Goal: Contribute content: Contribute content

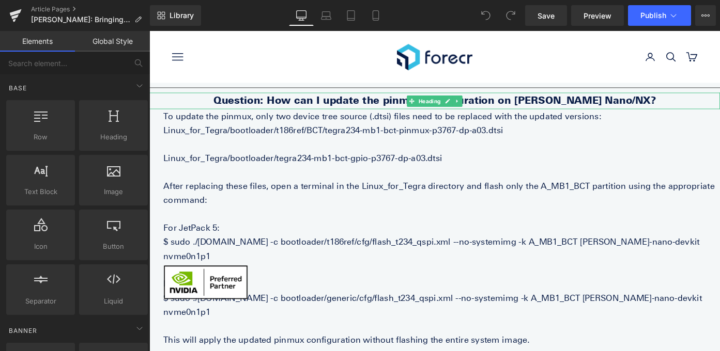
click at [492, 105] on link at bounding box center [487, 108] width 11 height 12
click at [493, 109] on icon at bounding box center [492, 108] width 6 height 6
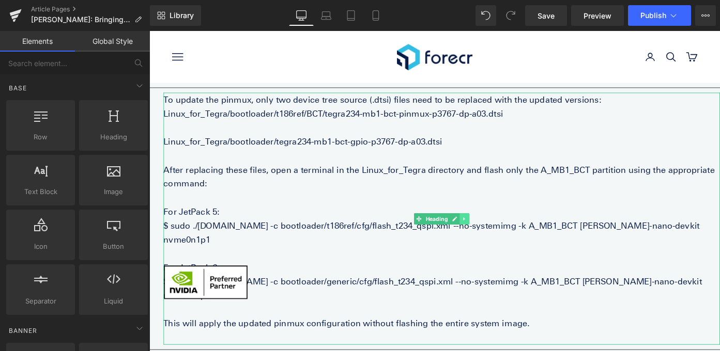
click at [495, 231] on link at bounding box center [494, 237] width 11 height 12
click at [499, 234] on icon at bounding box center [500, 237] width 6 height 6
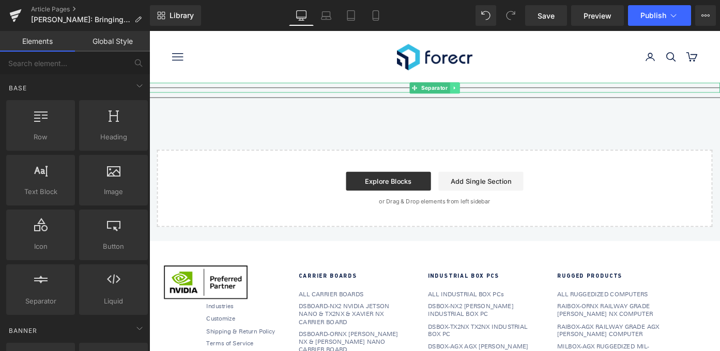
click at [482, 92] on icon at bounding box center [484, 93] width 6 height 6
click at [491, 90] on icon at bounding box center [489, 93] width 6 height 6
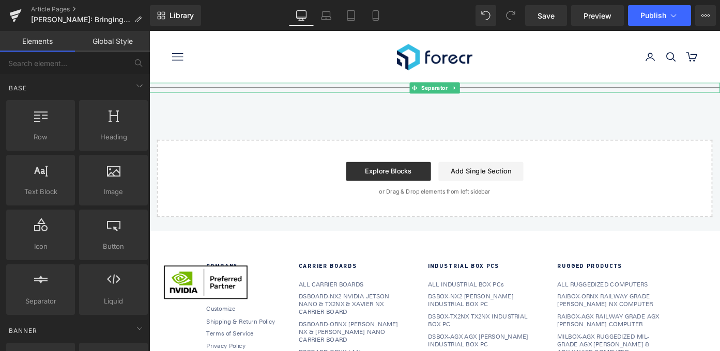
click at [485, 92] on icon at bounding box center [484, 93] width 6 height 6
click at [487, 93] on icon at bounding box center [489, 93] width 6 height 6
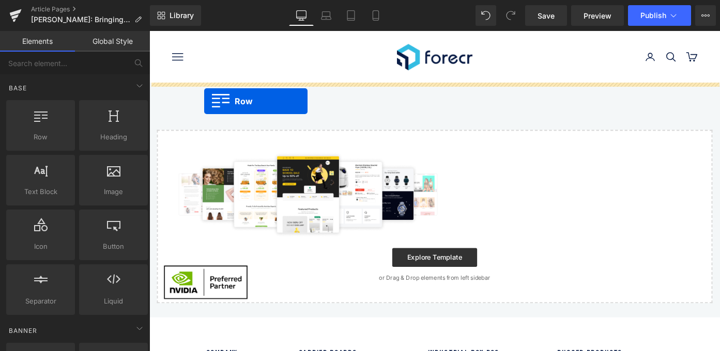
drag, startPoint x: 202, startPoint y: 162, endPoint x: 209, endPoint y: 108, distance: 54.8
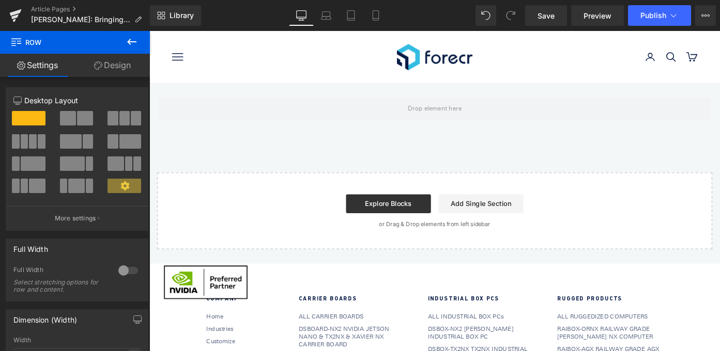
click at [135, 37] on icon at bounding box center [132, 42] width 12 height 12
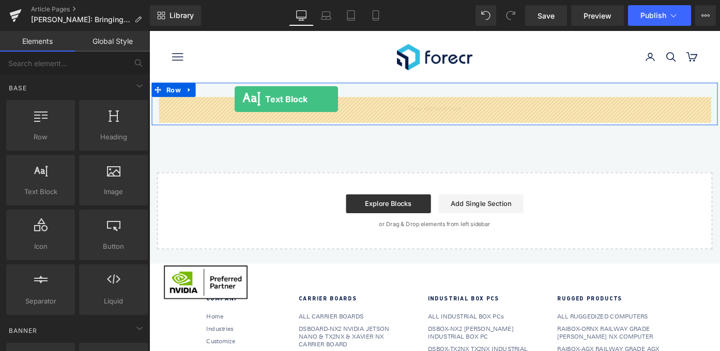
drag, startPoint x: 205, startPoint y: 215, endPoint x: 243, endPoint y: 106, distance: 115.4
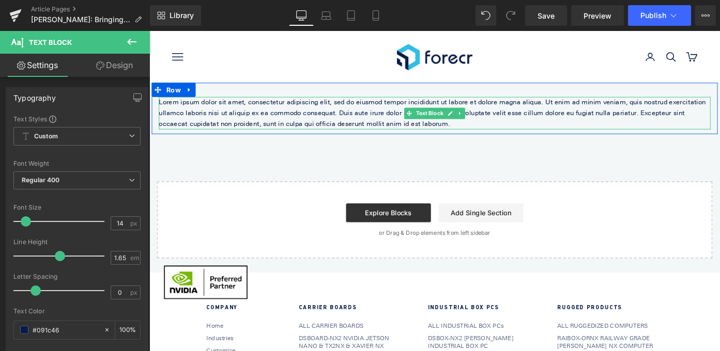
click at [310, 119] on p "Lorem ipsum dolor sit amet, consectetur adipiscing elit, sed do eiusmod tempor …" at bounding box center [462, 121] width 605 height 36
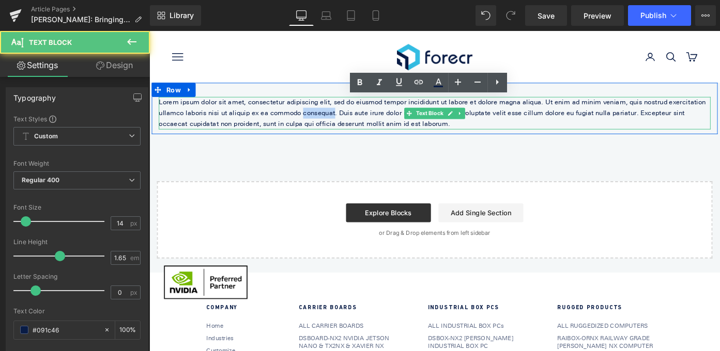
click at [310, 119] on p "Lorem ipsum dolor sit amet, consectetur adipiscing elit, sed do eiusmod tempor …" at bounding box center [462, 121] width 605 height 36
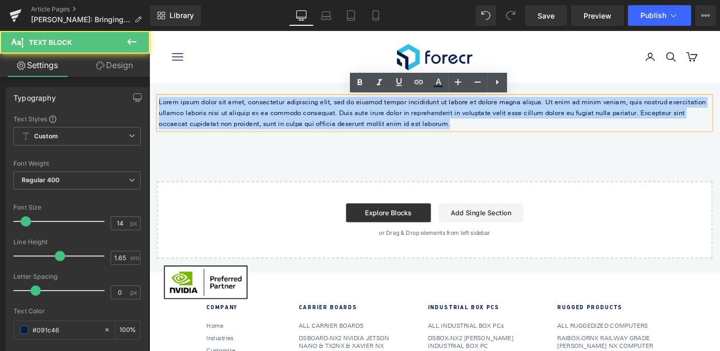
click at [310, 119] on p "Lorem ipsum dolor sit amet, consectetur adipiscing elit, sed do eiusmod tempor …" at bounding box center [462, 121] width 605 height 36
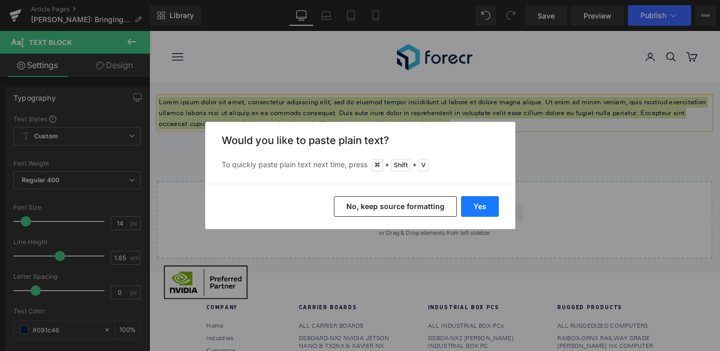
click at [486, 203] on button "Yes" at bounding box center [480, 206] width 38 height 21
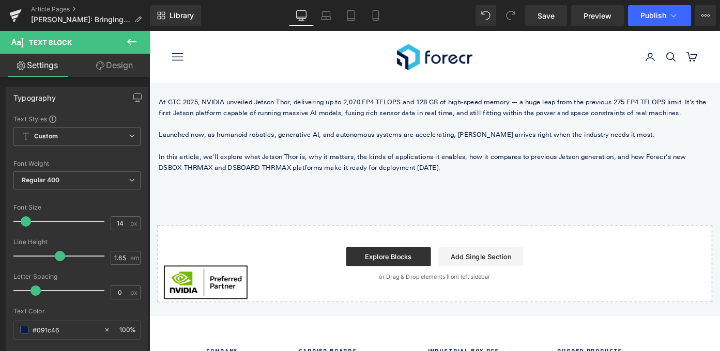
click at [137, 41] on icon at bounding box center [132, 42] width 12 height 12
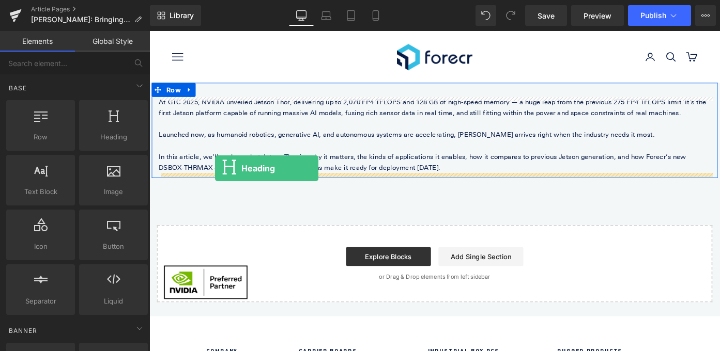
drag, startPoint x: 243, startPoint y: 164, endPoint x: 220, endPoint y: 181, distance: 28.5
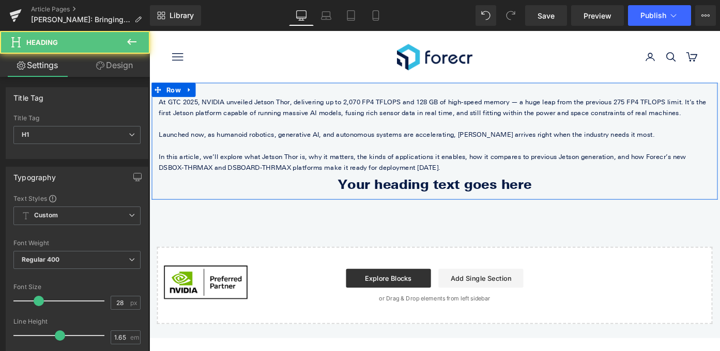
click at [405, 176] on p "In this article, we’ll explore what Jetson Thor is, why it matters, the kinds o…" at bounding box center [462, 175] width 605 height 24
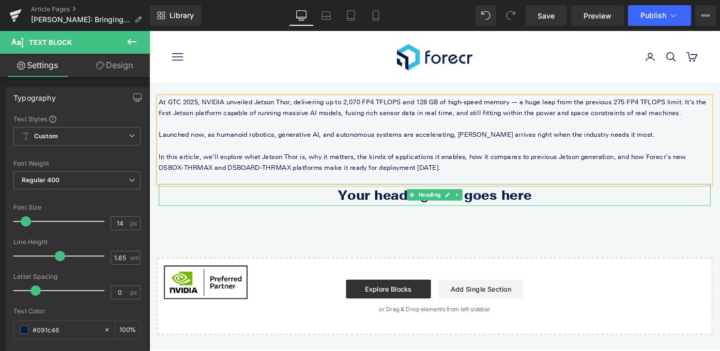
click at [370, 218] on h1 "Your heading text goes here" at bounding box center [462, 211] width 605 height 24
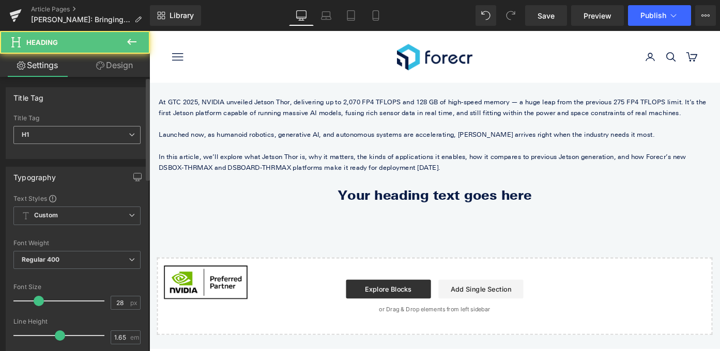
click at [96, 140] on span "H1" at bounding box center [76, 135] width 127 height 18
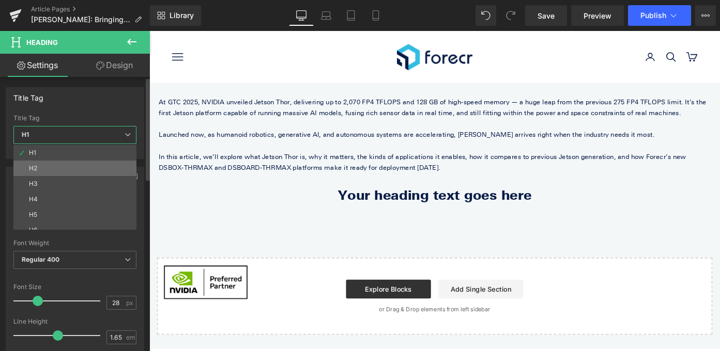
click at [72, 165] on li "H2" at bounding box center [77, 169] width 128 height 16
type input "21"
type input "100"
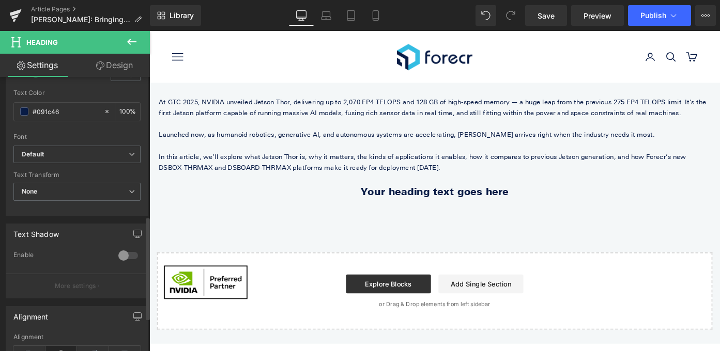
scroll to position [386, 0]
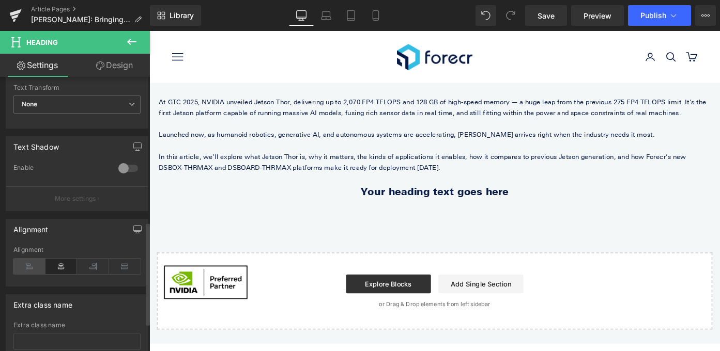
click at [30, 268] on icon at bounding box center [29, 267] width 32 height 16
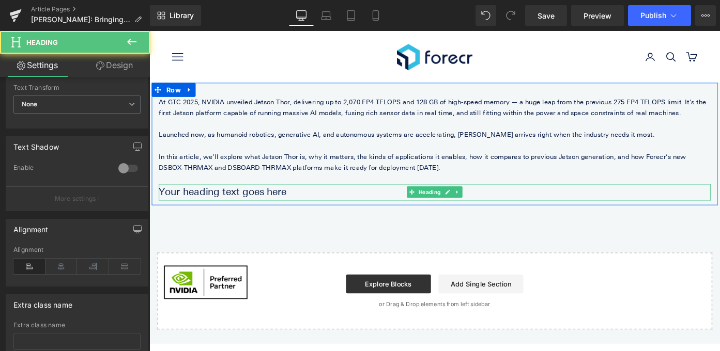
click at [218, 206] on h2 "Your heading text goes here" at bounding box center [462, 208] width 605 height 18
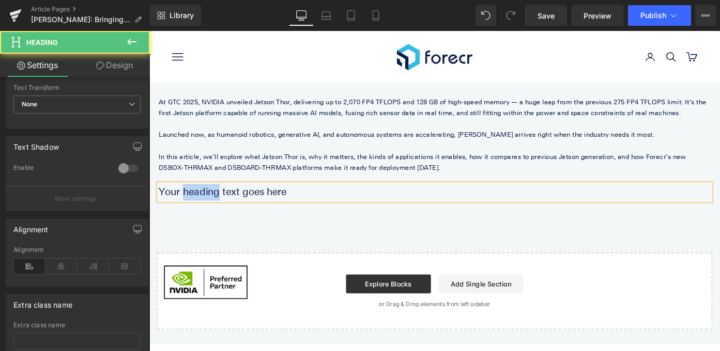
click at [218, 206] on h2 "Your heading text goes here" at bounding box center [462, 208] width 605 height 18
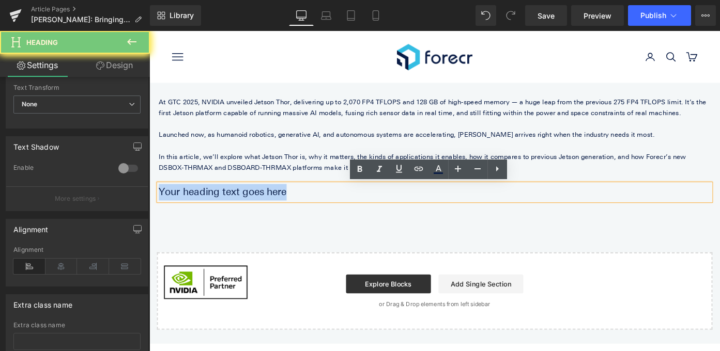
click at [218, 206] on h2 "Your heading text goes here" at bounding box center [462, 208] width 605 height 18
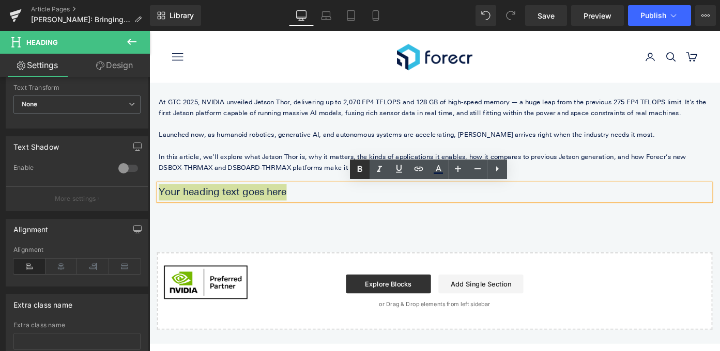
click at [361, 164] on icon at bounding box center [360, 169] width 12 height 12
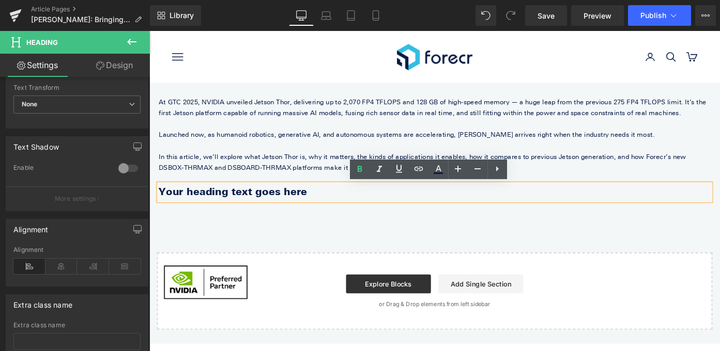
click at [240, 206] on strong "Your heading text goes here" at bounding box center [241, 207] width 162 height 13
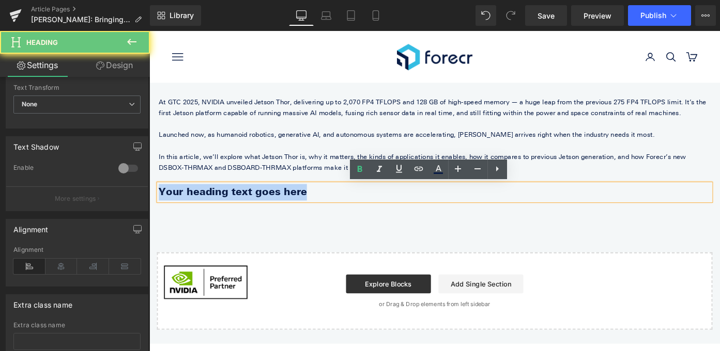
click at [240, 206] on strong "Your heading text goes here" at bounding box center [241, 207] width 162 height 13
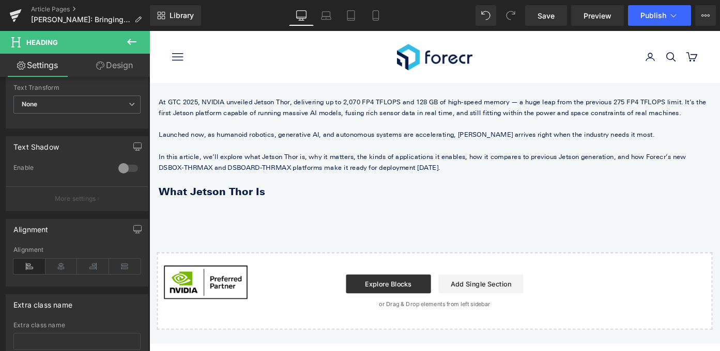
click at [134, 41] on icon at bounding box center [131, 42] width 9 height 6
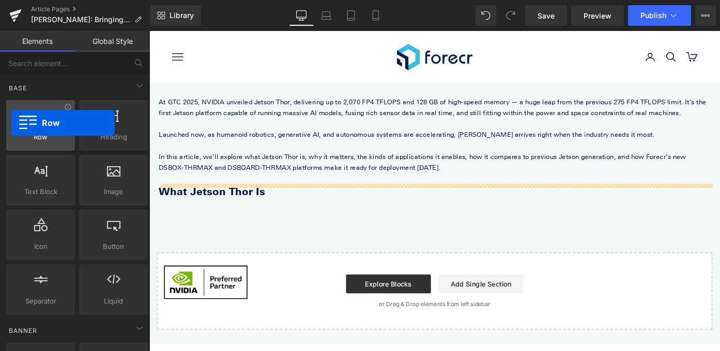
drag, startPoint x: 42, startPoint y: 129, endPoint x: 13, endPoint y: 125, distance: 28.8
click at [13, 125] on div at bounding box center [40, 120] width 63 height 23
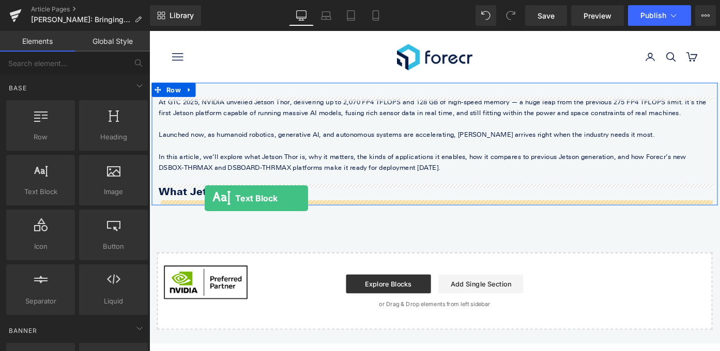
drag, startPoint x: 173, startPoint y: 207, endPoint x: 208, endPoint y: 215, distance: 35.9
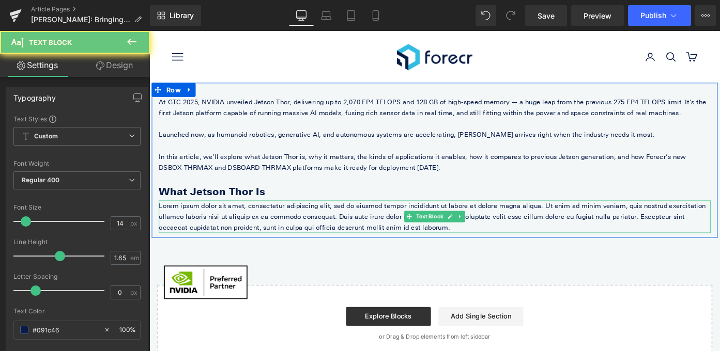
click at [174, 221] on p "Lorem ipsum dolor sit amet, consectetur adipiscing elit, sed do eiusmod tempor …" at bounding box center [462, 235] width 605 height 36
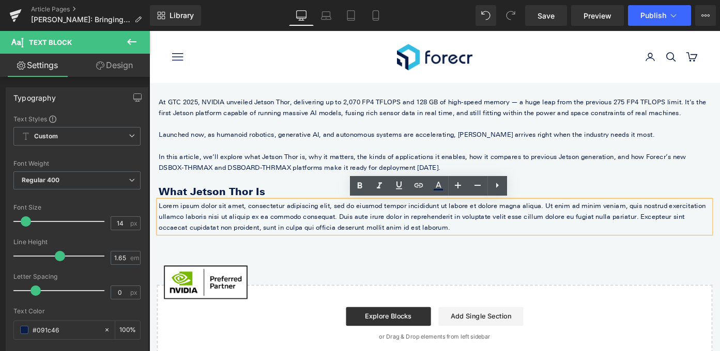
click at [251, 234] on p "Lorem ipsum dolor sit amet, consectetur adipiscing elit, sed do eiusmod tempor …" at bounding box center [462, 235] width 605 height 36
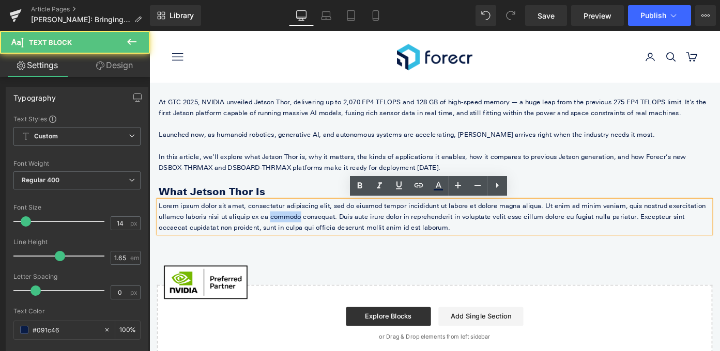
click at [251, 234] on p "Lorem ipsum dolor sit amet, consectetur adipiscing elit, sed do eiusmod tempor …" at bounding box center [462, 235] width 605 height 36
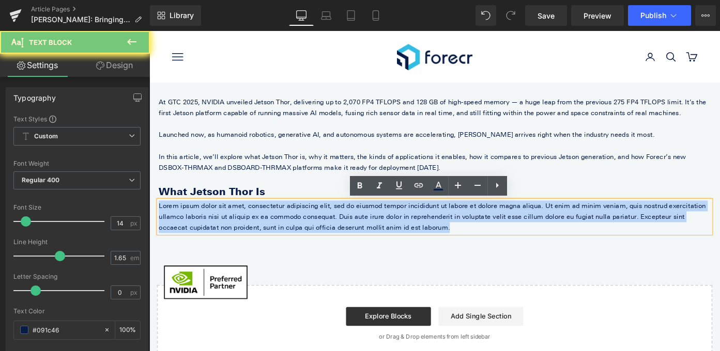
click at [251, 234] on p "Lorem ipsum dolor sit amet, consectetur adipiscing elit, sed do eiusmod tempor …" at bounding box center [462, 235] width 605 height 36
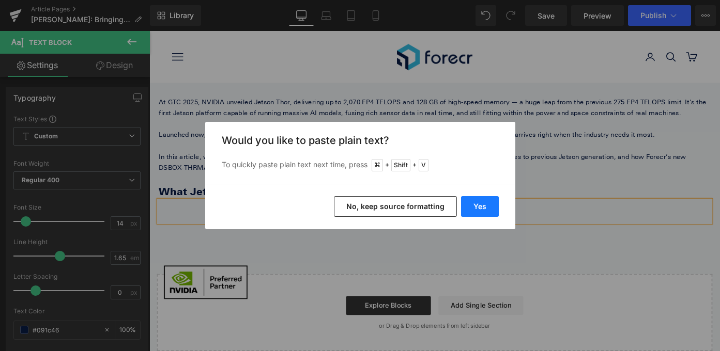
drag, startPoint x: 494, startPoint y: 204, endPoint x: 377, endPoint y: 189, distance: 117.2
click at [494, 204] on button "Yes" at bounding box center [480, 206] width 38 height 21
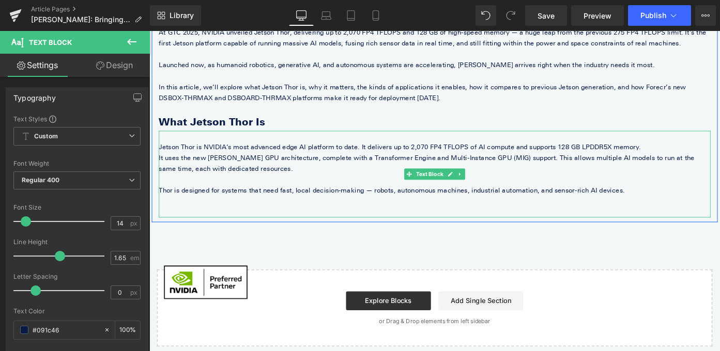
scroll to position [94, 0]
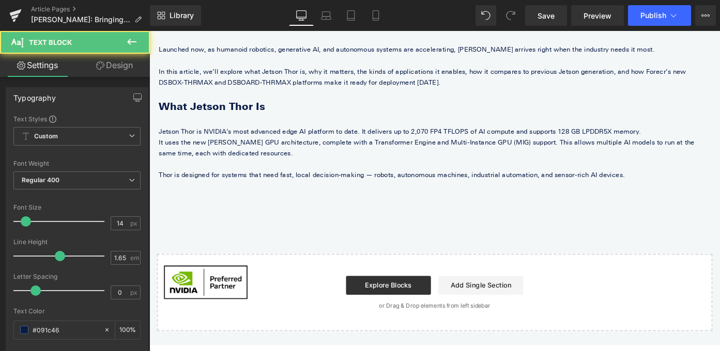
click at [296, 208] on p at bounding box center [462, 213] width 605 height 12
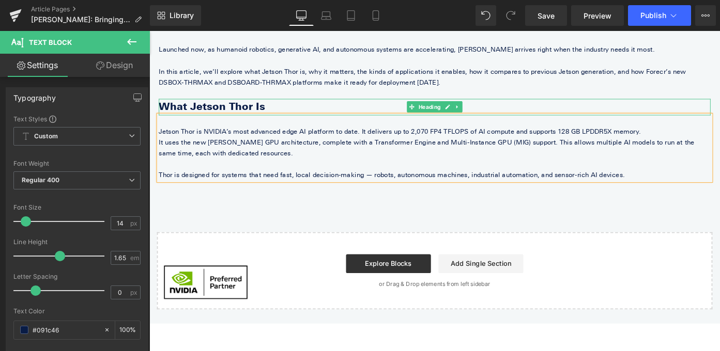
click at [272, 111] on h2 "What Jetson Thor Is" at bounding box center [462, 114] width 605 height 18
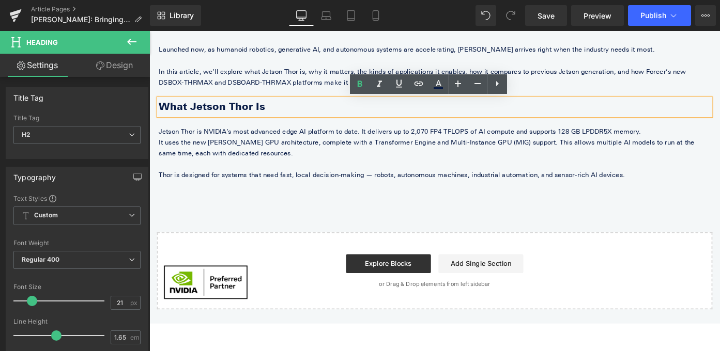
click at [334, 157] on p "It uses the new [PERSON_NAME] GPU architecture, complete with a Transformer Eng…" at bounding box center [462, 159] width 605 height 24
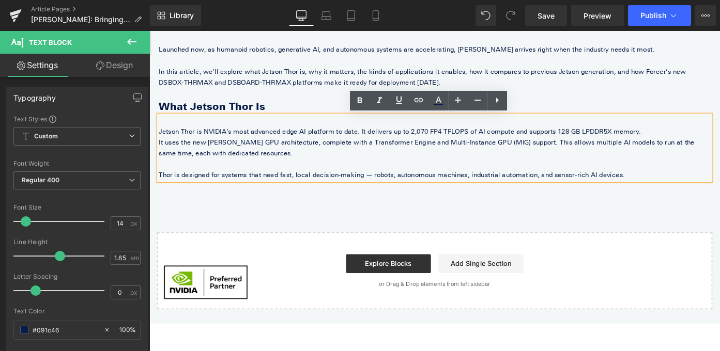
click at [481, 181] on p at bounding box center [462, 177] width 605 height 12
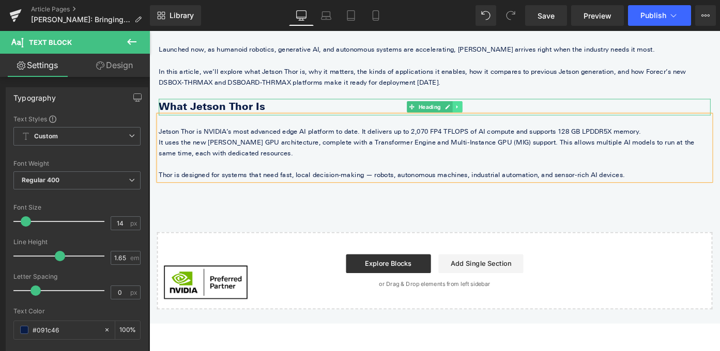
click at [489, 117] on link at bounding box center [487, 114] width 11 height 12
click at [482, 115] on icon at bounding box center [482, 115] width 6 height 6
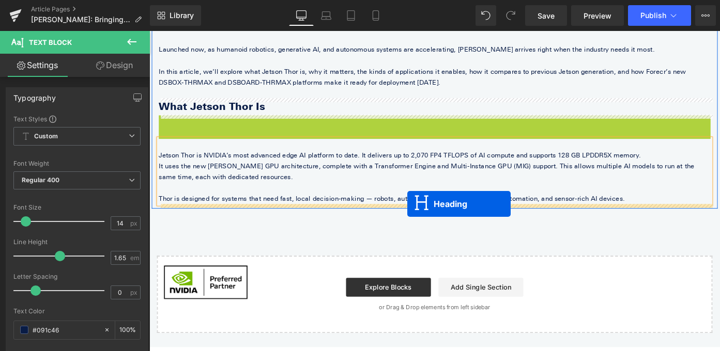
drag, startPoint x: 439, startPoint y: 133, endPoint x: 432, endPoint y: 221, distance: 88.2
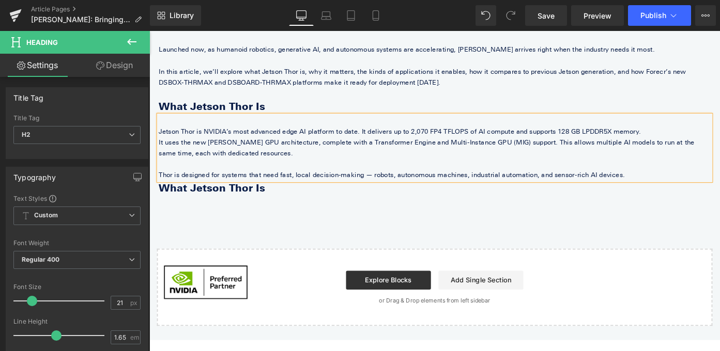
click at [655, 189] on p "Thor is designed for systems that need fast, local decision-making — robots, au…" at bounding box center [462, 189] width 605 height 12
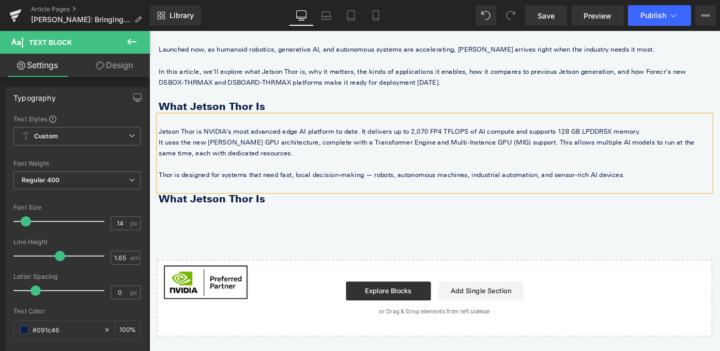
click at [211, 220] on b "What Jetson Thor Is" at bounding box center [218, 215] width 116 height 13
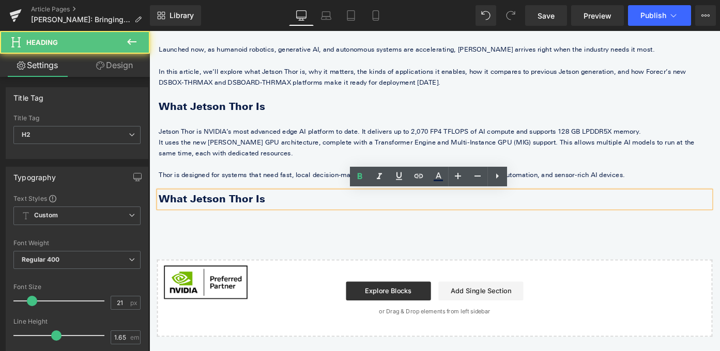
click at [211, 220] on b "What Jetson Thor Is" at bounding box center [218, 215] width 116 height 13
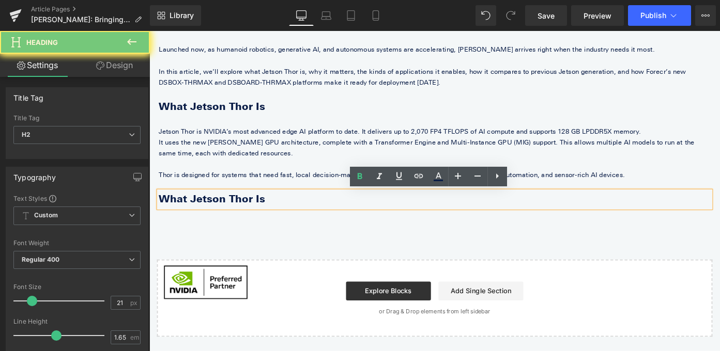
paste div
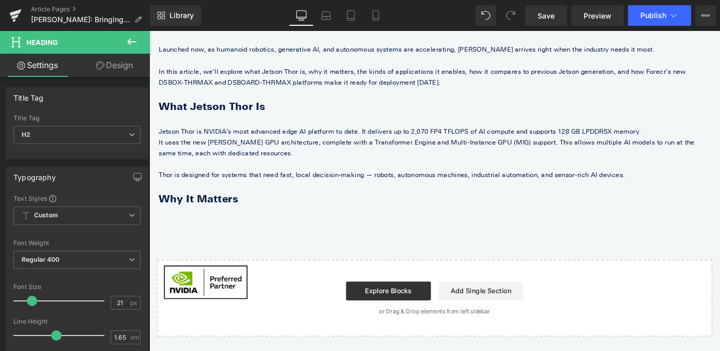
click at [133, 44] on icon at bounding box center [132, 42] width 12 height 12
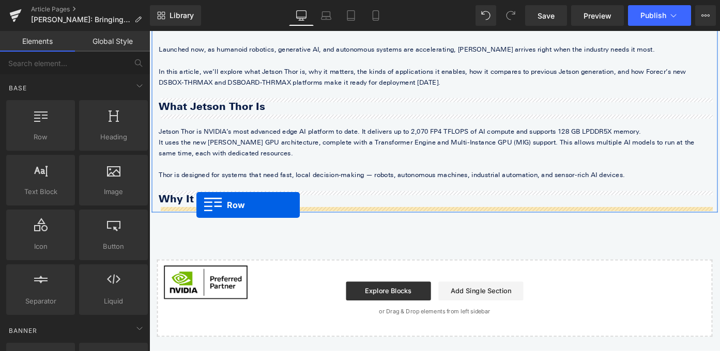
drag, startPoint x: 197, startPoint y: 175, endPoint x: 201, endPoint y: 222, distance: 47.2
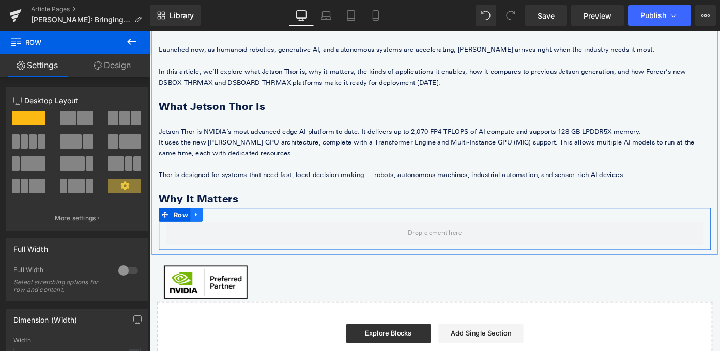
click at [204, 236] on icon at bounding box center [200, 232] width 7 height 8
click at [227, 233] on icon at bounding box center [227, 232] width 7 height 7
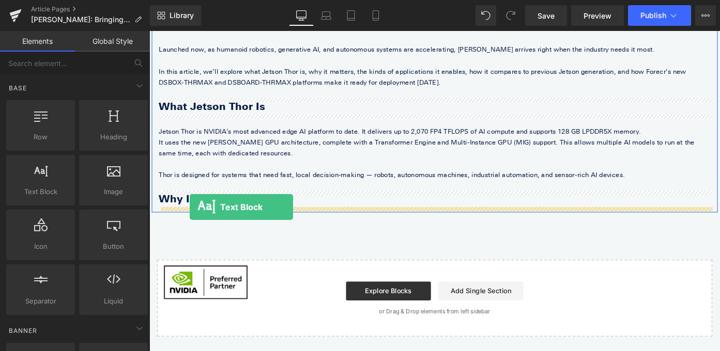
drag, startPoint x: 186, startPoint y: 204, endPoint x: 193, endPoint y: 224, distance: 21.9
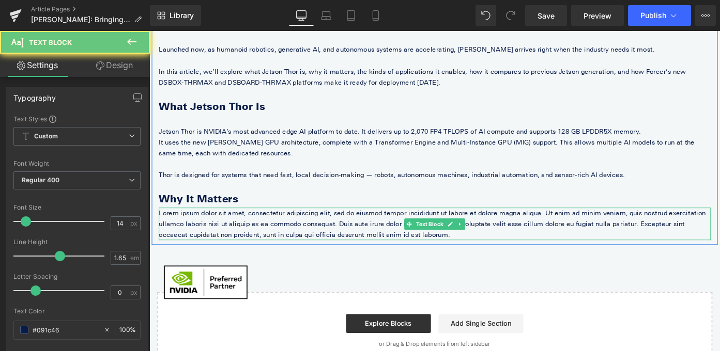
click at [209, 239] on p "Lorem ipsum dolor sit amet, consectetur adipiscing elit, sed do eiusmod tempor …" at bounding box center [462, 243] width 605 height 36
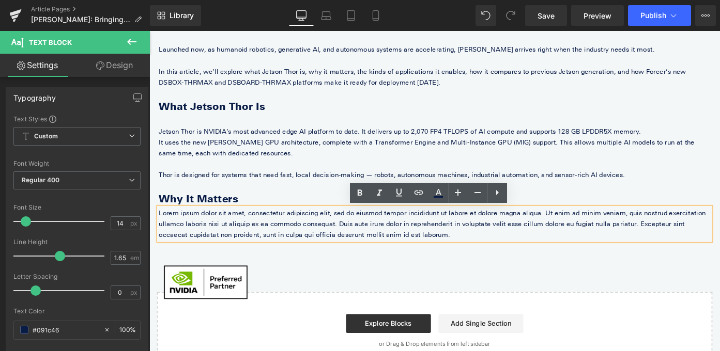
click at [218, 240] on p "Lorem ipsum dolor sit amet, consectetur adipiscing elit, sed do eiusmod tempor …" at bounding box center [462, 243] width 605 height 36
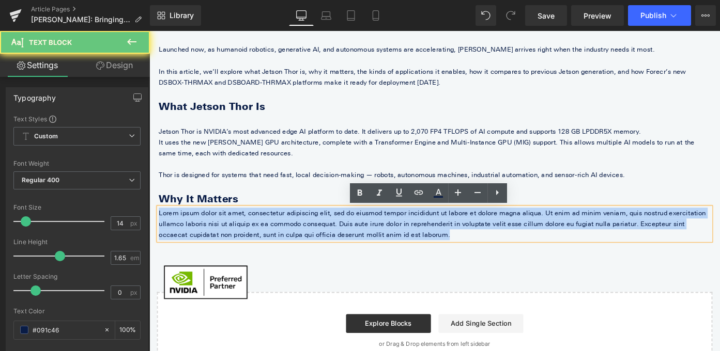
click at [218, 240] on p "Lorem ipsum dolor sit amet, consectetur adipiscing elit, sed do eiusmod tempor …" at bounding box center [462, 243] width 605 height 36
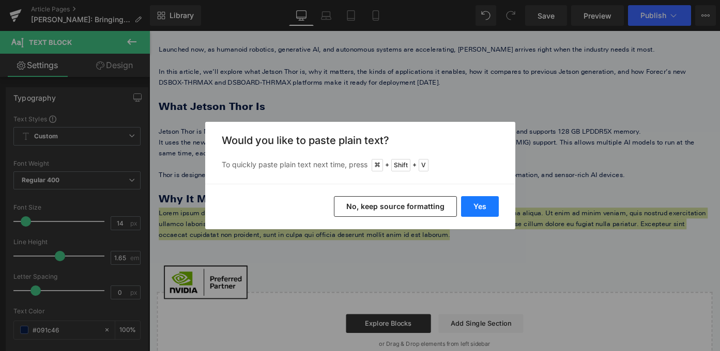
click at [475, 203] on button "Yes" at bounding box center [480, 206] width 38 height 21
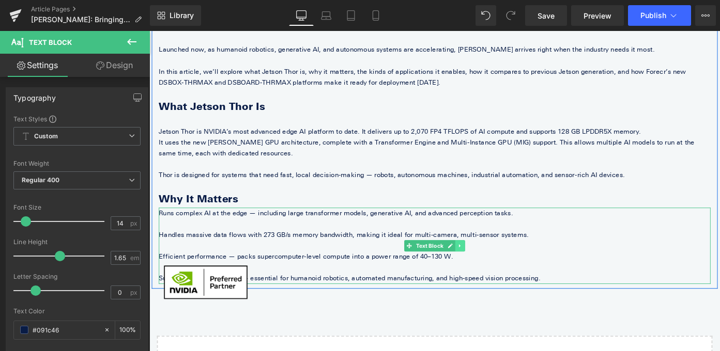
click at [489, 262] on link at bounding box center [490, 267] width 11 height 12
click at [366, 280] on p "Efficient performance — packs supercomputer-level compute into a power range of…" at bounding box center [462, 278] width 605 height 12
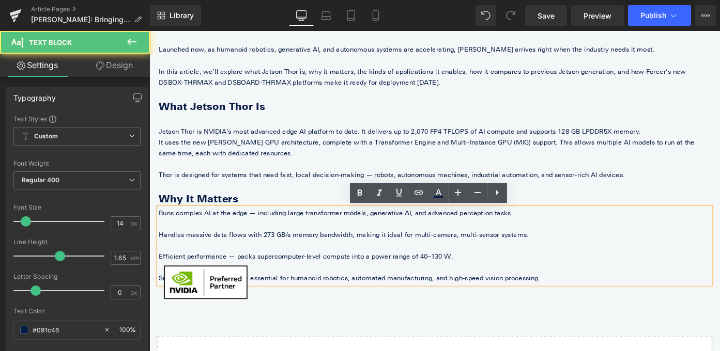
drag, startPoint x: 582, startPoint y: 304, endPoint x: 409, endPoint y: 226, distance: 189.2
click at [411, 226] on div "Runs complex AI at the edge — including large transformer models, generative AI…" at bounding box center [462, 267] width 605 height 84
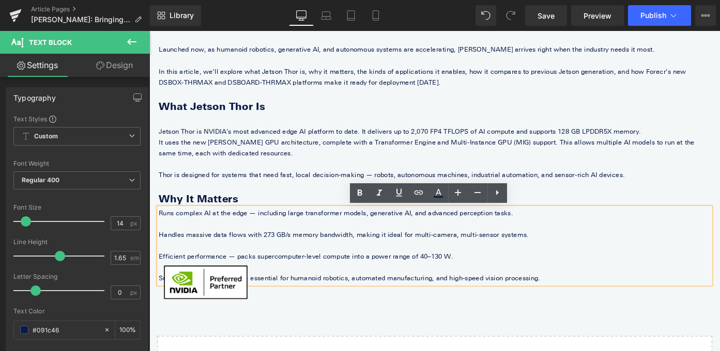
click at [406, 239] on p at bounding box center [462, 243] width 605 height 12
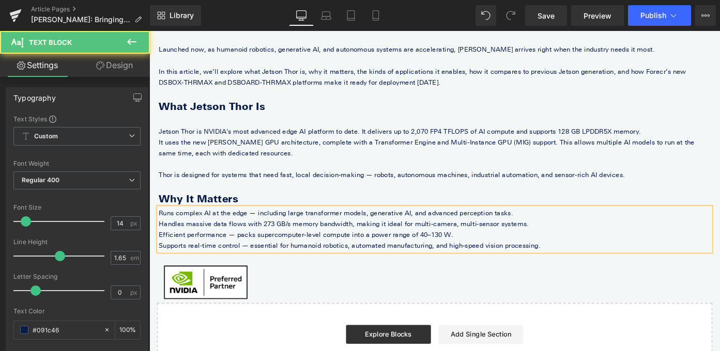
drag, startPoint x: 582, startPoint y: 269, endPoint x: 547, endPoint y: 217, distance: 62.4
click at [548, 217] on div "At GTC 2025, NVIDIA unveiled Jetson Thor, delivering up to 2,070 FP4 TFLOPS and…" at bounding box center [462, 141] width 620 height 263
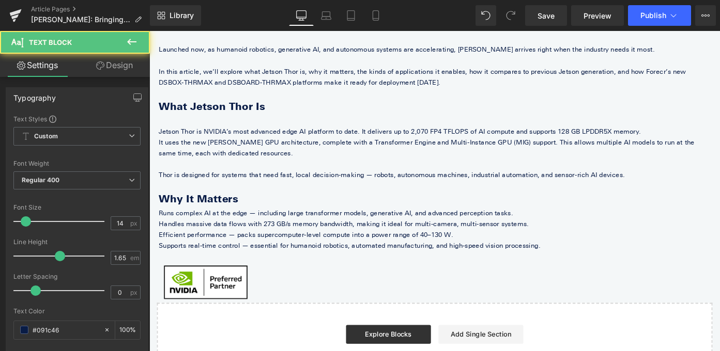
click at [513, 244] on p "Handles massive data flows with 273 GB/s memory bandwidth, making it ideal for …" at bounding box center [462, 243] width 605 height 12
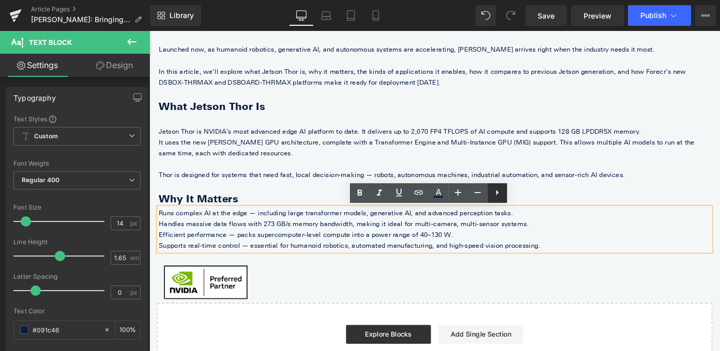
click at [499, 195] on icon at bounding box center [497, 193] width 12 height 12
click at [498, 195] on icon at bounding box center [497, 193] width 12 height 12
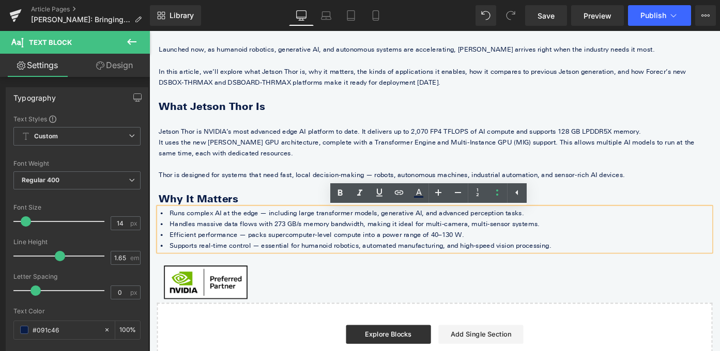
click at [360, 288] on div "At GTC 2025, NVIDIA unveiled Jetson Thor, delivering up to 2,070 FP4 TFLOPS and…" at bounding box center [461, 204] width 625 height 420
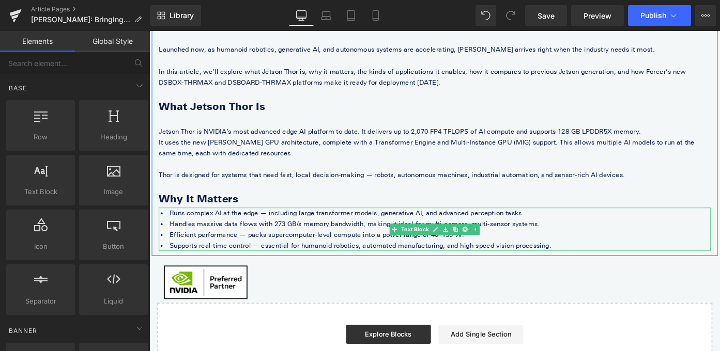
click at [168, 231] on li "Runs complex AI at the edge — including large transformer models, generative AI…" at bounding box center [462, 231] width 605 height 12
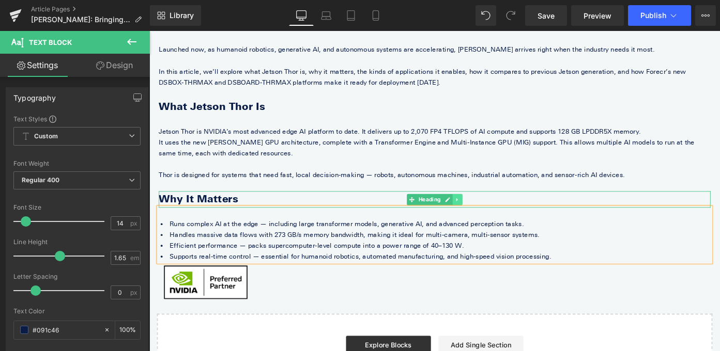
click at [486, 213] on icon at bounding box center [487, 216] width 6 height 6
click at [483, 217] on icon at bounding box center [482, 216] width 6 height 6
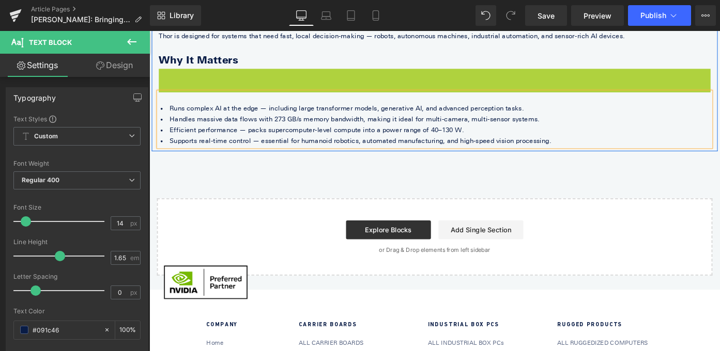
scroll to position [254, 0]
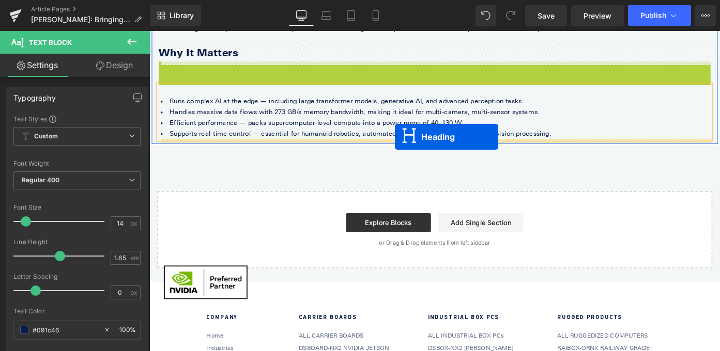
drag, startPoint x: 437, startPoint y: 80, endPoint x: 419, endPoint y: 147, distance: 69.7
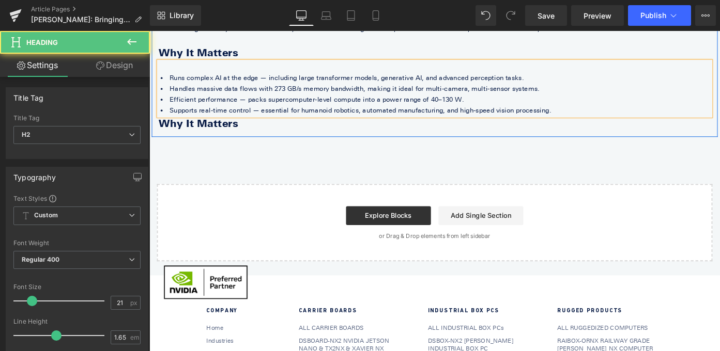
scroll to position [228, 0]
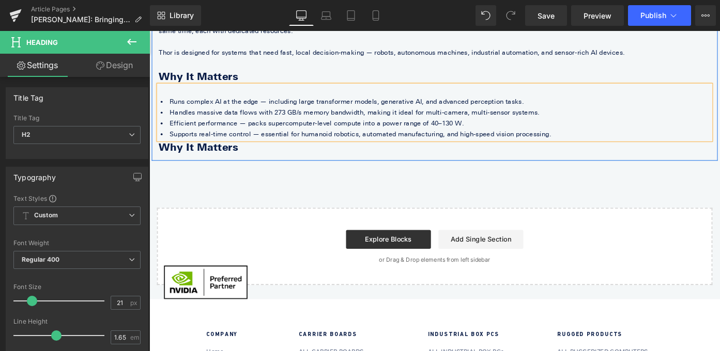
click at [612, 143] on li "Supports real-time control — essential for humanoid robotics, automated manufac…" at bounding box center [462, 144] width 605 height 12
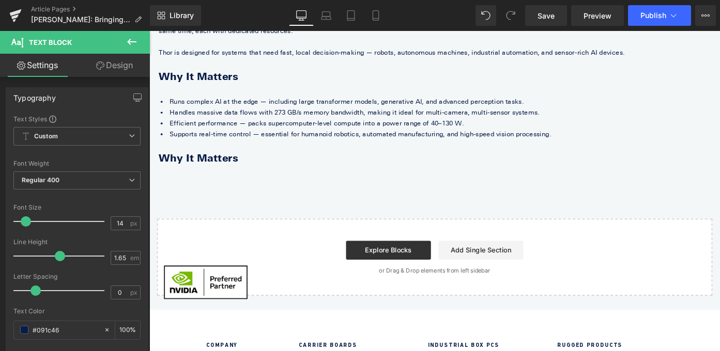
click at [134, 36] on icon at bounding box center [132, 42] width 12 height 12
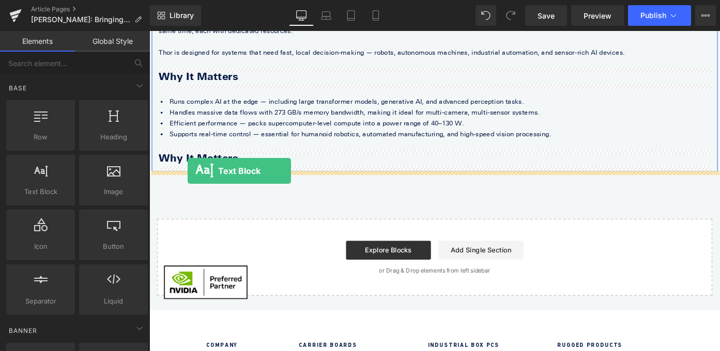
drag, startPoint x: 195, startPoint y: 212, endPoint x: 191, endPoint y: 183, distance: 29.2
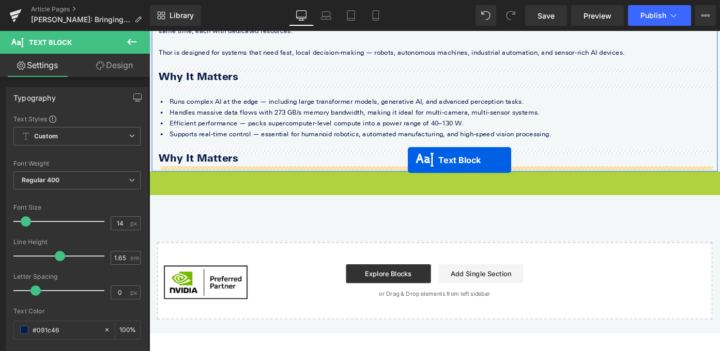
drag, startPoint x: 436, startPoint y: 203, endPoint x: 433, endPoint y: 173, distance: 30.7
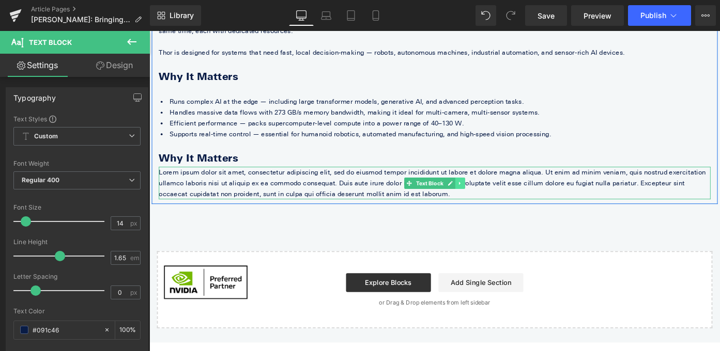
click at [490, 201] on link at bounding box center [490, 198] width 11 height 12
click at [497, 197] on icon at bounding box center [496, 198] width 6 height 6
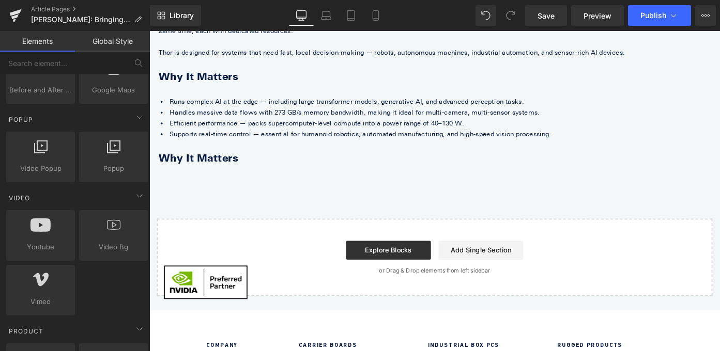
scroll to position [585, 0]
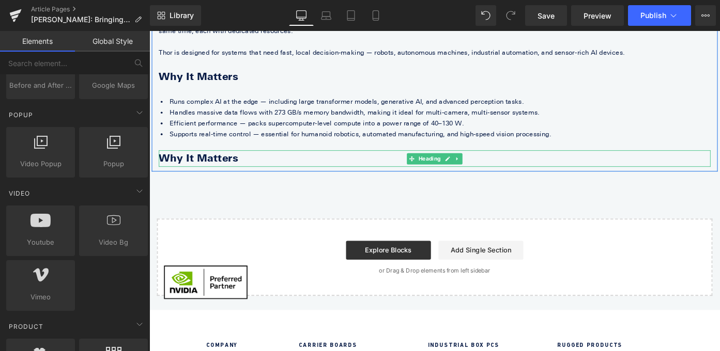
click at [203, 169] on b "Why It Matters" at bounding box center [203, 170] width 87 height 13
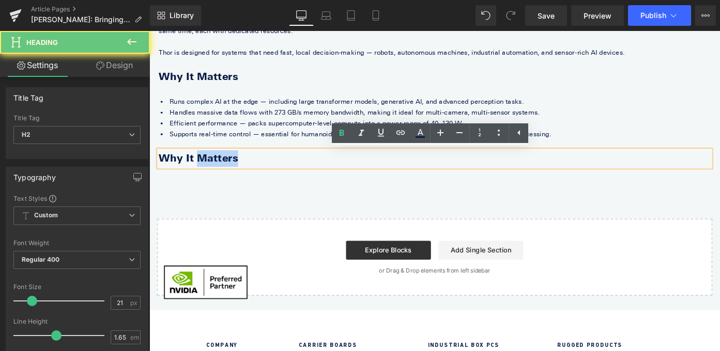
click at [203, 169] on b "Why It Matters" at bounding box center [203, 170] width 87 height 13
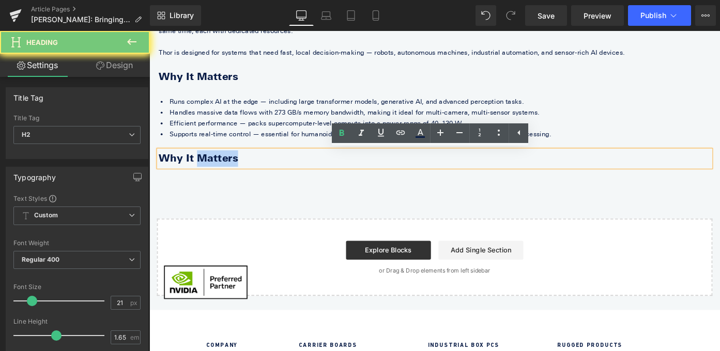
paste div
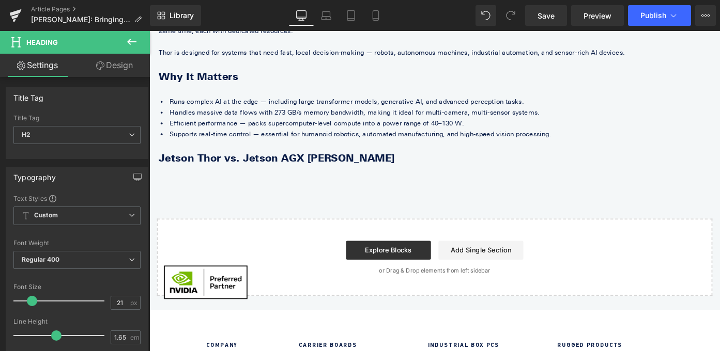
click at [133, 44] on icon at bounding box center [132, 42] width 12 height 12
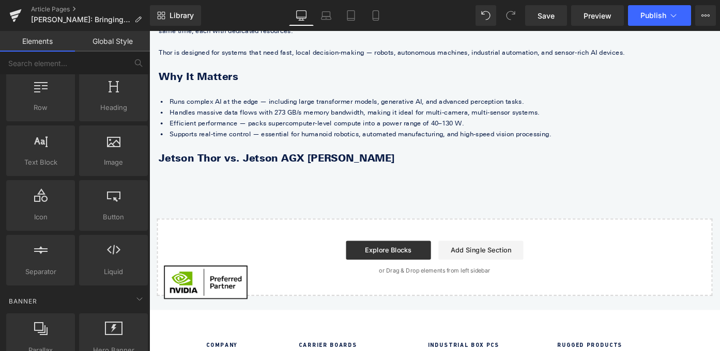
scroll to position [0, 0]
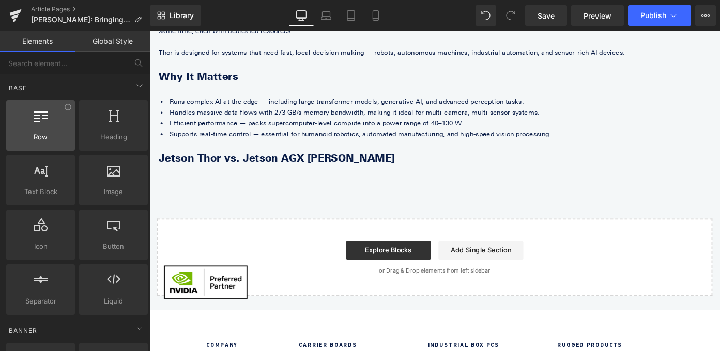
click at [49, 129] on div at bounding box center [40, 120] width 63 height 23
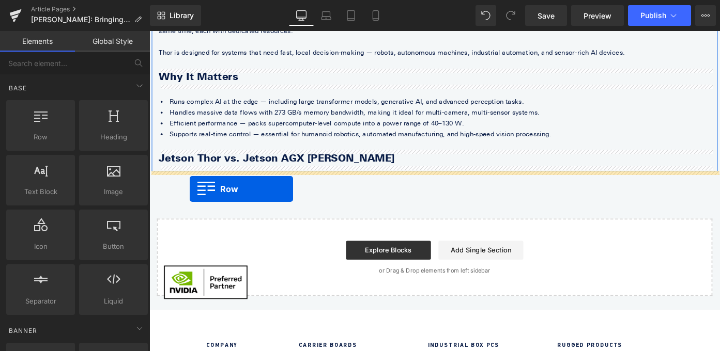
drag, startPoint x: 198, startPoint y: 160, endPoint x: 193, endPoint y: 205, distance: 45.3
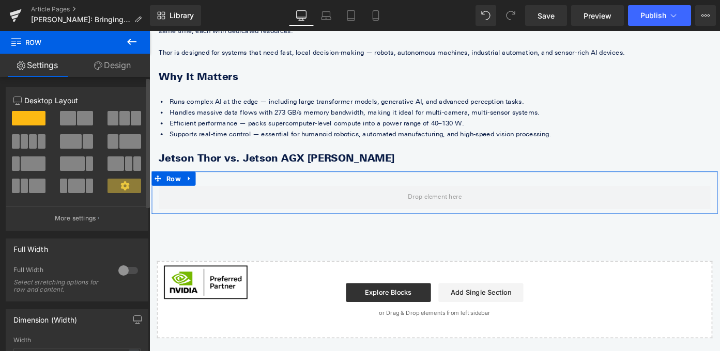
click at [32, 137] on span at bounding box center [33, 141] width 8 height 14
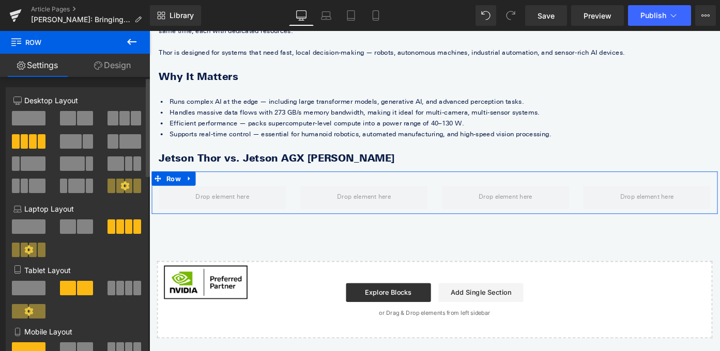
click at [131, 117] on span at bounding box center [136, 118] width 10 height 14
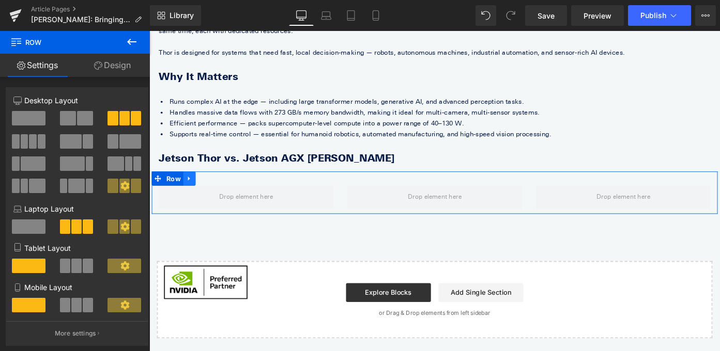
click at [195, 188] on link at bounding box center [193, 193] width 13 height 16
click at [220, 193] on icon at bounding box center [220, 193] width 7 height 8
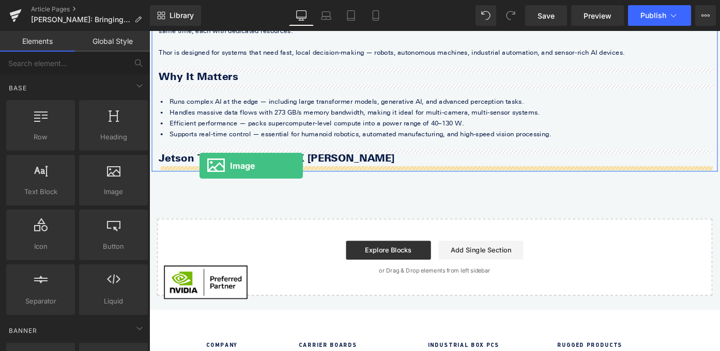
drag, startPoint x: 258, startPoint y: 220, endPoint x: 204, endPoint y: 179, distance: 67.9
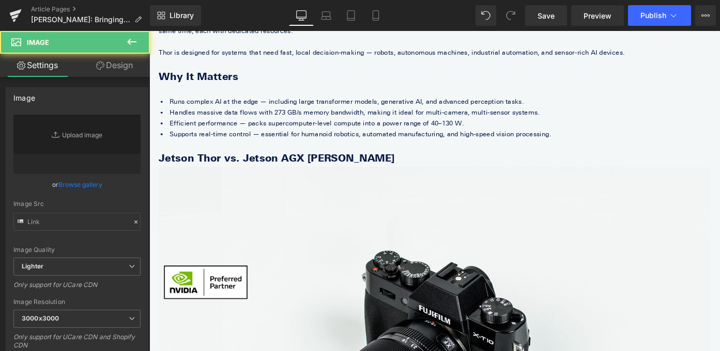
type input "//d1um8515vdn9kb.cloudfront.net/images/parallax.jpg"
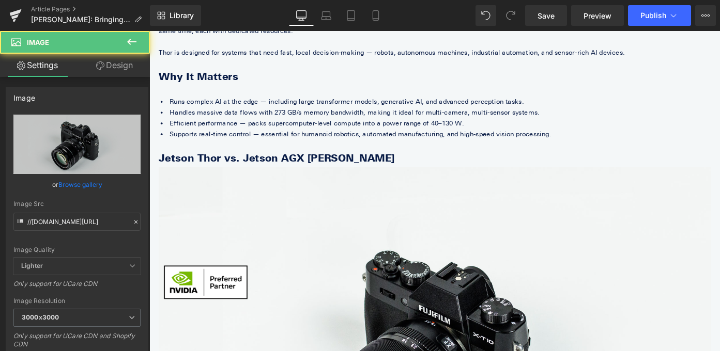
click at [137, 37] on icon at bounding box center [132, 42] width 12 height 12
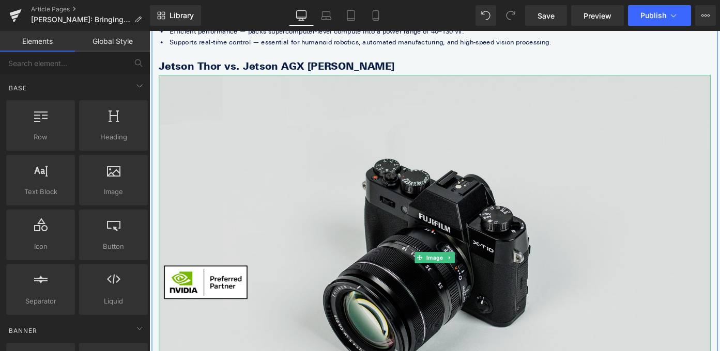
scroll to position [337, 0]
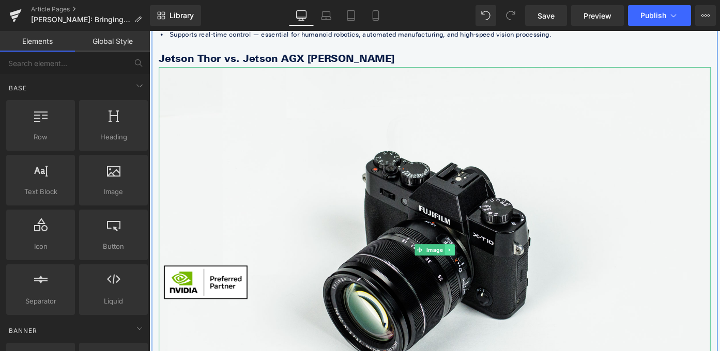
click at [476, 270] on icon at bounding box center [479, 271] width 6 height 6
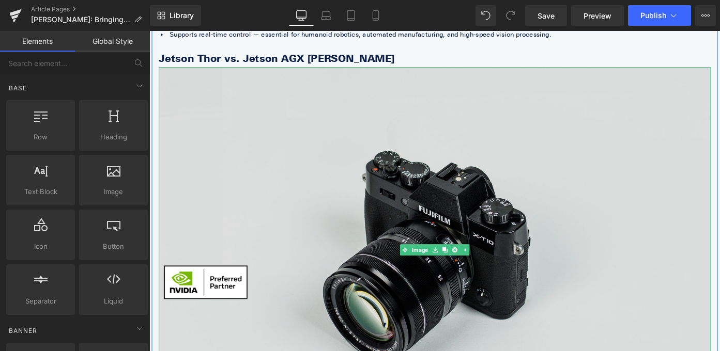
click at [328, 188] on img at bounding box center [462, 271] width 605 height 401
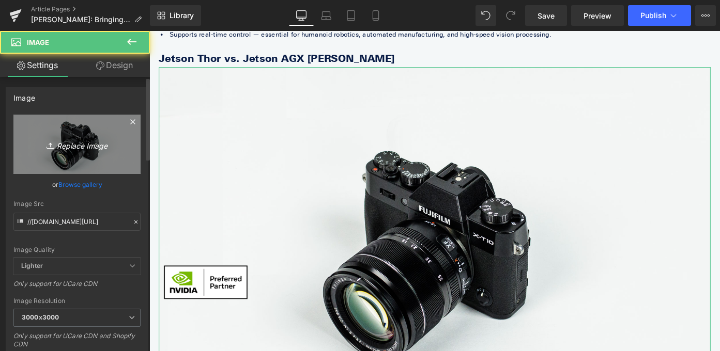
click at [78, 146] on icon "Replace Image" at bounding box center [77, 144] width 83 height 13
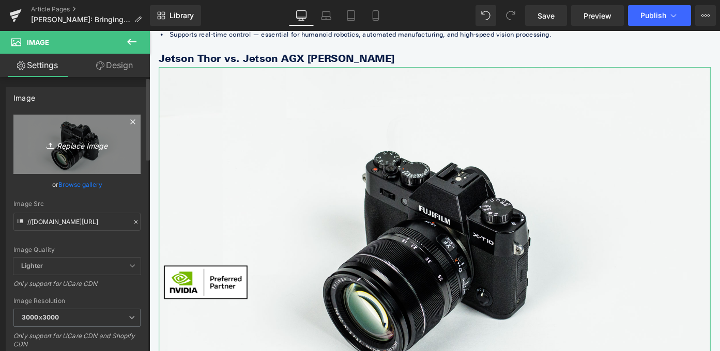
click at [94, 139] on icon "Replace Image" at bounding box center [77, 144] width 83 height 13
click at [78, 162] on link "Replace Image" at bounding box center [76, 144] width 127 height 59
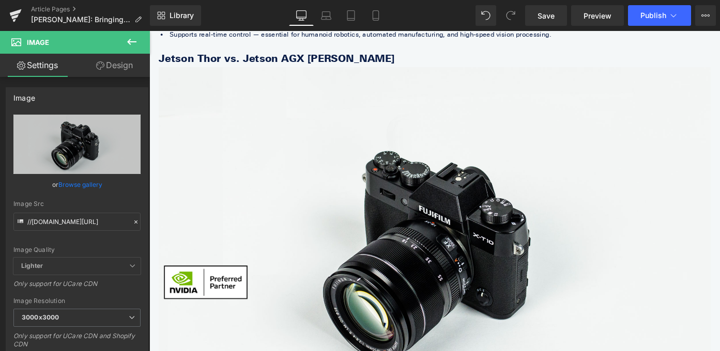
type input "C:\fakepath\Join Us (3).png"
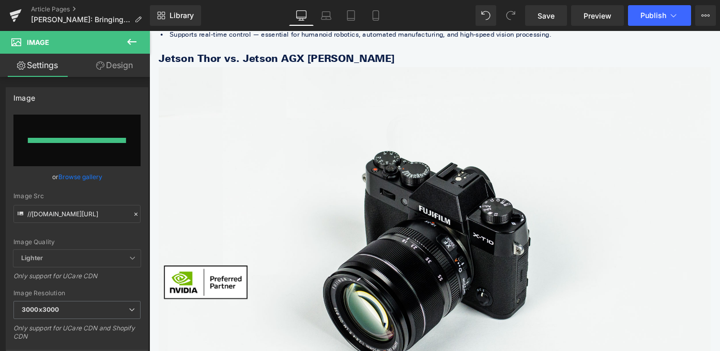
type input "https://ucarecdn.com/1d32dbfc-7dc7-4d15-a729-453e0b262f6f/-/format/auto/-/previ…"
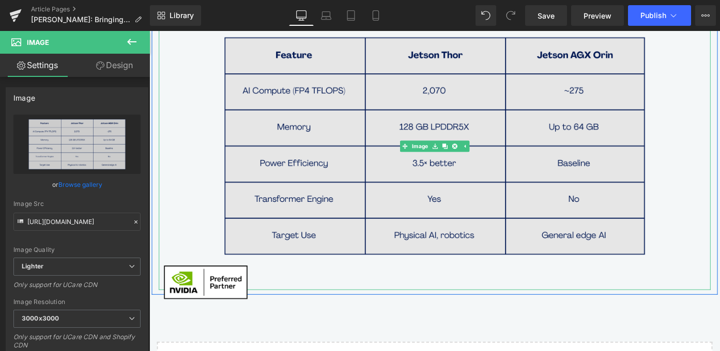
scroll to position [409, 0]
click at [720, 236] on img at bounding box center [462, 157] width 605 height 316
click at [345, 203] on img at bounding box center [462, 157] width 605 height 316
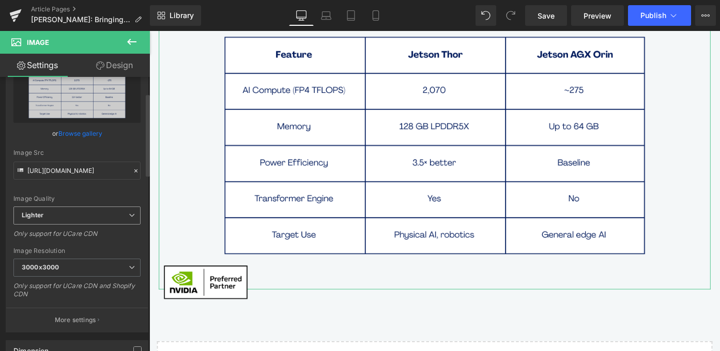
scroll to position [56, 0]
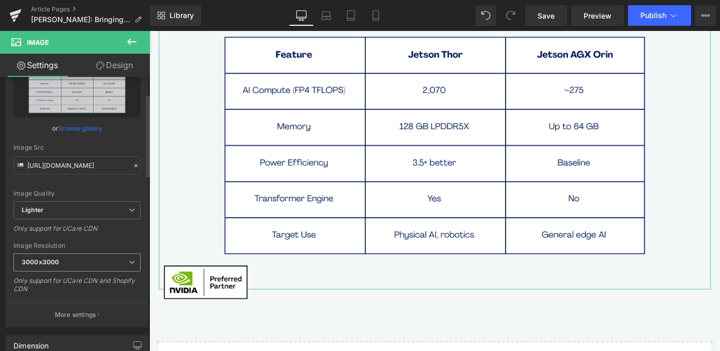
click at [106, 259] on span "3000x3000" at bounding box center [76, 263] width 127 height 18
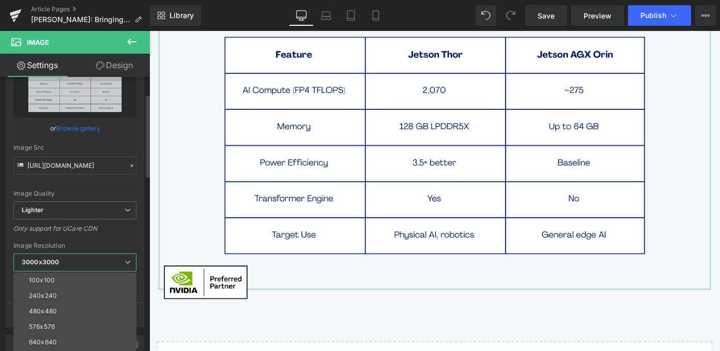
click at [117, 260] on span "3000x3000" at bounding box center [74, 263] width 123 height 18
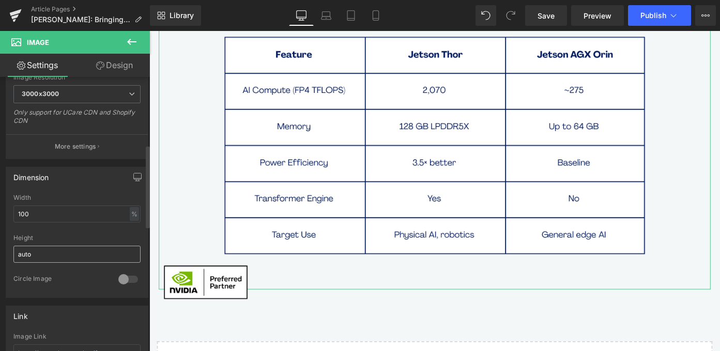
scroll to position [241, 0]
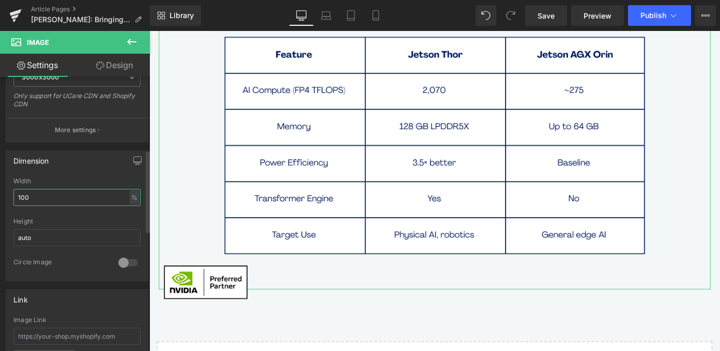
click at [108, 200] on input "100" at bounding box center [76, 197] width 127 height 17
type input "1"
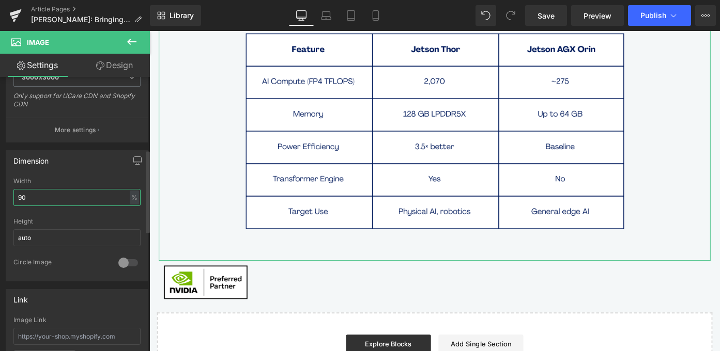
type input "9"
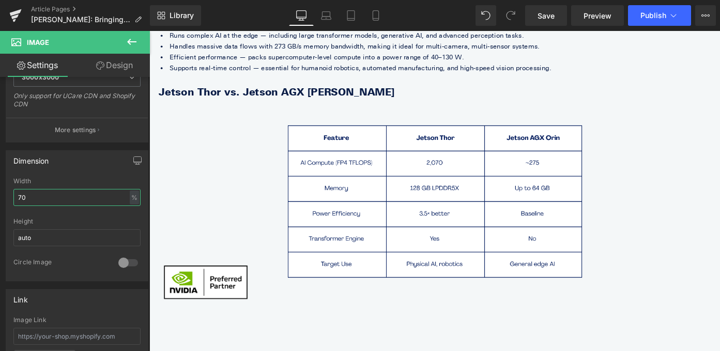
scroll to position [289, 0]
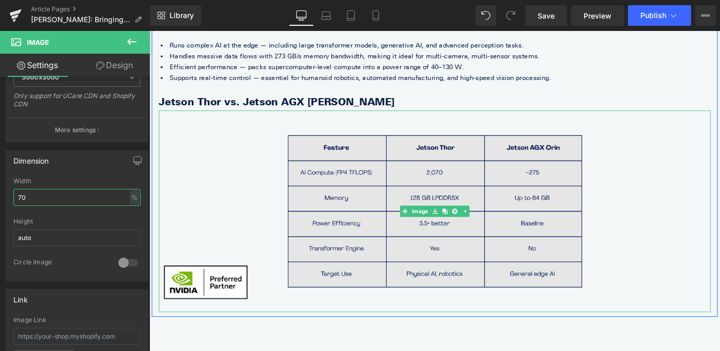
type input "7"
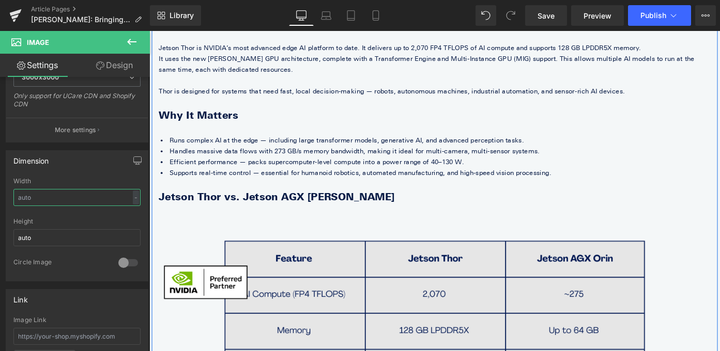
scroll to position [182, 0]
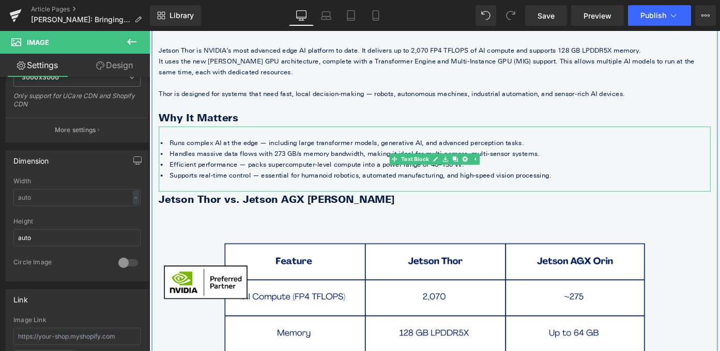
click at [305, 195] on li "Supports real-time control — essential for humanoid robotics, automated manufac…" at bounding box center [462, 189] width 605 height 12
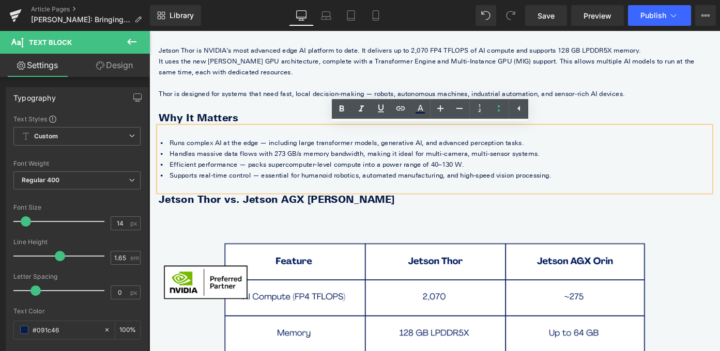
click at [301, 200] on div at bounding box center [462, 201] width 605 height 12
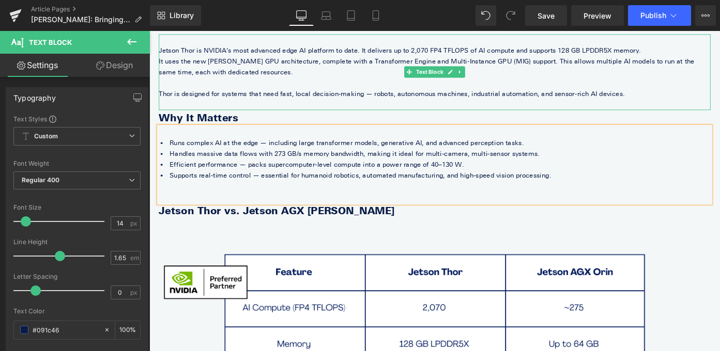
click at [167, 109] on p at bounding box center [462, 112] width 605 height 12
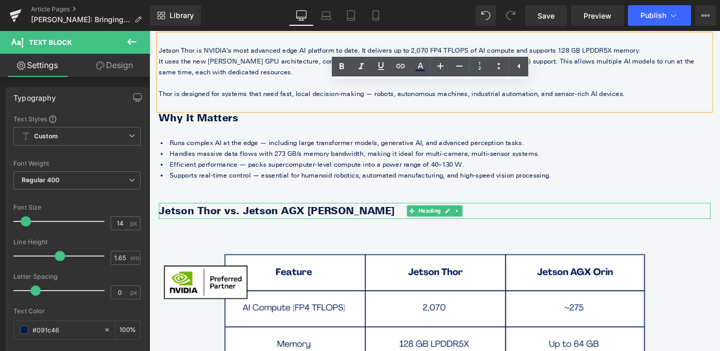
click at [254, 229] on b "Jetson Thor vs. Jetson AGX [PERSON_NAME]" at bounding box center [289, 228] width 258 height 13
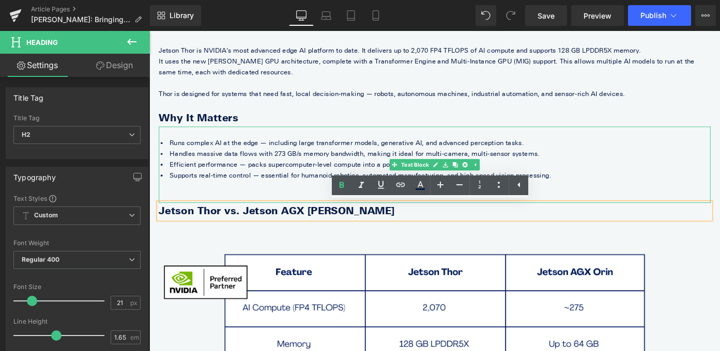
click at [192, 206] on div at bounding box center [462, 201] width 605 height 12
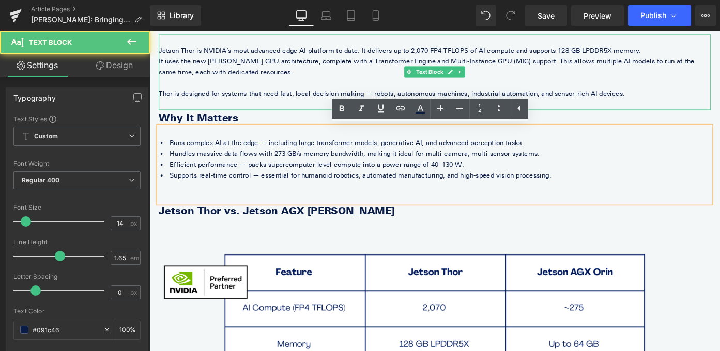
click at [220, 114] on p at bounding box center [462, 112] width 605 height 12
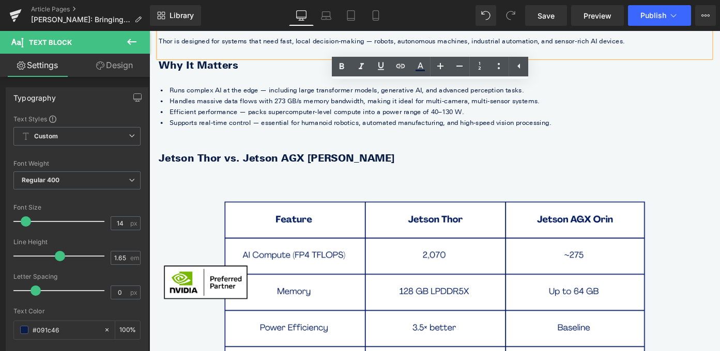
scroll to position [249, 0]
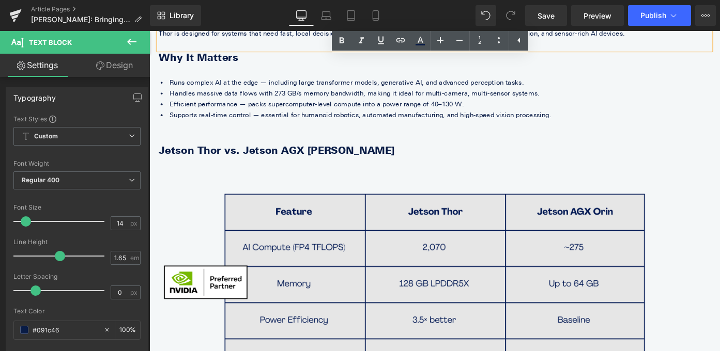
click at [391, 173] on div "Image" at bounding box center [462, 329] width 605 height 316
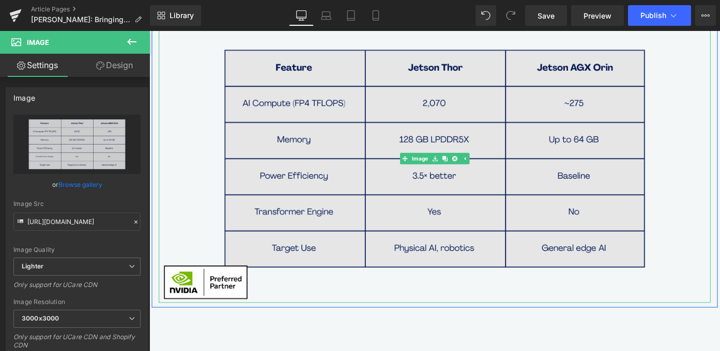
scroll to position [412, 0]
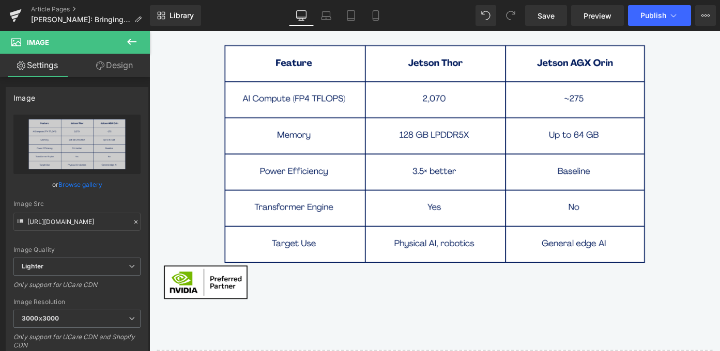
click at [133, 45] on icon at bounding box center [132, 42] width 12 height 12
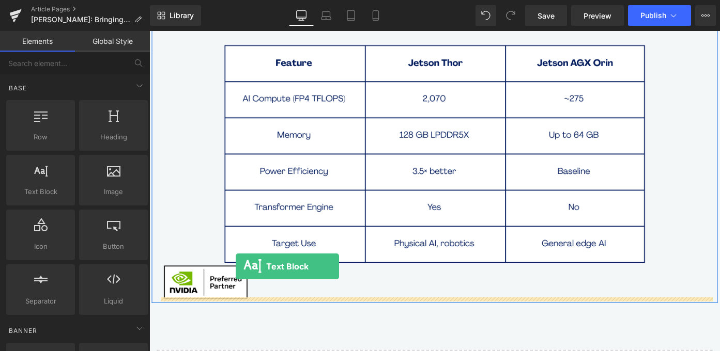
drag, startPoint x: 189, startPoint y: 206, endPoint x: 244, endPoint y: 289, distance: 99.9
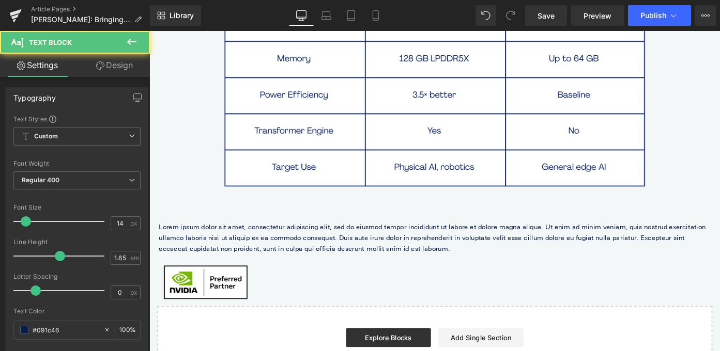
scroll to position [506, 0]
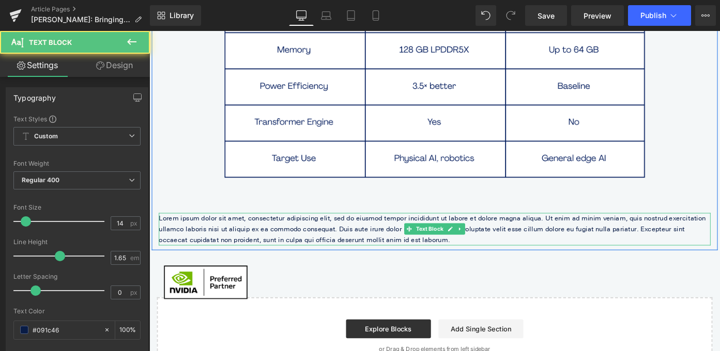
click at [309, 248] on p "Lorem ipsum dolor sit amet, consectetur adipiscing elit, sed do eiusmod tempor …" at bounding box center [462, 249] width 605 height 36
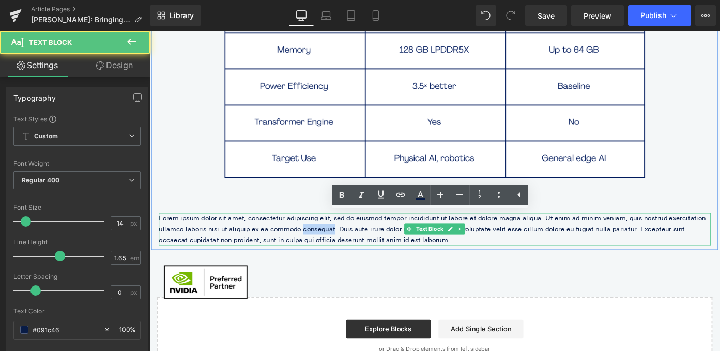
click at [309, 248] on p "Lorem ipsum dolor sit amet, consectetur adipiscing elit, sed do eiusmod tempor …" at bounding box center [462, 249] width 605 height 36
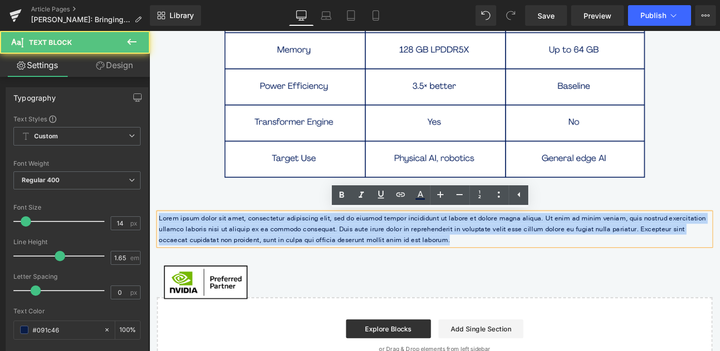
click at [309, 248] on p "Lorem ipsum dolor sit amet, consectetur adipiscing elit, sed do eiusmod tempor …" at bounding box center [462, 249] width 605 height 36
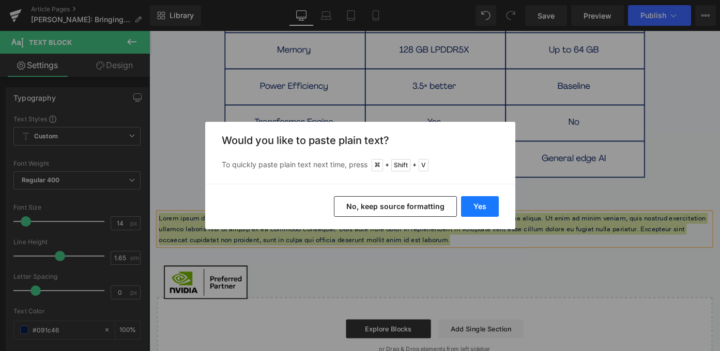
click at [472, 204] on button "Yes" at bounding box center [480, 206] width 38 height 21
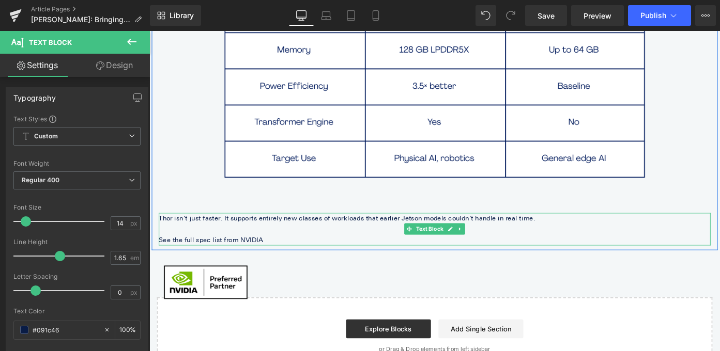
click at [253, 262] on p "See the full spec list from NVIDIA" at bounding box center [462, 260] width 605 height 12
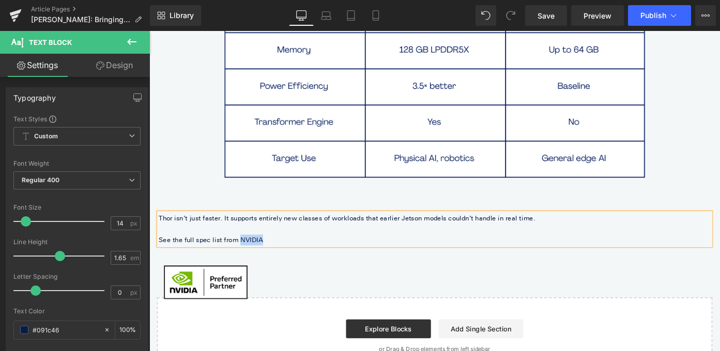
click at [253, 262] on p "See the full spec list from NVIDIA" at bounding box center [462, 260] width 605 height 12
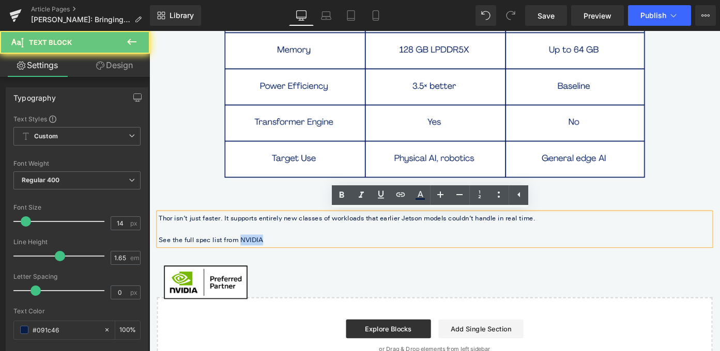
click at [253, 262] on p "See the full spec list from NVIDIA" at bounding box center [462, 260] width 605 height 12
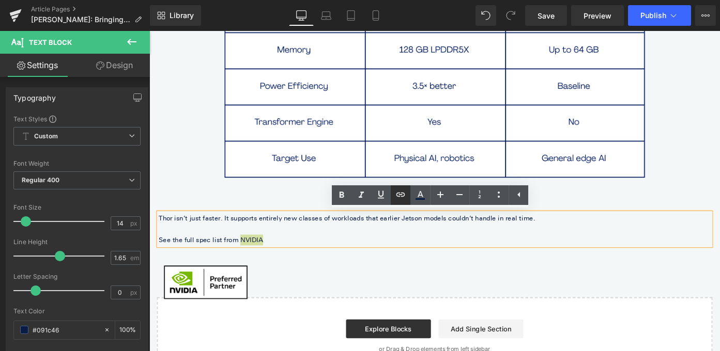
click at [402, 190] on icon at bounding box center [400, 195] width 12 height 12
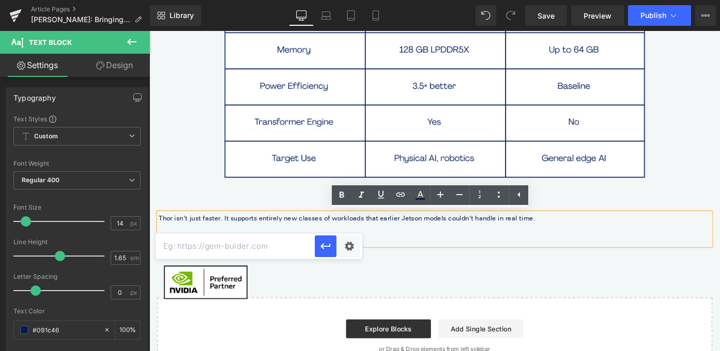
click at [272, 245] on input "text" at bounding box center [235, 247] width 159 height 26
paste input "https://www.nvidia.com/en-us/autonomous-machines/embedded-systems/jetson-thor/"
type input "https://www.nvidia.com/en-us/autonomous-machines/embedded-systems/jetson-thor/"
click at [317, 246] on button "button" at bounding box center [326, 247] width 22 height 22
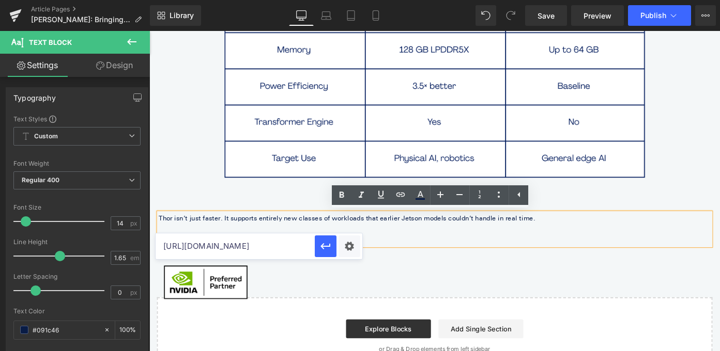
scroll to position [0, 0]
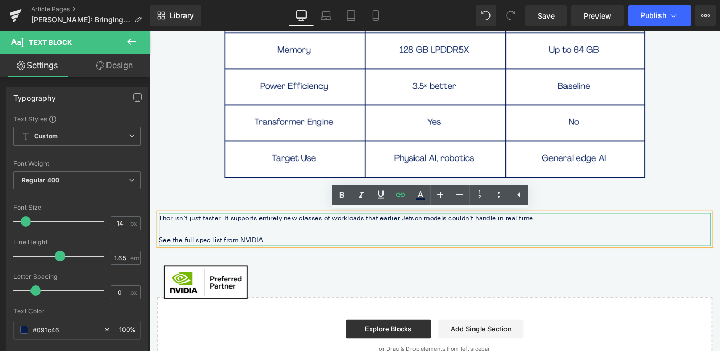
click at [291, 258] on p "See the full spec list from NVIDIA" at bounding box center [462, 260] width 605 height 12
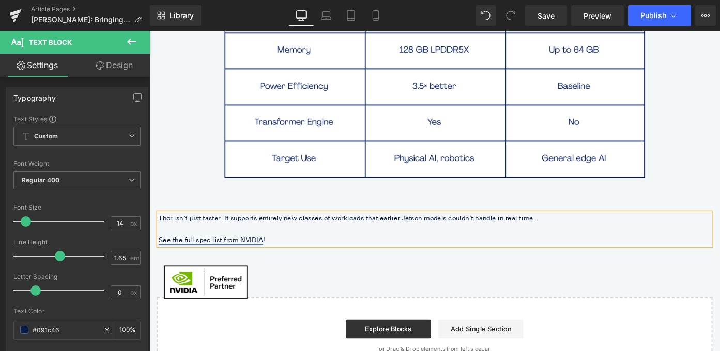
click at [261, 257] on link "See the full spec list from NVIDIA" at bounding box center [217, 260] width 114 height 9
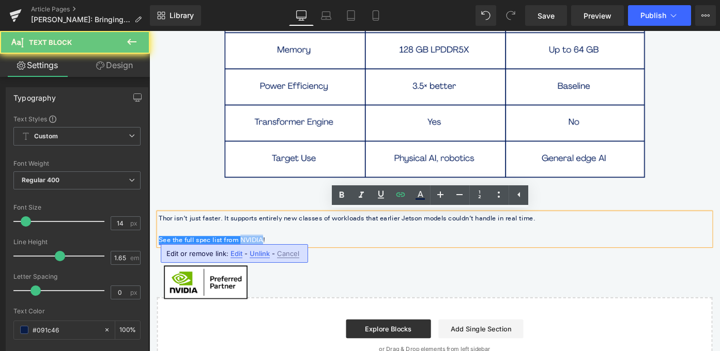
click at [261, 257] on link "See the full spec list from NVIDIA" at bounding box center [217, 260] width 114 height 9
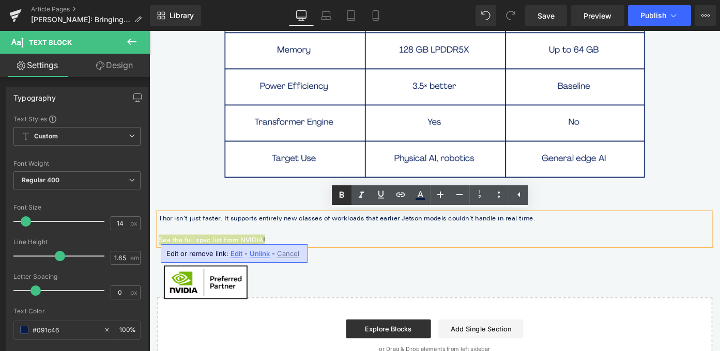
click at [343, 194] on icon at bounding box center [342, 195] width 5 height 6
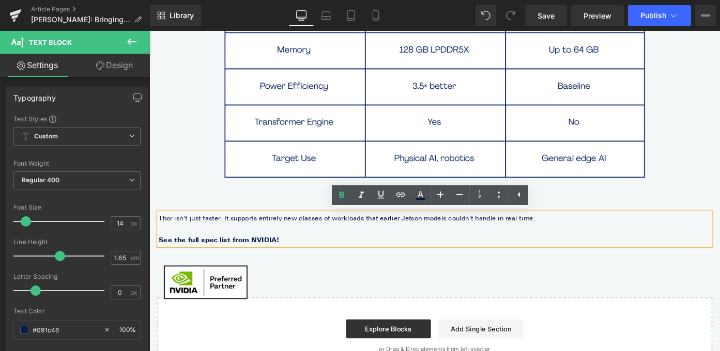
click at [337, 258] on p "See the full spec list from NVIDIA !" at bounding box center [462, 260] width 605 height 12
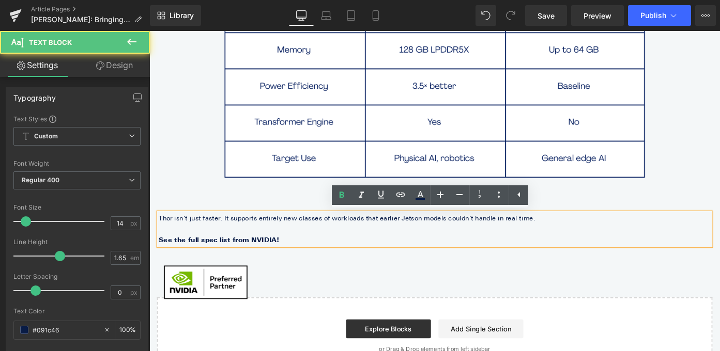
click at [337, 258] on p "See the full spec list from NVIDIA !" at bounding box center [462, 260] width 605 height 12
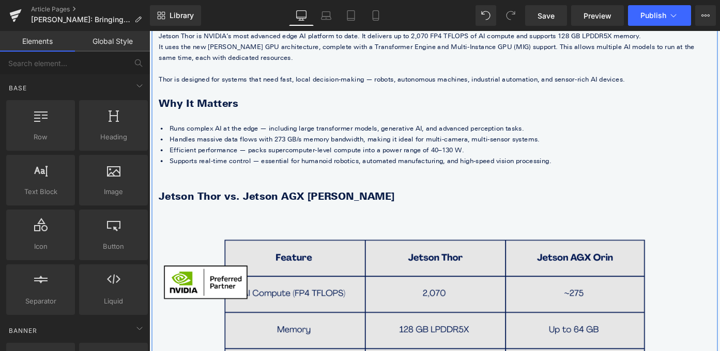
scroll to position [605, 0]
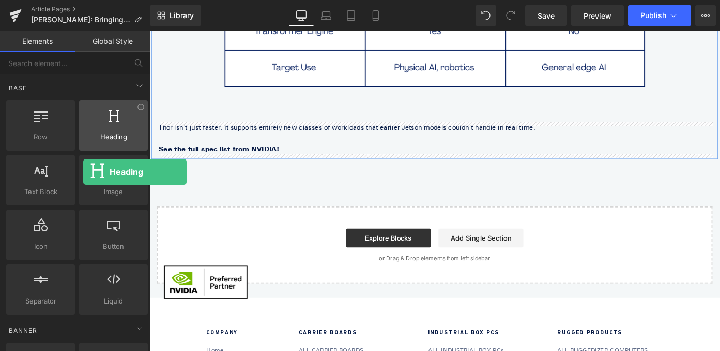
drag, startPoint x: 103, startPoint y: 128, endPoint x: 87, endPoint y: 119, distance: 17.6
click at [87, 119] on div at bounding box center [113, 120] width 63 height 23
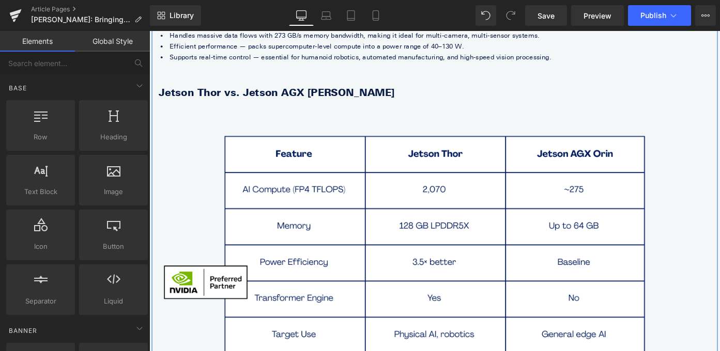
scroll to position [142, 0]
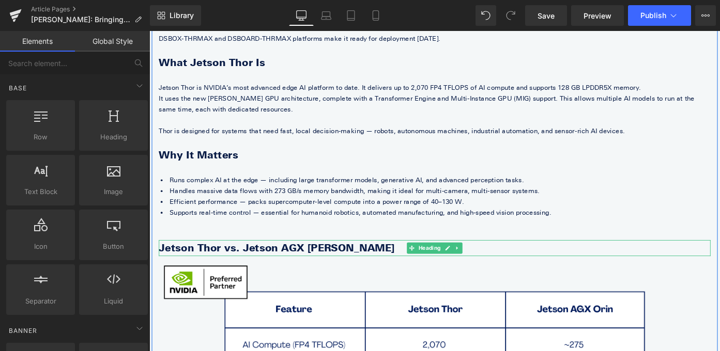
click at [338, 266] on h2 "Jetson Thor vs. Jetson AGX [PERSON_NAME]" at bounding box center [462, 270] width 605 height 18
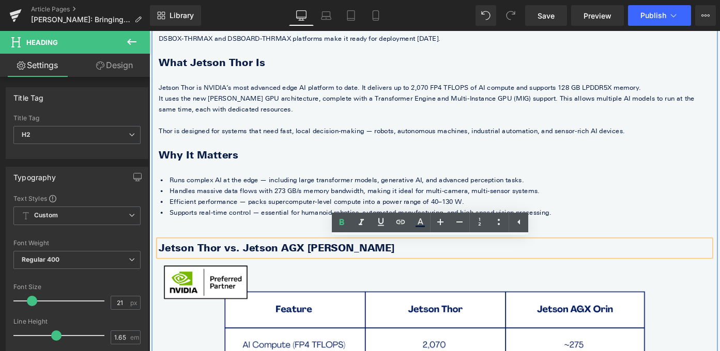
click at [309, 240] on div at bounding box center [462, 242] width 605 height 12
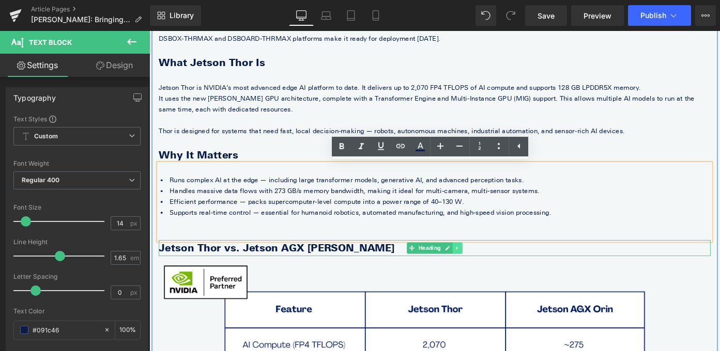
click at [487, 271] on icon at bounding box center [487, 269] width 6 height 6
click at [481, 270] on icon at bounding box center [482, 269] width 6 height 6
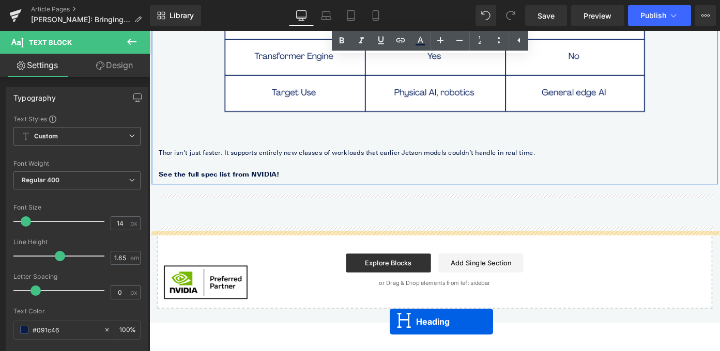
scroll to position [624, 0]
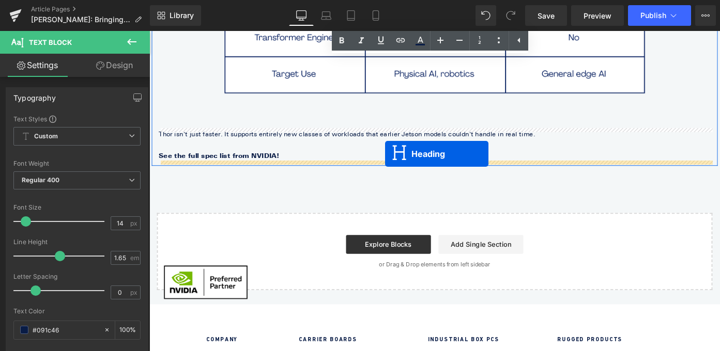
drag, startPoint x: 437, startPoint y: 81, endPoint x: 408, endPoint y: 166, distance: 90.1
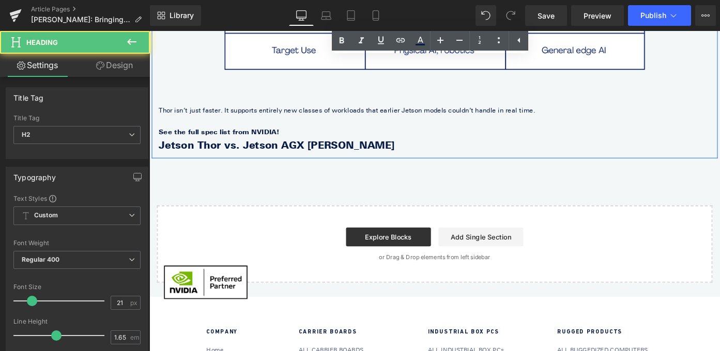
scroll to position [598, 0]
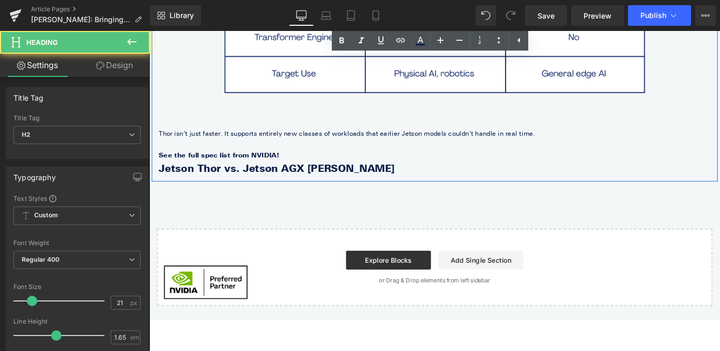
click at [290, 166] on p "See the full spec list from NVIDIA !" at bounding box center [462, 168] width 605 height 12
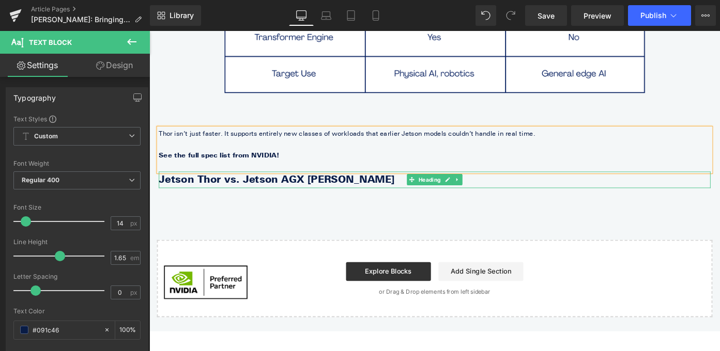
click at [252, 195] on b "Jetson Thor vs. Jetson AGX [PERSON_NAME]" at bounding box center [289, 194] width 258 height 13
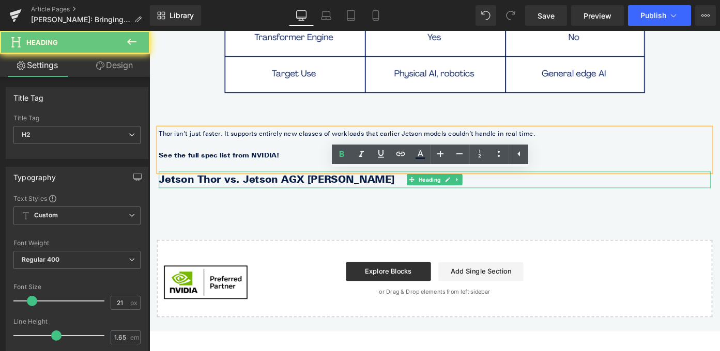
click at [252, 195] on b "Jetson Thor vs. Jetson AGX [PERSON_NAME]" at bounding box center [289, 194] width 258 height 13
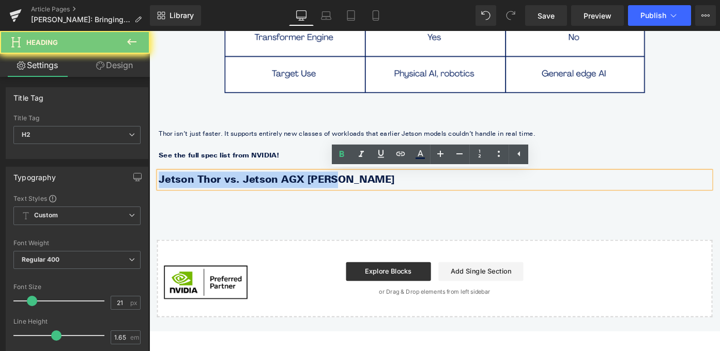
click at [252, 195] on b "Jetson Thor vs. Jetson AGX [PERSON_NAME]" at bounding box center [289, 194] width 258 height 13
paste div
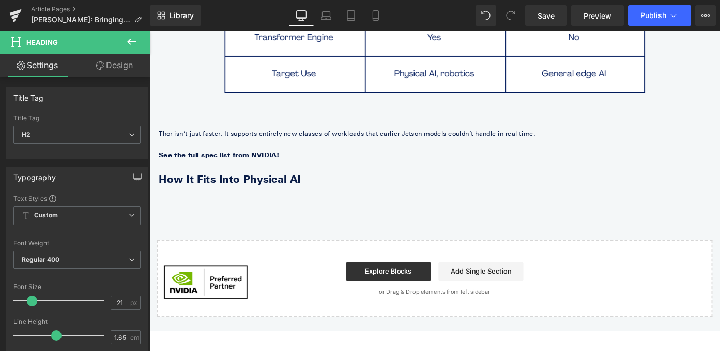
click at [133, 48] on icon at bounding box center [132, 42] width 12 height 12
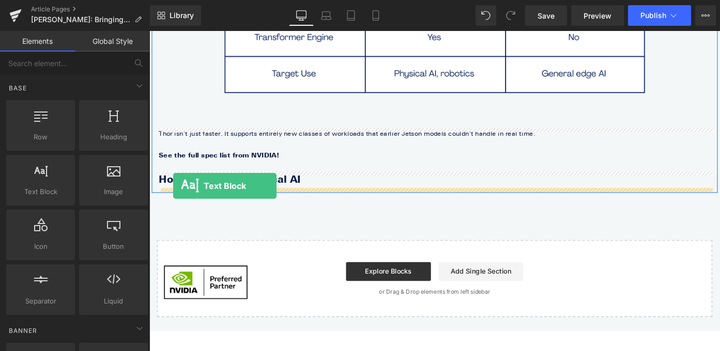
drag, startPoint x: 190, startPoint y: 217, endPoint x: 175, endPoint y: 201, distance: 21.2
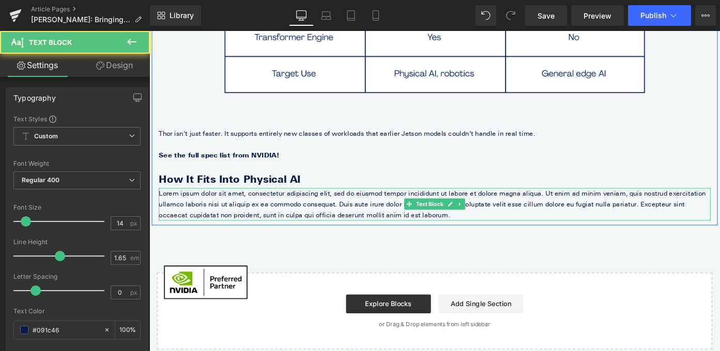
click at [192, 218] on p "Lorem ipsum dolor sit amet, consectetur adipiscing elit, sed do eiusmod tempor …" at bounding box center [462, 222] width 605 height 36
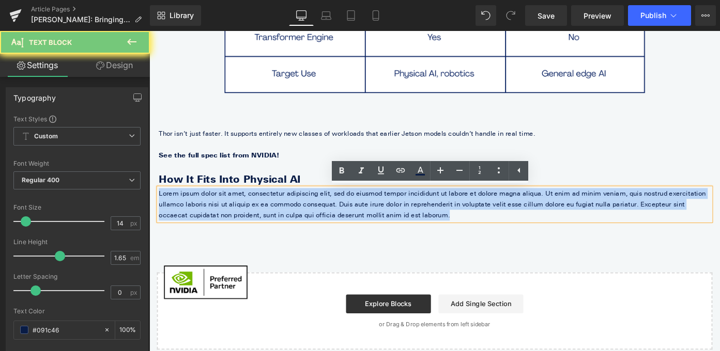
click at [192, 218] on p "Lorem ipsum dolor sit amet, consectetur adipiscing elit, sed do eiusmod tempor …" at bounding box center [462, 222] width 605 height 36
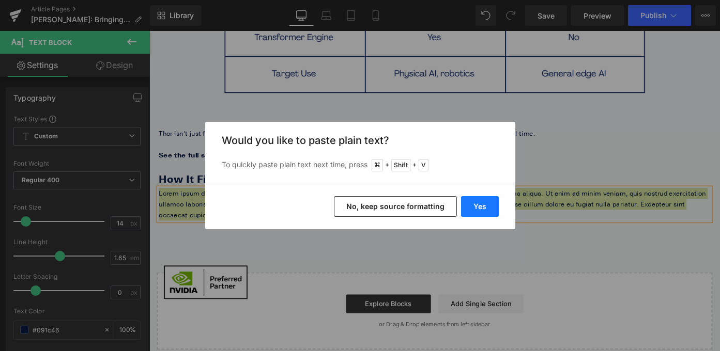
click at [485, 205] on button "Yes" at bounding box center [480, 206] width 38 height 21
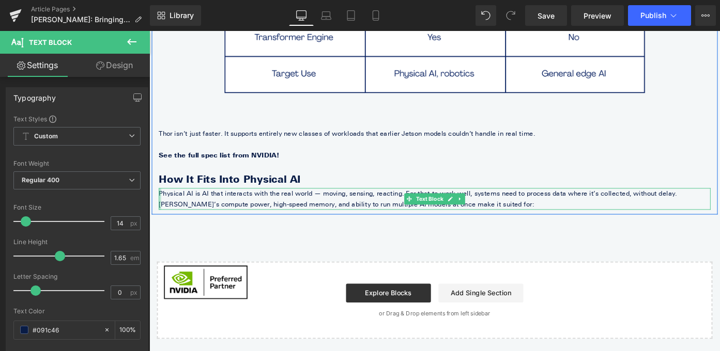
click at [161, 209] on div at bounding box center [161, 216] width 3 height 24
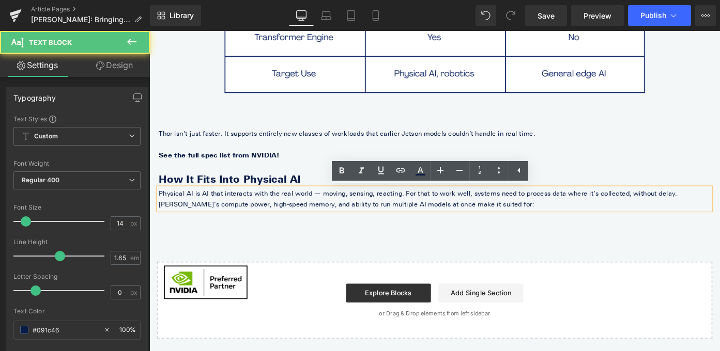
click at [166, 211] on p "Physical AI is AI that interacts with the real world — moving, sensing, reactin…" at bounding box center [462, 216] width 605 height 24
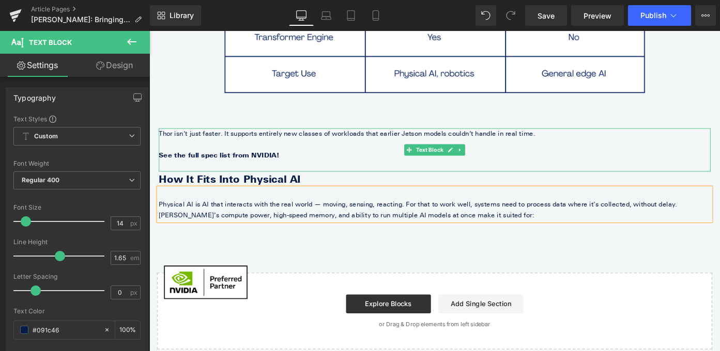
click at [182, 181] on p at bounding box center [462, 180] width 605 height 12
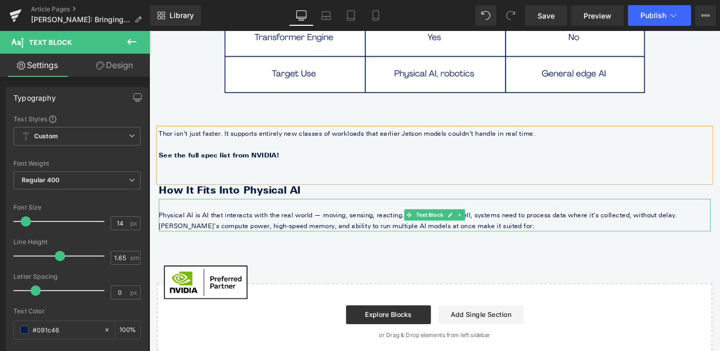
click at [207, 218] on p at bounding box center [462, 222] width 605 height 12
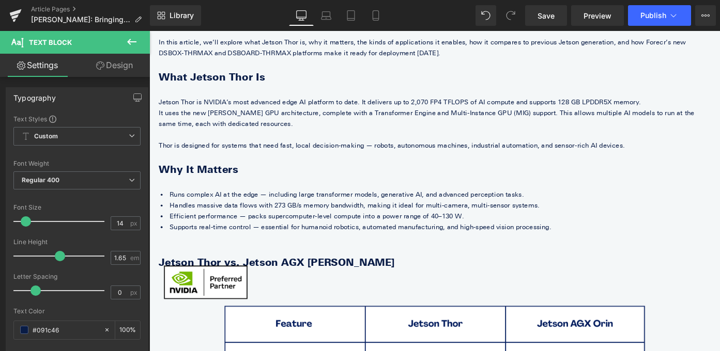
scroll to position [109, 0]
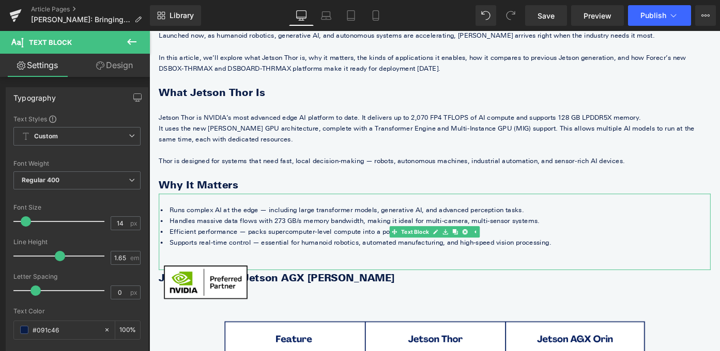
click at [189, 217] on div at bounding box center [462, 216] width 605 height 12
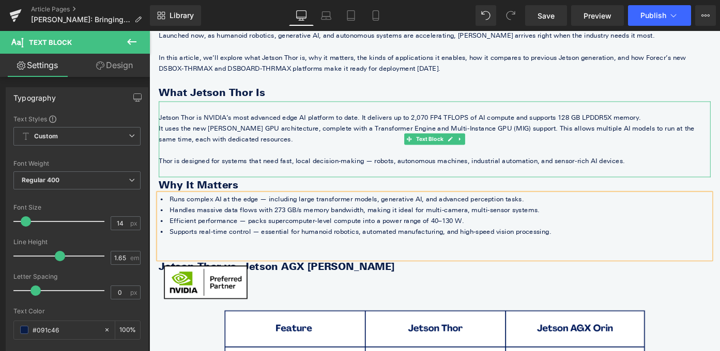
click at [208, 124] on p "Jetson Thor is NVIDIA’s most advanced edge AI platform to date. It delivers up …" at bounding box center [462, 126] width 605 height 12
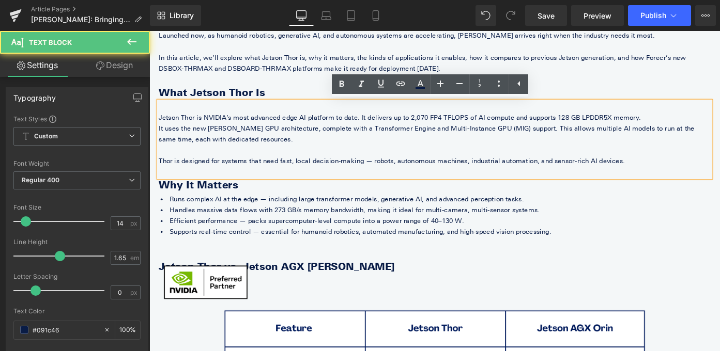
click at [161, 128] on p "Jetson Thor is NVIDIA’s most advanced edge AI platform to date. It delivers up …" at bounding box center [462, 126] width 605 height 12
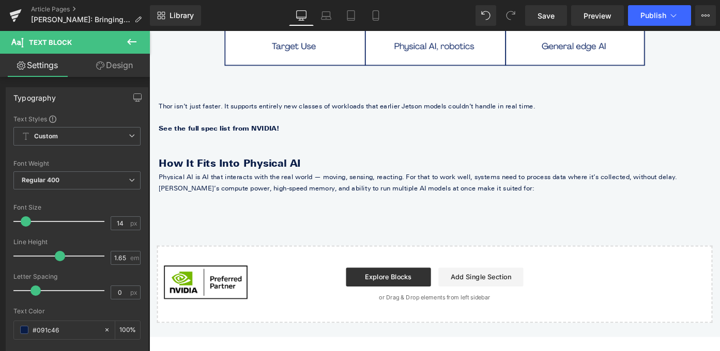
scroll to position [614, 0]
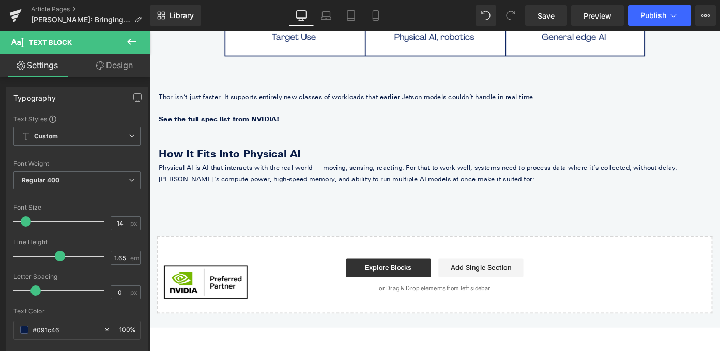
click at [131, 43] on icon at bounding box center [132, 42] width 12 height 12
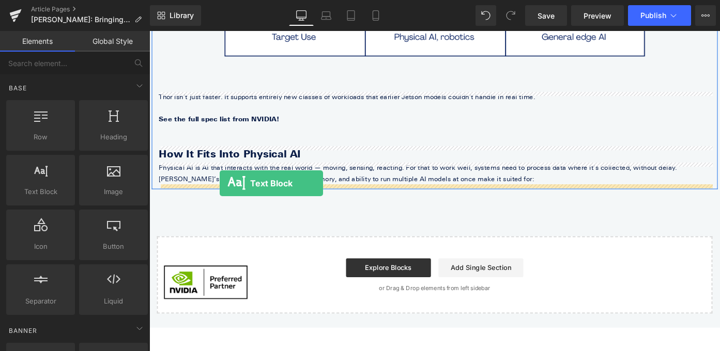
drag, startPoint x: 196, startPoint y: 207, endPoint x: 225, endPoint y: 197, distance: 31.1
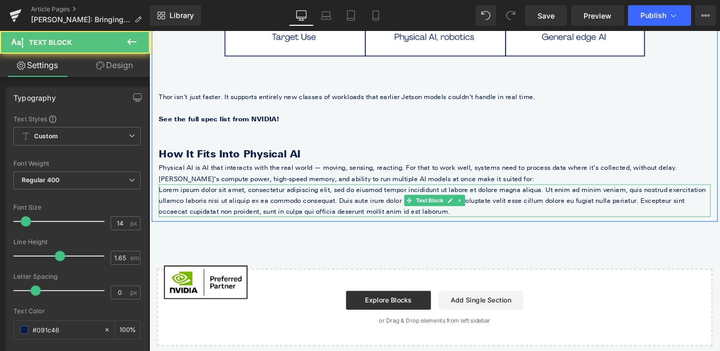
click at [255, 218] on p "Lorem ipsum dolor sit amet, consectetur adipiscing elit, sed do eiusmod tempor …" at bounding box center [462, 218] width 605 height 36
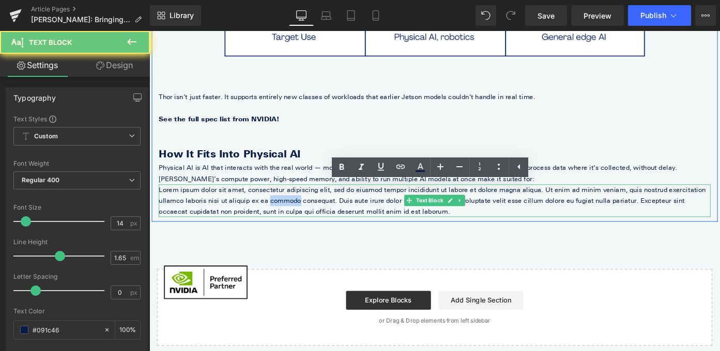
click at [255, 218] on p "Lorem ipsum dolor sit amet, consectetur adipiscing elit, sed do eiusmod tempor …" at bounding box center [462, 218] width 605 height 36
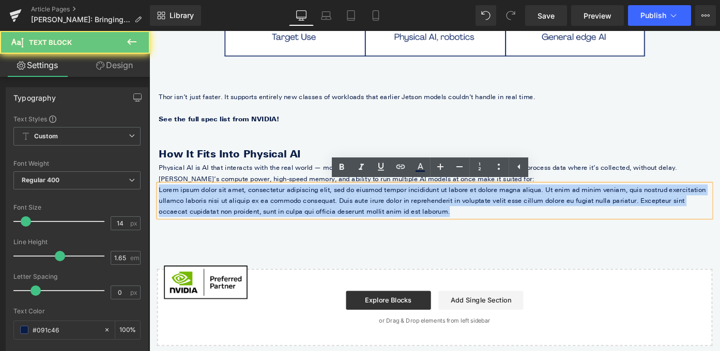
click at [255, 218] on p "Lorem ipsum dolor sit amet, consectetur adipiscing elit, sed do eiusmod tempor …" at bounding box center [462, 218] width 605 height 36
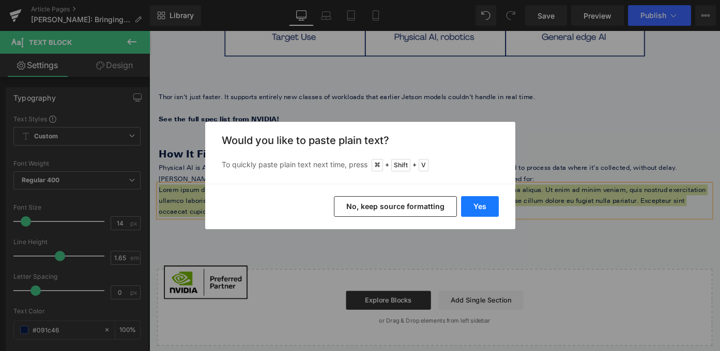
click at [471, 203] on button "Yes" at bounding box center [480, 206] width 38 height 21
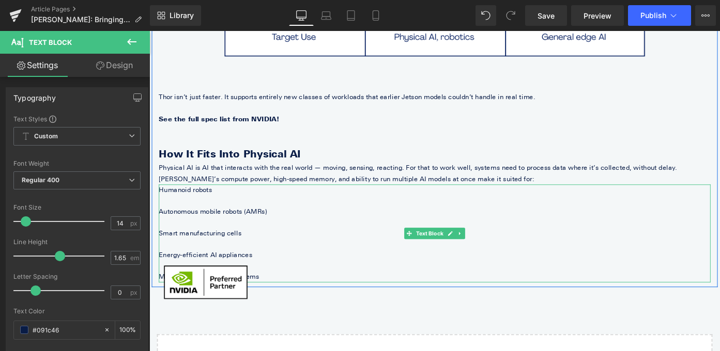
click at [314, 216] on p at bounding box center [462, 217] width 605 height 12
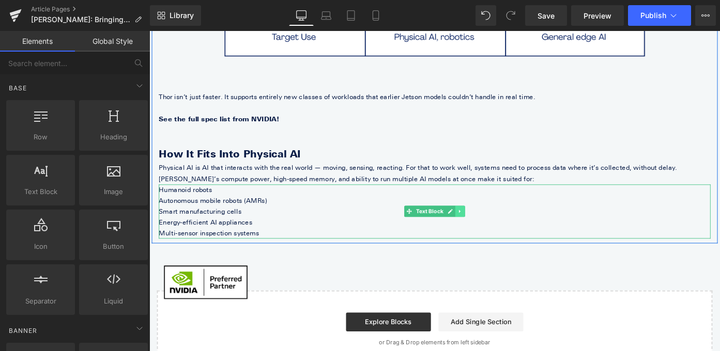
click at [493, 228] on icon at bounding box center [490, 229] width 6 height 6
click at [351, 234] on p "Smart manufacturing cells" at bounding box center [462, 229] width 605 height 12
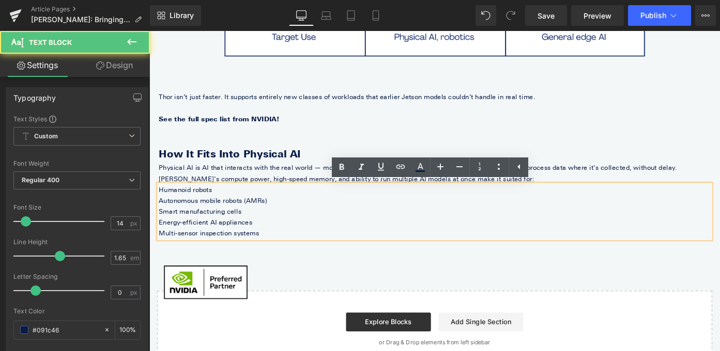
click at [350, 233] on p "Smart manufacturing cells" at bounding box center [462, 229] width 605 height 12
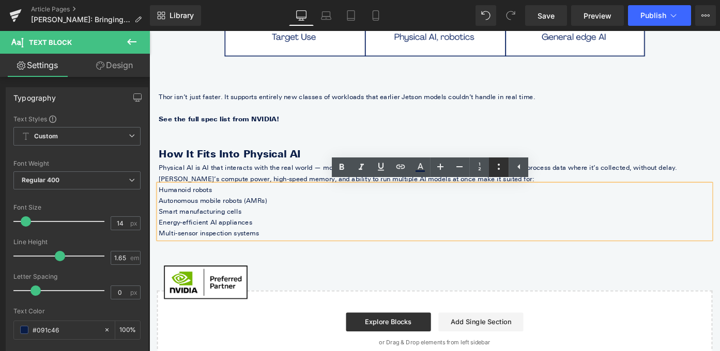
click at [497, 167] on icon at bounding box center [499, 167] width 12 height 12
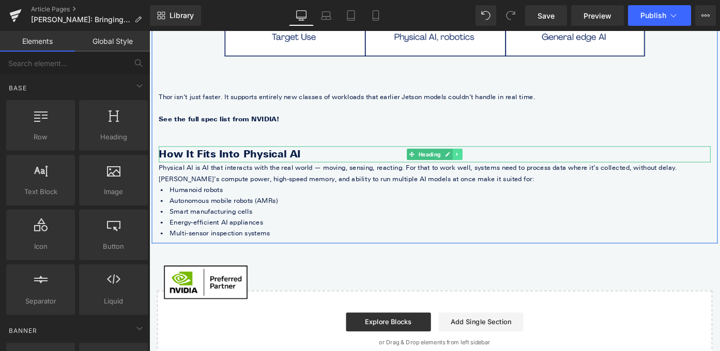
click at [492, 169] on link at bounding box center [487, 166] width 11 height 12
click at [482, 166] on icon at bounding box center [482, 167] width 6 height 6
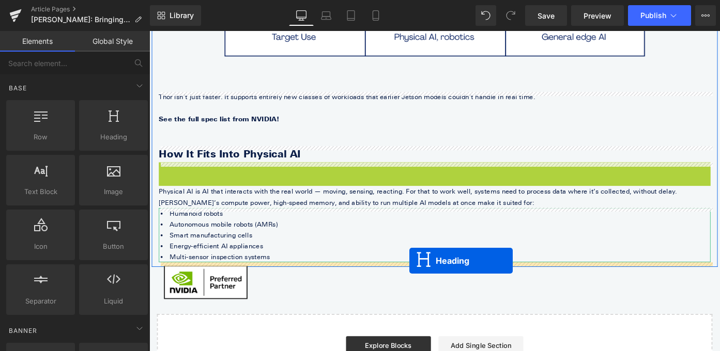
drag, startPoint x: 437, startPoint y: 186, endPoint x: 434, endPoint y: 283, distance: 97.2
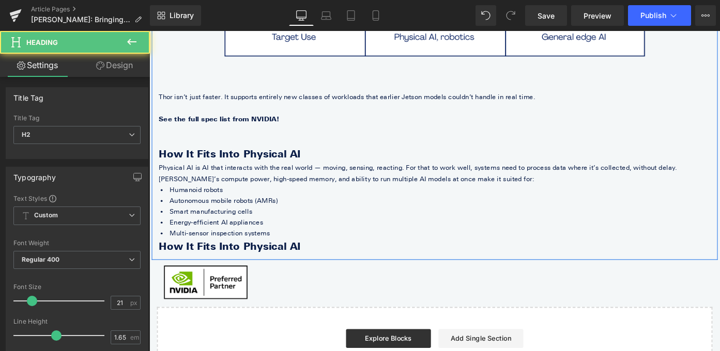
click at [315, 245] on li "Energy-efficient AI appliances" at bounding box center [462, 241] width 605 height 12
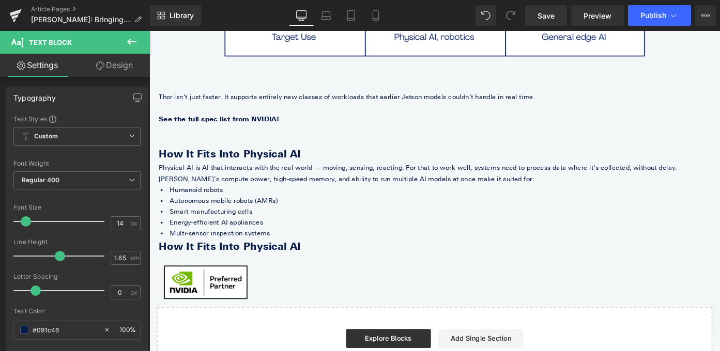
click at [133, 36] on icon at bounding box center [132, 42] width 12 height 12
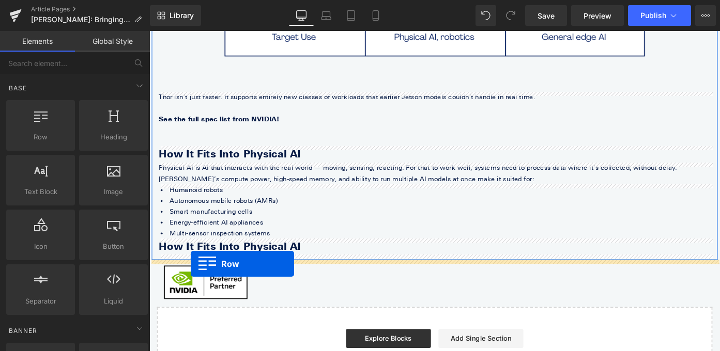
drag, startPoint x: 215, startPoint y: 170, endPoint x: 192, endPoint y: 284, distance: 116.4
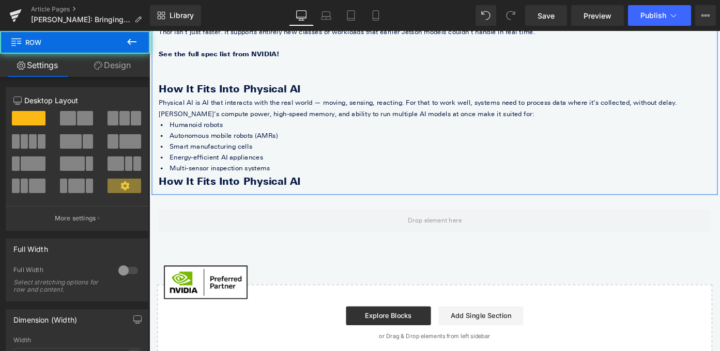
scroll to position [702, 0]
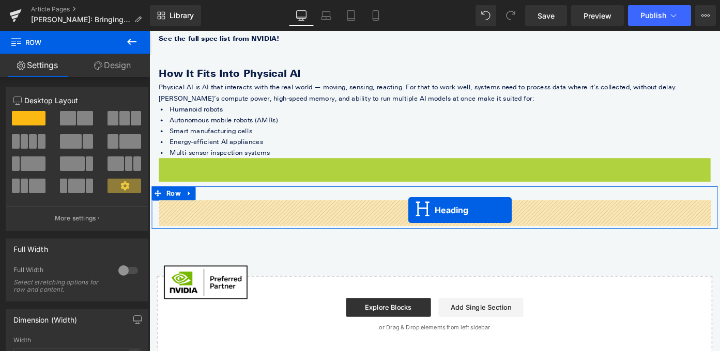
drag, startPoint x: 438, startPoint y: 179, endPoint x: 433, endPoint y: 226, distance: 47.4
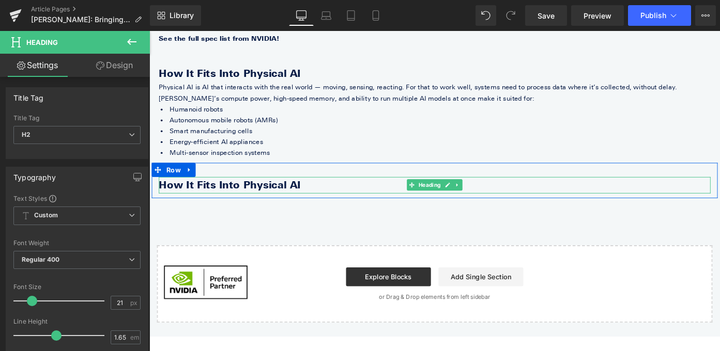
click at [211, 197] on b "How It Fits Into Physical AI" at bounding box center [238, 199] width 156 height 13
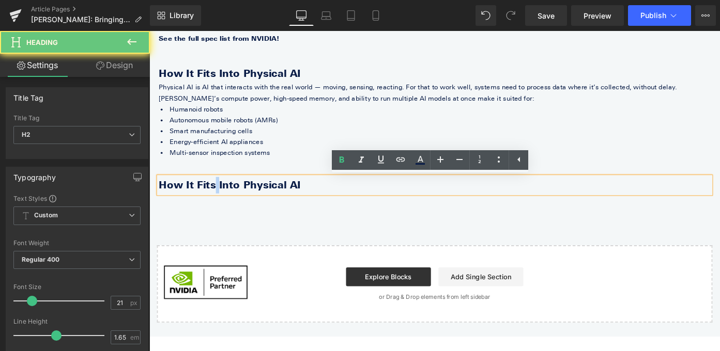
click at [211, 198] on b "How It Fits Into Physical AI" at bounding box center [238, 199] width 156 height 13
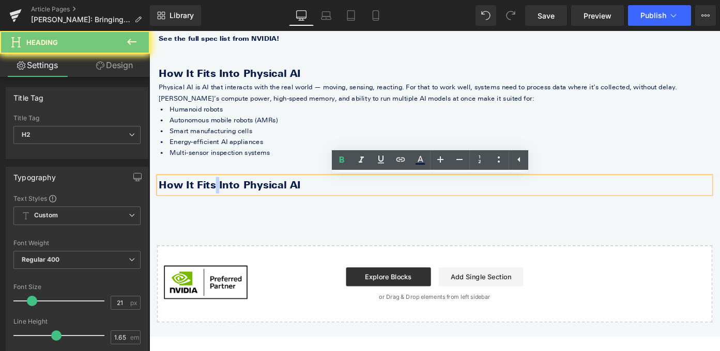
paste div
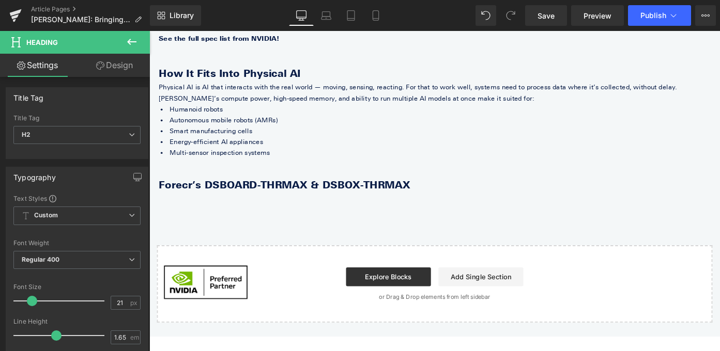
click at [134, 44] on icon at bounding box center [132, 42] width 12 height 12
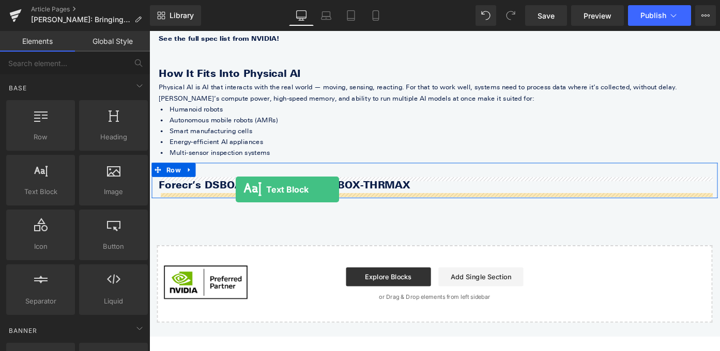
drag, startPoint x: 184, startPoint y: 219, endPoint x: 244, endPoint y: 205, distance: 61.4
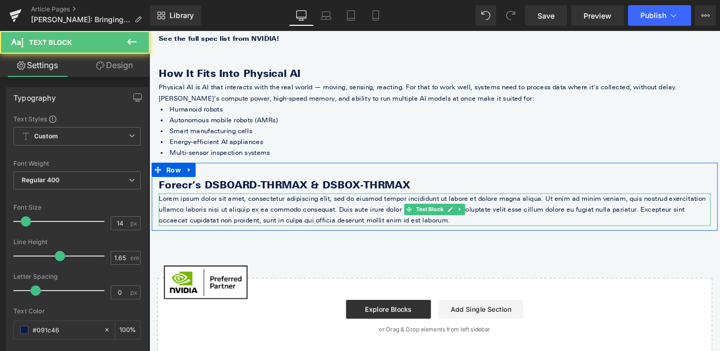
click at [233, 227] on p "Lorem ipsum dolor sit amet, consectetur adipiscing elit, sed do eiusmod tempor …" at bounding box center [462, 227] width 605 height 36
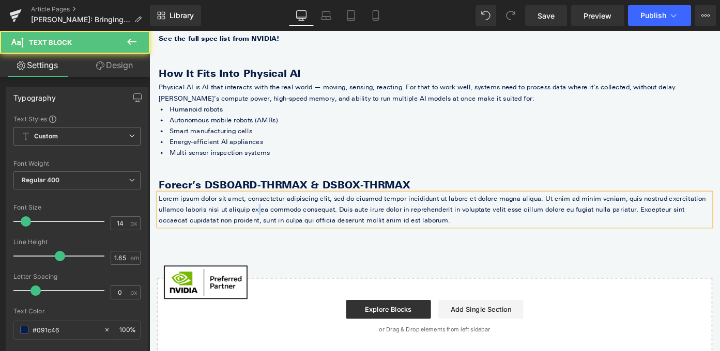
click at [233, 227] on p "Lorem ipsum dolor sit amet, consectetur adipiscing elit, sed do eiusmod tempor …" at bounding box center [462, 227] width 605 height 36
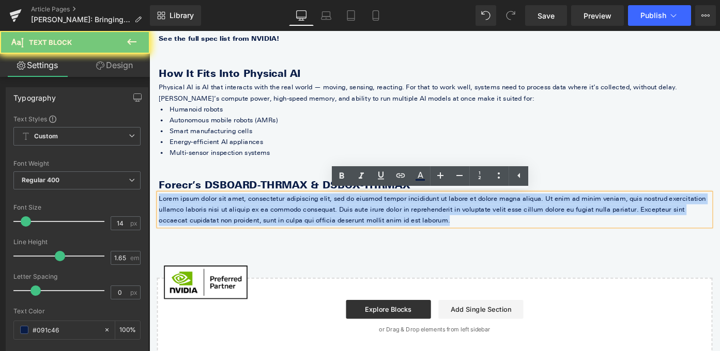
click at [233, 227] on p "Lorem ipsum dolor sit amet, consectetur adipiscing elit, sed do eiusmod tempor …" at bounding box center [462, 227] width 605 height 36
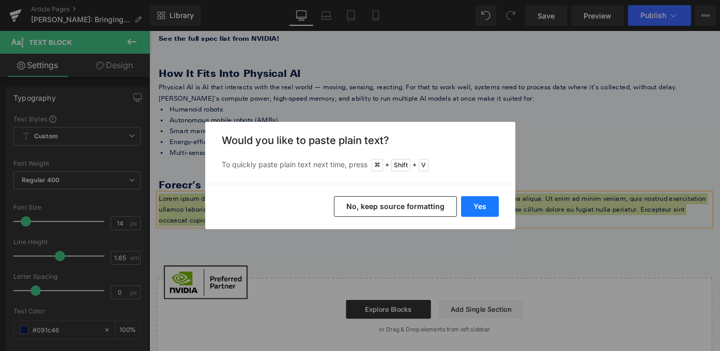
click at [467, 208] on button "Yes" at bounding box center [480, 206] width 38 height 21
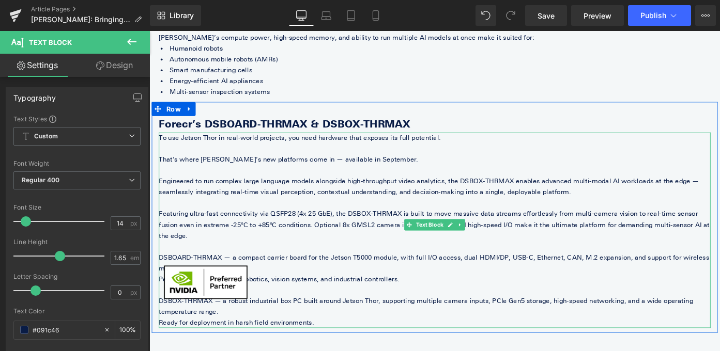
scroll to position [774, 0]
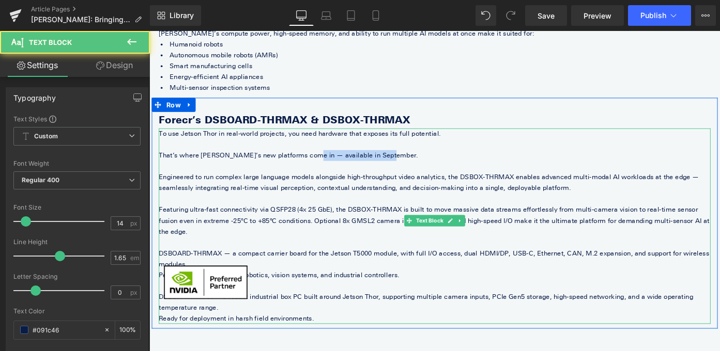
drag, startPoint x: 397, startPoint y: 167, endPoint x: 315, endPoint y: 169, distance: 82.7
click at [315, 170] on p "That’s where Forecr’s new platforms come in — available in September." at bounding box center [462, 168] width 605 height 12
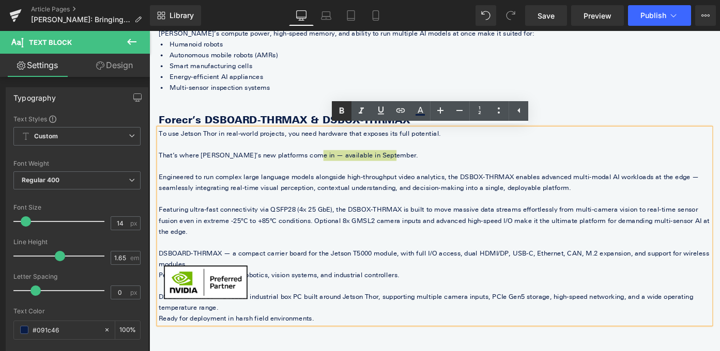
click at [339, 110] on icon at bounding box center [341, 111] width 12 height 12
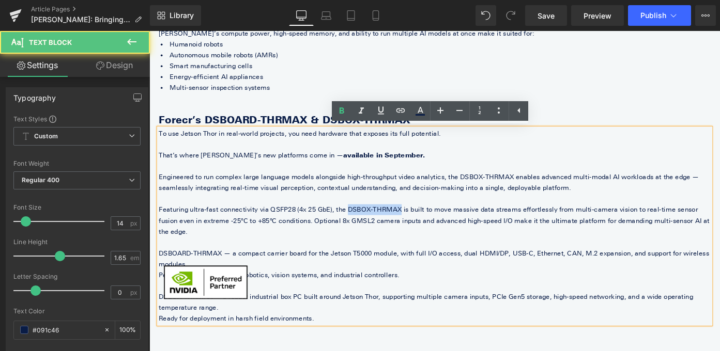
drag, startPoint x: 358, startPoint y: 224, endPoint x: 416, endPoint y: 221, distance: 57.4
click at [416, 221] on p "Featuring ultra-fast connectivity via QSFP28 (4x 25 GbE), the DSBOX-THRMAX is b…" at bounding box center [462, 239] width 605 height 36
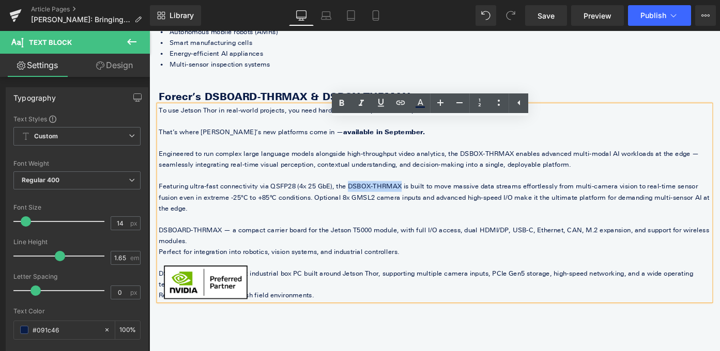
scroll to position [813, 0]
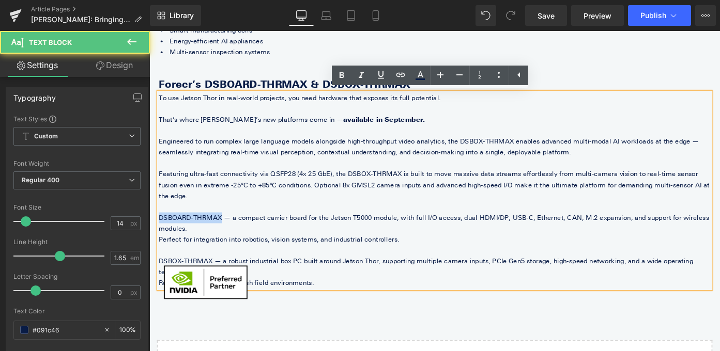
drag, startPoint x: 227, startPoint y: 221, endPoint x: 160, endPoint y: 220, distance: 67.2
click at [160, 230] on p "DSBOARD-THRMAX — a compact carrier board for the Jetson T5000 module, with full…" at bounding box center [462, 242] width 605 height 24
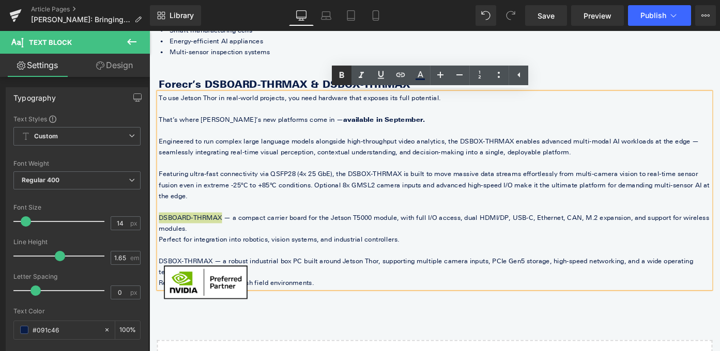
click at [343, 77] on icon at bounding box center [342, 75] width 5 height 6
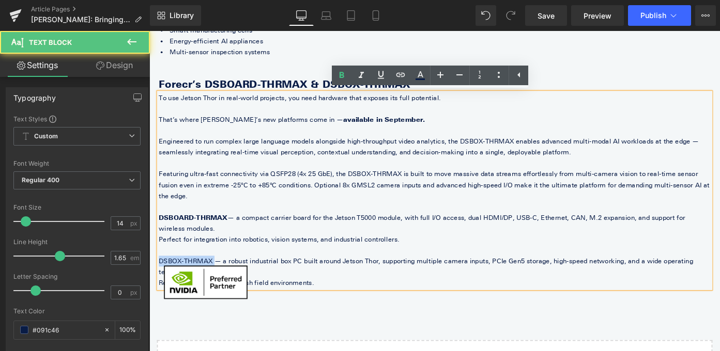
drag, startPoint x: 220, startPoint y: 271, endPoint x: 152, endPoint y: 270, distance: 67.2
click at [152, 270] on div "Forecr’s DSBOARD-THRMAX & DSBOX-THRMAX Heading To use Jetson Thor in real-world…" at bounding box center [462, 197] width 620 height 233
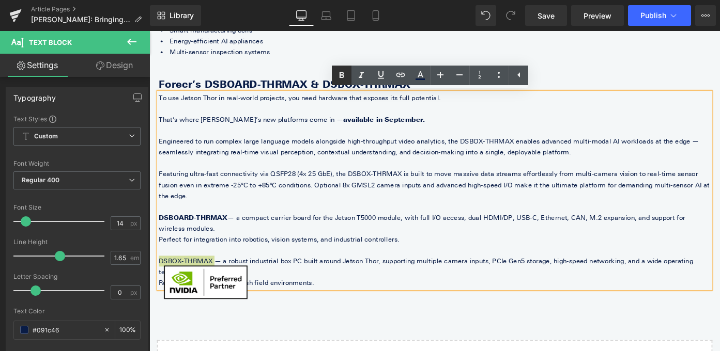
click at [343, 76] on icon at bounding box center [342, 75] width 5 height 6
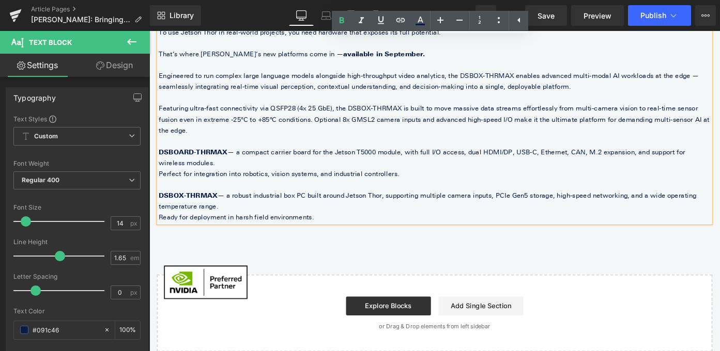
scroll to position [895, 0]
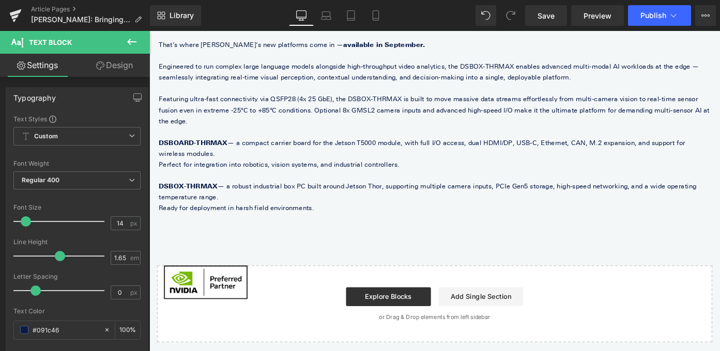
click at [132, 35] on button at bounding box center [132, 42] width 36 height 23
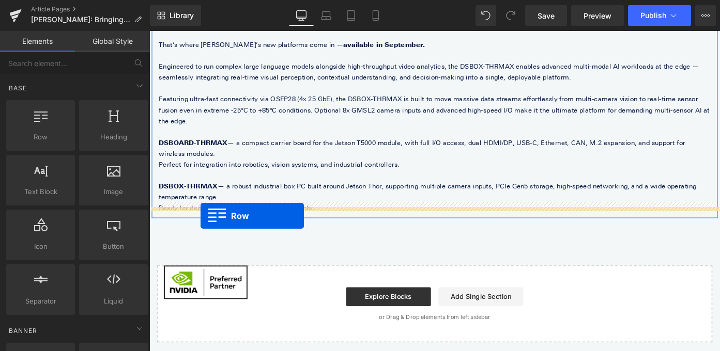
drag, startPoint x: 217, startPoint y: 159, endPoint x: 205, endPoint y: 234, distance: 76.4
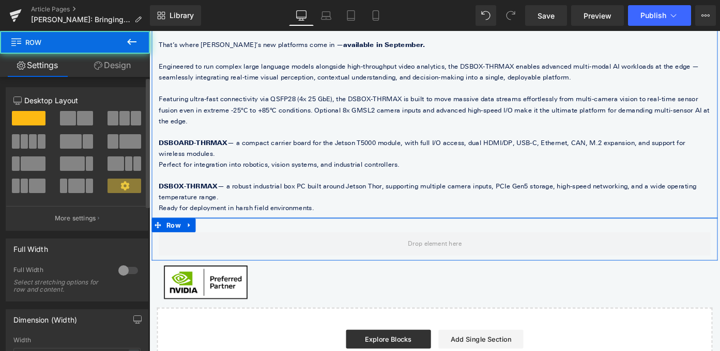
click at [88, 111] on span at bounding box center [85, 118] width 16 height 14
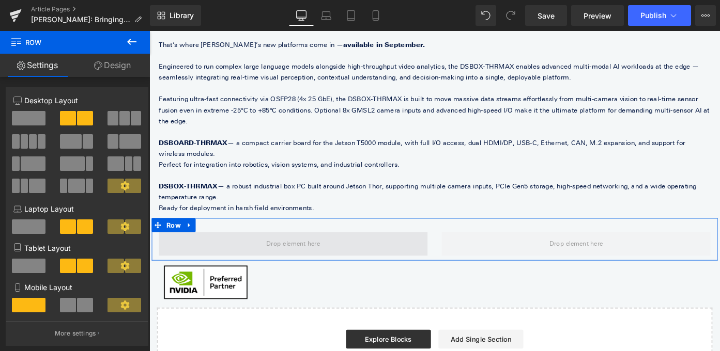
click at [310, 257] on span at bounding box center [307, 265] width 66 height 16
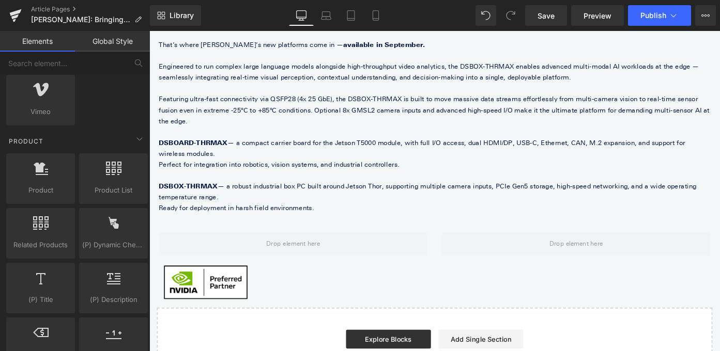
scroll to position [783, 0]
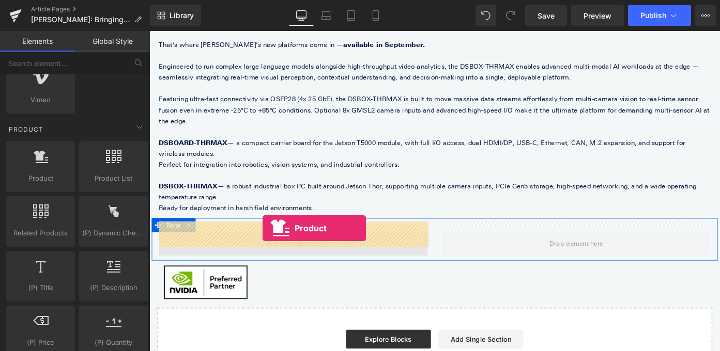
drag, startPoint x: 196, startPoint y: 201, endPoint x: 273, endPoint y: 248, distance: 90.7
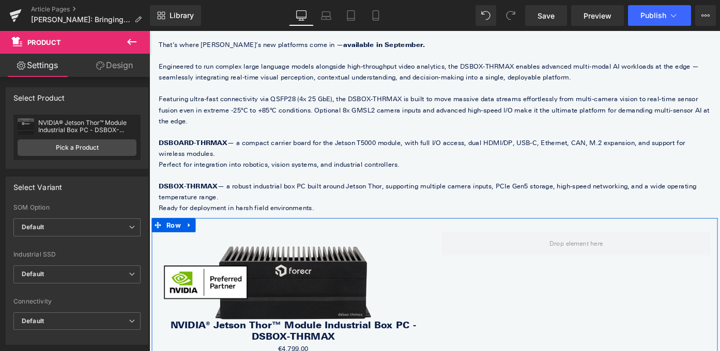
click at [133, 39] on icon at bounding box center [132, 42] width 12 height 12
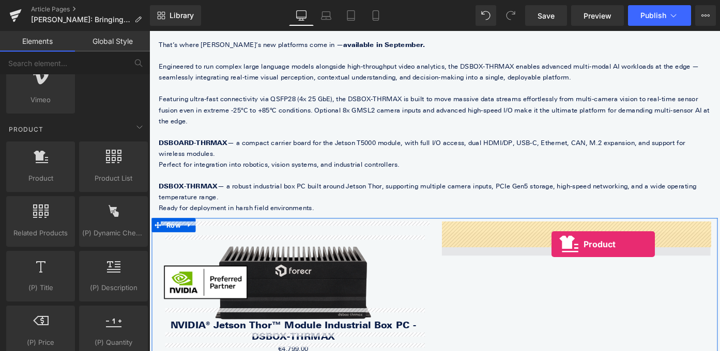
drag, startPoint x: 202, startPoint y: 205, endPoint x: 589, endPoint y: 265, distance: 391.2
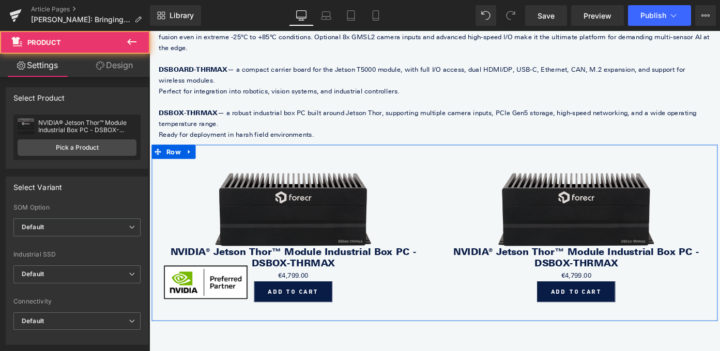
scroll to position [989, 0]
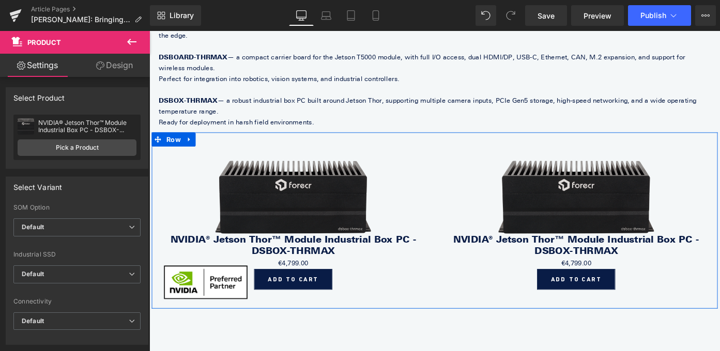
click at [658, 253] on link "NVIDIA® Jetson Thor™ Module Industrial Box PC - DSBOX-THRMAX" at bounding box center [617, 265] width 284 height 25
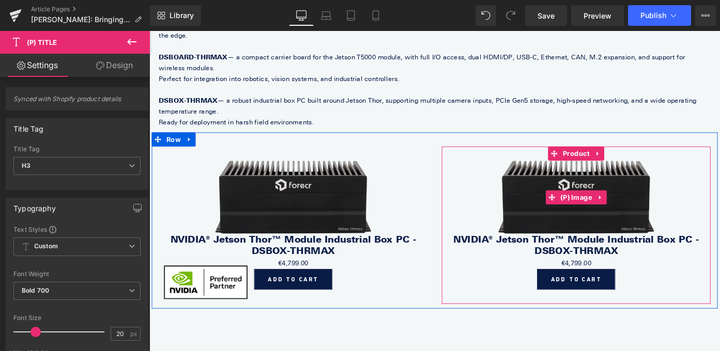
click at [640, 223] on img at bounding box center [617, 213] width 171 height 80
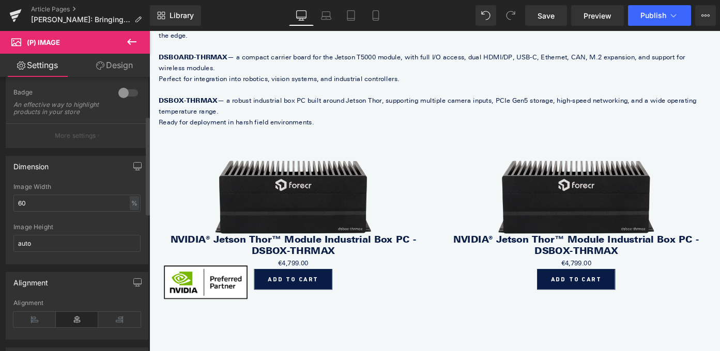
scroll to position [199, 0]
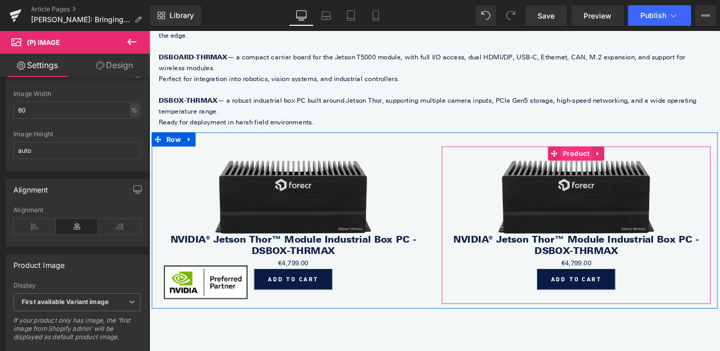
click at [614, 158] on span "Product" at bounding box center [617, 166] width 35 height 16
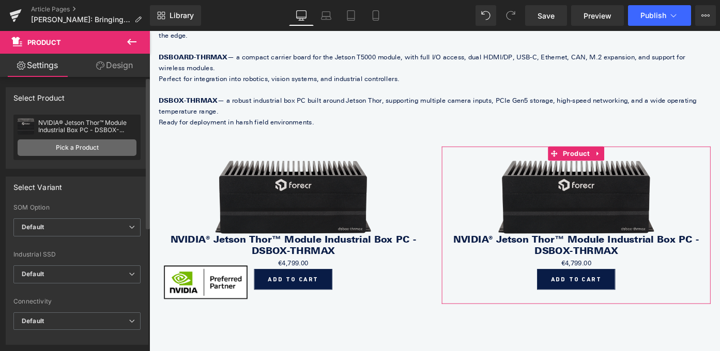
click at [87, 145] on link "Pick a Product" at bounding box center [77, 148] width 119 height 17
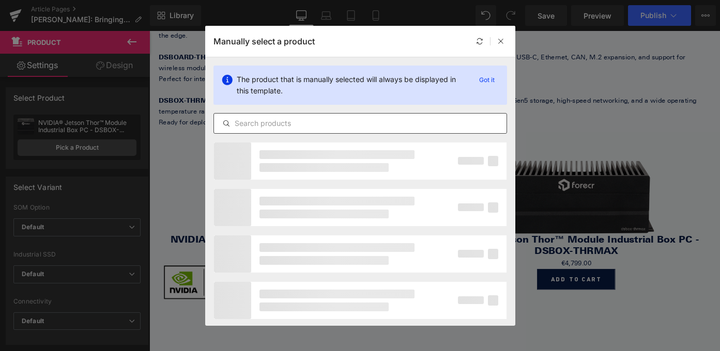
click at [304, 126] on input "text" at bounding box center [360, 123] width 293 height 12
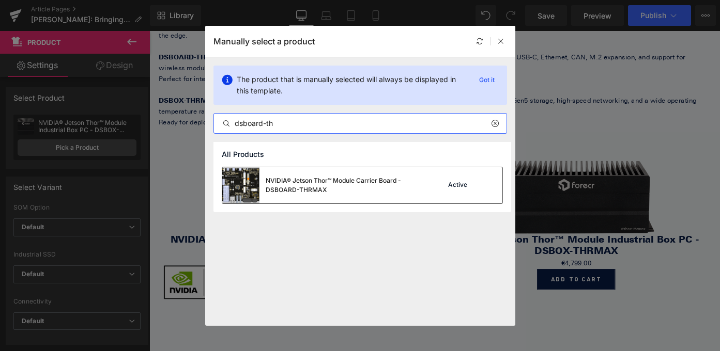
type input "dsboard-th"
click at [395, 182] on div "NVIDIA® Jetson Thor™ Module Carrier Board - DSBOARD-THRMAX" at bounding box center [343, 185] width 155 height 19
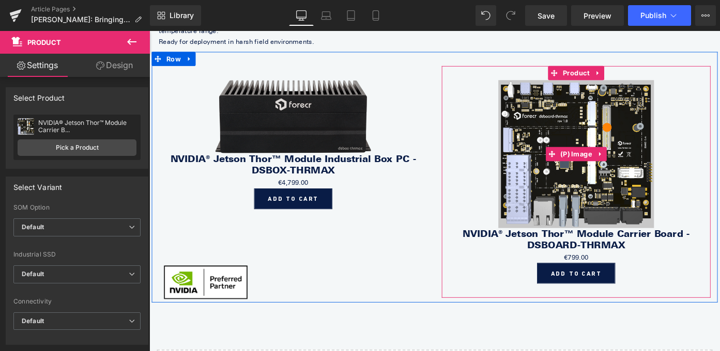
scroll to position [1078, 0]
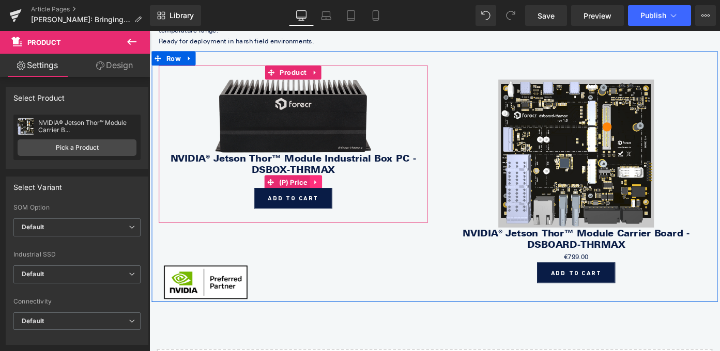
click at [332, 193] on icon at bounding box center [331, 197] width 7 height 8
click at [336, 193] on icon at bounding box center [338, 197] width 7 height 8
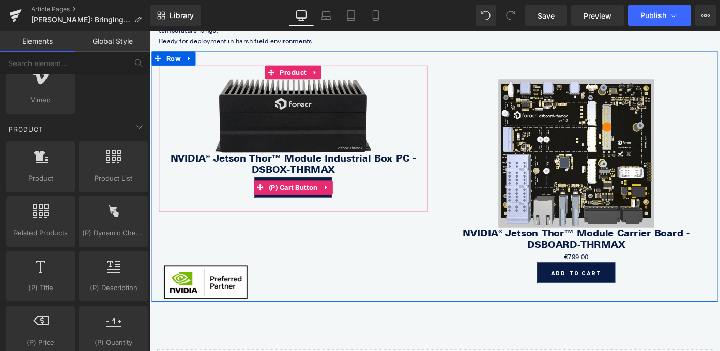
click at [345, 198] on icon at bounding box center [343, 202] width 7 height 8
click at [350, 198] on icon at bounding box center [349, 202] width 7 height 8
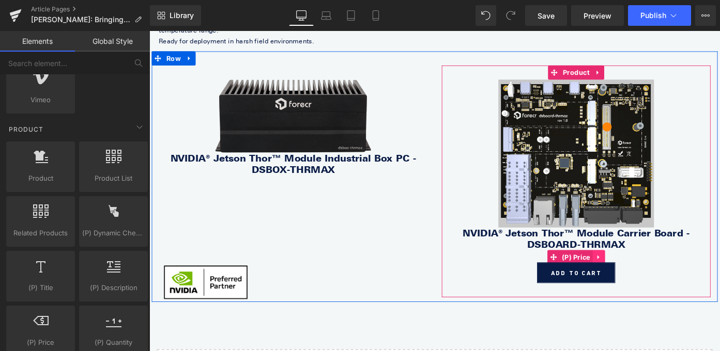
click at [642, 275] on icon at bounding box center [641, 279] width 7 height 8
click at [647, 275] on icon at bounding box center [648, 279] width 7 height 8
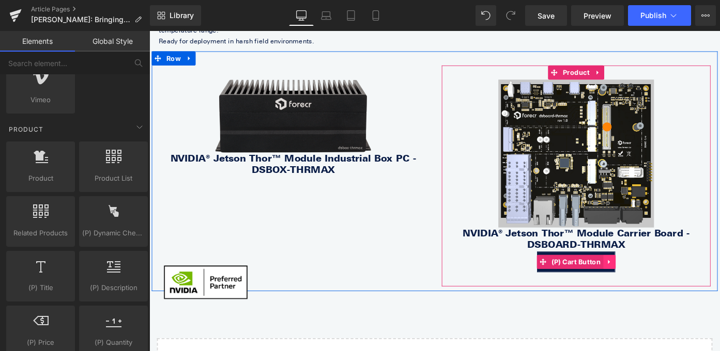
click at [656, 281] on icon at bounding box center [653, 285] width 7 height 8
click at [656, 281] on icon at bounding box center [659, 285] width 7 height 8
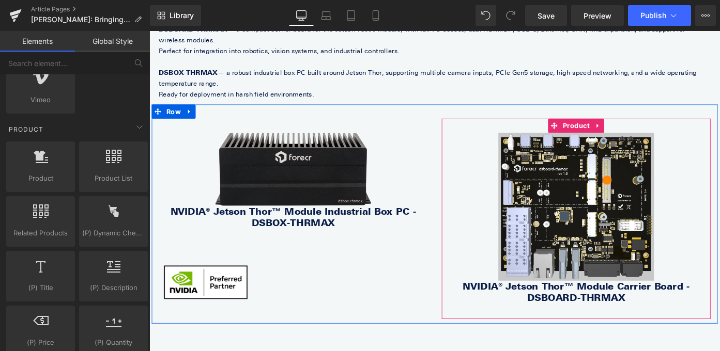
scroll to position [976, 0]
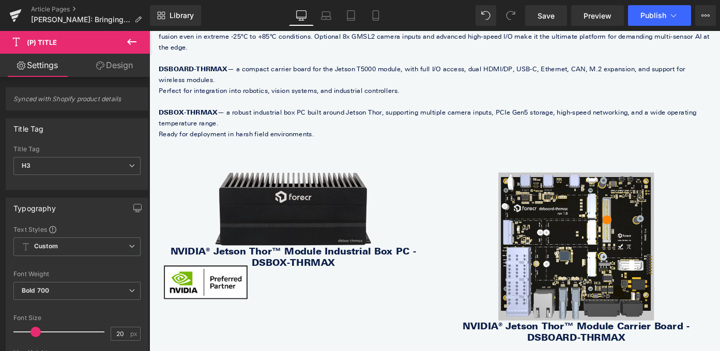
click at [136, 36] on icon at bounding box center [132, 42] width 12 height 12
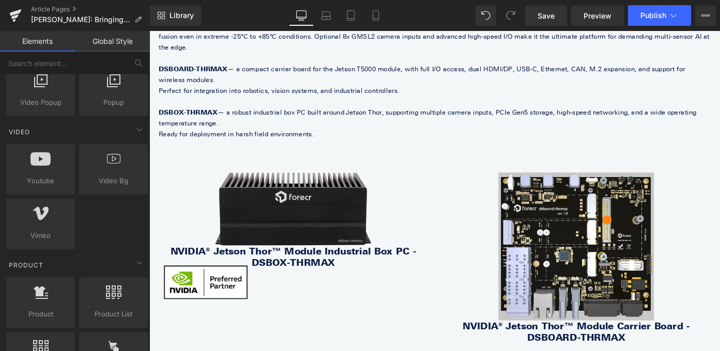
scroll to position [531, 0]
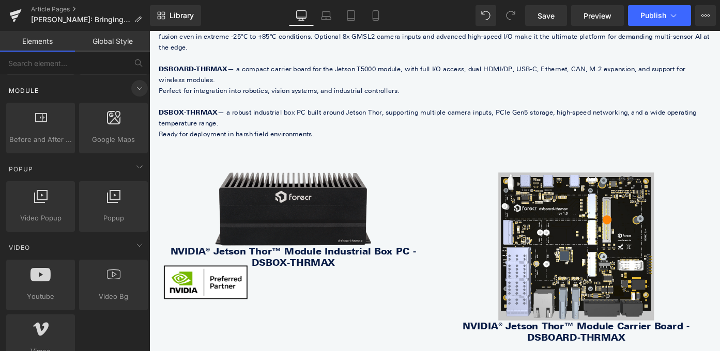
click at [133, 88] on icon at bounding box center [139, 88] width 12 height 12
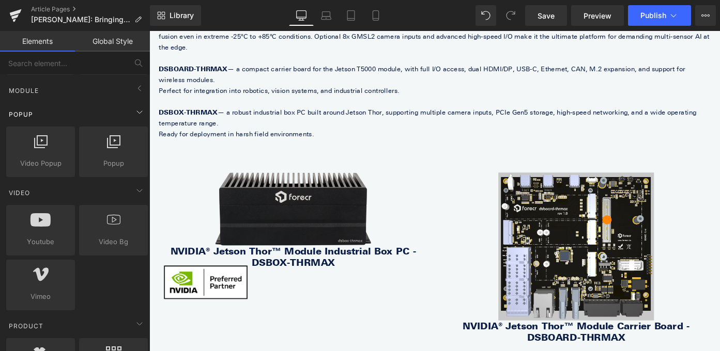
scroll to position [0, 0]
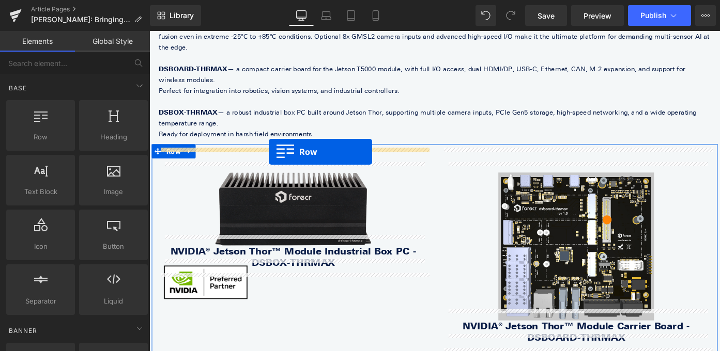
drag, startPoint x: 202, startPoint y: 172, endPoint x: 280, endPoint y: 162, distance: 78.2
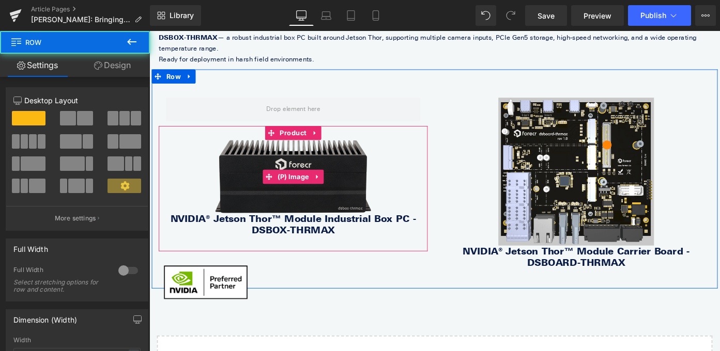
scroll to position [1078, 0]
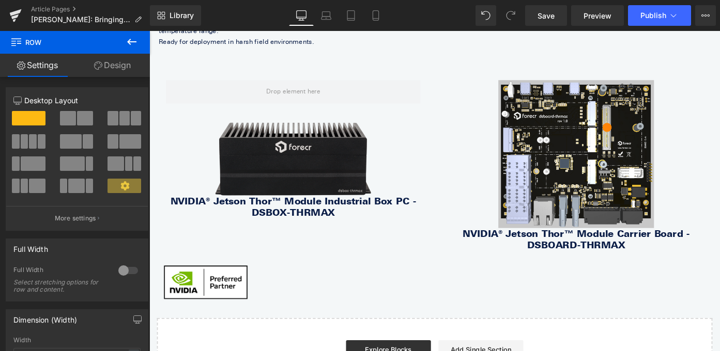
click at [137, 38] on icon at bounding box center [132, 42] width 12 height 12
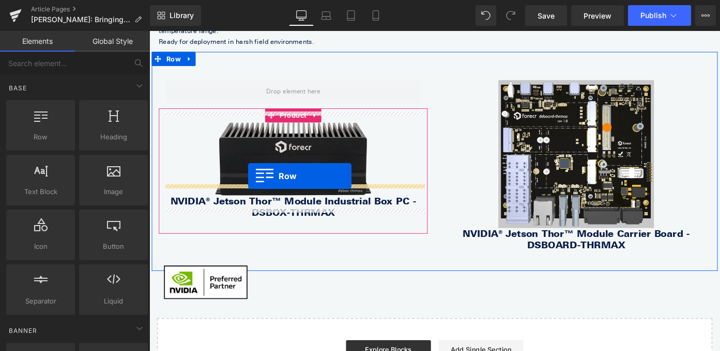
drag, startPoint x: 190, startPoint y: 155, endPoint x: 256, endPoint y: 186, distance: 72.4
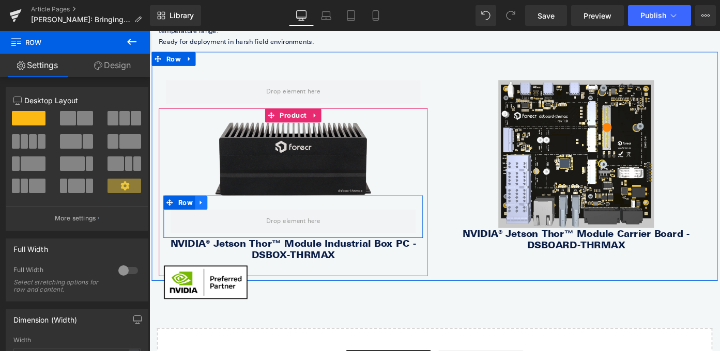
click at [207, 216] on icon at bounding box center [206, 220] width 7 height 8
click at [235, 216] on icon at bounding box center [232, 219] width 7 height 7
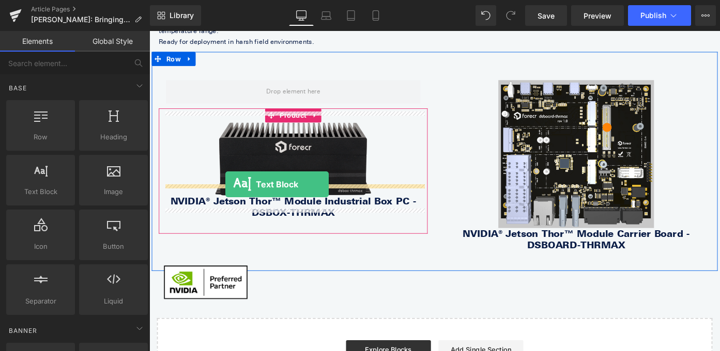
drag, startPoint x: 198, startPoint y: 206, endPoint x: 231, endPoint y: 196, distance: 33.9
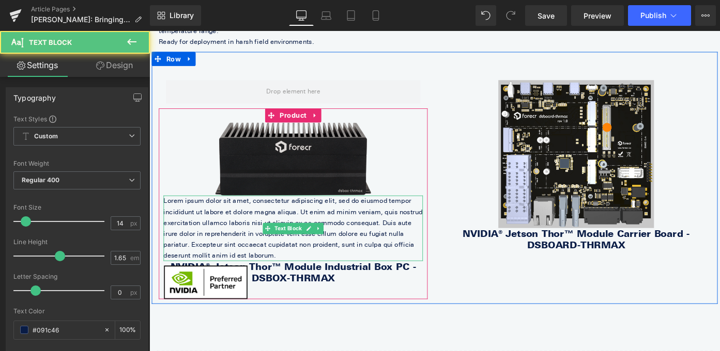
click at [236, 222] on p "Lorem ipsum dolor sit amet, consectetur adipiscing elit, sed do eiusmod tempor …" at bounding box center [307, 247] width 284 height 72
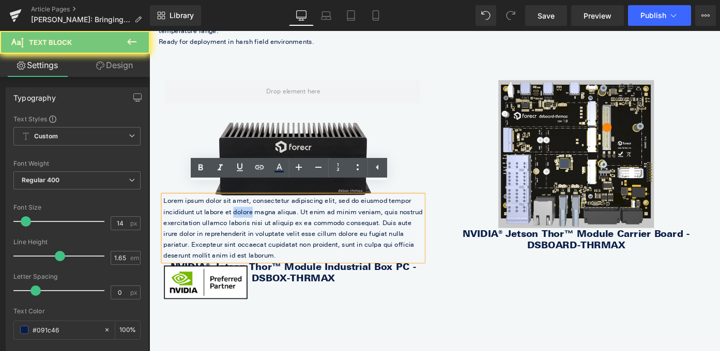
click at [236, 222] on p "Lorem ipsum dolor sit amet, consectetur adipiscing elit, sed do eiusmod tempor …" at bounding box center [307, 247] width 284 height 72
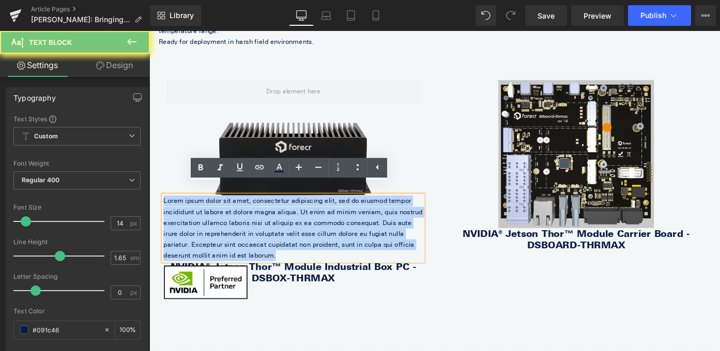
click at [236, 222] on p "Lorem ipsum dolor sit amet, consectetur adipiscing elit, sed do eiusmod tempor …" at bounding box center [307, 247] width 284 height 72
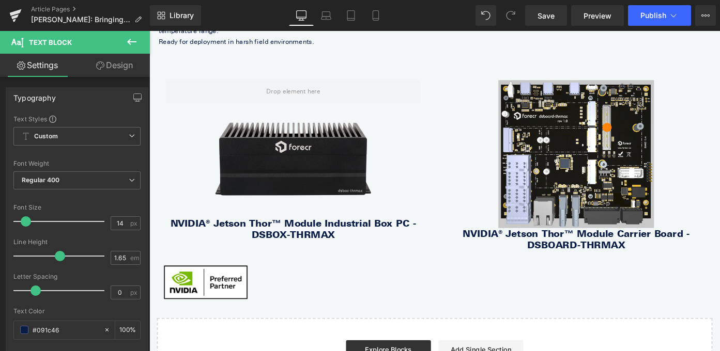
click at [134, 45] on icon at bounding box center [132, 42] width 12 height 12
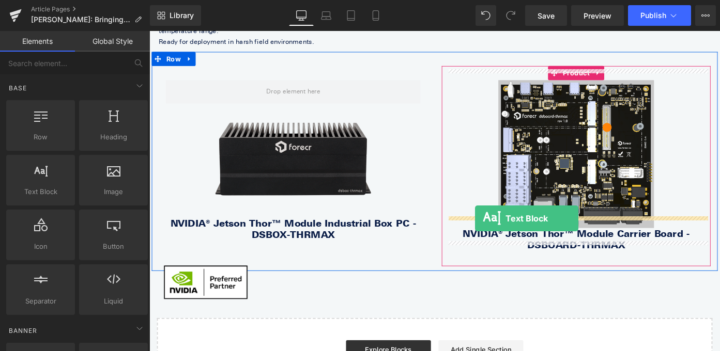
drag, startPoint x: 183, startPoint y: 206, endPoint x: 507, endPoint y: 237, distance: 325.1
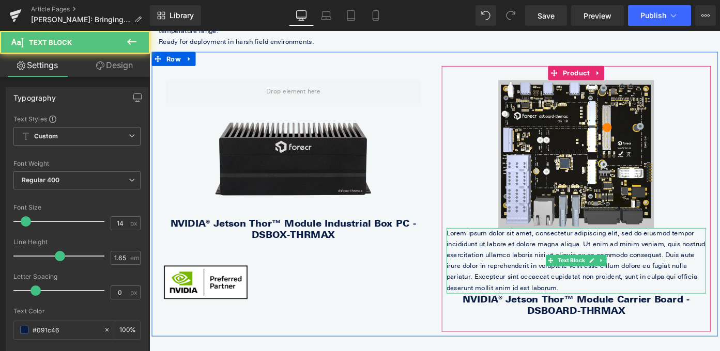
click at [546, 265] on p "Lorem ipsum dolor sit amet, consectetur adipiscing elit, sed do eiusmod tempor …" at bounding box center [617, 283] width 284 height 72
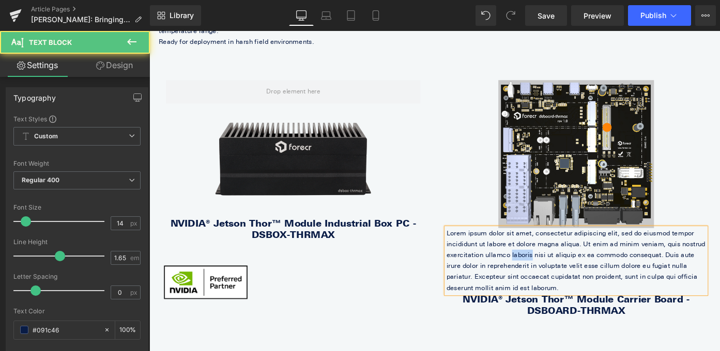
click at [546, 265] on p "Lorem ipsum dolor sit amet, consectetur adipiscing elit, sed do eiusmod tempor …" at bounding box center [617, 283] width 284 height 72
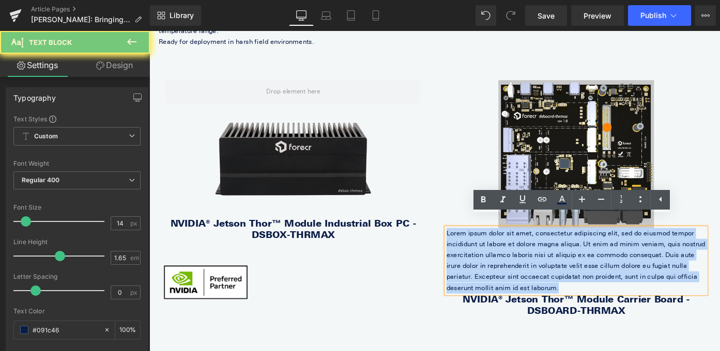
click at [546, 265] on p "Lorem ipsum dolor sit amet, consectetur adipiscing elit, sed do eiusmod tempor …" at bounding box center [617, 283] width 284 height 72
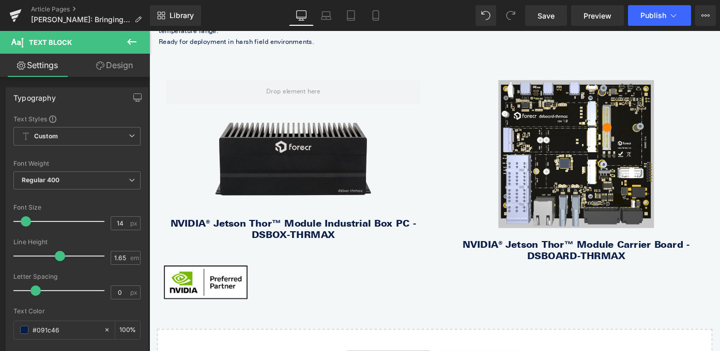
click at [133, 39] on icon at bounding box center [132, 42] width 12 height 12
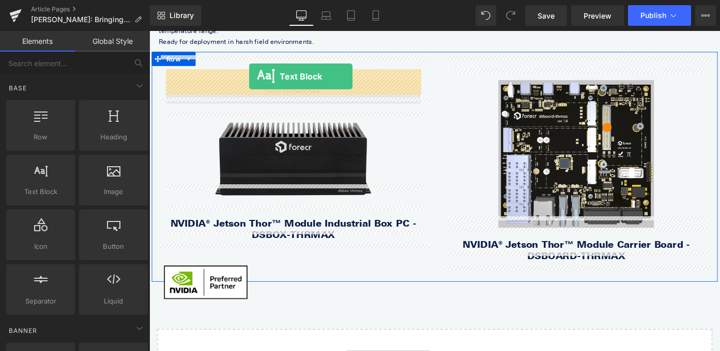
drag, startPoint x: 193, startPoint y: 208, endPoint x: 259, endPoint y: 81, distance: 143.1
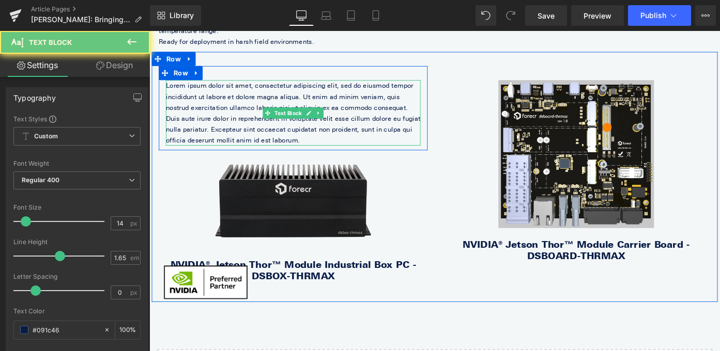
click at [301, 99] on p "Lorem ipsum dolor sit amet, consectetur adipiscing elit, sed do eiusmod tempor …" at bounding box center [306, 121] width 279 height 72
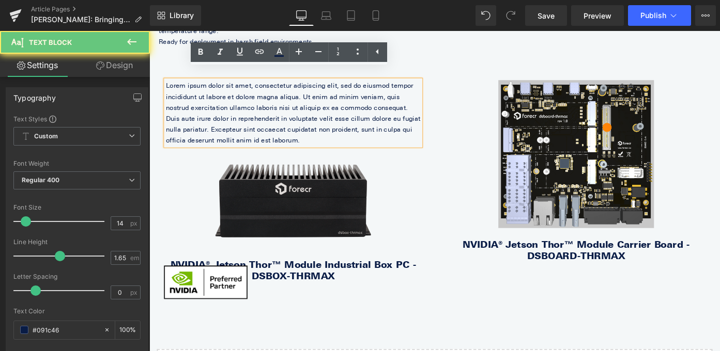
click at [301, 87] on p "Lorem ipsum dolor sit amet, consectetur adipiscing elit, sed do eiusmod tempor …" at bounding box center [306, 121] width 279 height 72
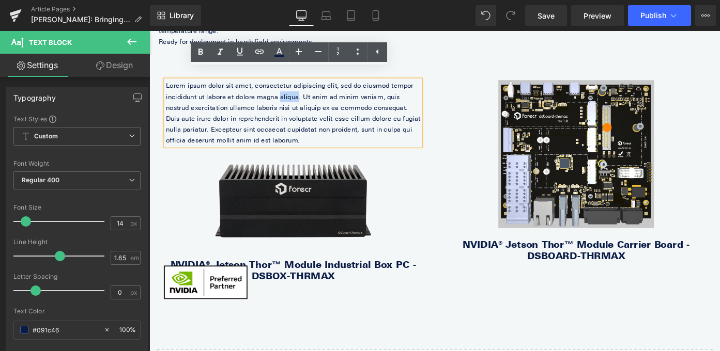
click at [301, 87] on p "Lorem ipsum dolor sit amet, consectetur adipiscing elit, sed do eiusmod tempor …" at bounding box center [306, 121] width 279 height 72
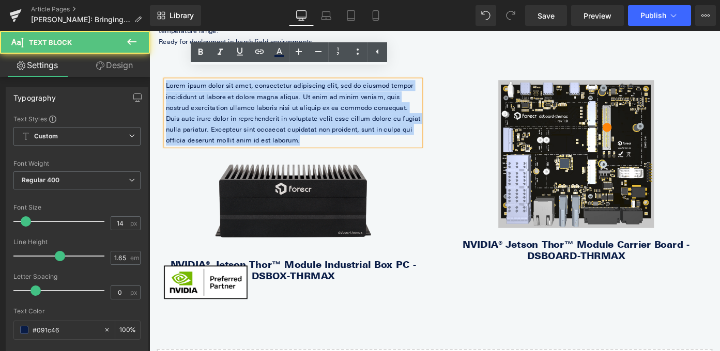
click at [301, 87] on p "Lorem ipsum dolor sit amet, consectetur adipiscing elit, sed do eiusmod tempor …" at bounding box center [306, 121] width 279 height 72
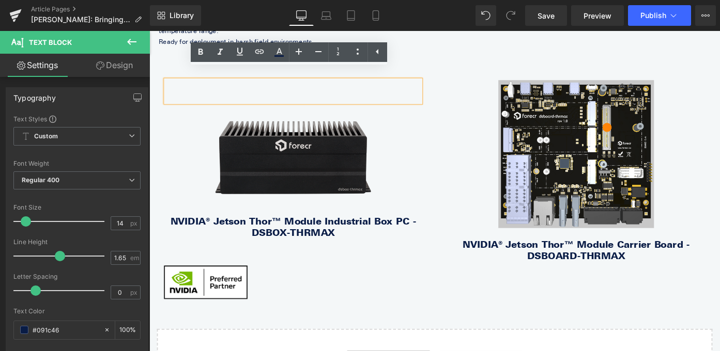
scroll to position [1076, 0]
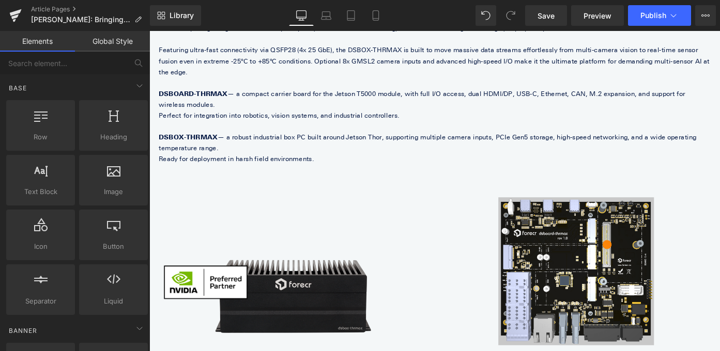
scroll to position [824, 0]
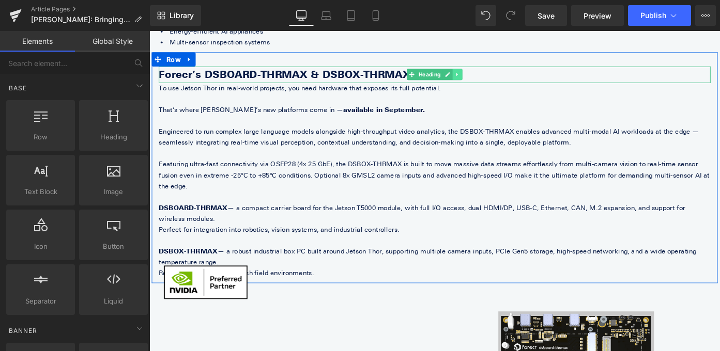
click at [486, 84] on link at bounding box center [487, 78] width 11 height 12
click at [483, 80] on icon at bounding box center [482, 78] width 6 height 6
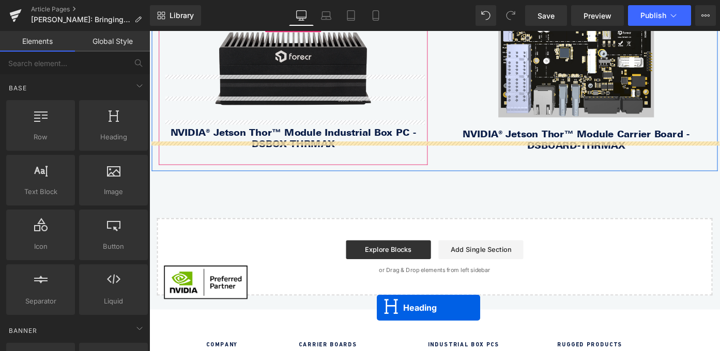
scroll to position [1256, 0]
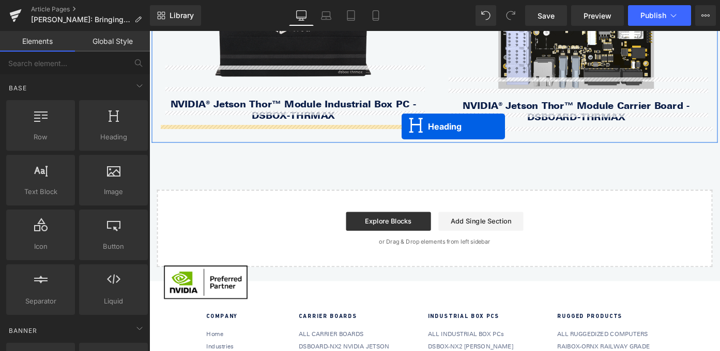
drag, startPoint x: 436, startPoint y: 95, endPoint x: 426, endPoint y: 136, distance: 42.5
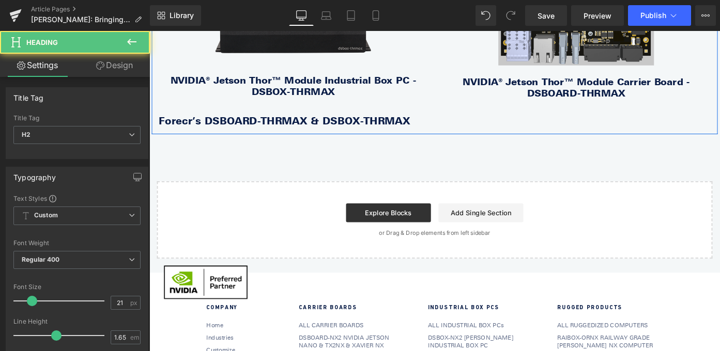
scroll to position [1230, 0]
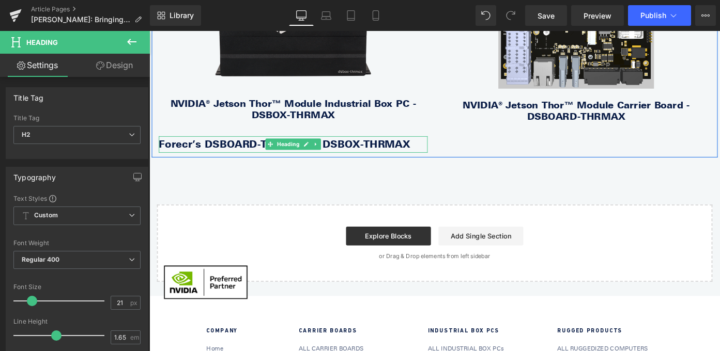
click at [259, 149] on b "Forecr’s DSBOARD-THRMAX & DSBOX-THRMAX" at bounding box center [298, 155] width 276 height 13
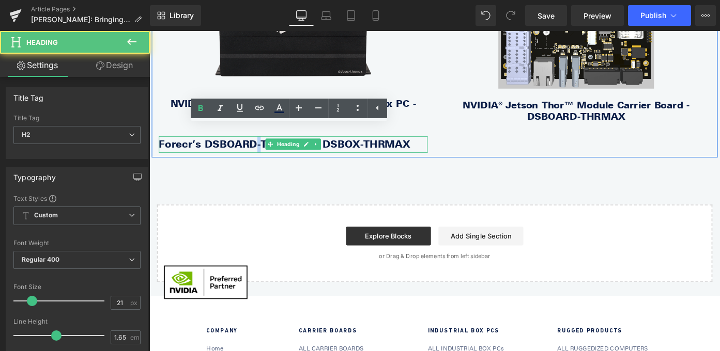
click at [259, 149] on b "Forecr’s DSBOARD-THRMAX & DSBOX-THRMAX" at bounding box center [298, 155] width 276 height 13
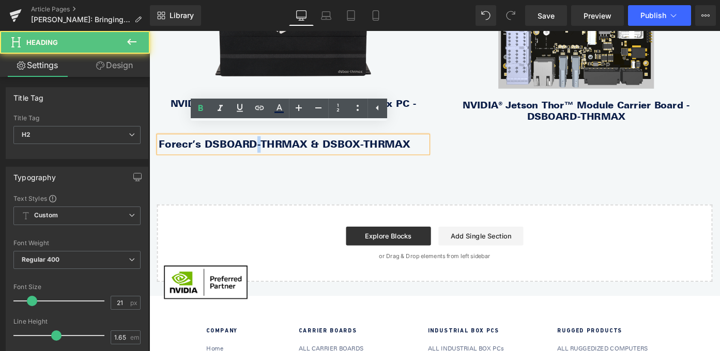
click at [259, 149] on b "Forecr’s DSBOARD-THRMAX & DSBOX-THRMAX" at bounding box center [298, 155] width 276 height 13
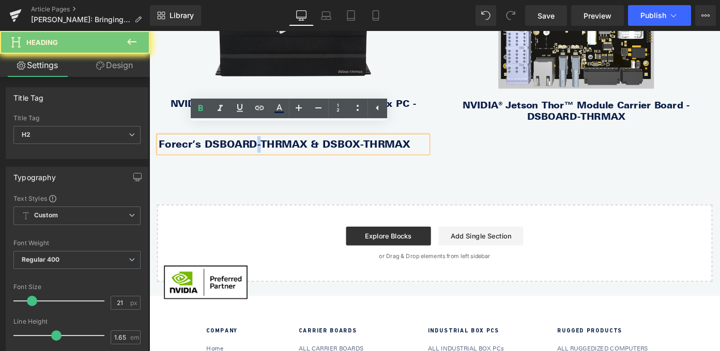
paste div
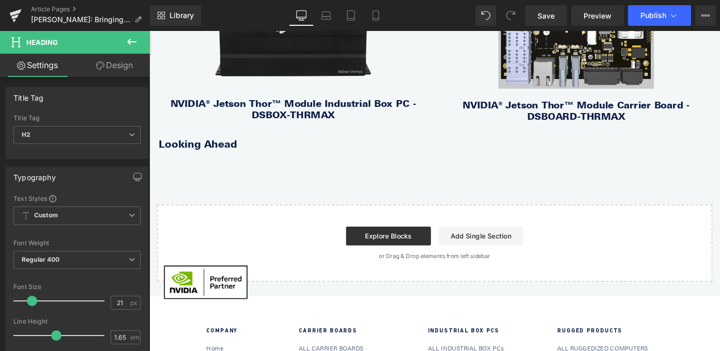
click at [133, 43] on icon at bounding box center [132, 42] width 12 height 12
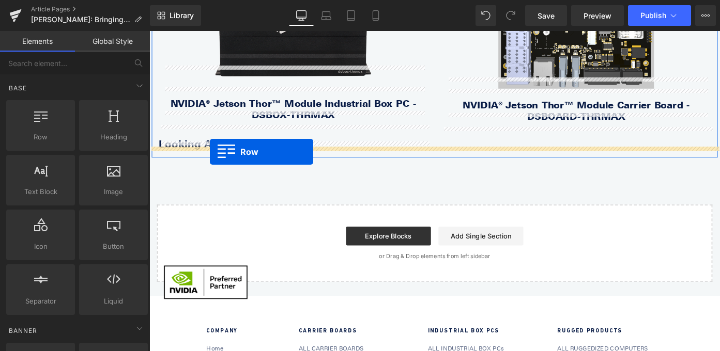
drag, startPoint x: 195, startPoint y: 163, endPoint x: 216, endPoint y: 164, distance: 20.2
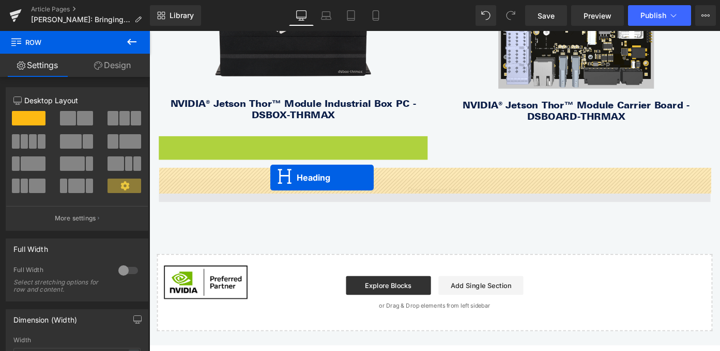
drag, startPoint x: 282, startPoint y: 143, endPoint x: 282, endPoint y: 192, distance: 49.1
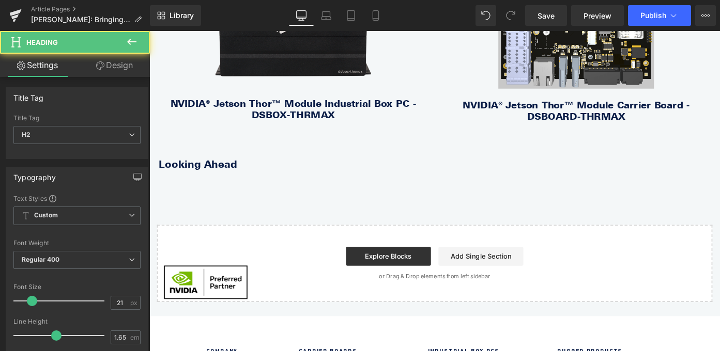
click at [138, 36] on button at bounding box center [132, 42] width 36 height 23
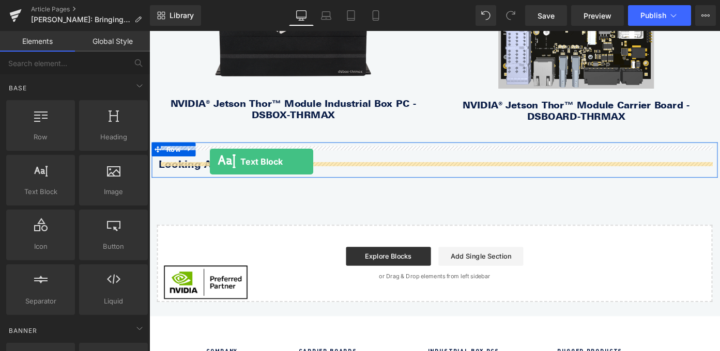
drag, startPoint x: 185, startPoint y: 217, endPoint x: 215, endPoint y: 174, distance: 52.0
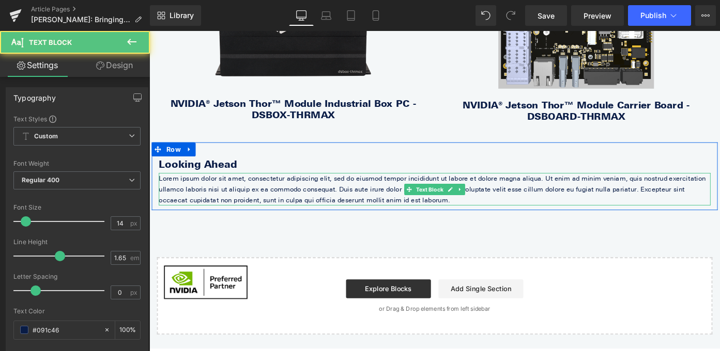
click at [215, 187] on p "Lorem ipsum dolor sit amet, consectetur adipiscing elit, sed do eiusmod tempor …" at bounding box center [462, 205] width 605 height 36
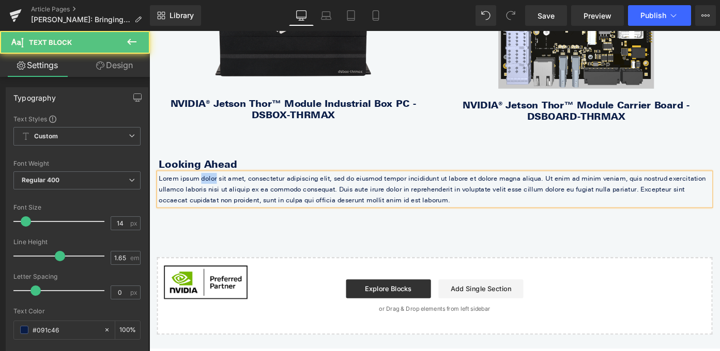
click at [215, 187] on p "Lorem ipsum dolor sit amet, consectetur adipiscing elit, sed do eiusmod tempor …" at bounding box center [462, 205] width 605 height 36
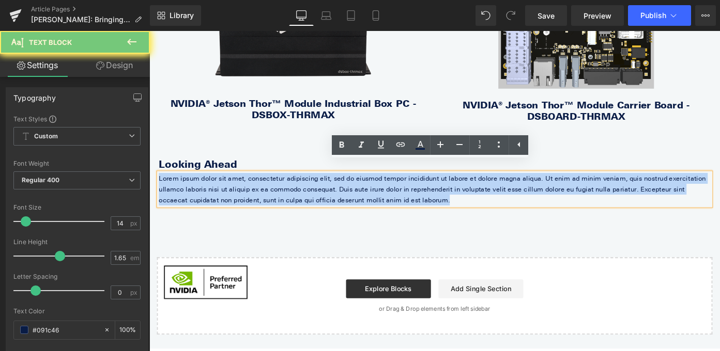
click at [215, 187] on p "Lorem ipsum dolor sit amet, consectetur adipiscing elit, sed do eiusmod tempor …" at bounding box center [462, 205] width 605 height 36
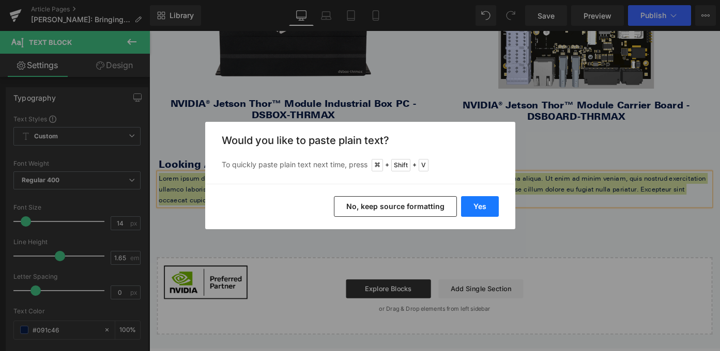
click at [491, 210] on button "Yes" at bounding box center [480, 206] width 38 height 21
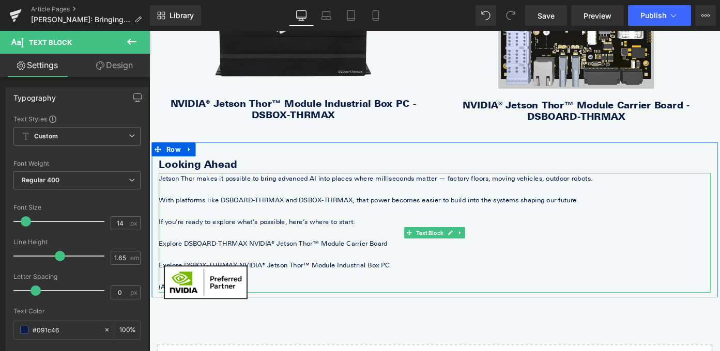
click at [163, 187] on p "Jetson Thor makes it possible to bring advanced AI into places where millisecon…" at bounding box center [462, 193] width 605 height 12
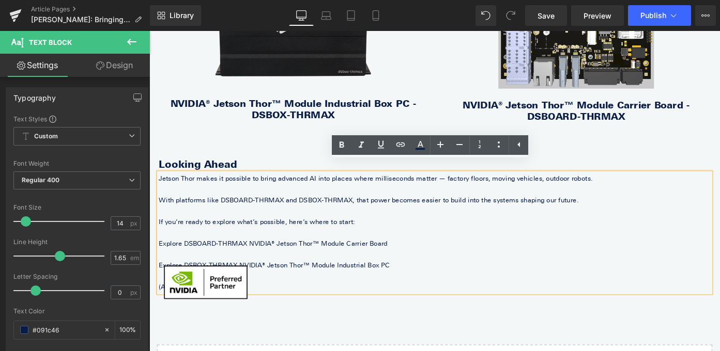
click at [161, 211] on p "With platforms like DSBOARD-THRMAX and DSBOX-THRMAX, that power becomes easier …" at bounding box center [462, 217] width 605 height 12
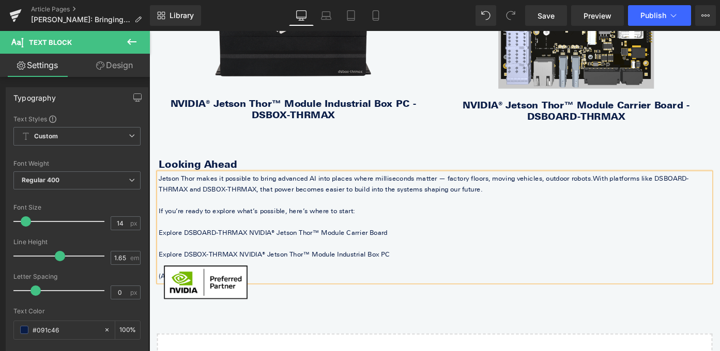
click at [162, 223] on p "If you’re ready to explore what’s possible, here’s where to start:" at bounding box center [462, 229] width 605 height 12
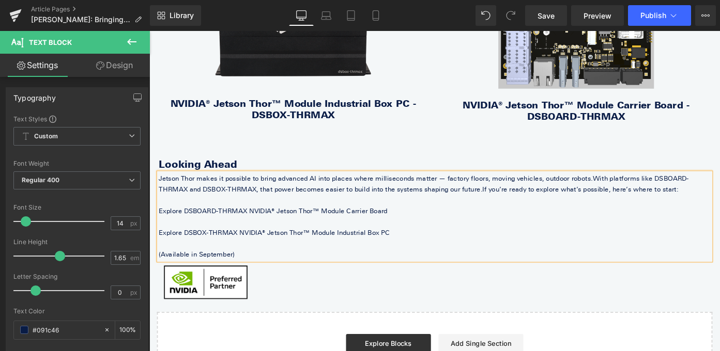
drag, startPoint x: 413, startPoint y: 239, endPoint x: 160, endPoint y: 218, distance: 254.1
click at [160, 218] on div "Jetson Thor makes it possible to bring advanced AI into places where millisecon…" at bounding box center [462, 235] width 605 height 96
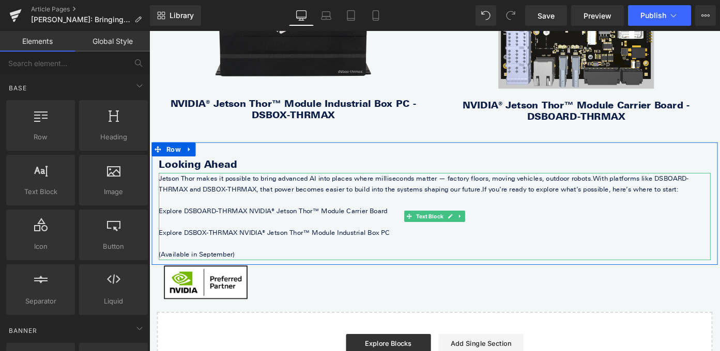
click at [210, 271] on p "(Available in September)" at bounding box center [462, 277] width 605 height 12
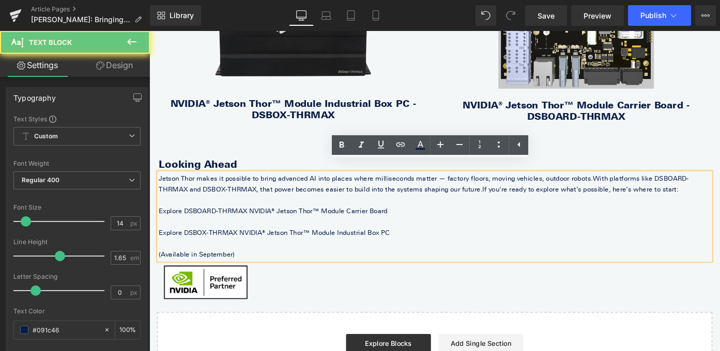
click at [210, 271] on p "(Available in September)" at bounding box center [462, 277] width 605 height 12
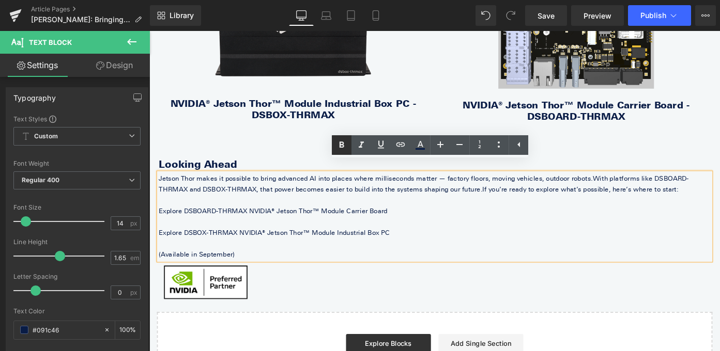
click at [345, 145] on icon at bounding box center [341, 145] width 12 height 12
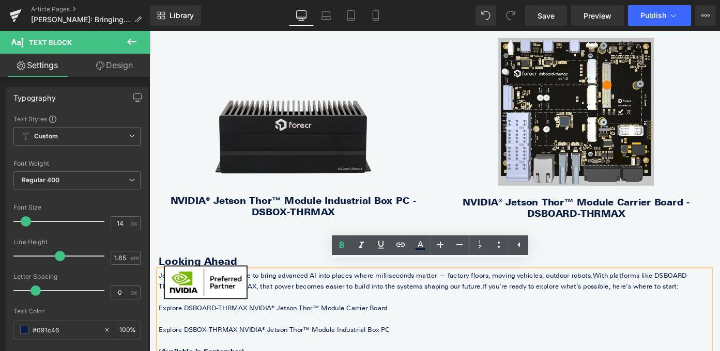
scroll to position [1136, 0]
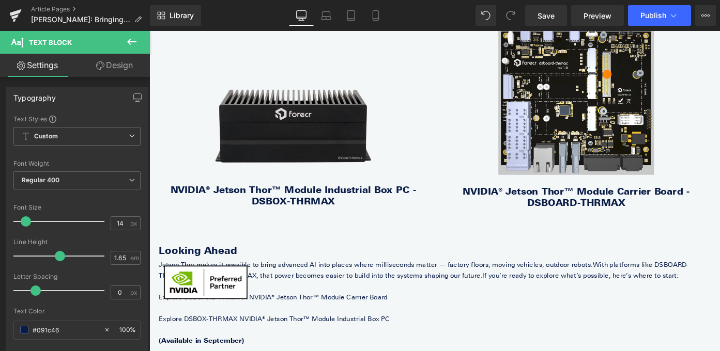
click at [135, 43] on icon at bounding box center [132, 42] width 12 height 12
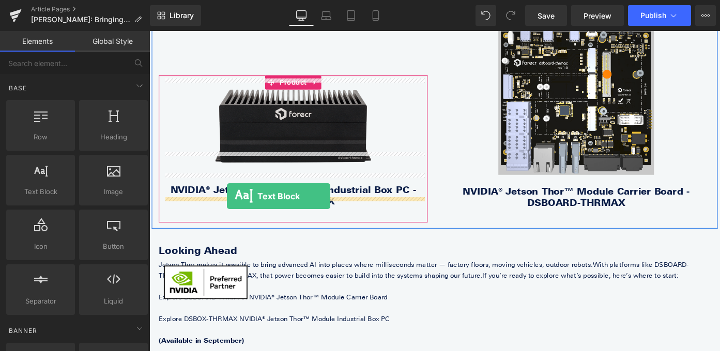
drag, startPoint x: 201, startPoint y: 204, endPoint x: 234, endPoint y: 212, distance: 34.7
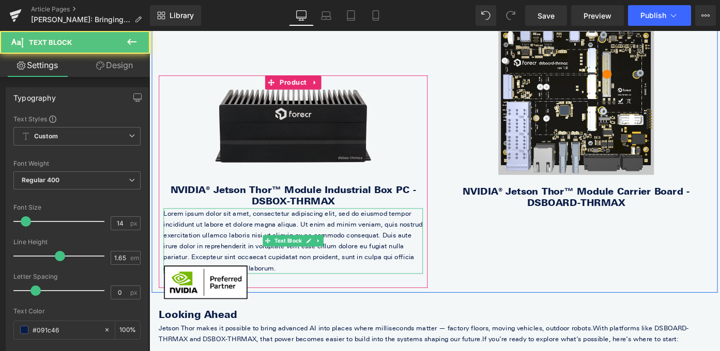
click at [270, 229] on p "Lorem ipsum dolor sit amet, consectetur adipiscing elit, sed do eiusmod tempor …" at bounding box center [307, 262] width 284 height 72
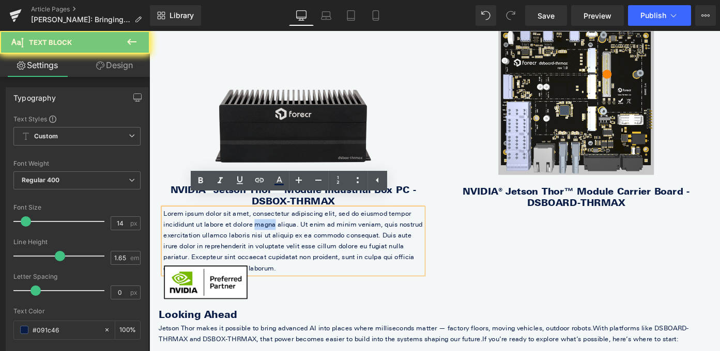
click at [270, 229] on p "Lorem ipsum dolor sit amet, consectetur adipiscing elit, sed do eiusmod tempor …" at bounding box center [307, 262] width 284 height 72
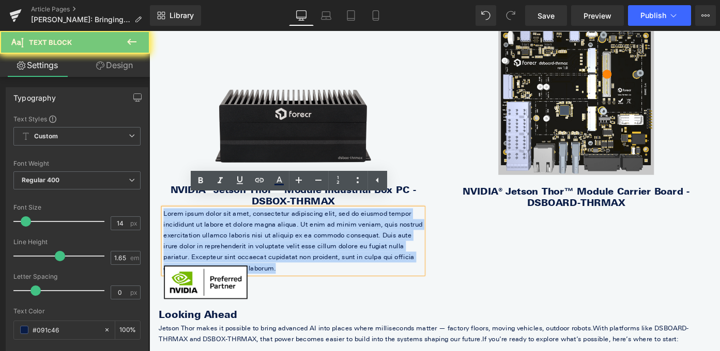
click at [270, 229] on p "Lorem ipsum dolor sit amet, consectetur adipiscing elit, sed do eiusmod tempor …" at bounding box center [307, 262] width 284 height 72
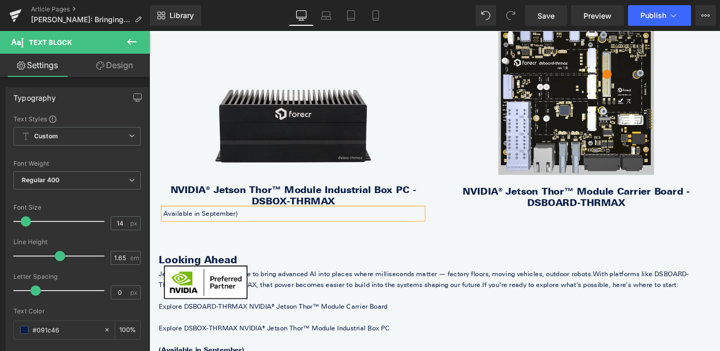
click at [166, 226] on p "Available in September)" at bounding box center [307, 232] width 284 height 12
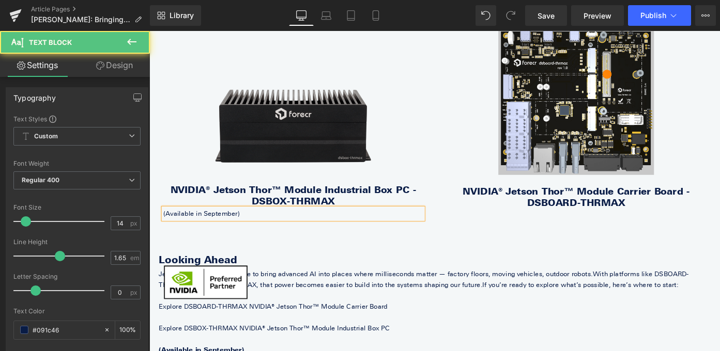
click at [194, 226] on p "(Available in September)" at bounding box center [307, 232] width 284 height 12
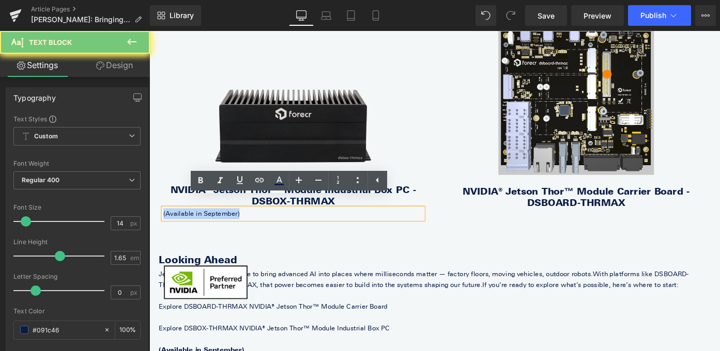
click at [194, 226] on p "(Available in September)" at bounding box center [307, 232] width 284 height 12
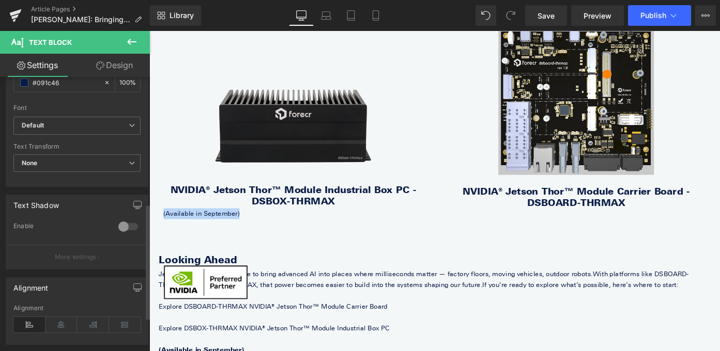
scroll to position [300, 0]
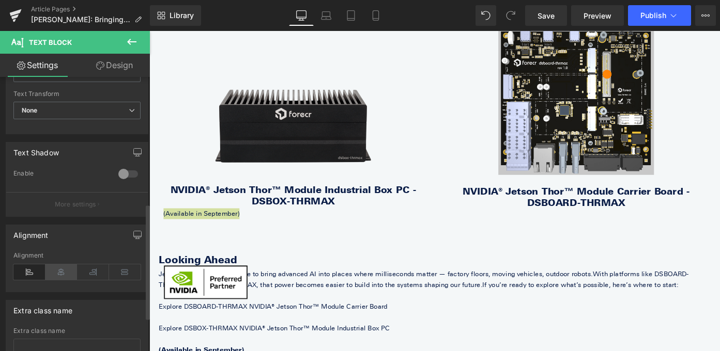
click at [66, 272] on icon at bounding box center [61, 273] width 32 height 16
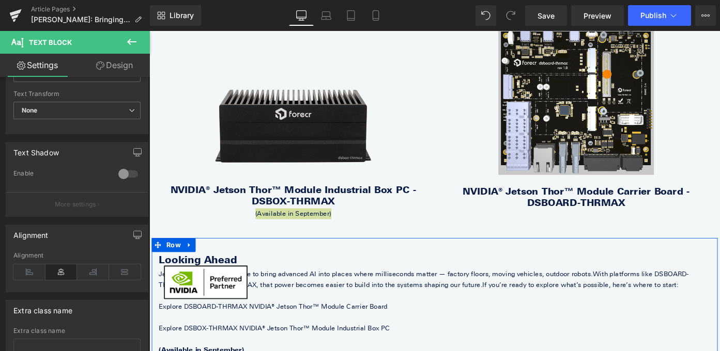
click at [340, 258] on div "Looking Ahead Heading Jetson Thor makes it possible to bring advanced AI into p…" at bounding box center [462, 325] width 620 height 134
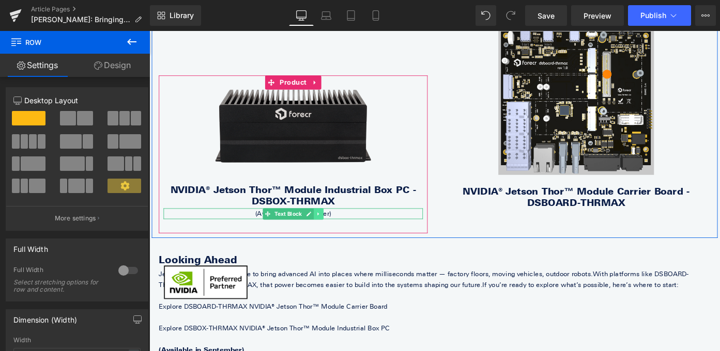
click at [336, 229] on icon at bounding box center [335, 232] width 6 height 6
click at [329, 229] on icon at bounding box center [330, 232] width 6 height 6
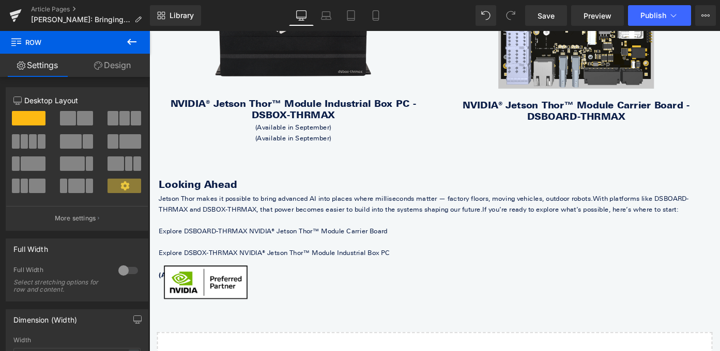
scroll to position [1212, 0]
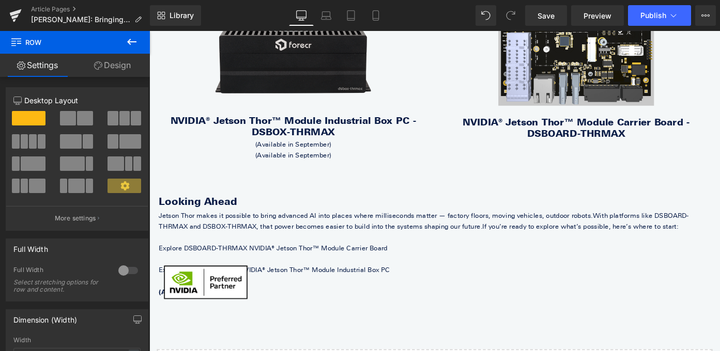
click at [323, 235] on span "With platforms like DSBOARD-THRMAX and DSBOX-THRMAX, that power becomes easier …" at bounding box center [450, 239] width 581 height 21
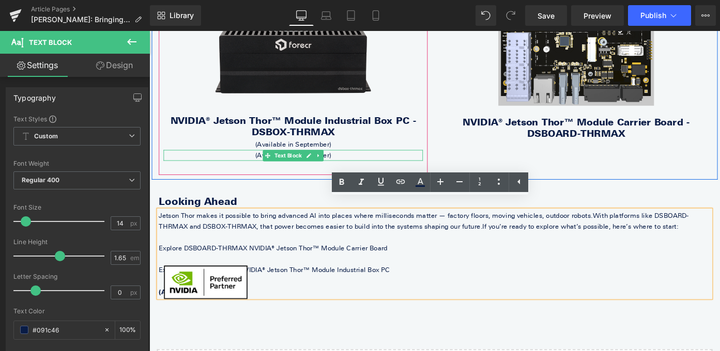
scroll to position [1225, 0]
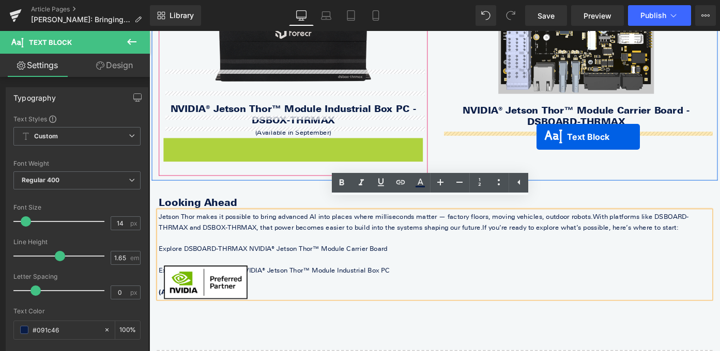
drag, startPoint x: 278, startPoint y: 156, endPoint x: 574, endPoint y: 147, distance: 296.3
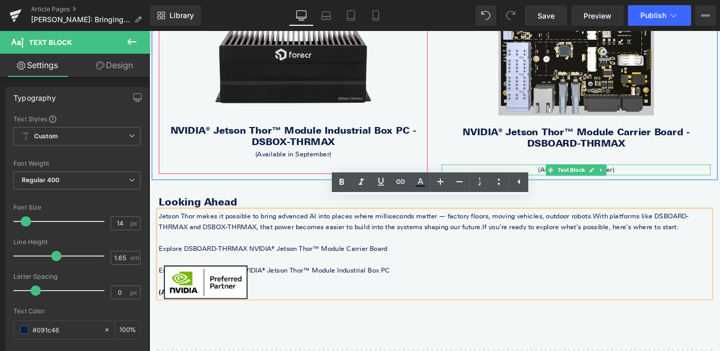
scroll to position [1215, 0]
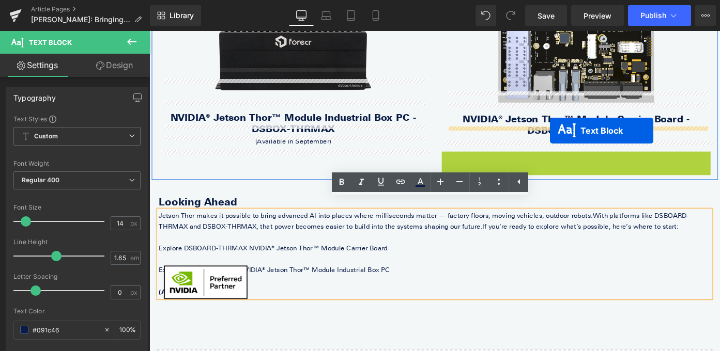
drag, startPoint x: 588, startPoint y: 171, endPoint x: 588, endPoint y: 141, distance: 30.5
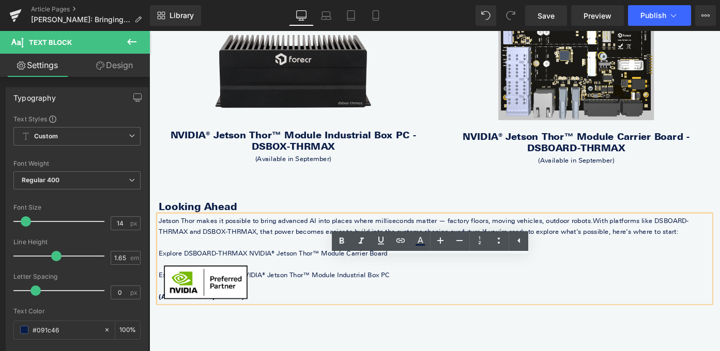
scroll to position [1207, 0]
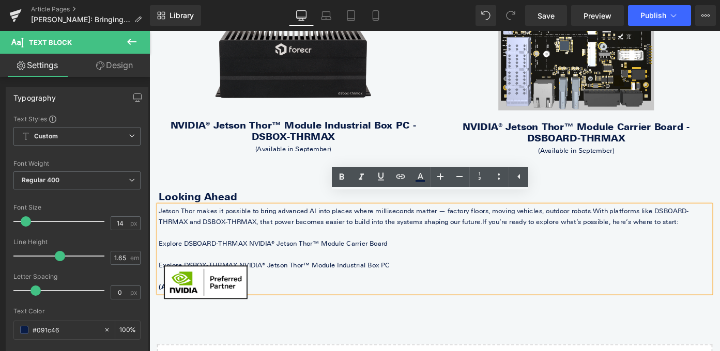
drag, startPoint x: 363, startPoint y: 276, endPoint x: 160, endPoint y: 244, distance: 205.5
click at [160, 244] on div "Jetson Thor makes it possible to bring advanced AI into places where millisecon…" at bounding box center [462, 270] width 605 height 96
click at [196, 246] on p at bounding box center [462, 252] width 605 height 12
drag, startPoint x: 185, startPoint y: 236, endPoint x: 273, endPoint y: 315, distance: 118.3
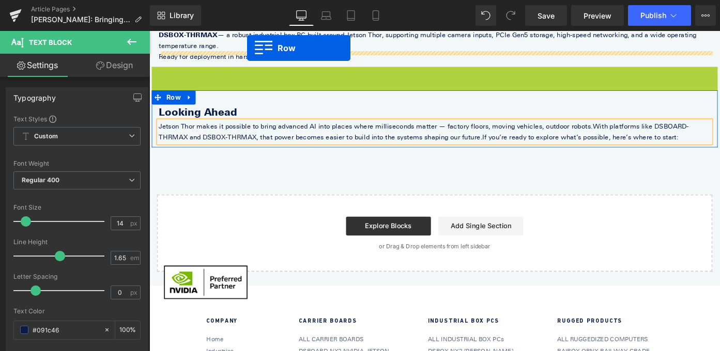
scroll to position [1009, 0]
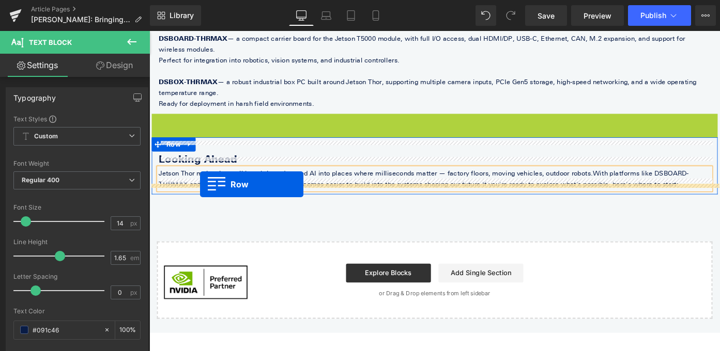
drag, startPoint x: 159, startPoint y: 106, endPoint x: 205, endPoint y: 200, distance: 103.8
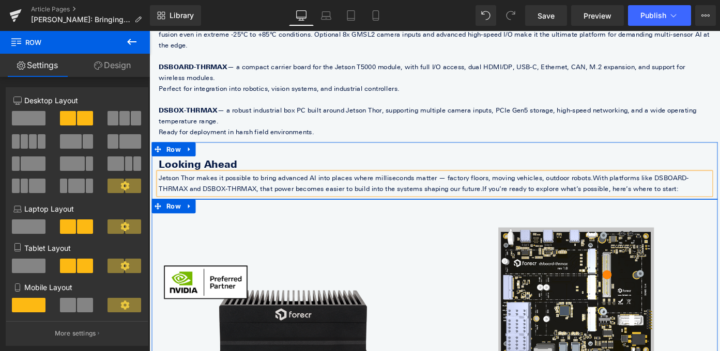
scroll to position [885, 0]
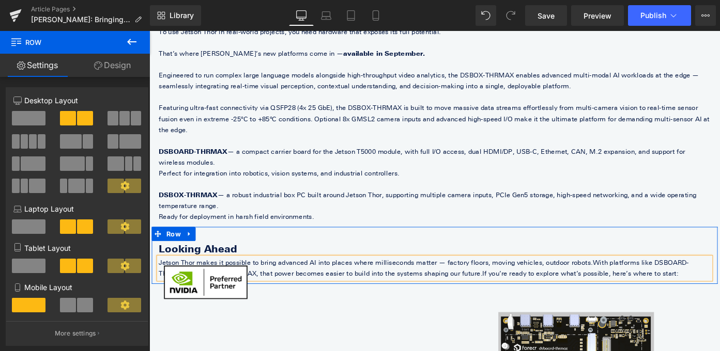
click at [408, 181] on p "Perfect for integration into robotics, vision systems, and industrial controlle…" at bounding box center [462, 187] width 605 height 12
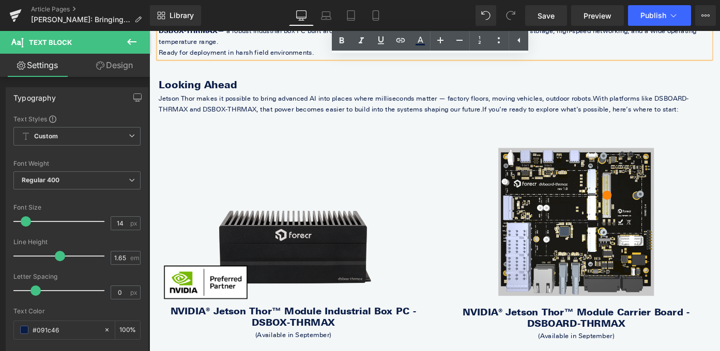
scroll to position [1066, 0]
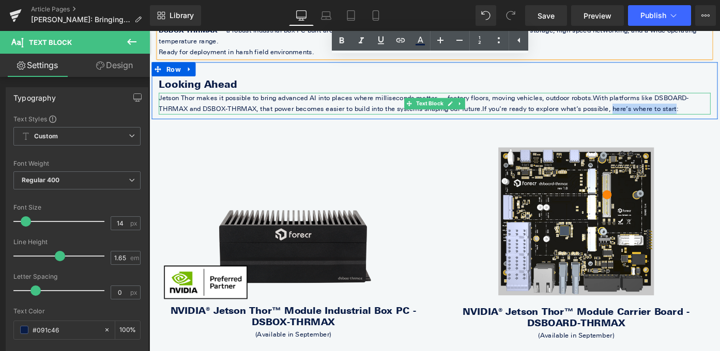
drag, startPoint x: 588, startPoint y: 104, endPoint x: 653, endPoint y: 103, distance: 65.1
click at [653, 112] on span "If you’re ready to explore what’s possible, here’s where to start:" at bounding box center [621, 116] width 215 height 9
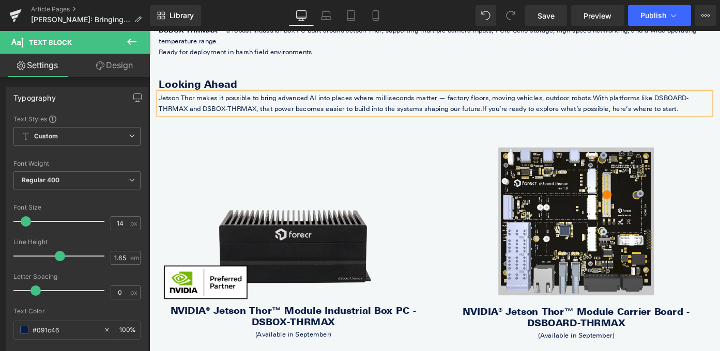
drag, startPoint x: 667, startPoint y: 103, endPoint x: 550, endPoint y: 104, distance: 117.3
click at [550, 104] on p "Jetson Thor makes it possible to bring advanced AI into places where millisecon…" at bounding box center [462, 111] width 605 height 24
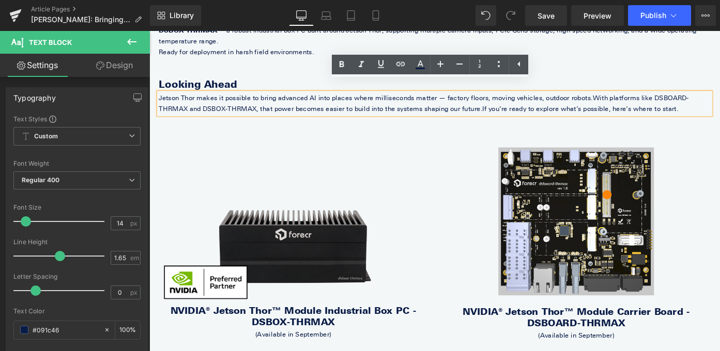
click at [686, 105] on p "Jetson Thor makes it possible to bring advanced AI into places where millisecon…" at bounding box center [462, 111] width 605 height 24
drag, startPoint x: 682, startPoint y: 104, endPoint x: 454, endPoint y: 105, distance: 227.9
click at [454, 105] on p "Jetson Thor makes it possible to bring advanced AI into places where millisecon…" at bounding box center [462, 111] width 605 height 24
click at [525, 112] on span "If you’re ready to explore what’s possible, here’s where to start." at bounding box center [621, 116] width 215 height 9
drag, startPoint x: 665, startPoint y: 103, endPoint x: 462, endPoint y: 103, distance: 203.7
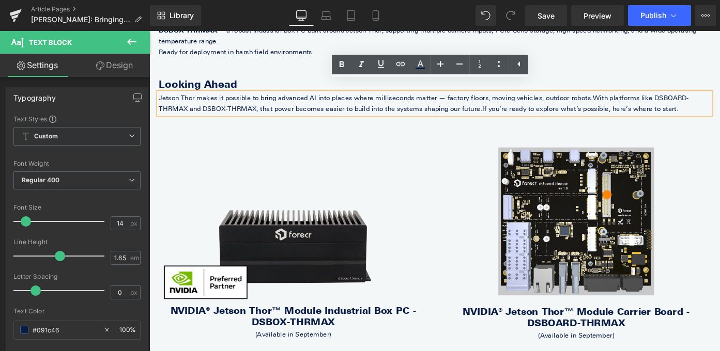
click at [461, 103] on p "Jetson Thor makes it possible to bring advanced AI into places where millisecon…" at bounding box center [462, 111] width 605 height 24
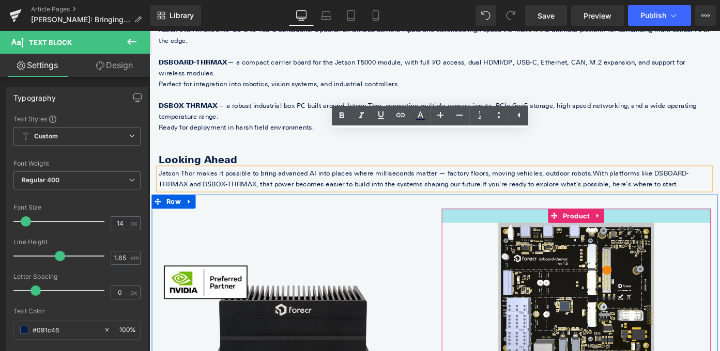
scroll to position [919, 0]
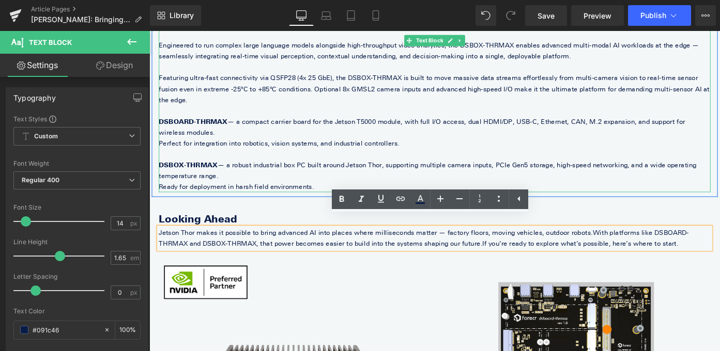
click at [169, 196] on p "Ready for deployment in harsh field environments." at bounding box center [462, 202] width 605 height 12
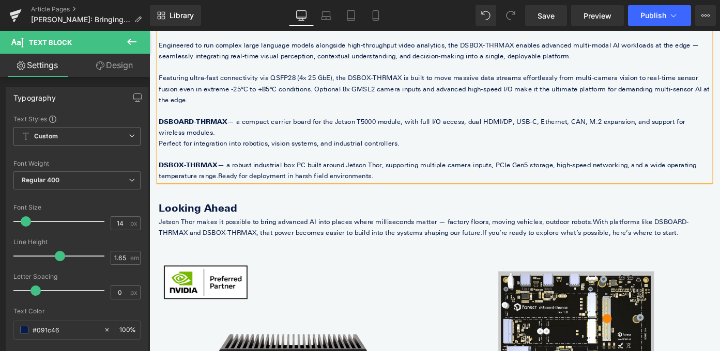
click at [170, 148] on p "Perfect for integration into robotics, vision systems, and industrial controlle…" at bounding box center [462, 154] width 605 height 12
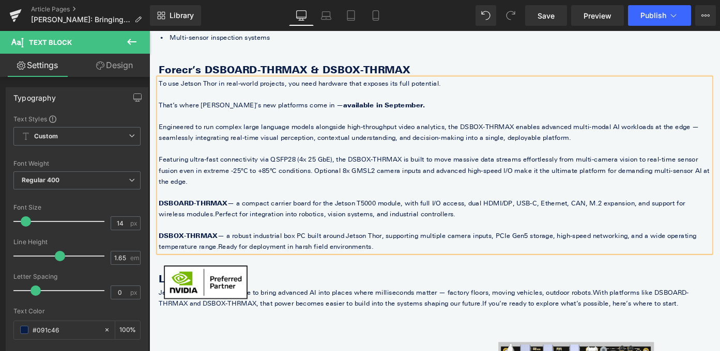
scroll to position [825, 0]
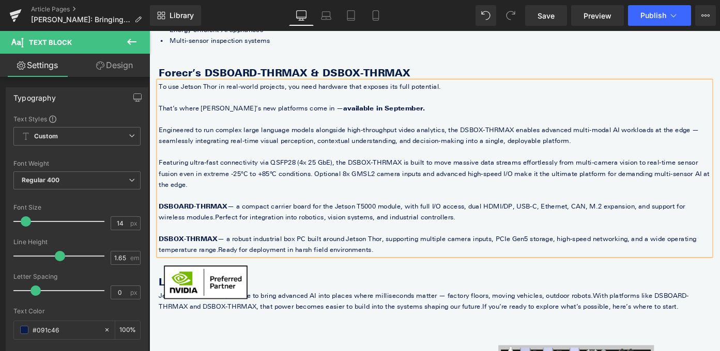
click at [408, 114] on p "That’s where Forecr’s new platforms come in — available in September." at bounding box center [462, 116] width 605 height 12
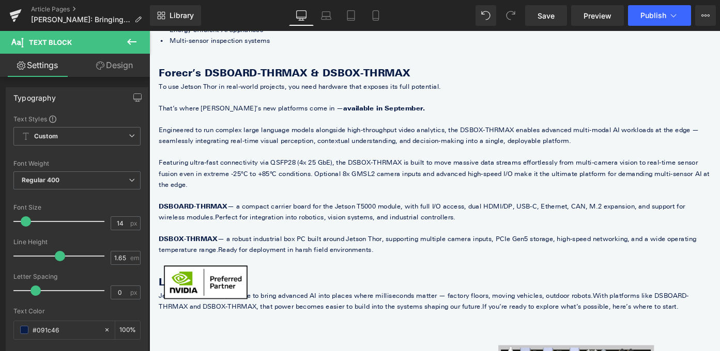
click at [131, 41] on icon at bounding box center [132, 42] width 12 height 12
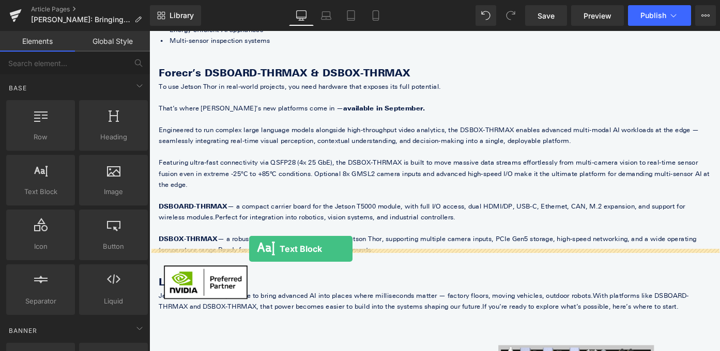
drag, startPoint x: 189, startPoint y: 215, endPoint x: 258, endPoint y: 270, distance: 88.6
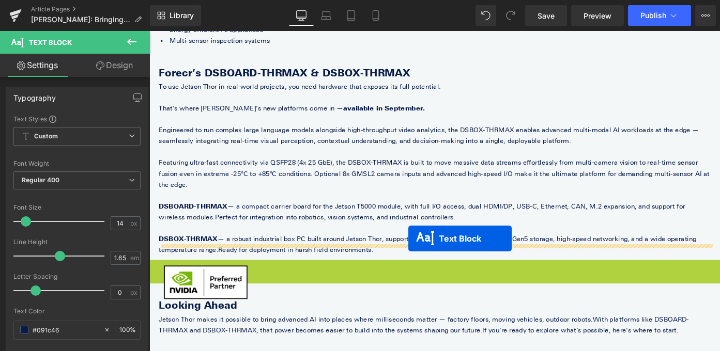
drag, startPoint x: 433, startPoint y: 287, endPoint x: 433, endPoint y: 259, distance: 27.9
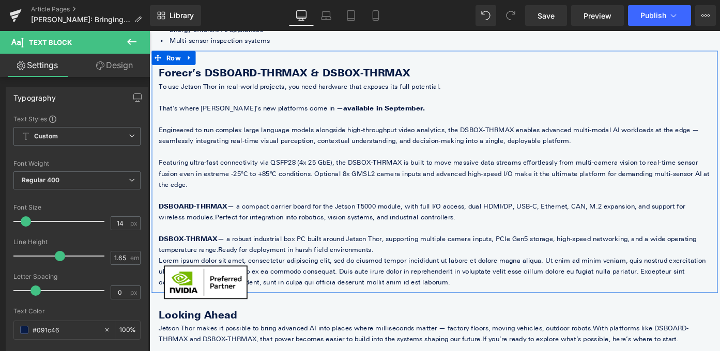
drag, startPoint x: 353, startPoint y: 258, endPoint x: 158, endPoint y: 135, distance: 230.6
click at [158, 135] on div "Forecr’s DSBOARD-THRMAX & DSBOX-THRMAX Heading To use Jetson Thor in real-world…" at bounding box center [462, 190] width 620 height 244
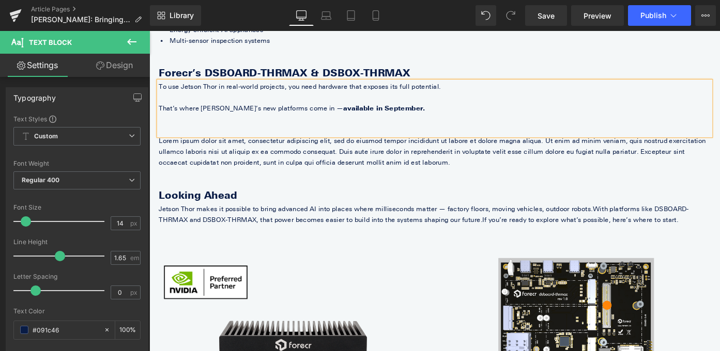
click at [193, 160] on p "Lorem ipsum dolor sit amet, consectetur adipiscing elit, sed do eiusmod tempor …" at bounding box center [462, 164] width 605 height 36
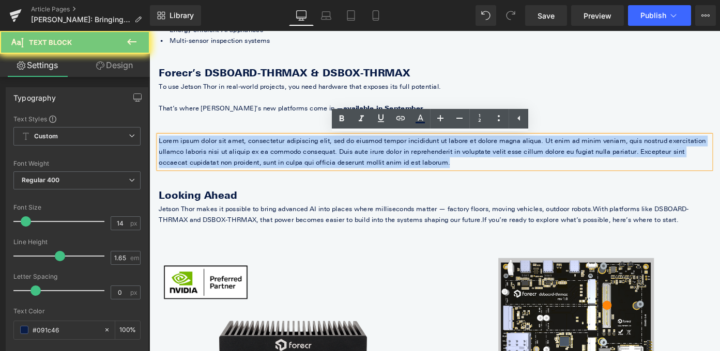
click at [193, 160] on p "Lorem ipsum dolor sit amet, consectetur adipiscing elit, sed do eiusmod tempor …" at bounding box center [462, 164] width 605 height 36
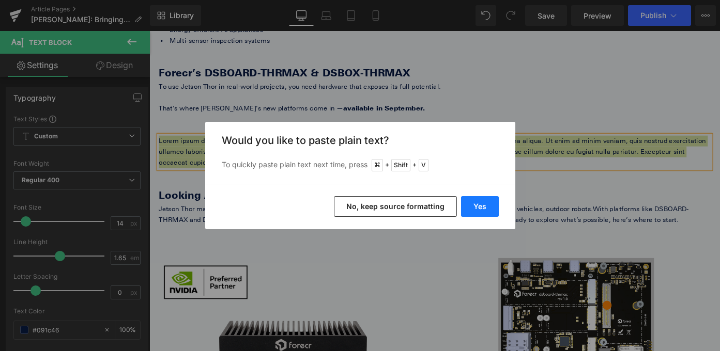
click at [476, 199] on button "Yes" at bounding box center [480, 206] width 38 height 21
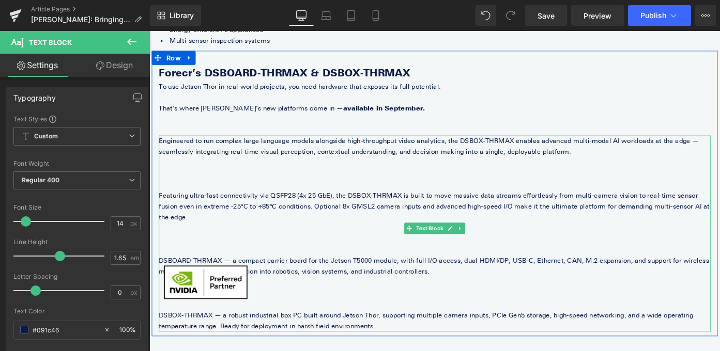
click at [338, 190] on p at bounding box center [462, 188] width 605 height 12
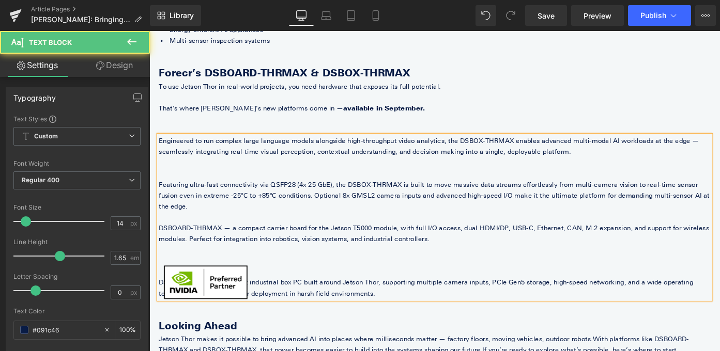
click at [388, 177] on p at bounding box center [462, 176] width 605 height 12
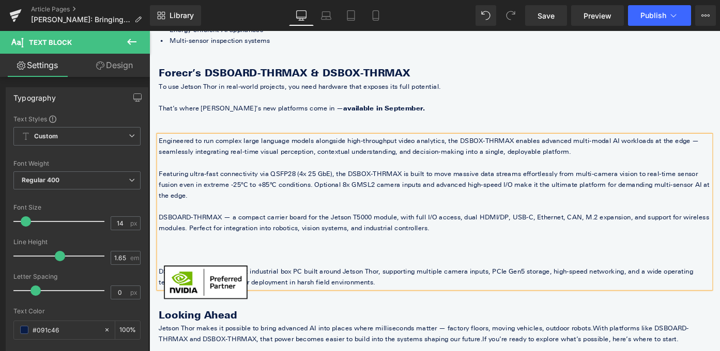
click at [280, 277] on p at bounding box center [462, 283] width 605 height 12
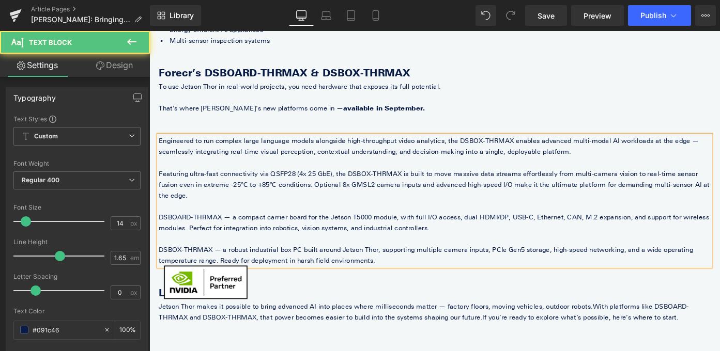
drag, startPoint x: 235, startPoint y: 222, endPoint x: 157, endPoint y: 220, distance: 77.6
click at [160, 222] on div "Engineered to run complex large language models alongside high-throughput video…" at bounding box center [462, 217] width 605 height 143
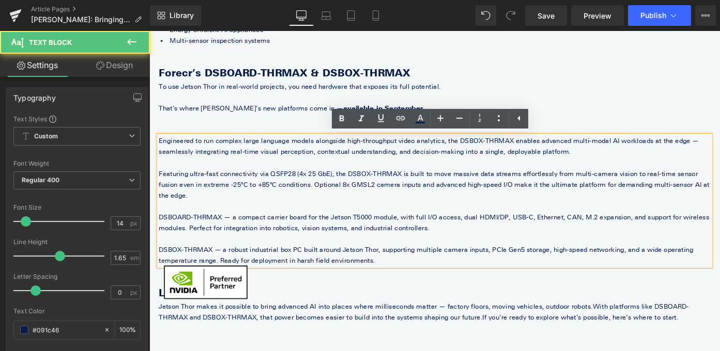
drag, startPoint x: 160, startPoint y: 223, endPoint x: 224, endPoint y: 223, distance: 64.1
click at [224, 229] on p "DSBOARD-THRMAX — a compact carrier board for the Jetson T5000 module, with full…" at bounding box center [462, 241] width 605 height 24
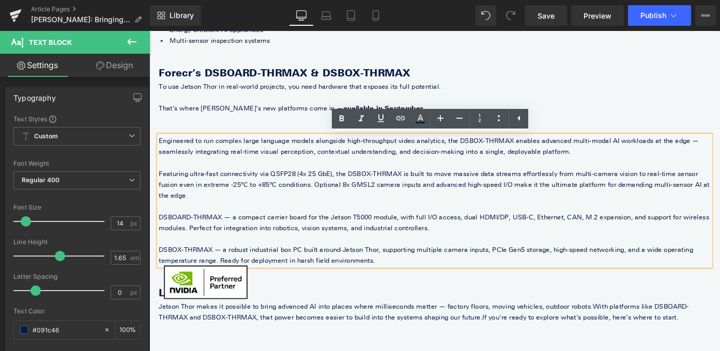
drag, startPoint x: 233, startPoint y: 223, endPoint x: 159, endPoint y: 223, distance: 73.9
click at [160, 229] on p "DSBOARD-THRMAX — a compact carrier board for the Jetson T5000 module, with full…" at bounding box center [462, 241] width 605 height 24
click at [169, 229] on p "DSBOARD-THRMAX — a compact carrier board for the Jetson T5000 module, with full…" at bounding box center [462, 241] width 605 height 24
drag, startPoint x: 161, startPoint y: 222, endPoint x: 231, endPoint y: 220, distance: 69.3
click at [231, 229] on p "DSBOARD-THRMAX — a compact carrier board for the Jetson T5000 module, with full…" at bounding box center [462, 241] width 605 height 24
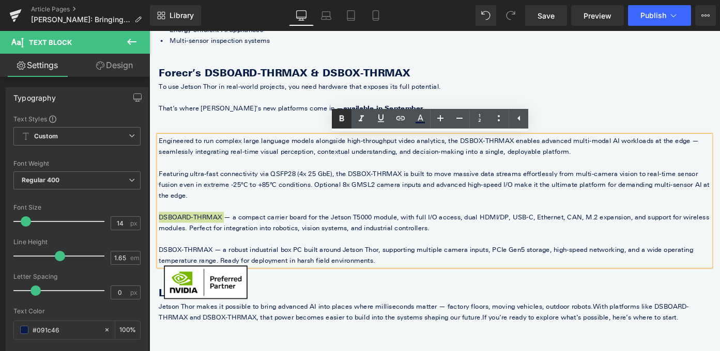
click at [345, 114] on icon at bounding box center [341, 119] width 12 height 12
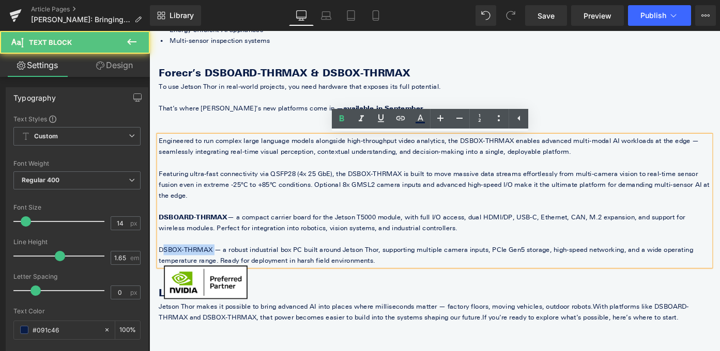
drag, startPoint x: 219, startPoint y: 261, endPoint x: 162, endPoint y: 261, distance: 56.9
click at [162, 265] on p "DSBOX-THRMAX — a robust industrial box PC built around Jetson Thor, supporting …" at bounding box center [462, 277] width 605 height 24
click at [160, 265] on p "DSBOX-THRMAX — a robust industrial box PC built around Jetson Thor, supporting …" at bounding box center [462, 277] width 605 height 24
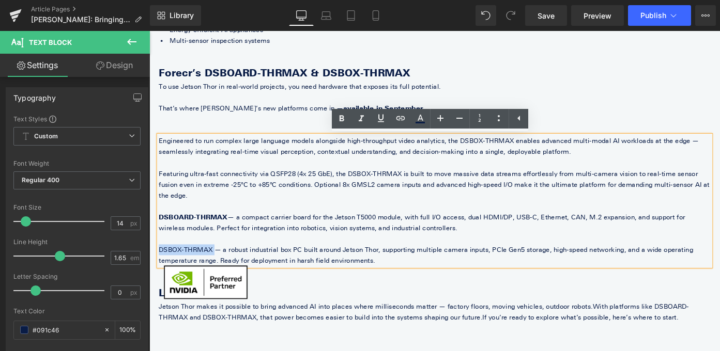
drag, startPoint x: 160, startPoint y: 259, endPoint x: 222, endPoint y: 259, distance: 62.0
click at [222, 265] on p "DSBOX-THRMAX — a robust industrial box PC built around Jetson Thor, supporting …" at bounding box center [462, 277] width 605 height 24
click at [335, 121] on link at bounding box center [342, 119] width 20 height 20
click at [266, 126] on p at bounding box center [462, 128] width 605 height 12
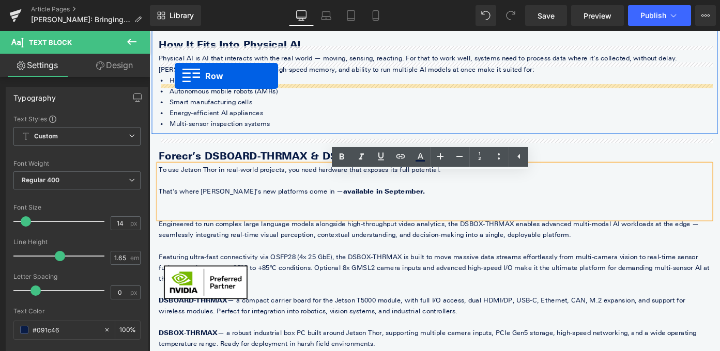
scroll to position [724, 0]
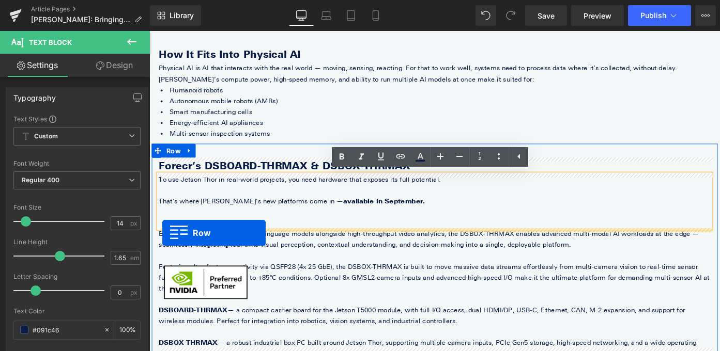
drag, startPoint x: 161, startPoint y: 260, endPoint x: 163, endPoint y: 252, distance: 8.2
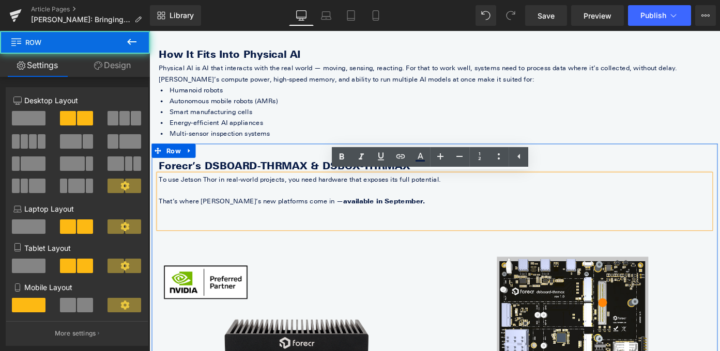
click at [200, 231] on p at bounding box center [462, 230] width 605 height 12
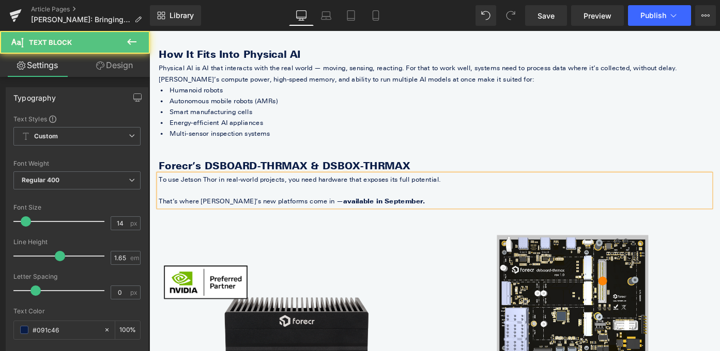
click at [168, 210] on p at bounding box center [462, 206] width 605 height 12
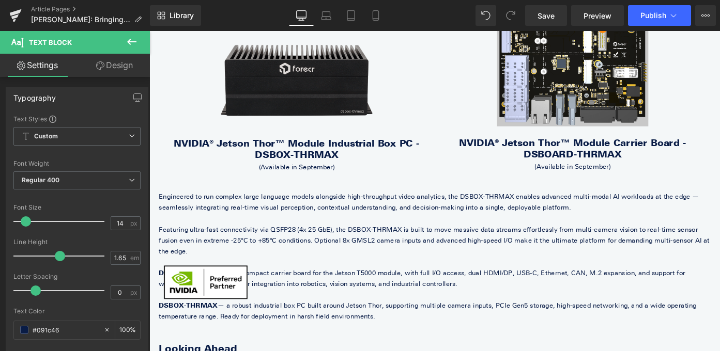
scroll to position [1160, 0]
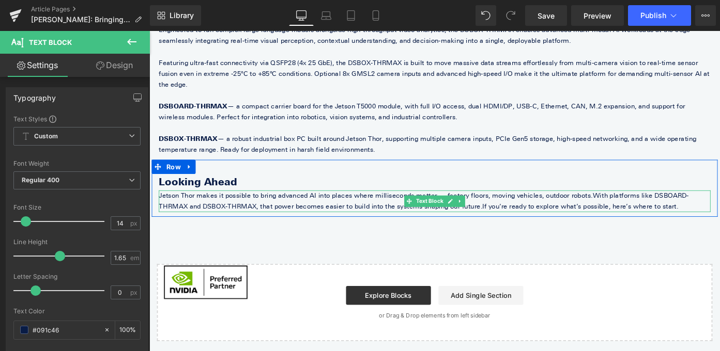
click at [661, 211] on p "Jetson Thor makes it possible to bring advanced AI into places where millisecon…" at bounding box center [462, 218] width 605 height 24
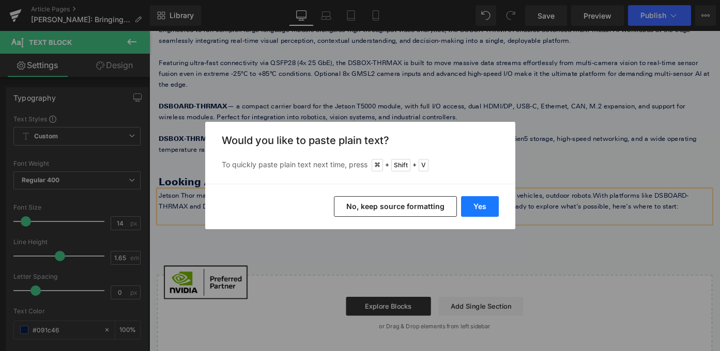
drag, startPoint x: 472, startPoint y: 209, endPoint x: 355, endPoint y: 195, distance: 118.2
click at [473, 209] on button "Yes" at bounding box center [480, 206] width 38 height 21
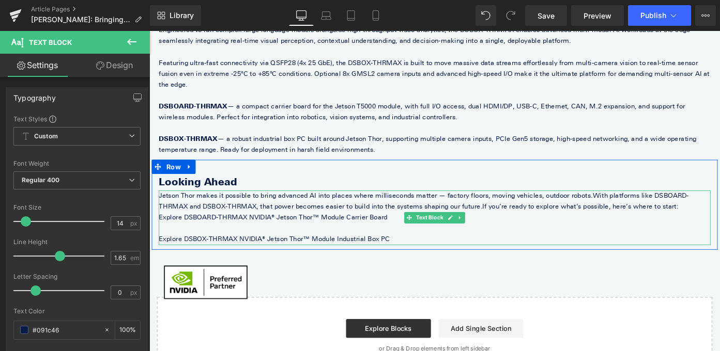
click at [411, 241] on p at bounding box center [462, 247] width 605 height 12
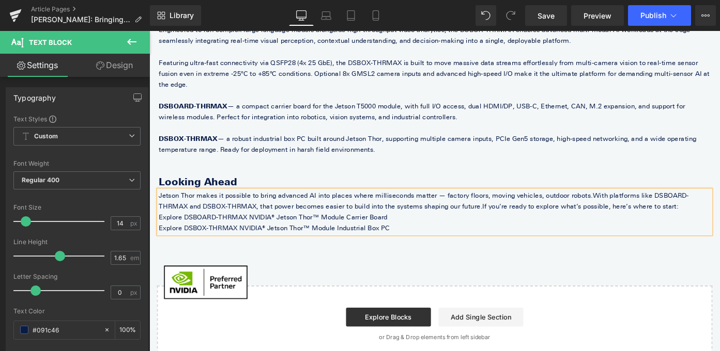
click at [698, 213] on p "Jetson Thor makes it possible to bring advanced AI into places where millisecon…" at bounding box center [462, 218] width 605 height 24
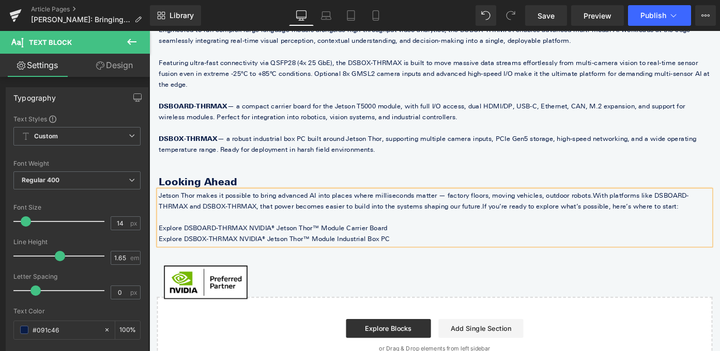
drag, startPoint x: 449, startPoint y: 250, endPoint x: 155, endPoint y: 236, distance: 294.4
click at [155, 236] on div "Looking Ahead Heading Jetson Thor makes it possible to bring advanced AI into p…" at bounding box center [462, 227] width 620 height 78
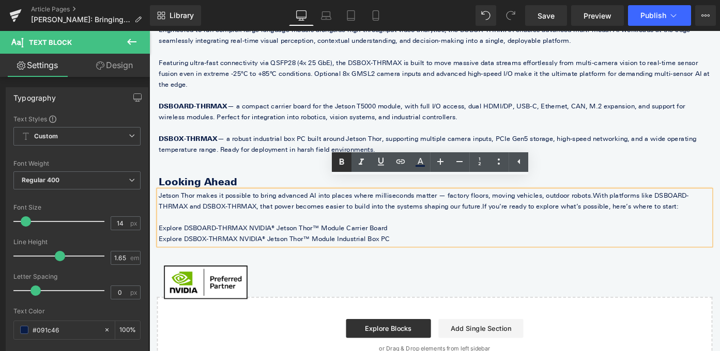
click at [344, 163] on icon at bounding box center [341, 162] width 12 height 12
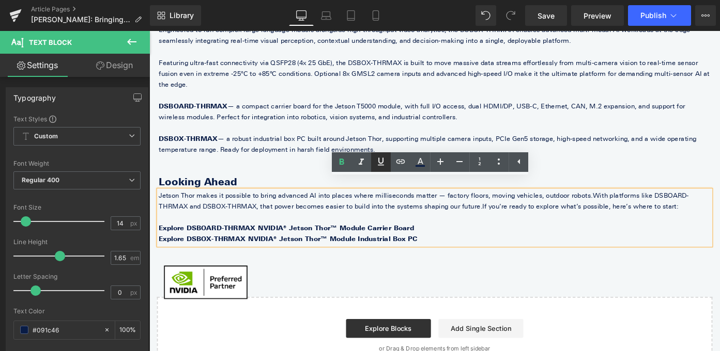
click at [377, 163] on icon at bounding box center [381, 162] width 12 height 12
click at [442, 253] on p "Explore DSBOX-THRMAX NVIDIA® Jetson Thor™ Module Industrial Box PC" at bounding box center [462, 259] width 605 height 12
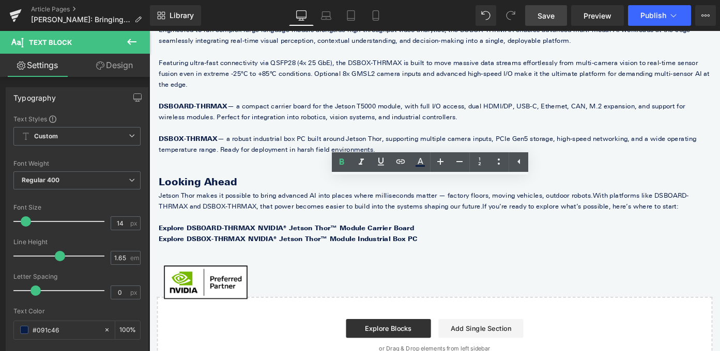
click at [541, 20] on span "Save" at bounding box center [546, 15] width 17 height 11
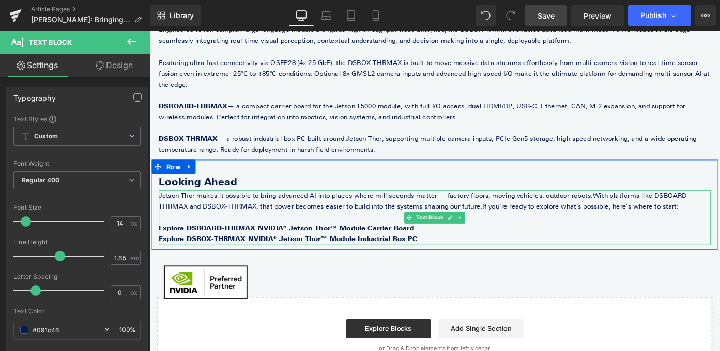
click at [331, 254] on strong "Explore DSBOX-THRMAX NVIDIA® Jetson Thor™ Module Industrial Box PC" at bounding box center [301, 258] width 283 height 9
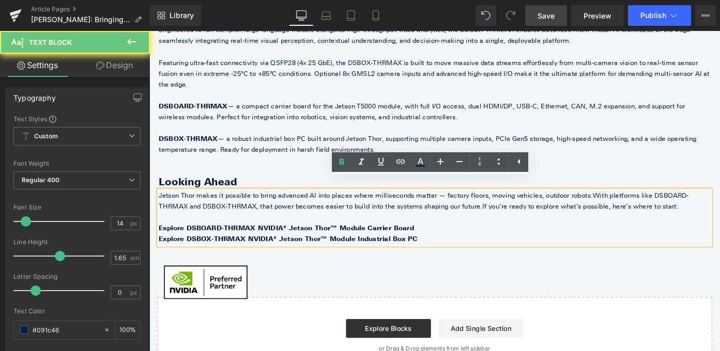
click at [323, 242] on strong "Explore DSBOARD-THRMAX NVIDIA® Jetson Thor™ Module Carrier Board" at bounding box center [300, 246] width 280 height 9
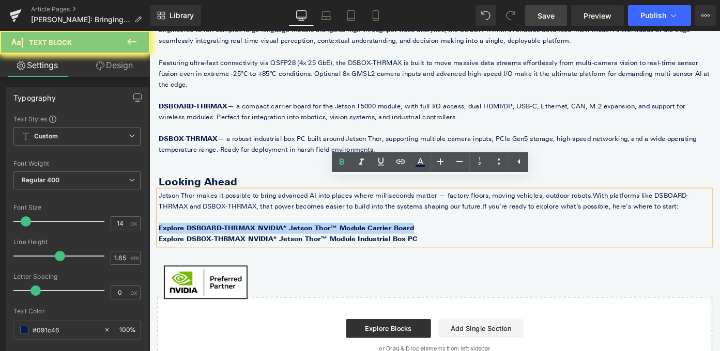
click at [323, 242] on strong "Explore DSBOARD-THRMAX NVIDIA® Jetson Thor™ Module Carrier Board" at bounding box center [300, 246] width 280 height 9
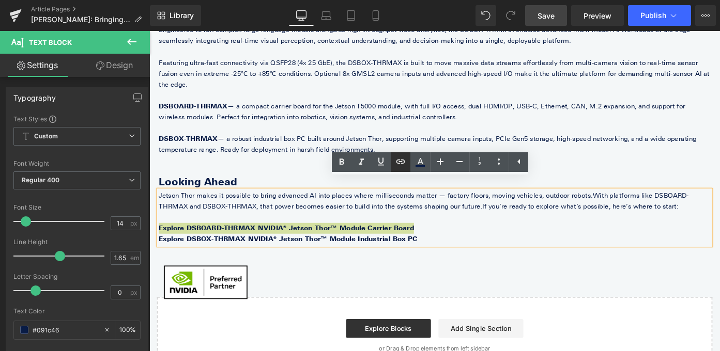
click at [408, 157] on link at bounding box center [401, 162] width 20 height 20
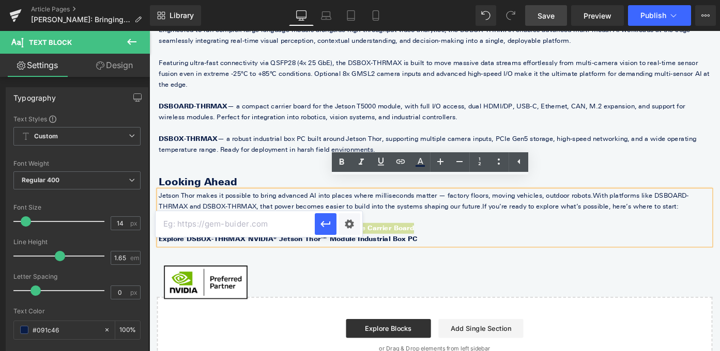
click at [274, 226] on input "text" at bounding box center [235, 224] width 159 height 26
paste input "https://www.forecr.io/products/nvidia-jetson-thor-carrier-board-dsboard-thrmax"
click at [310, 223] on input "https://www.forecr.io/products/nvidia-jetson-thor-carrier-board-dsboard-thrmax" at bounding box center [235, 224] width 159 height 26
click at [319, 225] on button "button" at bounding box center [326, 224] width 22 height 22
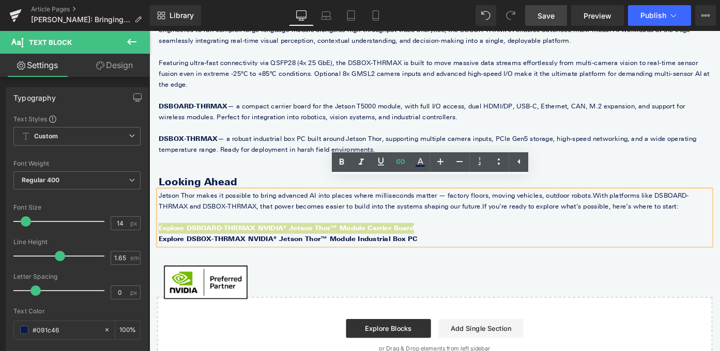
scroll to position [0, 0]
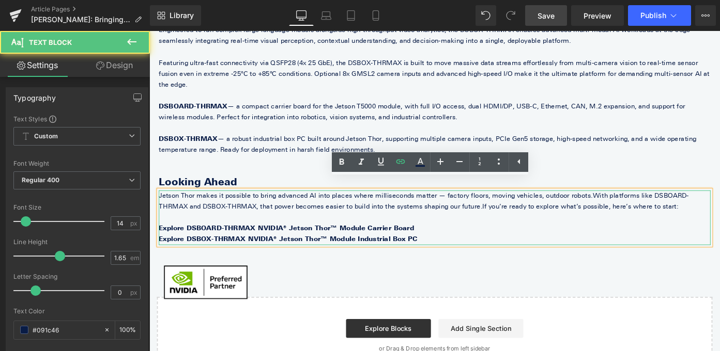
click at [265, 254] on strong "Explore DSBOX-THRMAX NVIDIA® Jetson Thor™ Module Industrial Box PC" at bounding box center [301, 258] width 283 height 9
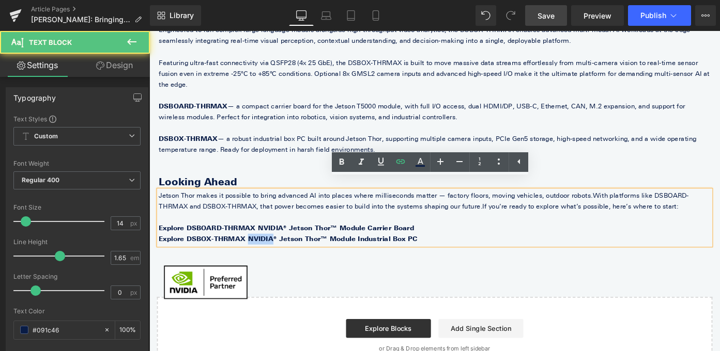
click at [265, 254] on strong "Explore DSBOX-THRMAX NVIDIA® Jetson Thor™ Module Industrial Box PC" at bounding box center [301, 258] width 283 height 9
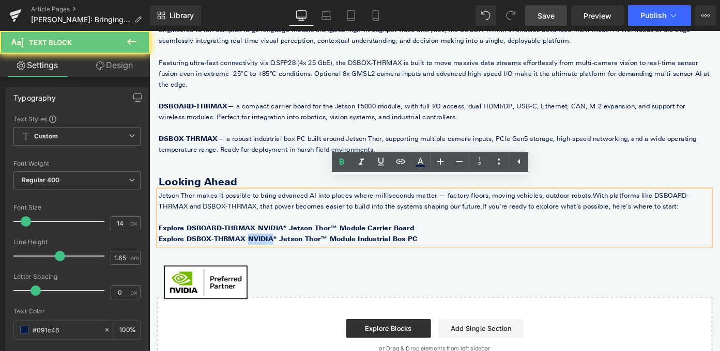
click at [265, 254] on strong "Explore DSBOX-THRMAX NVIDIA® Jetson Thor™ Module Industrial Box PC" at bounding box center [301, 258] width 283 height 9
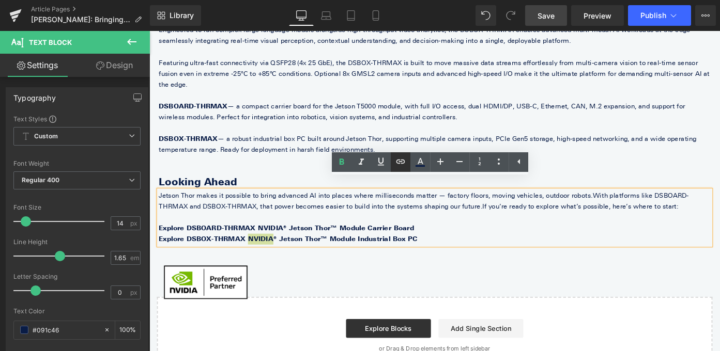
click at [395, 161] on icon at bounding box center [400, 162] width 12 height 12
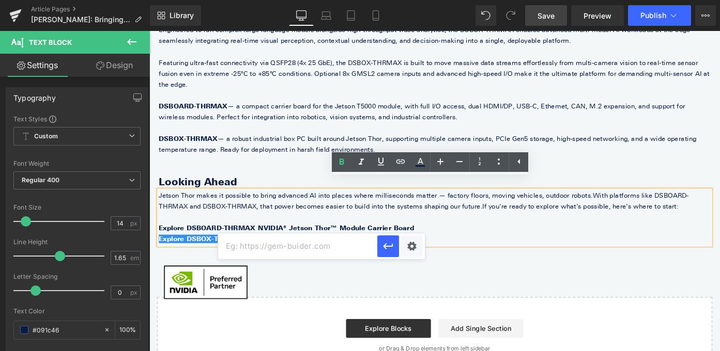
click at [329, 248] on input "text" at bounding box center [297, 247] width 159 height 26
paste input "https://www.forecr.io/products/nvidia-jetson-thor-industrial-box-pc-dsbox-thrmax"
type input "https://www.forecr.io/products/nvidia-jetson-thor-industrial-box-pc-dsbox-thrmax"
drag, startPoint x: 390, startPoint y: 246, endPoint x: 264, endPoint y: 236, distance: 126.5
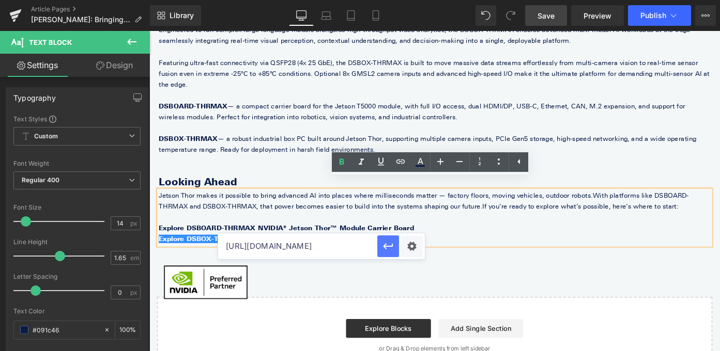
click at [390, 246] on icon "button" at bounding box center [388, 246] width 10 height 6
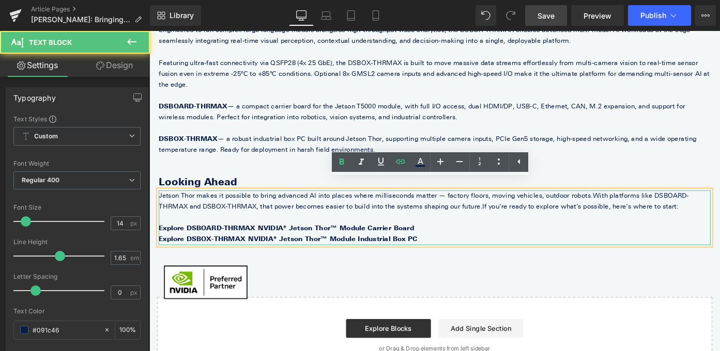
click at [479, 241] on p "Explore DSBOARD-THRMAX NVIDIA® Jetson Thor™ Module Carrier Board" at bounding box center [462, 247] width 605 height 12
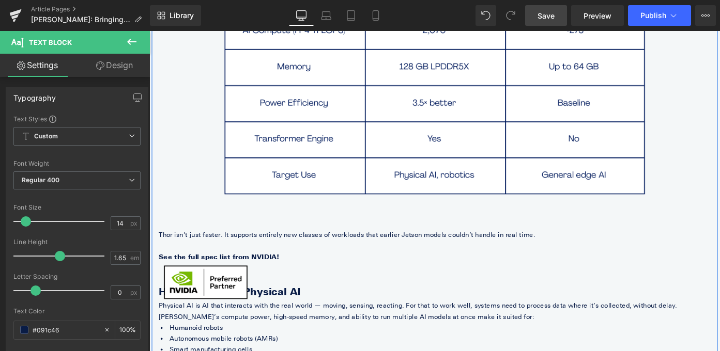
scroll to position [471, 0]
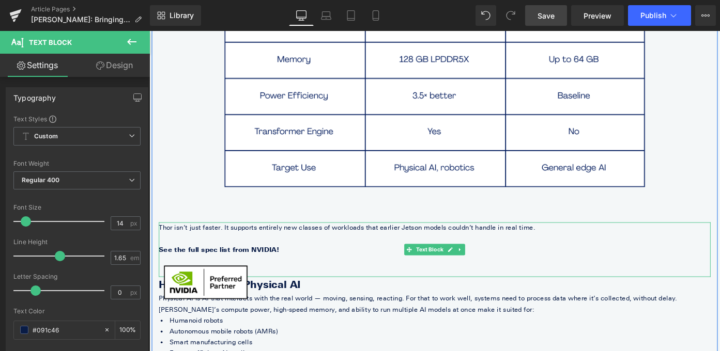
click at [288, 270] on p "See the full spec list from NVIDIA !" at bounding box center [462, 271] width 605 height 12
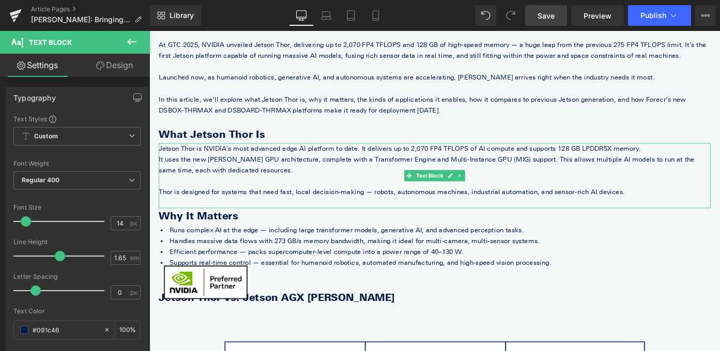
scroll to position [0, 0]
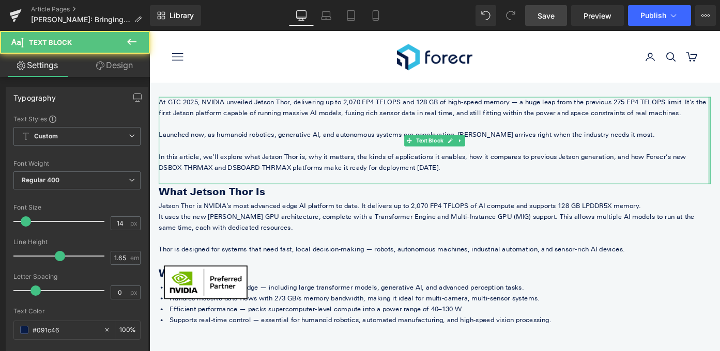
drag, startPoint x: 710, startPoint y: 166, endPoint x: 761, endPoint y: 166, distance: 51.2
click at [720, 167] on p "In this article, we’ll explore what Jetson Thor is, why it matters, the kinds o…" at bounding box center [462, 175] width 605 height 24
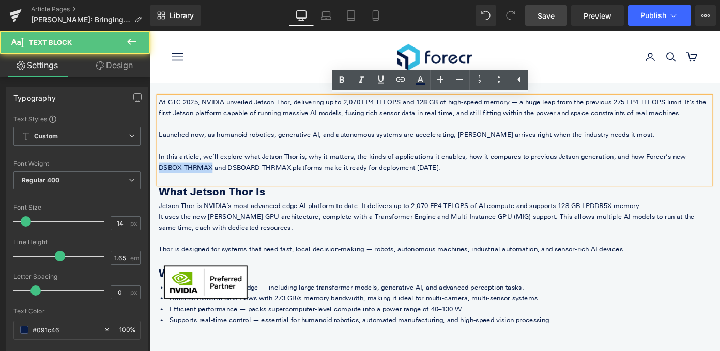
drag, startPoint x: 761, startPoint y: 167, endPoint x: 703, endPoint y: 167, distance: 57.4
click at [703, 167] on p "In this article, we’ll explore what Jetson Thor is, why it matters, the kinds o…" at bounding box center [462, 175] width 605 height 24
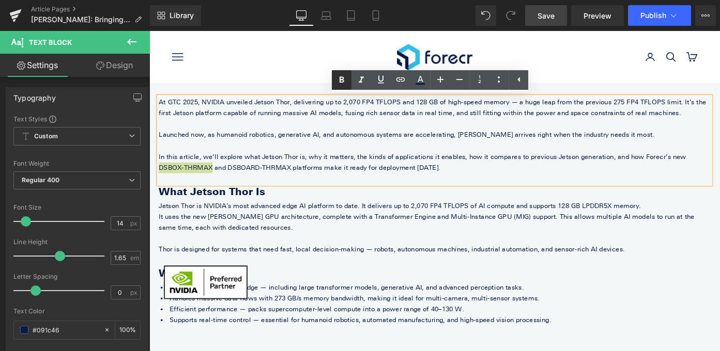
click at [345, 79] on icon at bounding box center [341, 80] width 12 height 12
click at [395, 80] on icon at bounding box center [400, 79] width 12 height 12
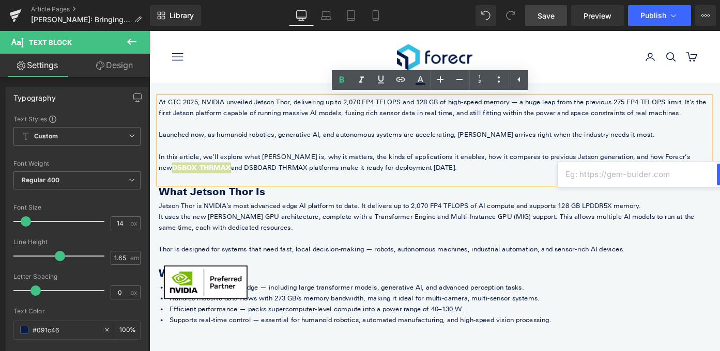
click at [583, 172] on input "text" at bounding box center [637, 175] width 159 height 26
paste input "https://www.forecr.io/products/nvidia-jetson-thor-industrial-box-pc-dsbox-thrmax"
type input "https://www.forecr.io/products/nvidia-jetson-thor-industrial-box-pc-dsbox-thrmax"
click at [717, 175] on button "button" at bounding box center [728, 175] width 22 height 22
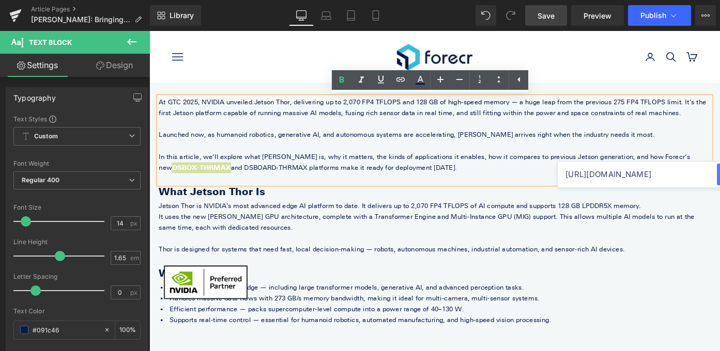
scroll to position [0, 0]
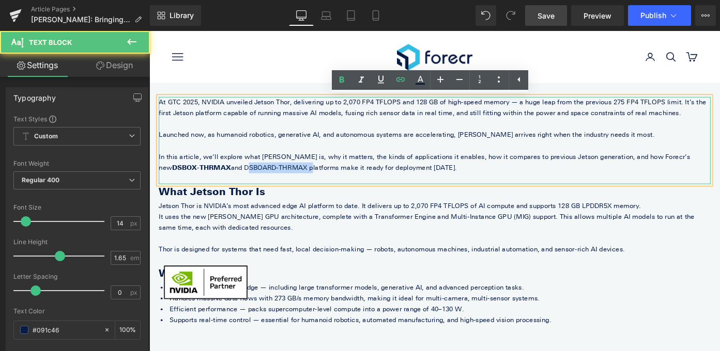
drag, startPoint x: 244, startPoint y: 181, endPoint x: 174, endPoint y: 181, distance: 70.3
click at [174, 181] on p "In this article, we’ll explore what Jetson Thor is, why it matters, the kinds o…" at bounding box center [462, 175] width 605 height 24
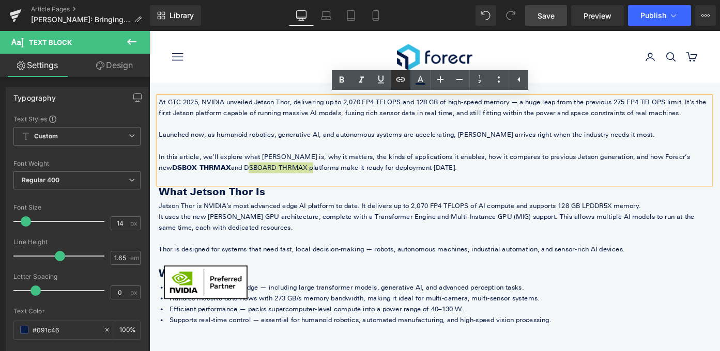
click at [402, 79] on icon at bounding box center [400, 79] width 12 height 12
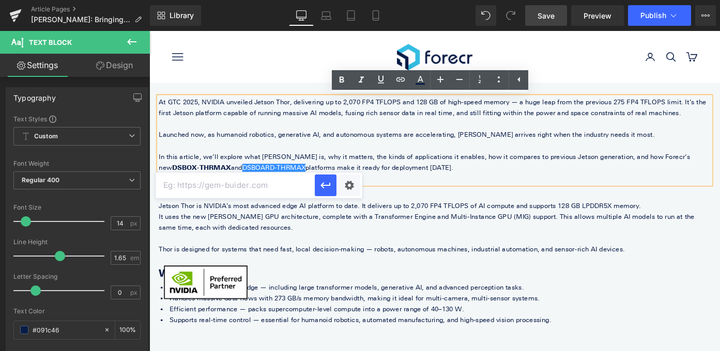
click at [262, 186] on input "text" at bounding box center [235, 186] width 159 height 26
paste input "https://www.forecr.io/products/nvidia-jetson-thor-carrier-board-dsboard-thrmax"
drag, startPoint x: 322, startPoint y: 187, endPoint x: 190, endPoint y: 171, distance: 133.2
click at [322, 187] on icon "button" at bounding box center [325, 185] width 10 height 6
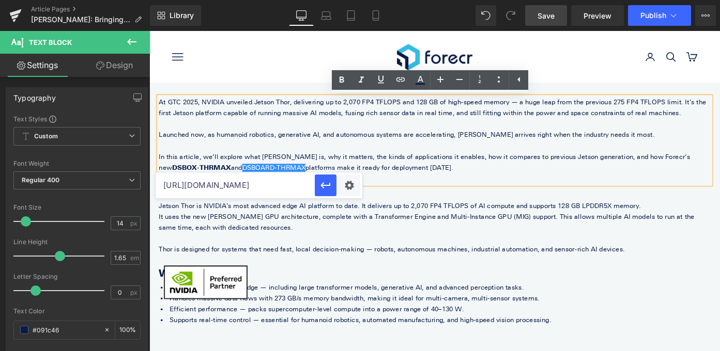
scroll to position [0, 0]
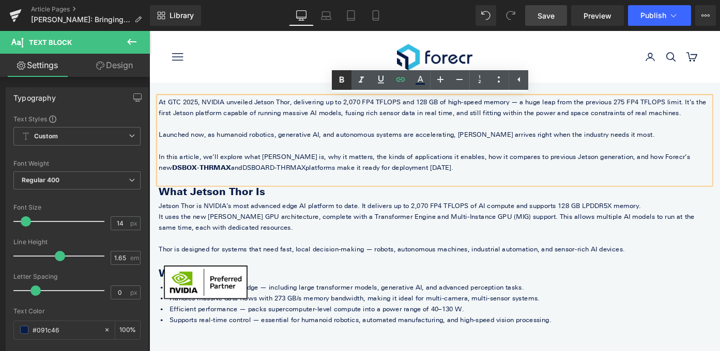
click at [340, 82] on icon at bounding box center [342, 79] width 5 height 6
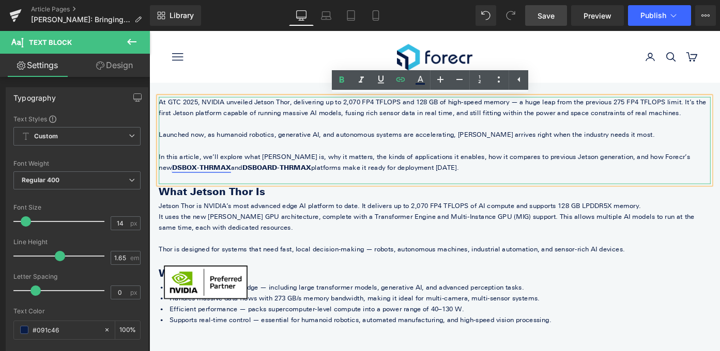
click at [239, 176] on link "DSBOX-THRMAX" at bounding box center [206, 180] width 65 height 9
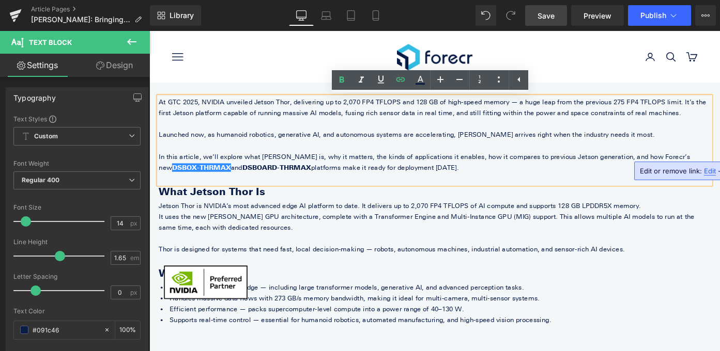
click at [708, 165] on div "Edit or remove link: Edit - Unlink - Cancel" at bounding box center [707, 171] width 147 height 19
click at [708, 172] on span "Edit" at bounding box center [710, 171] width 12 height 9
drag, startPoint x: 674, startPoint y: 173, endPoint x: 739, endPoint y: 173, distance: 65.1
click at [720, 173] on html "Row You are previewing how the will restyle your page. You can not edit Element…" at bounding box center [360, 175] width 720 height 351
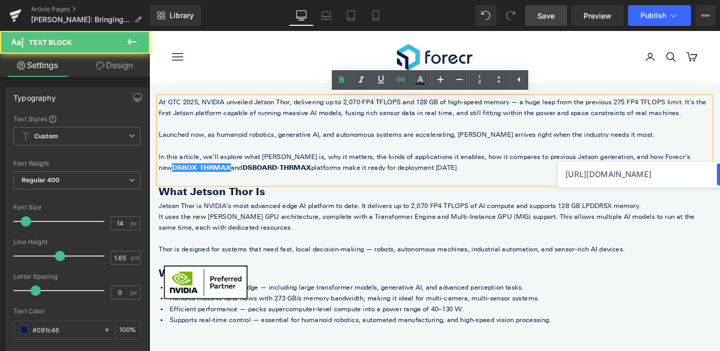
click at [720, 148] on p "Launched now, as humanoid robotics, generative AI, and autonomous systems are a…" at bounding box center [462, 145] width 605 height 12
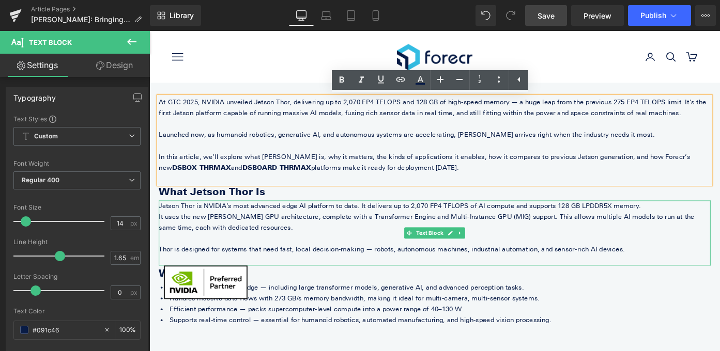
click at [234, 224] on span "Jetson Thor is NVIDIA’s most advanced edge AI platform to date. It delivers up …" at bounding box center [424, 223] width 528 height 9
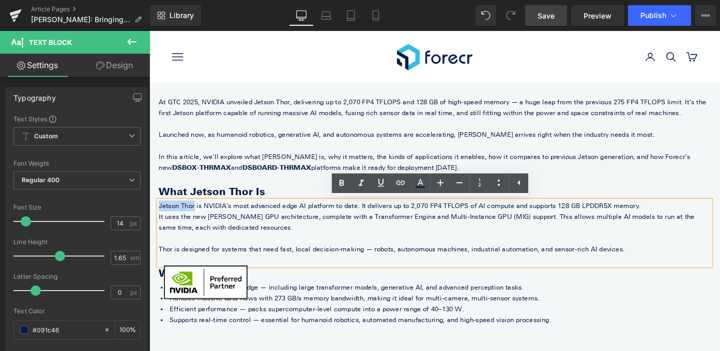
drag, startPoint x: 197, startPoint y: 223, endPoint x: 161, endPoint y: 223, distance: 36.2
click at [161, 223] on span "Jetson Thor is NVIDIA’s most advanced edge AI platform to date. It delivers up …" at bounding box center [424, 223] width 528 height 9
click at [399, 181] on icon at bounding box center [400, 183] width 12 height 12
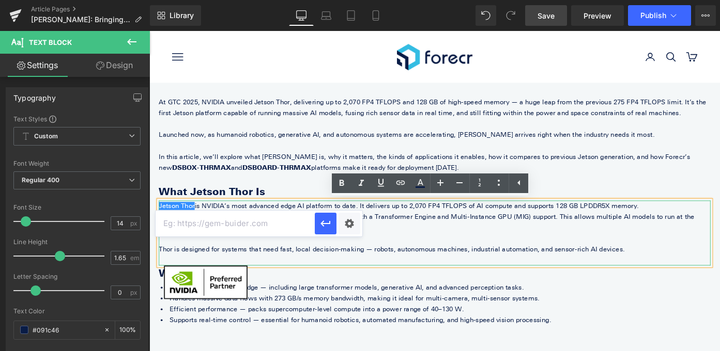
click at [279, 230] on input "text" at bounding box center [235, 224] width 159 height 26
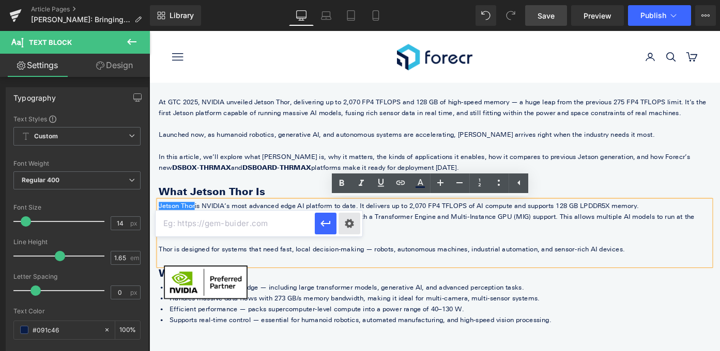
paste input "https://www.forecr.io/collections/nvidia-jetson-thor"
type input "https://www.forecr.io/collections/nvidia-jetson-thor"
click at [327, 222] on icon "button" at bounding box center [325, 224] width 12 height 12
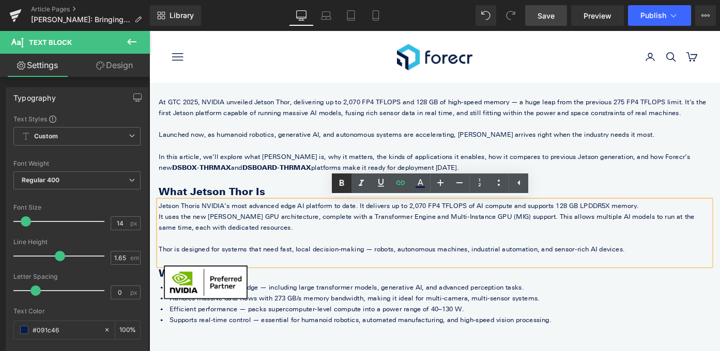
click at [343, 180] on icon at bounding box center [342, 183] width 5 height 6
click at [382, 182] on icon at bounding box center [381, 183] width 12 height 12
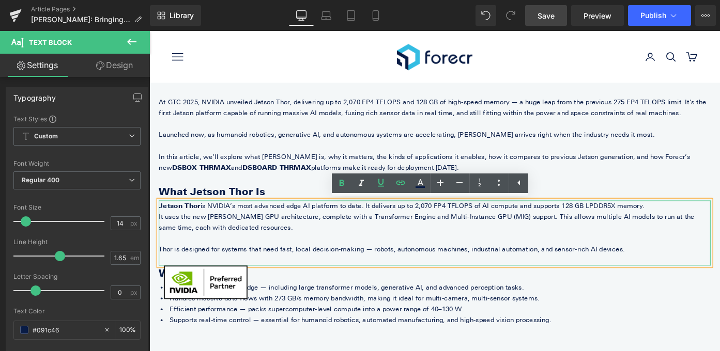
click at [384, 248] on p "It uses the new [PERSON_NAME] GPU architecture, complete with a Transformer Eng…" at bounding box center [462, 241] width 605 height 24
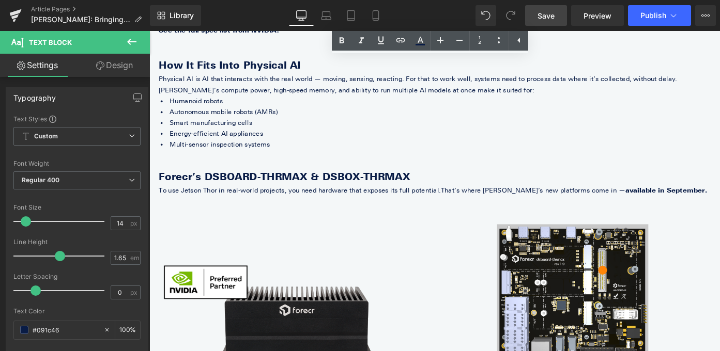
scroll to position [723, 0]
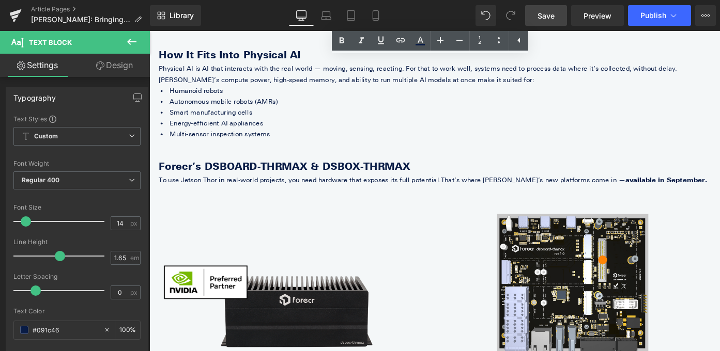
click at [538, 13] on link "Save" at bounding box center [546, 15] width 42 height 21
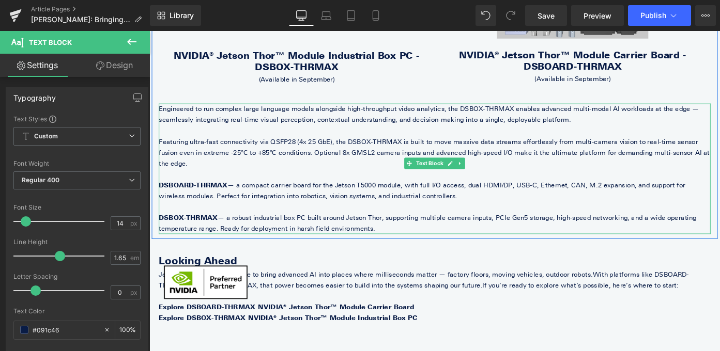
scroll to position [1074, 0]
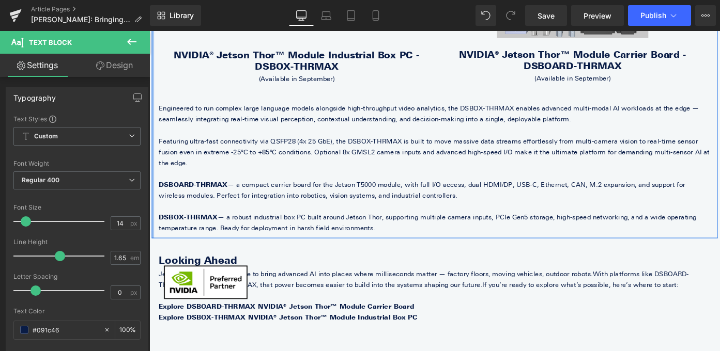
drag, startPoint x: 729, startPoint y: 164, endPoint x: 153, endPoint y: 118, distance: 578.2
click at [153, 118] on div "Forecr’s DSBOARD-THRMAX & DSBOX-THRMAX Heading To use Jetson Thor in real-world…" at bounding box center [462, 32] width 620 height 454
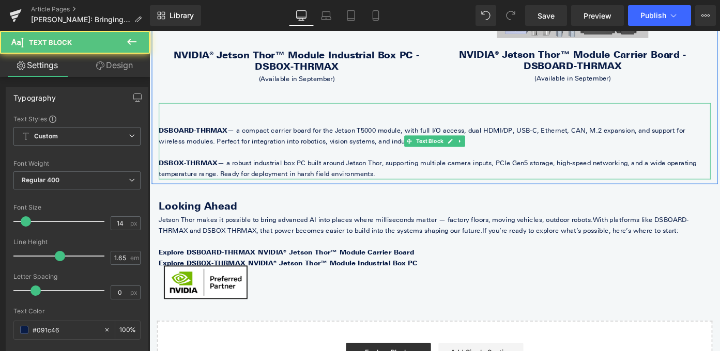
click at [164, 138] on strong "DSBOARD-THRMAX" at bounding box center [197, 139] width 75 height 9
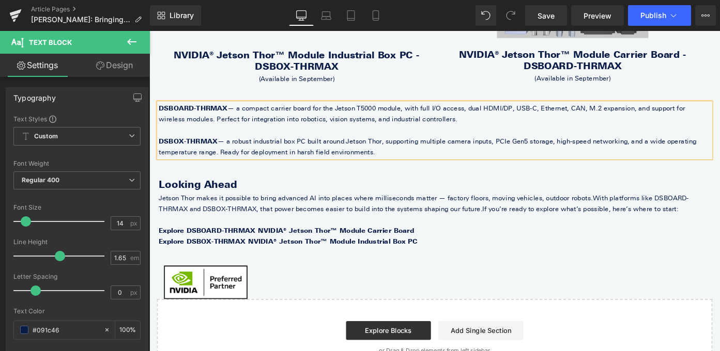
click at [367, 163] on p "DSBOX-THRMAX — a robust industrial box PC built around Jetson Thor, supporting …" at bounding box center [462, 158] width 605 height 24
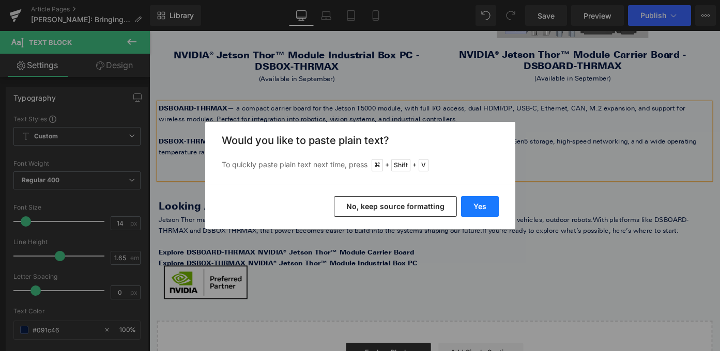
click at [480, 207] on button "Yes" at bounding box center [480, 206] width 38 height 21
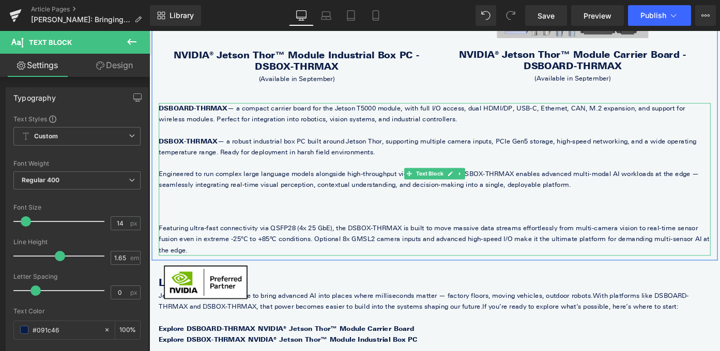
click at [381, 227] on p at bounding box center [462, 224] width 605 height 12
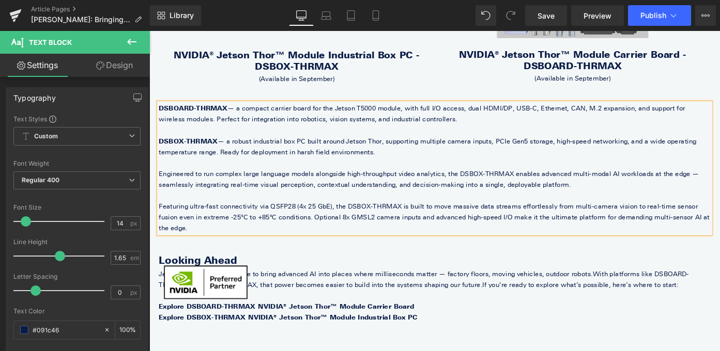
click at [452, 130] on p "DSBOARD-THRMAX — a compact carrier board for the Jetson T5000 module, with full…" at bounding box center [462, 122] width 605 height 24
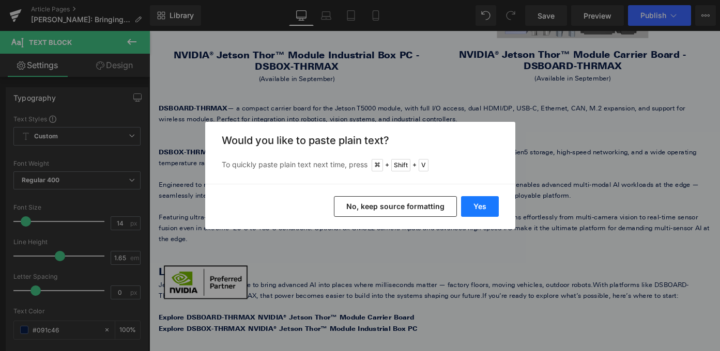
click at [480, 200] on button "Yes" at bounding box center [480, 206] width 38 height 21
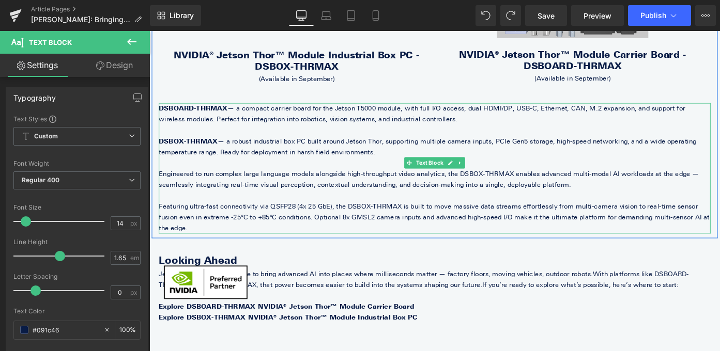
click at [465, 126] on p "DSBOARD-THRMAX — a compact carrier board for the Jetson T5000 module, with full…" at bounding box center [462, 122] width 605 height 24
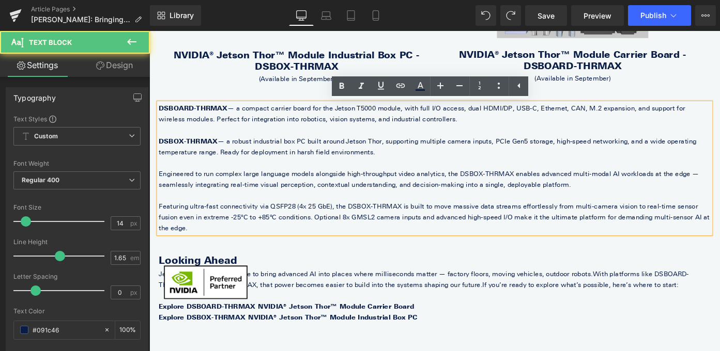
click at [451, 131] on p "DSBOARD-THRMAX — a compact carrier board for the Jetson T5000 module, with full…" at bounding box center [462, 122] width 605 height 24
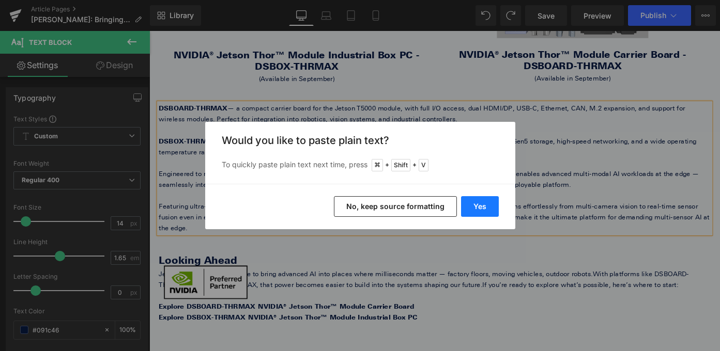
click at [472, 209] on button "Yes" at bounding box center [480, 206] width 38 height 21
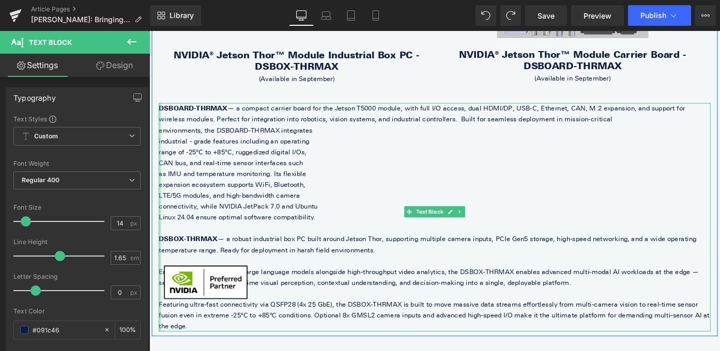
click at [160, 141] on div at bounding box center [161, 235] width 3 height 251
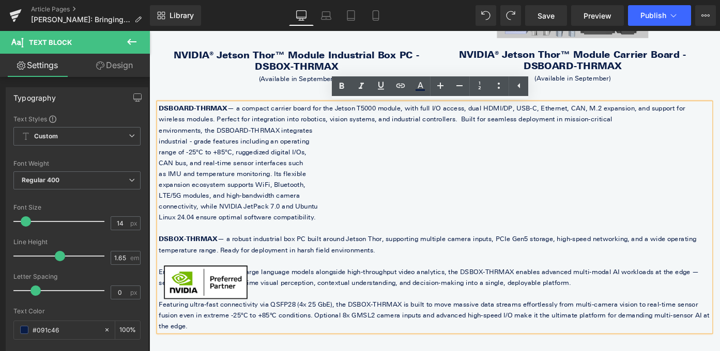
click at [166, 140] on span "environments, the DSBOARD-THRMAX integrates" at bounding box center [244, 140] width 169 height 9
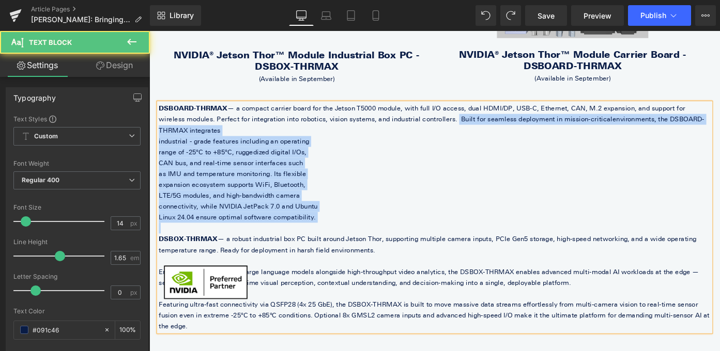
drag, startPoint x: 438, startPoint y: 129, endPoint x: 431, endPoint y: 228, distance: 99.0
click at [432, 230] on div "DSBOARD-THRMAX — a compact carrier board for the Jetson T5000 module, with full…" at bounding box center [462, 235] width 605 height 251
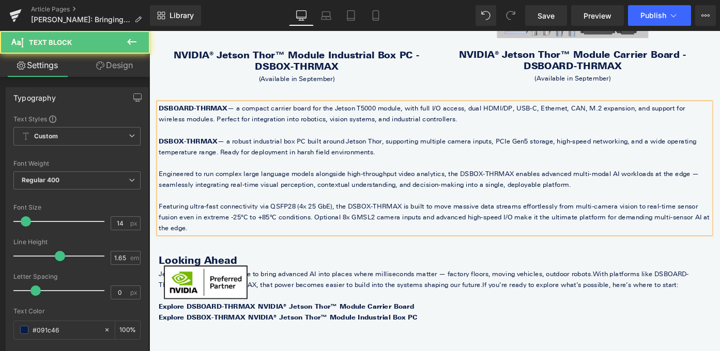
click at [355, 173] on p at bounding box center [462, 176] width 605 height 12
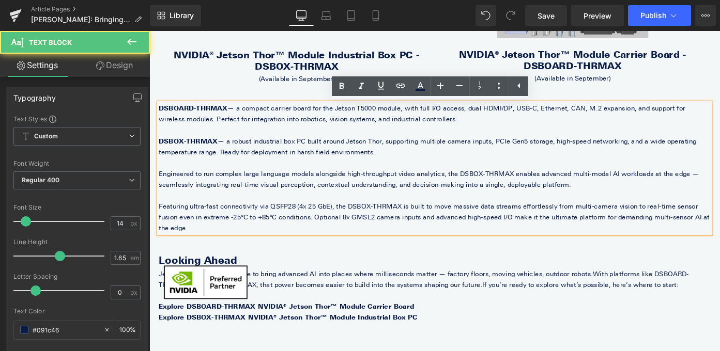
click at [529, 139] on p at bounding box center [462, 140] width 605 height 12
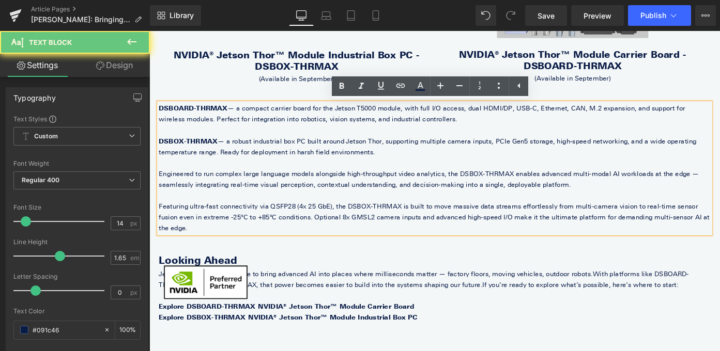
click at [523, 133] on p "DSBOARD-THRMAX — a compact carrier board for the Jetson T5000 module, with full…" at bounding box center [462, 122] width 605 height 24
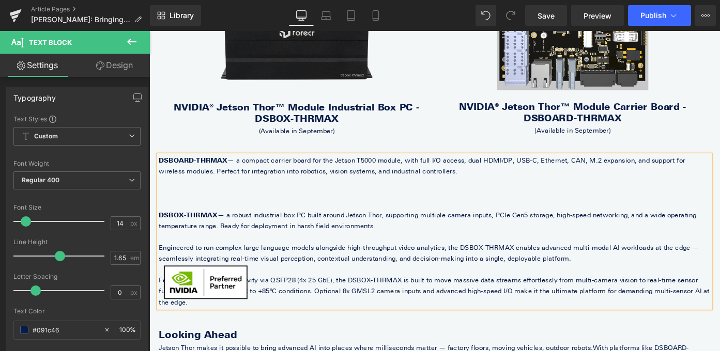
scroll to position [1026, 0]
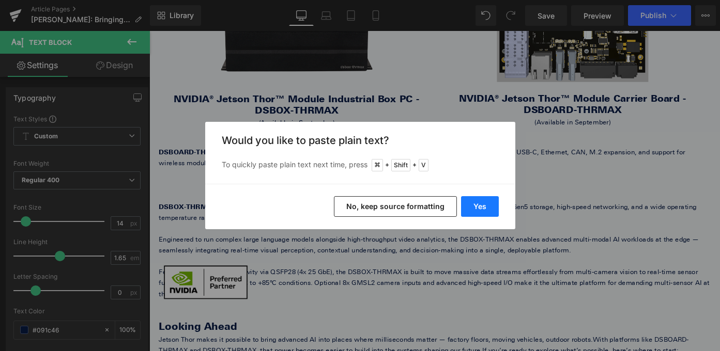
click at [483, 201] on button "Yes" at bounding box center [480, 206] width 38 height 21
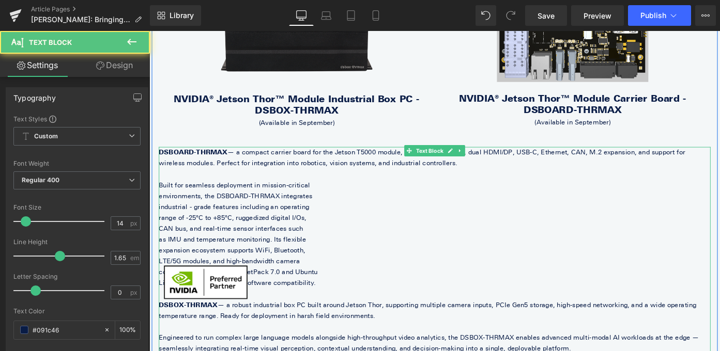
click at [167, 210] on span "environments, the DSBOARD-THRMAX integrates" at bounding box center [244, 212] width 169 height 9
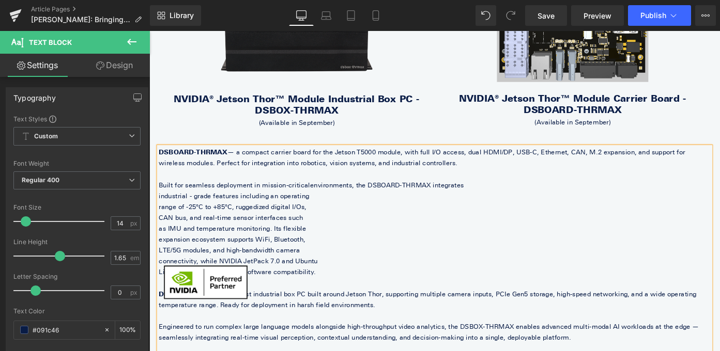
click at [162, 212] on span "industrial - grade features including an operating" at bounding box center [242, 212] width 165 height 9
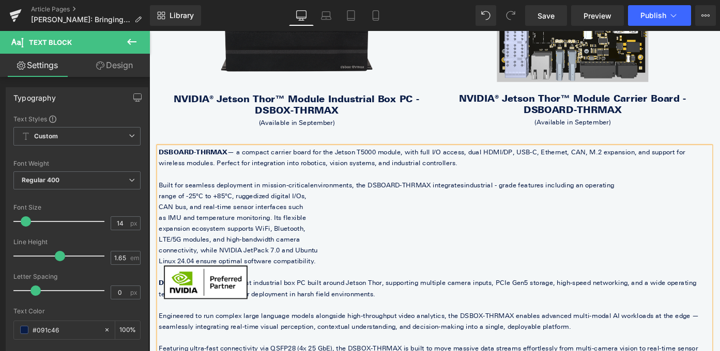
click at [160, 211] on span "range of -25°C to +85°C, ruggedized digital I/Os," at bounding box center [241, 212] width 162 height 9
click at [164, 220] on span "CAN bus, and real-time sensor interfaces such" at bounding box center [239, 224] width 158 height 9
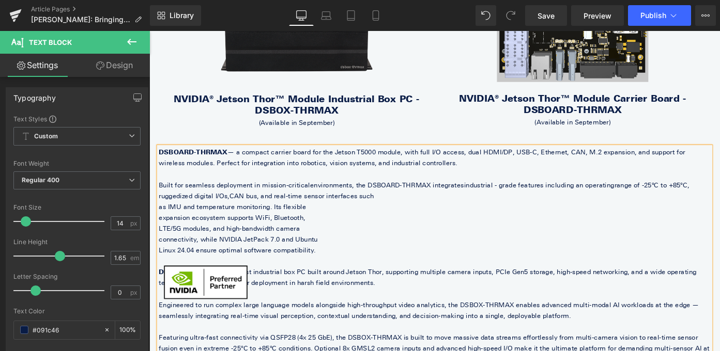
click at [163, 225] on span "as IMU and temperature monitoring. Its flexible" at bounding box center [240, 224] width 161 height 9
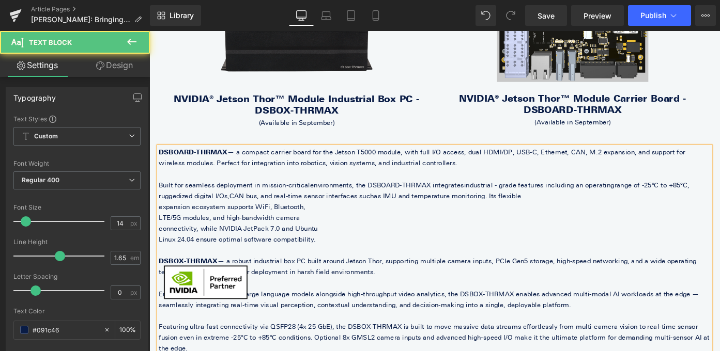
click at [162, 223] on span "expansion ecosystem supports WiFi, Bluetooth," at bounding box center [240, 224] width 161 height 9
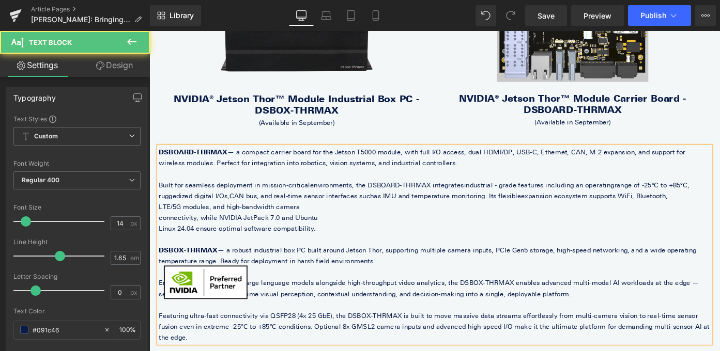
click at [162, 224] on span "LTE/5G modules, and high-bandwidth camera" at bounding box center [237, 224] width 155 height 9
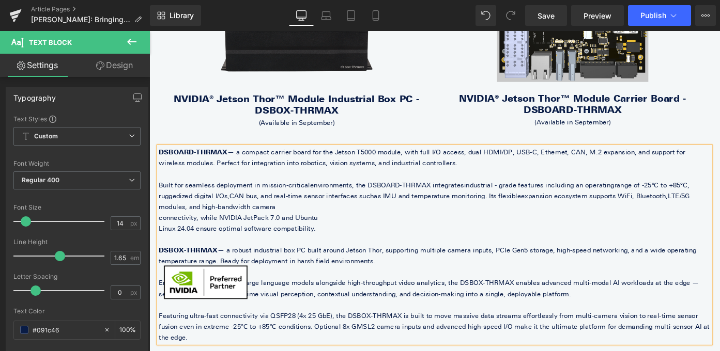
click at [161, 225] on span "LTE/5G modules, and high-bandwidth camera" at bounding box center [451, 218] width 582 height 21
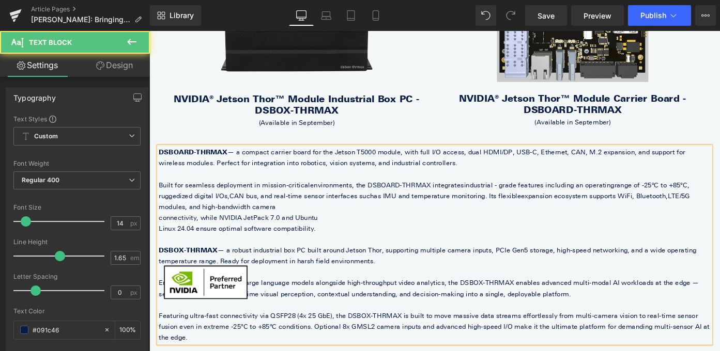
click at [164, 236] on span "connectivity, while NVIDIA JetPack 7.0 and Ubuntu" at bounding box center [247, 236] width 174 height 9
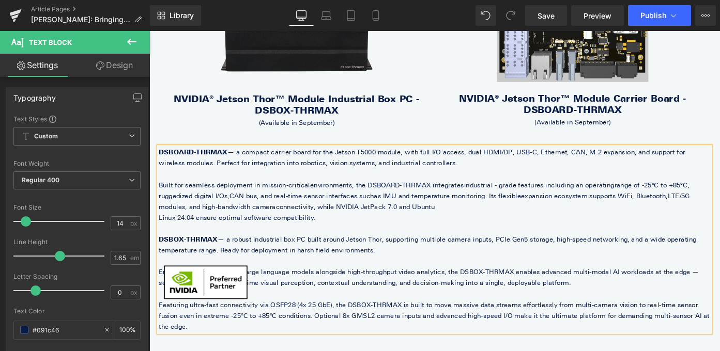
click at [164, 236] on span "Linux 24.04 ensure optimal software compatibility." at bounding box center [246, 236] width 172 height 9
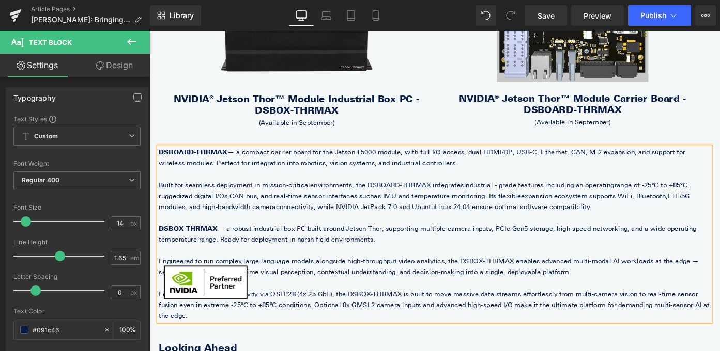
click at [558, 227] on p "Built for seamless deployment in mission-critical environments, the DSBOARD-THR…" at bounding box center [462, 212] width 605 height 36
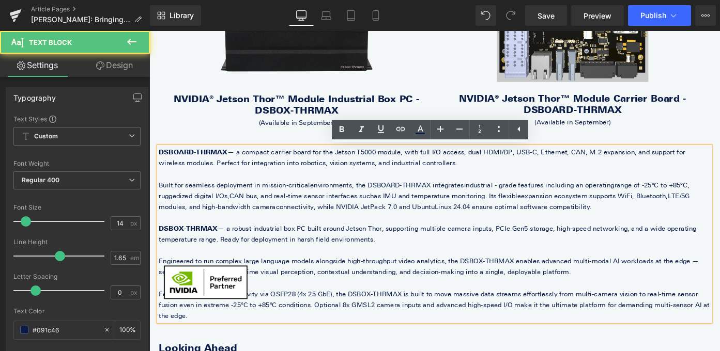
click at [504, 198] on span "industrial - grade features including an operating" at bounding box center [576, 200] width 165 height 9
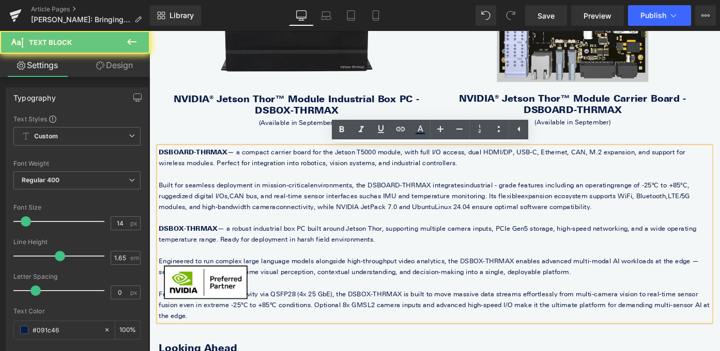
click at [501, 183] on p at bounding box center [462, 188] width 605 height 12
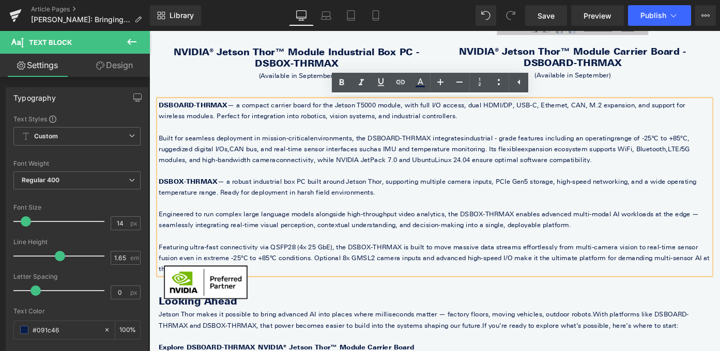
scroll to position [1085, 0]
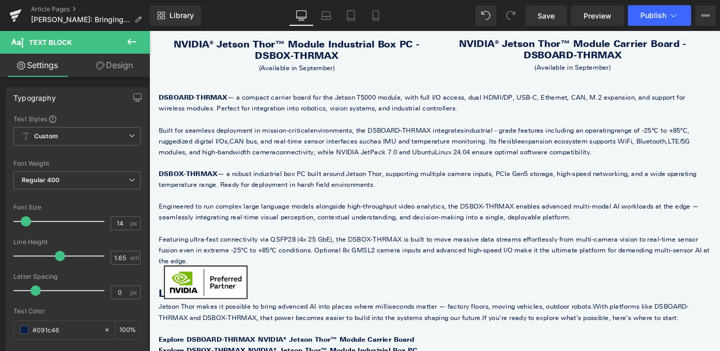
click at [135, 42] on icon at bounding box center [131, 42] width 9 height 6
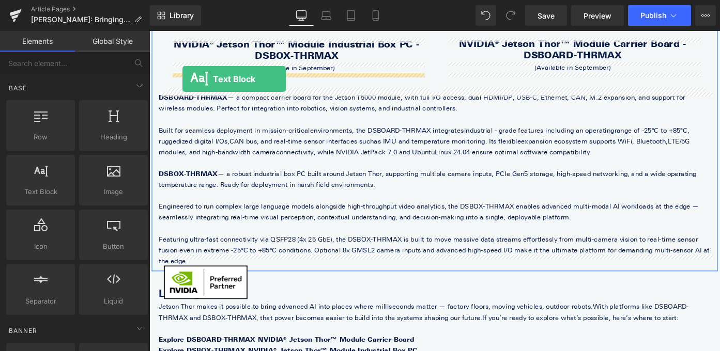
drag, startPoint x: 194, startPoint y: 210, endPoint x: 185, endPoint y: 84, distance: 126.4
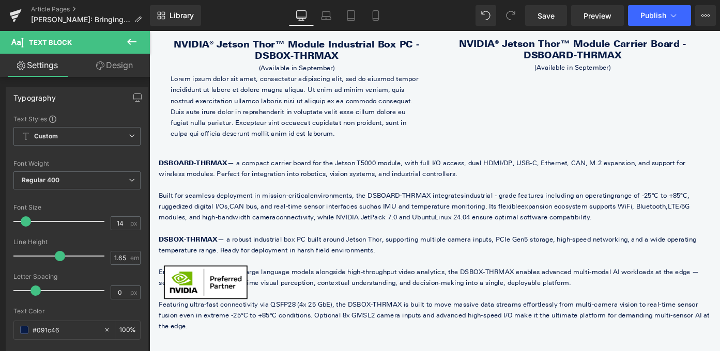
click at [131, 50] on button at bounding box center [132, 42] width 36 height 23
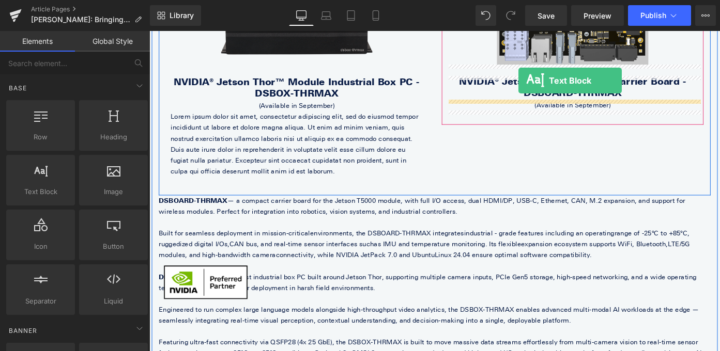
scroll to position [1003, 0]
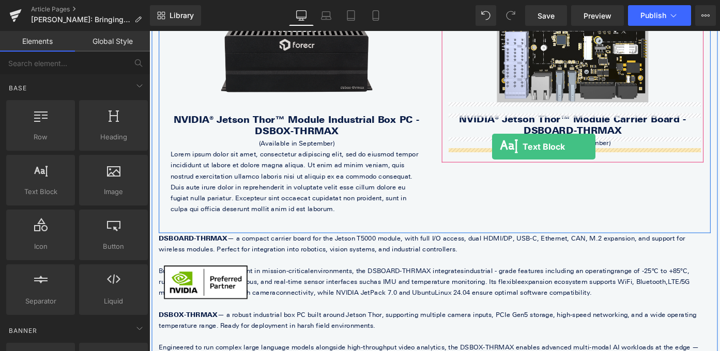
drag, startPoint x: 196, startPoint y: 206, endPoint x: 525, endPoint y: 158, distance: 332.2
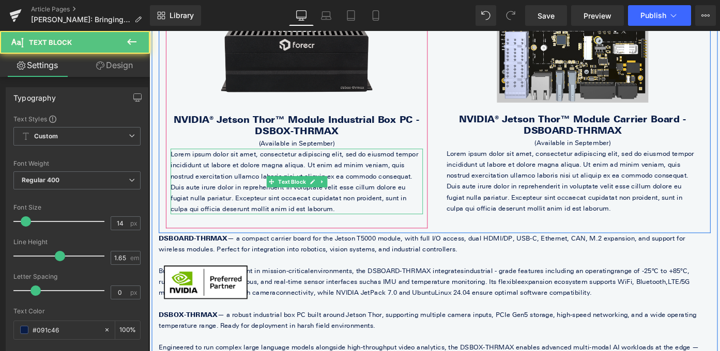
click at [392, 177] on p "Lorem ipsum dolor sit amet, consectetur adipiscing elit, sed do eiusmod tempor …" at bounding box center [311, 196] width 277 height 72
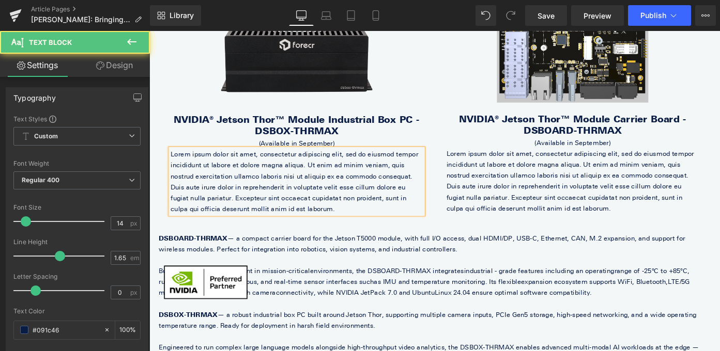
click at [392, 177] on p "Lorem ipsum dolor sit amet, consectetur adipiscing elit, sed do eiusmod tempor …" at bounding box center [311, 196] width 277 height 72
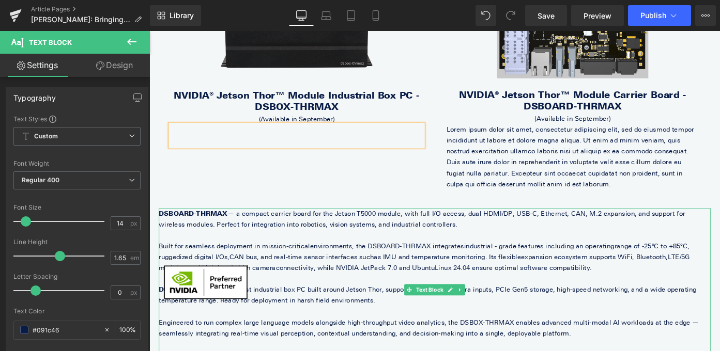
scroll to position [1108, 0]
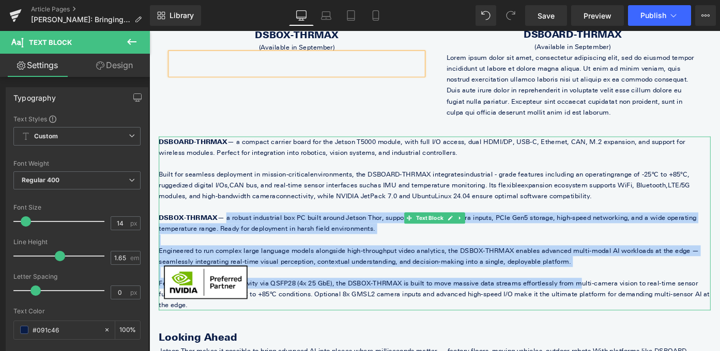
drag, startPoint x: 483, startPoint y: 273, endPoint x: 606, endPoint y: 313, distance: 129.6
click at [605, 313] on div "DSBOARD-THRMAX — a compact carrier board for the Jetson T5000 module, with full…" at bounding box center [462, 242] width 605 height 191
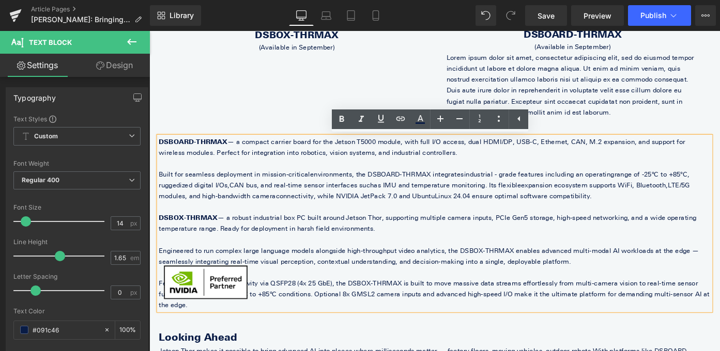
click at [718, 320] on p "Featuring ultra-fast connectivity via QSFP28 (4x 25 GbE), the DSBOX-THRMAX is b…" at bounding box center [462, 320] width 605 height 36
drag, startPoint x: 740, startPoint y: 324, endPoint x: 228, endPoint y: 235, distance: 518.8
click at [228, 235] on div "DSBOARD-THRMAX — a compact carrier board for the Jetson T5000 module, with full…" at bounding box center [462, 242] width 605 height 191
copy div "a robust industrial box PC built around Jetson Thor, supporting multiple camera…"
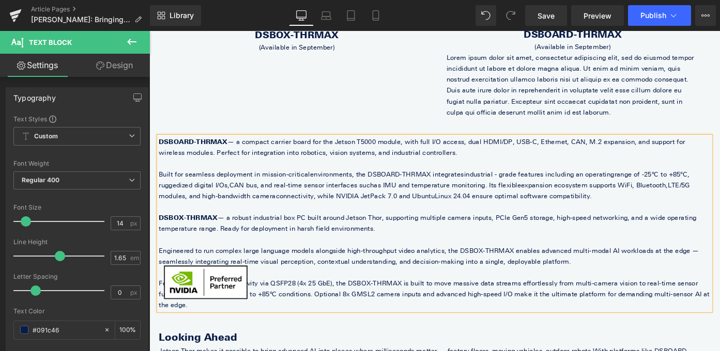
scroll to position [985, 0]
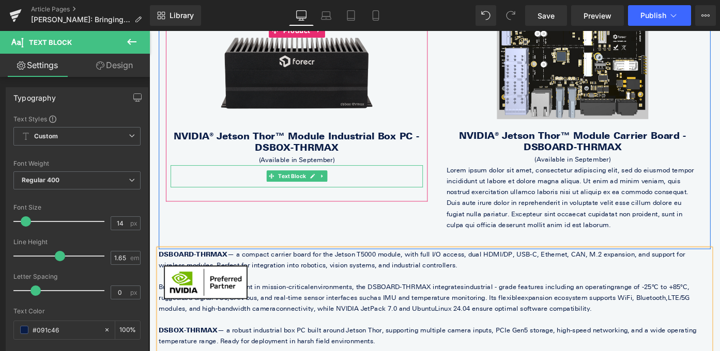
click at [246, 198] on p at bounding box center [311, 196] width 277 height 12
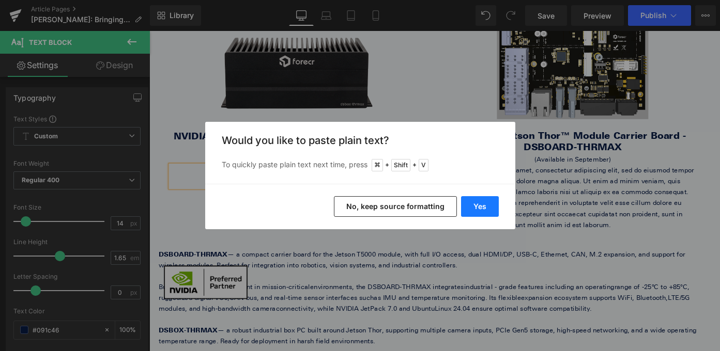
click at [488, 201] on button "Yes" at bounding box center [480, 206] width 38 height 21
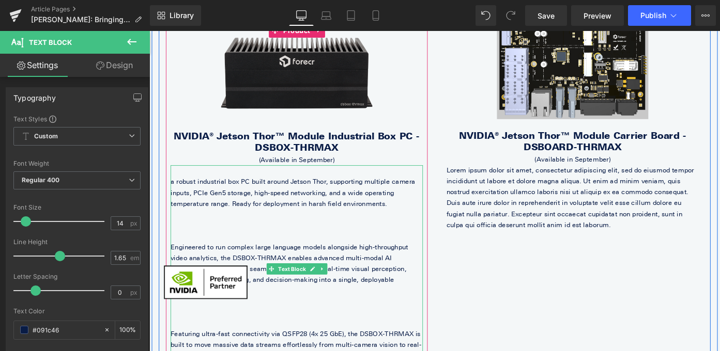
click at [182, 192] on p "a robust industrial box PC built around Jetson Thor, supporting multiple camera…" at bounding box center [311, 208] width 277 height 36
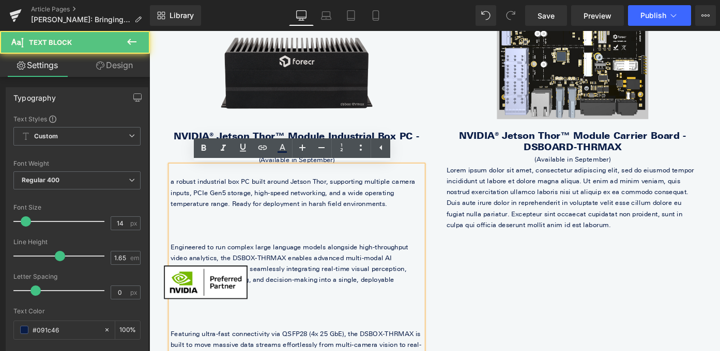
click at [178, 193] on p "a robust industrial box PC built around Jetson Thor, supporting multiple camera…" at bounding box center [311, 208] width 277 height 36
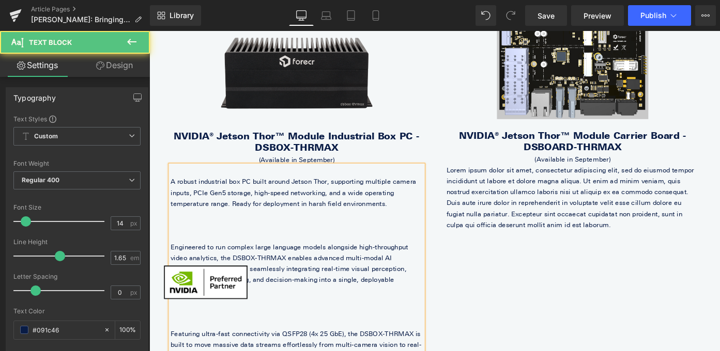
click at [297, 235] on p at bounding box center [311, 232] width 277 height 12
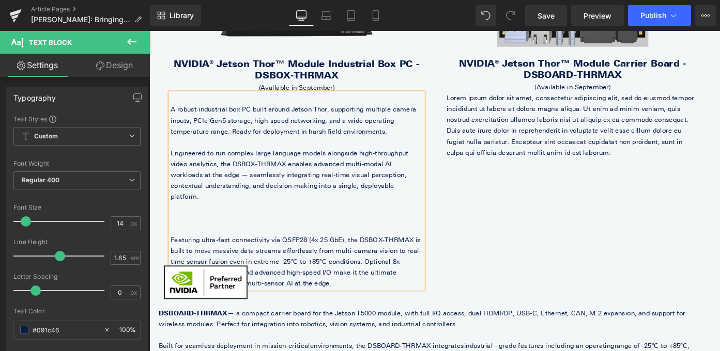
scroll to position [1072, 0]
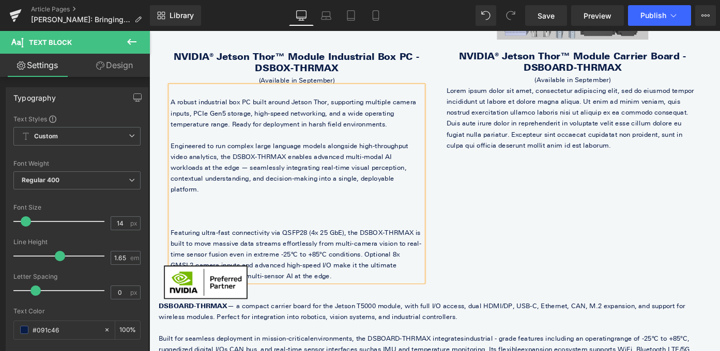
click at [265, 222] on p at bounding box center [311, 228] width 277 height 12
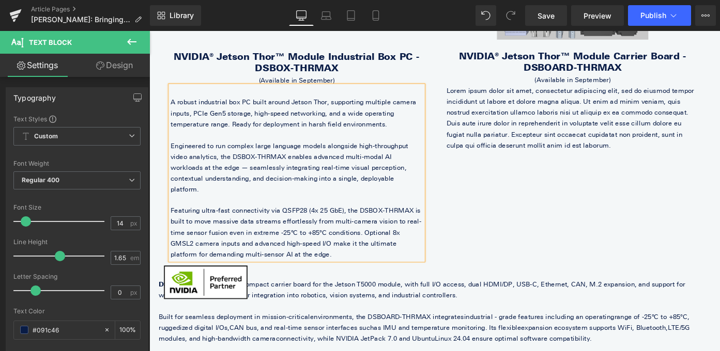
click at [572, 208] on div "Text Block Row Sale Off (P) Image Text Block NVIDIA® Jetson Thor™ Module Indust…" at bounding box center [462, 77] width 605 height 451
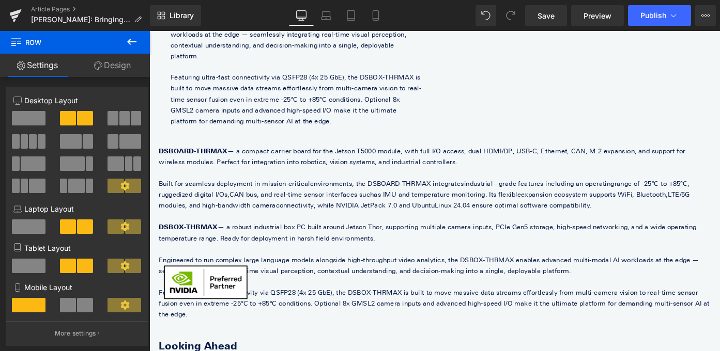
scroll to position [1221, 0]
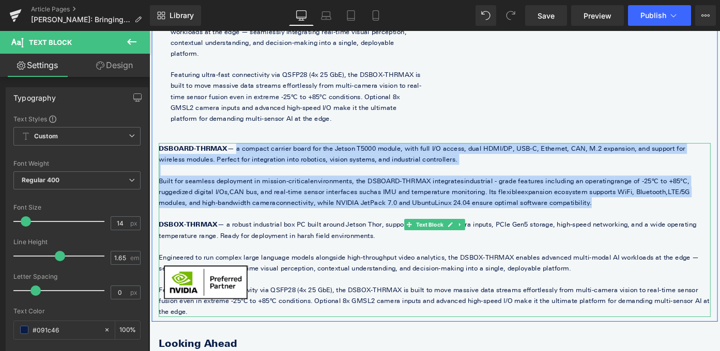
drag, startPoint x: 357, startPoint y: 175, endPoint x: 242, endPoint y: 150, distance: 117.3
click at [242, 154] on div "DSBOARD-THRMAX — a compact carrier board for the Jetson T5000 module, with full…" at bounding box center [462, 249] width 605 height 191
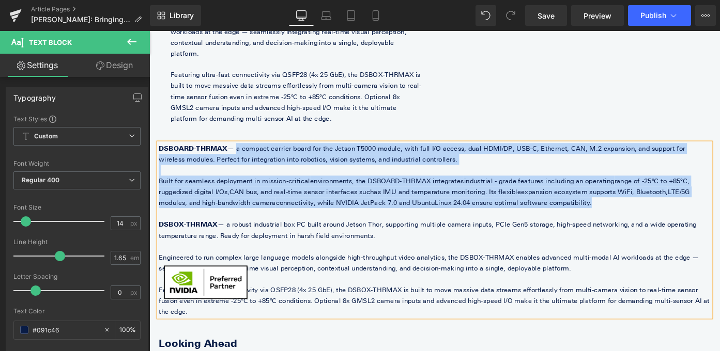
scroll to position [1067, 0]
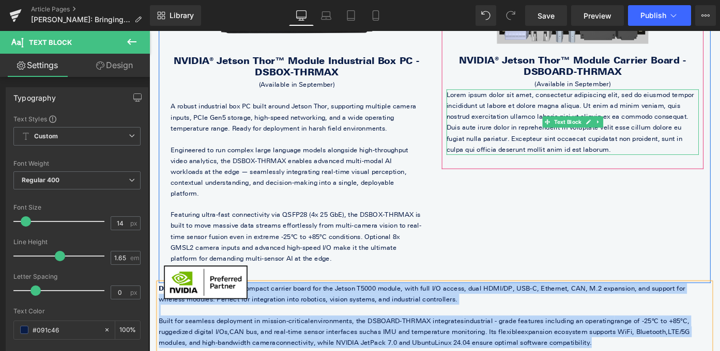
click at [535, 132] on p "Lorem ipsum dolor sit amet, consectetur adipiscing elit, sed do eiusmod tempor …" at bounding box center [613, 131] width 277 height 72
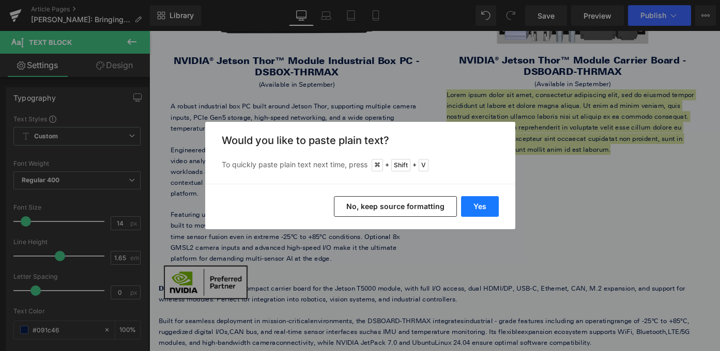
click at [486, 201] on button "Yes" at bounding box center [480, 206] width 38 height 21
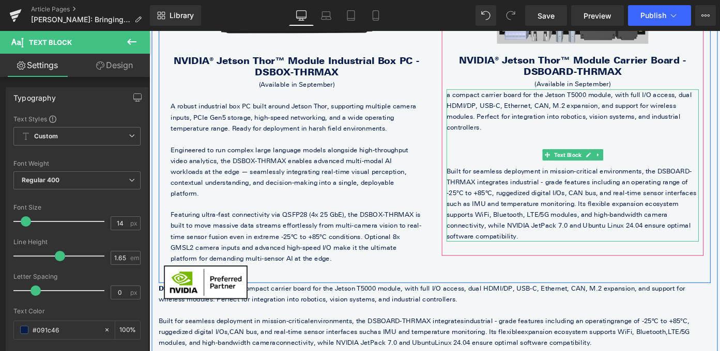
click at [481, 100] on p "a compact carrier board for the Jetson T5000 module, with full I/O access, dual…" at bounding box center [613, 119] width 277 height 48
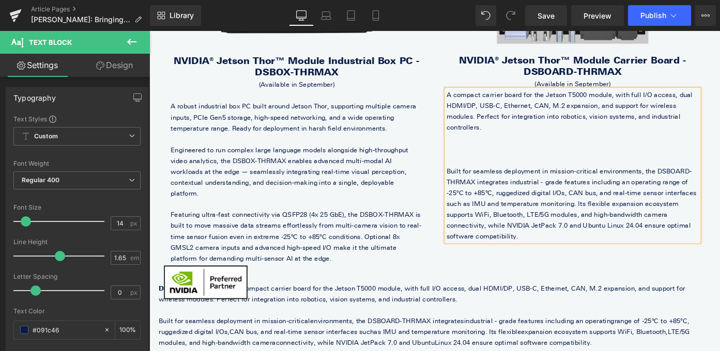
click at [495, 155] on p at bounding box center [613, 161] width 277 height 12
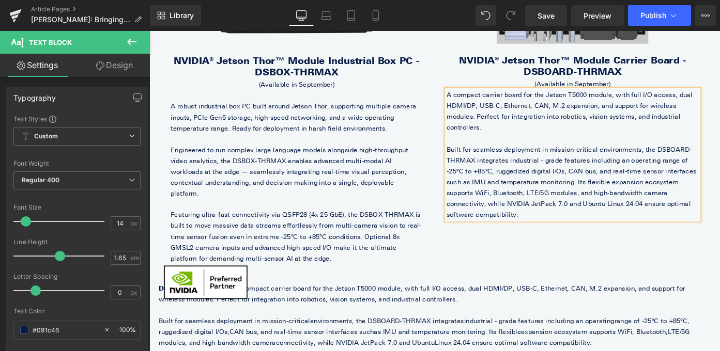
click at [547, 241] on div "Text Block Row Sale Off (P) Image Text Block NVIDIA® Jetson Thor™ Module Indust…" at bounding box center [462, 81] width 605 height 451
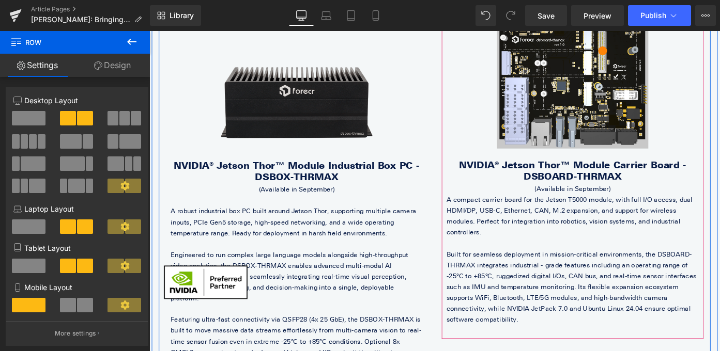
scroll to position [953, 0]
click at [494, 218] on p "A compact carrier board for the Jetson T5000 module, with full I/O access, dual…" at bounding box center [613, 234] width 277 height 48
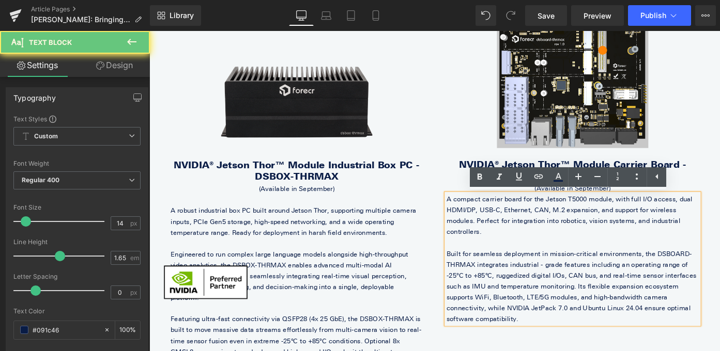
click at [475, 214] on div "A compact carrier board for the Jetson T5000 module, with full I/O access, dual…" at bounding box center [613, 281] width 277 height 143
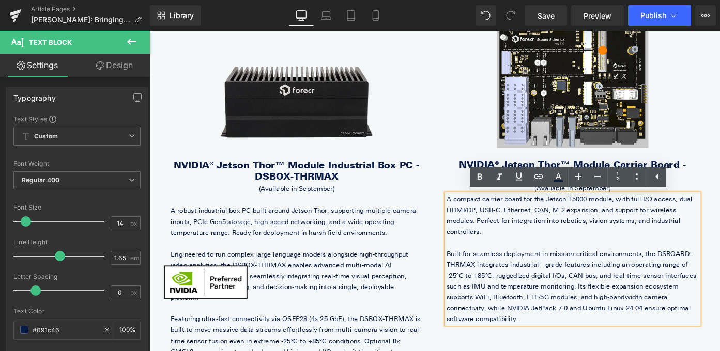
click at [479, 216] on p "A compact carrier board for the Jetson T5000 module, with full I/O access, dual…" at bounding box center [613, 234] width 277 height 48
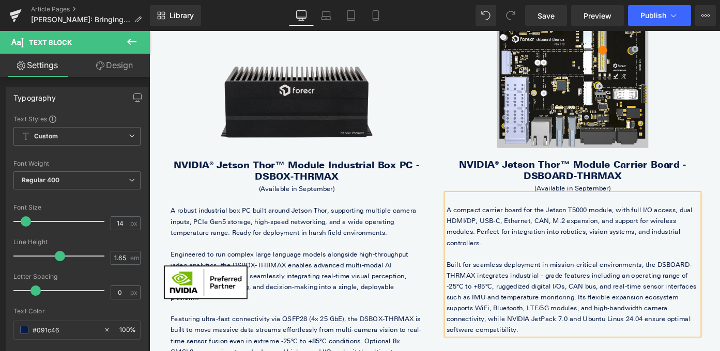
click at [380, 297] on p "Engineered to run complex large language models alongside high-throughput video…" at bounding box center [311, 299] width 277 height 59
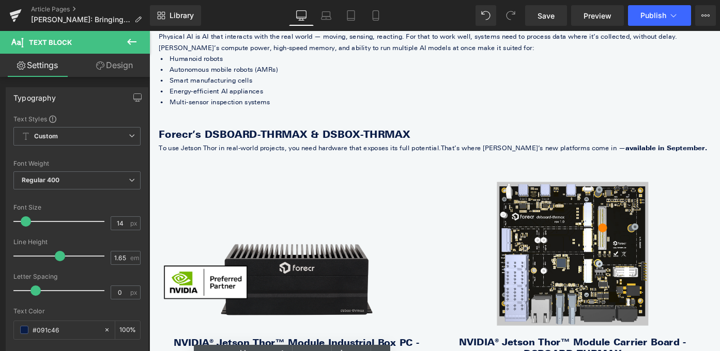
scroll to position [753, 0]
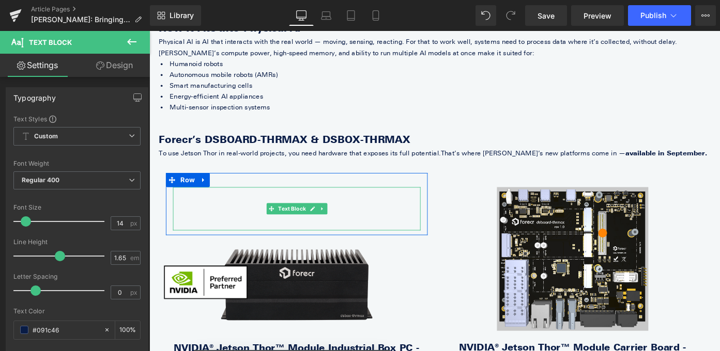
click at [249, 241] on p at bounding box center [310, 244] width 271 height 12
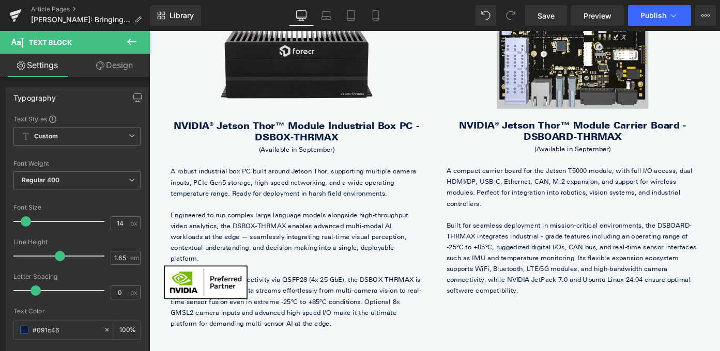
scroll to position [1125, 0]
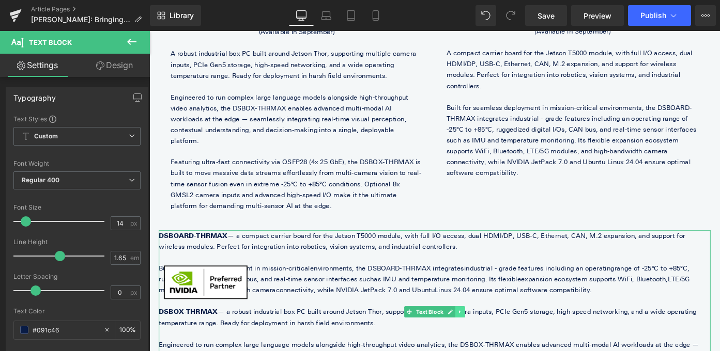
click at [488, 338] on icon at bounding box center [489, 340] width 2 height 4
click at [495, 336] on icon at bounding box center [496, 339] width 6 height 6
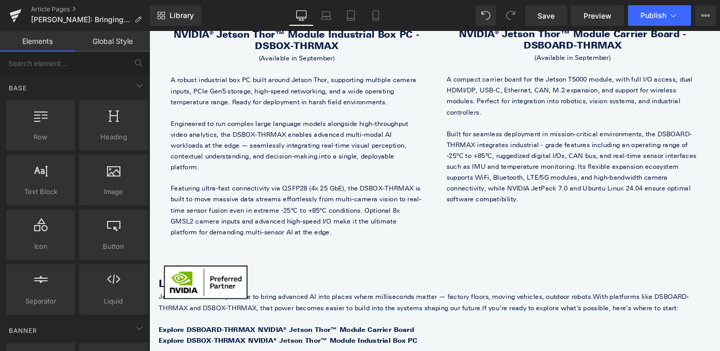
scroll to position [1095, 0]
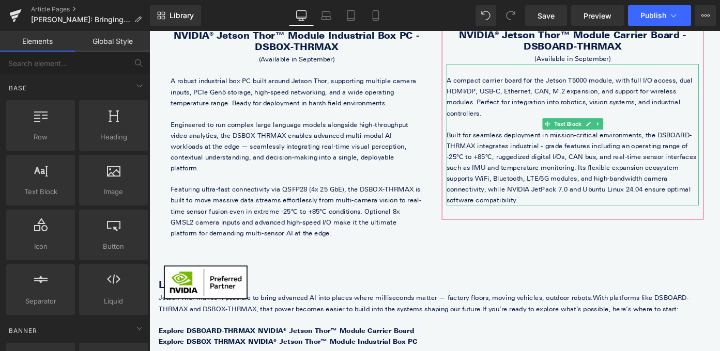
click at [720, 110] on p "A compact carrier board for the Jetson T5000 module, with full I/O access, dual…" at bounding box center [613, 103] width 277 height 48
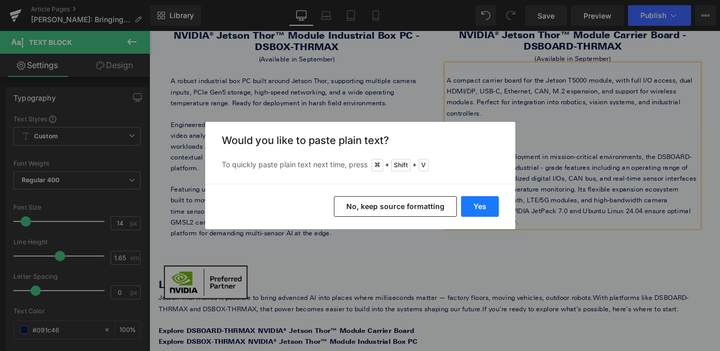
drag, startPoint x: 489, startPoint y: 206, endPoint x: 372, endPoint y: 191, distance: 117.7
click at [489, 206] on button "Yes" at bounding box center [480, 206] width 38 height 21
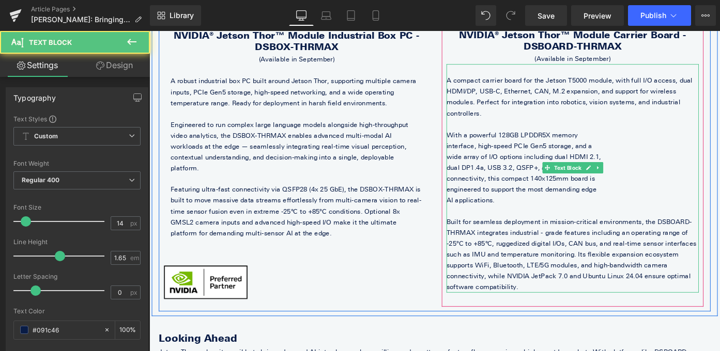
click at [485, 151] on p "interface, high-speed PCIe Gen5 storage, and a" at bounding box center [613, 157] width 277 height 12
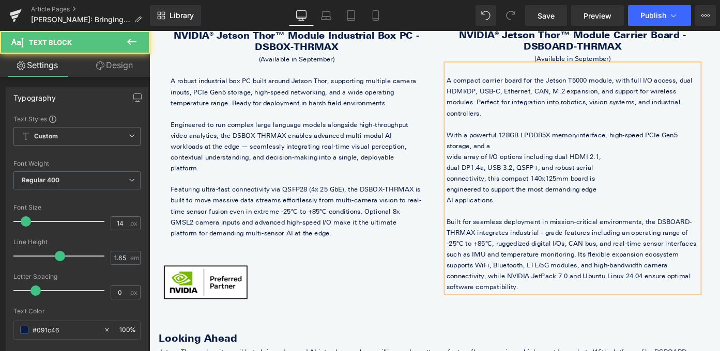
click at [478, 163] on p "wide array of I/O options including dual HDMI 2.1," at bounding box center [613, 169] width 277 height 12
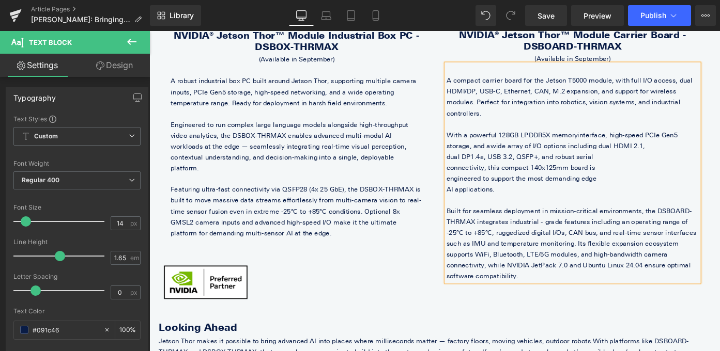
click at [476, 163] on p "dual DP1.4a, USB 3.2, QSFP+, and robust serial" at bounding box center [613, 169] width 277 height 12
click at [477, 175] on p "connectivity, this compact 140x125mm board is" at bounding box center [613, 181] width 277 height 12
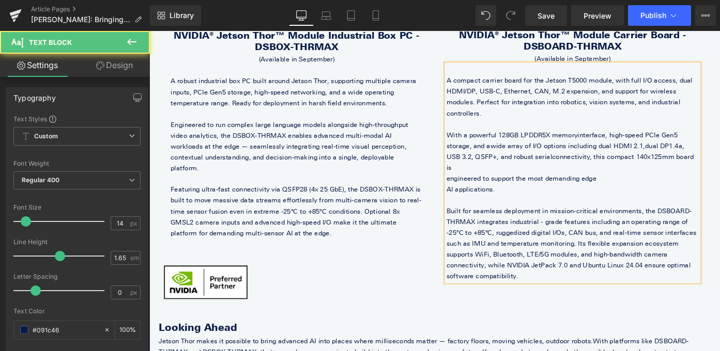
click at [477, 187] on p "engineered to support the most demanding edge" at bounding box center [613, 193] width 277 height 12
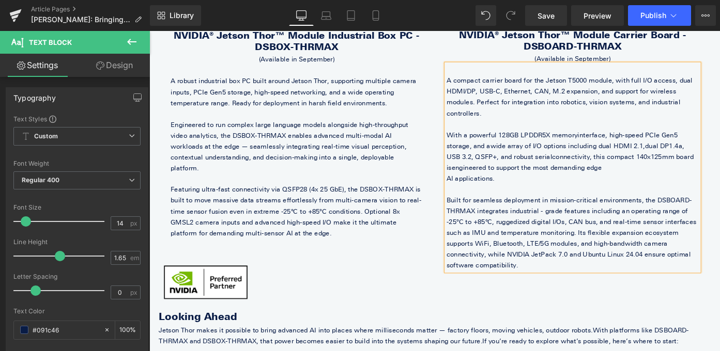
click at [477, 187] on p "AI applications." at bounding box center [613, 193] width 277 height 12
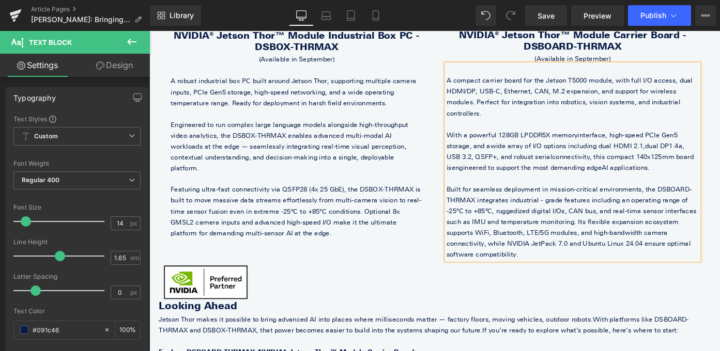
click at [523, 273] on div "Sale Off (P) Image Text Block NVIDIA® Jetson Thor™ Module Carrier Board - DSBOA…" at bounding box center [613, 71] width 287 height 454
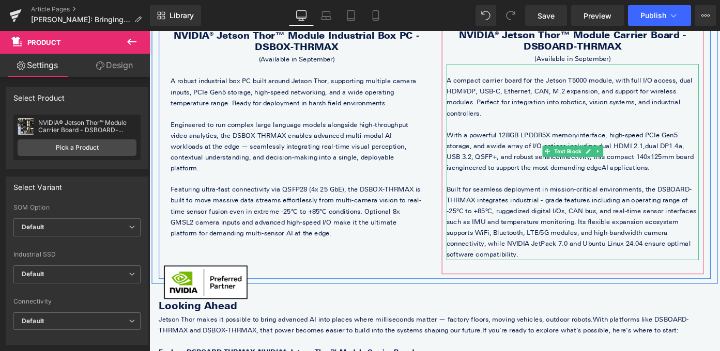
click at [720, 152] on span "dual DP1.4a, USB 3.2, QSFP+, and robust serial" at bounding box center [605, 162] width 261 height 21
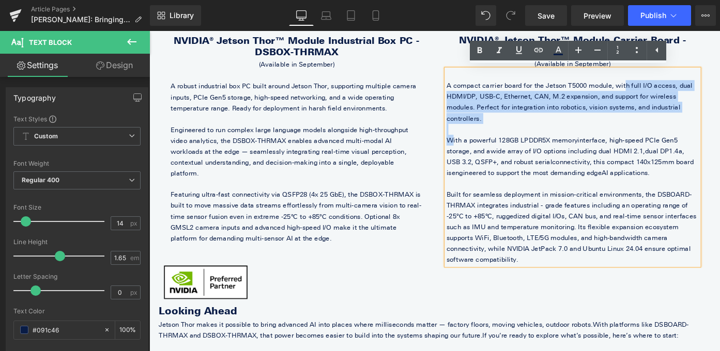
scroll to position [1088, 0]
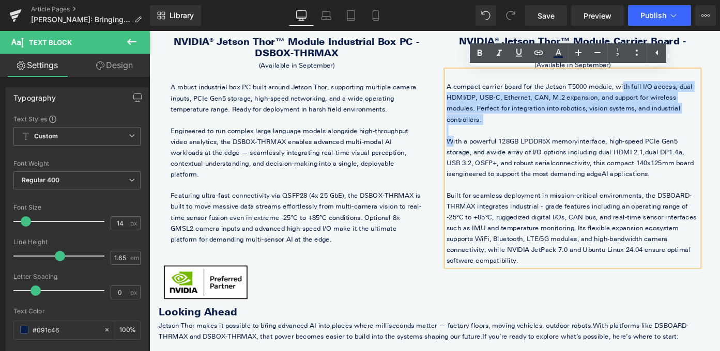
drag, startPoint x: 480, startPoint y: 133, endPoint x: 656, endPoint y: 92, distance: 181.5
click at [656, 93] on div "A compact carrier board for the Jetson T5000 module, with full I/O access, dual…" at bounding box center [613, 181] width 277 height 215
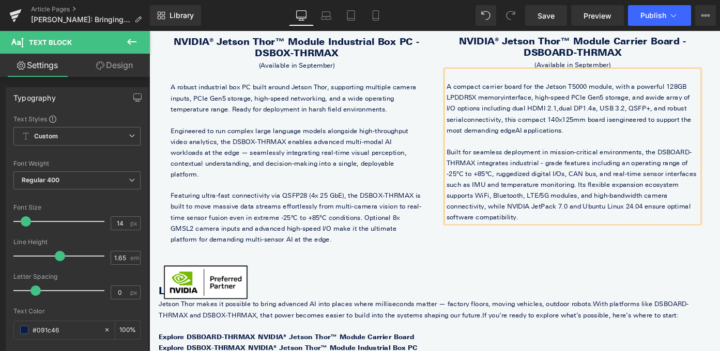
click at [644, 158] on p "Built for seamless deployment in mission-critical environments, the DSBOARD-THR…" at bounding box center [613, 200] width 277 height 84
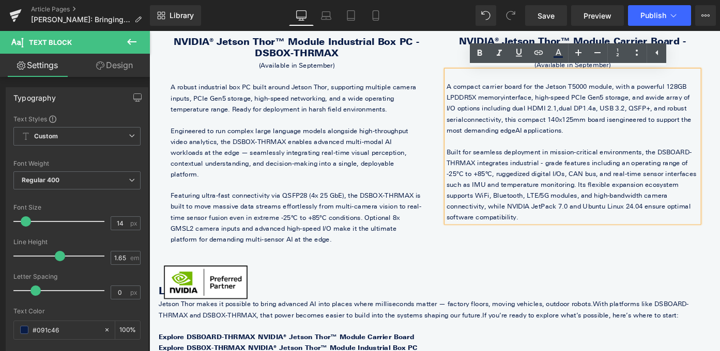
click at [648, 94] on p "A compact carrier board for the Jetson T5000 module, w ith a powerful 128GB LPD…" at bounding box center [613, 115] width 277 height 59
click at [532, 129] on span "connectivity, this compact 140x125mm board is" at bounding box center [575, 128] width 163 height 9
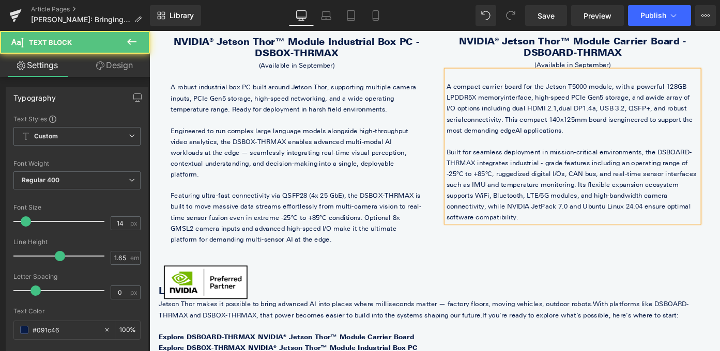
click at [595, 141] on p "A compact carrier board for the Jetson T5000 module, w ith a powerful 128GB LPD…" at bounding box center [613, 115] width 277 height 59
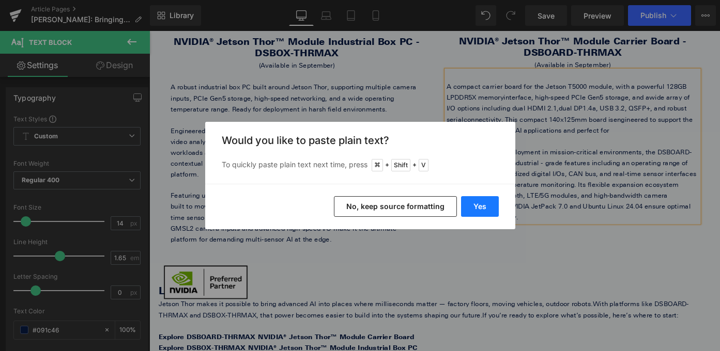
click at [485, 208] on button "Yes" at bounding box center [480, 206] width 38 height 21
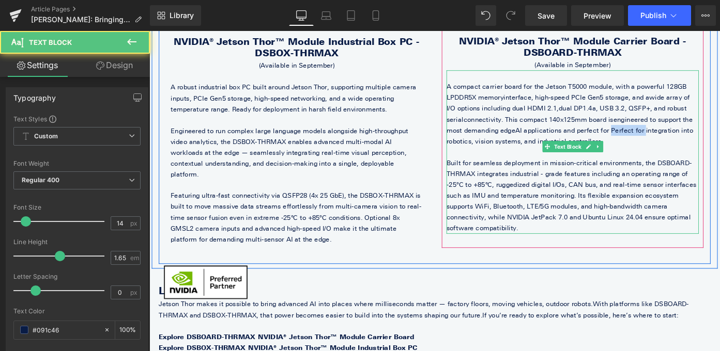
drag, startPoint x: 629, startPoint y: 140, endPoint x: 664, endPoint y: 139, distance: 35.2
click at [664, 139] on span "AI applications and perfect for Perfect for integration into robotics, vision s…" at bounding box center [610, 146] width 270 height 21
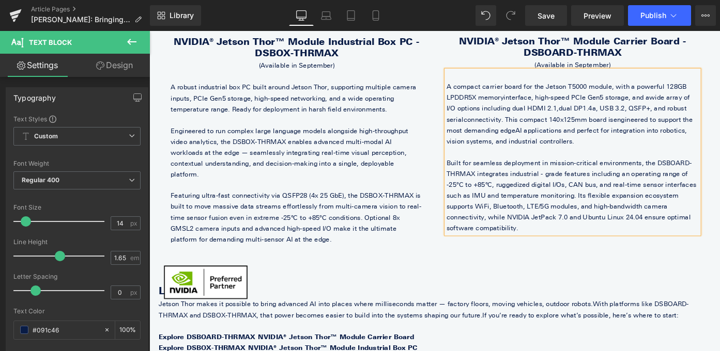
click at [638, 171] on p "Built for seamless deployment in mission-critical environments, the DSBOARD-THR…" at bounding box center [613, 212] width 277 height 84
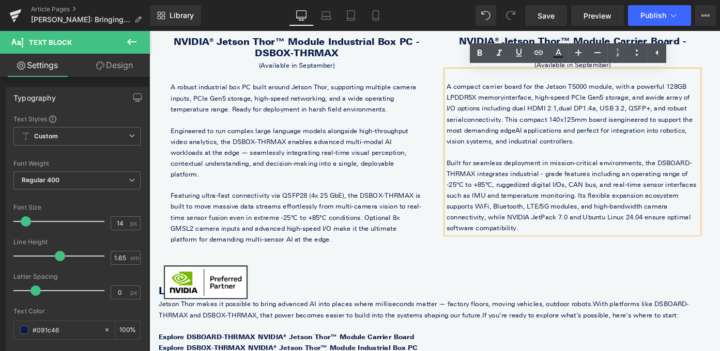
click at [597, 267] on div "Text Block Row Sale Off (P) Image Text Block NVIDIA® Jetson Thor™ Module Indust…" at bounding box center [462, 61] width 605 height 451
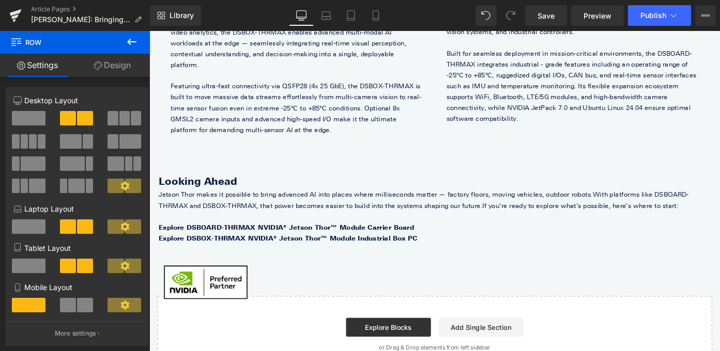
scroll to position [1250, 0]
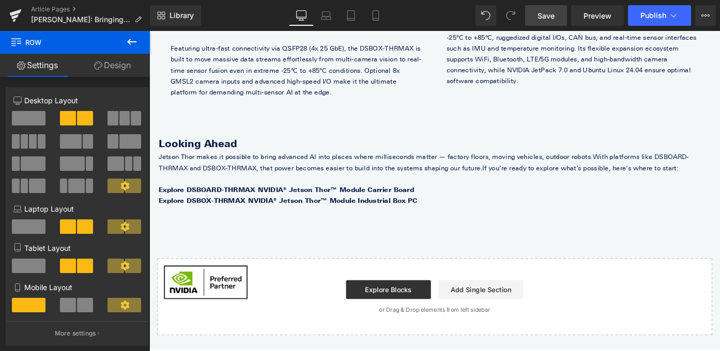
click at [543, 14] on span "Save" at bounding box center [546, 15] width 17 height 11
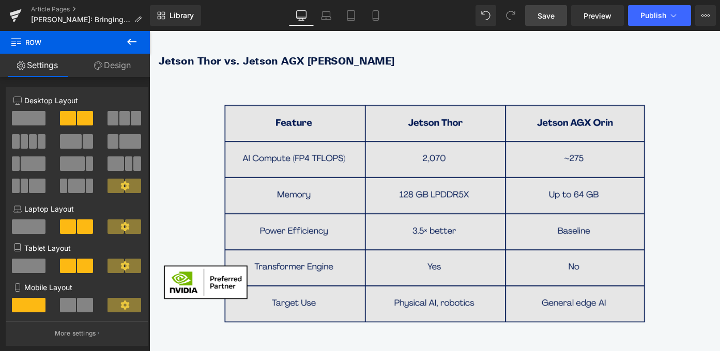
scroll to position [331, 0]
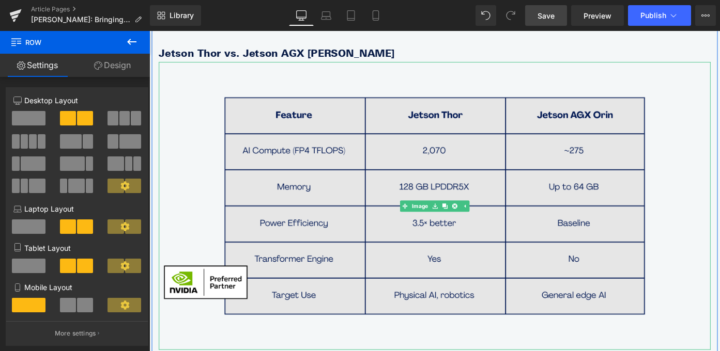
click at [666, 214] on img at bounding box center [462, 223] width 605 height 316
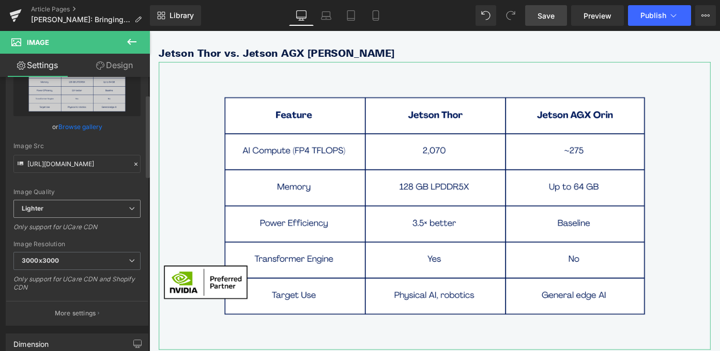
scroll to position [195, 0]
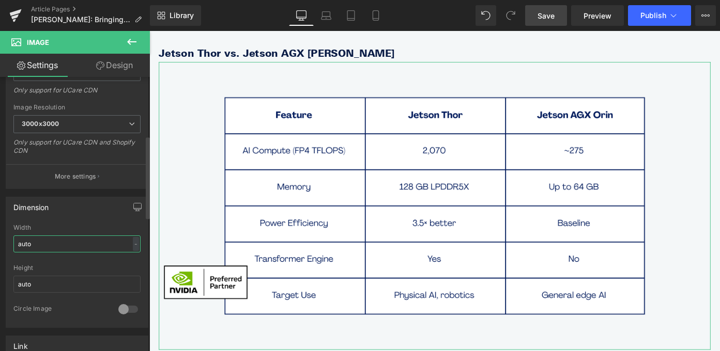
click at [49, 243] on input "auto" at bounding box center [76, 244] width 127 height 17
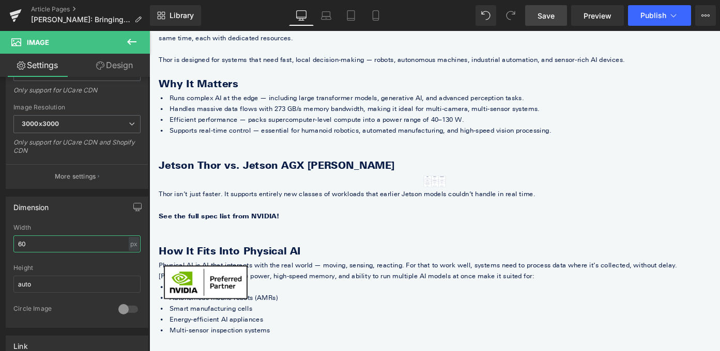
scroll to position [107, 0]
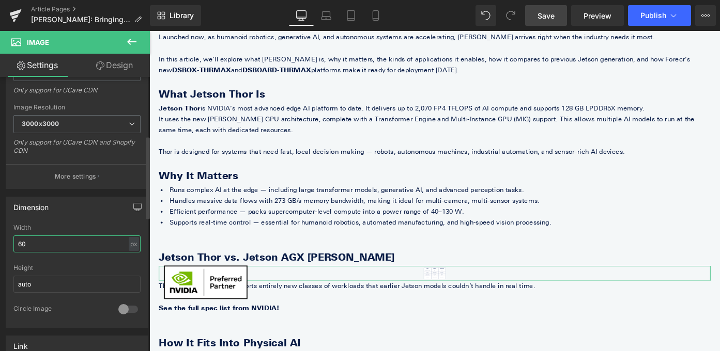
click at [74, 243] on input "60" at bounding box center [76, 244] width 127 height 17
type input "60"
click at [93, 213] on div "Dimension" at bounding box center [77, 207] width 142 height 20
click at [66, 242] on input "60" at bounding box center [76, 244] width 127 height 17
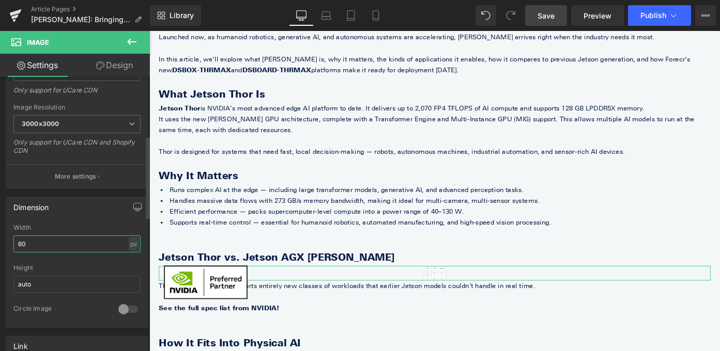
click at [66, 242] on input "60" at bounding box center [76, 244] width 127 height 17
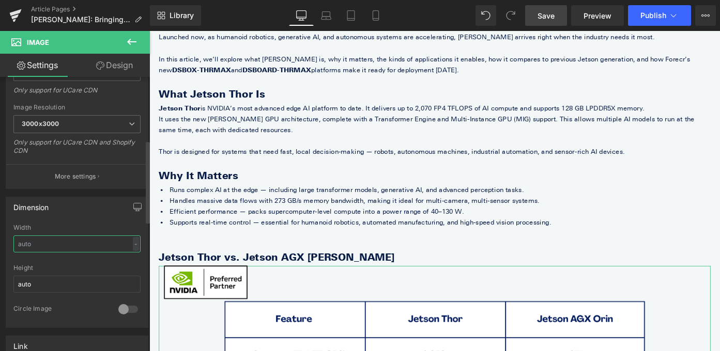
scroll to position [215, 0]
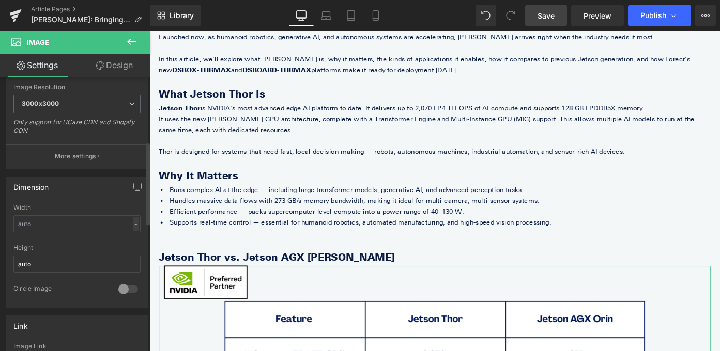
click at [133, 223] on div "-" at bounding box center [136, 224] width 6 height 14
click at [129, 241] on li "%" at bounding box center [133, 240] width 13 height 15
click at [99, 228] on input "text" at bounding box center [76, 224] width 127 height 17
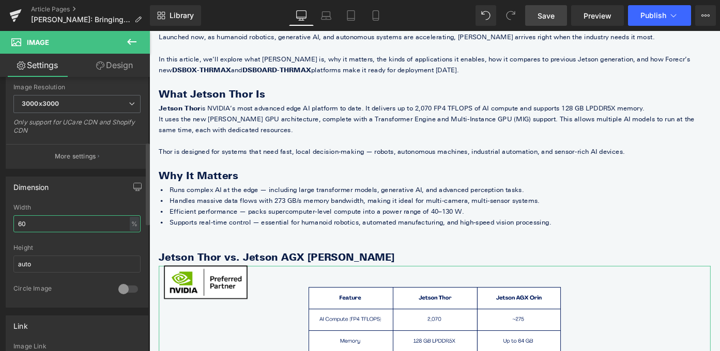
click at [60, 221] on input "60" at bounding box center [76, 224] width 127 height 17
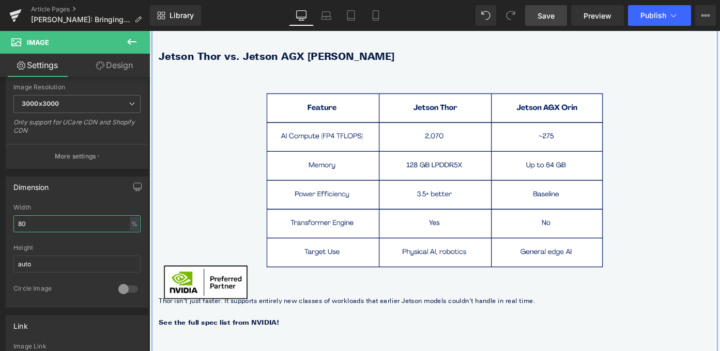
scroll to position [331, 0]
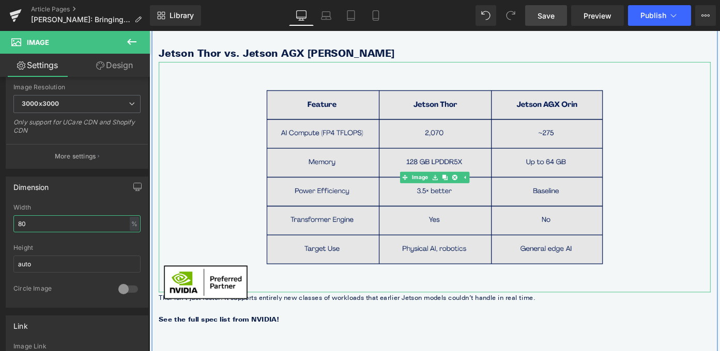
type input "80"
click at [221, 187] on img at bounding box center [462, 191] width 484 height 253
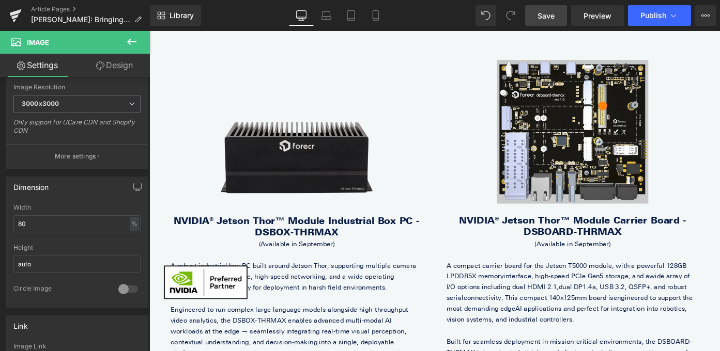
scroll to position [837, 0]
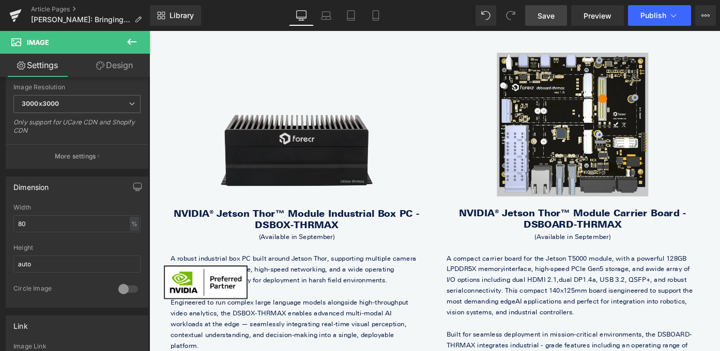
click at [553, 14] on span "Save" at bounding box center [546, 15] width 17 height 11
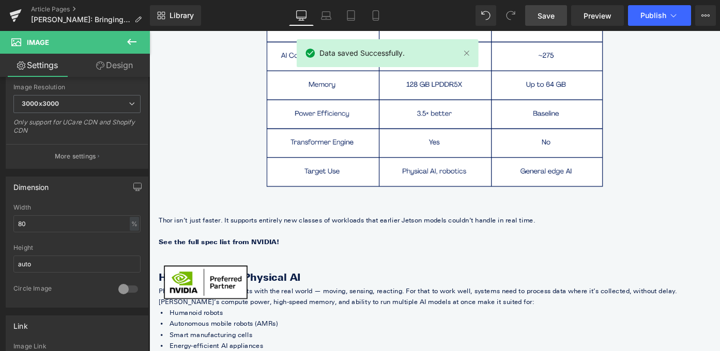
scroll to position [0, 0]
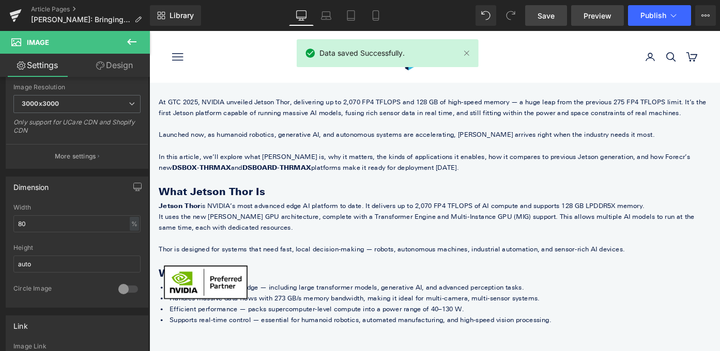
click at [596, 23] on link "Preview" at bounding box center [597, 15] width 53 height 21
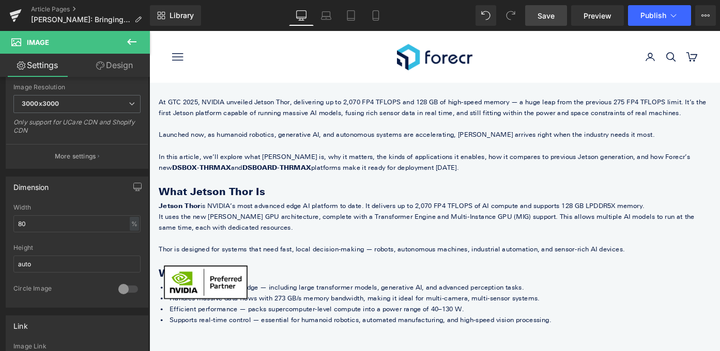
click at [134, 40] on icon at bounding box center [132, 42] width 12 height 12
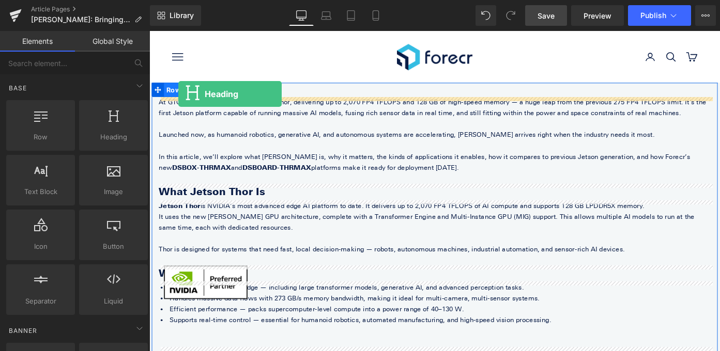
drag, startPoint x: 262, startPoint y: 155, endPoint x: 178, endPoint y: 99, distance: 100.5
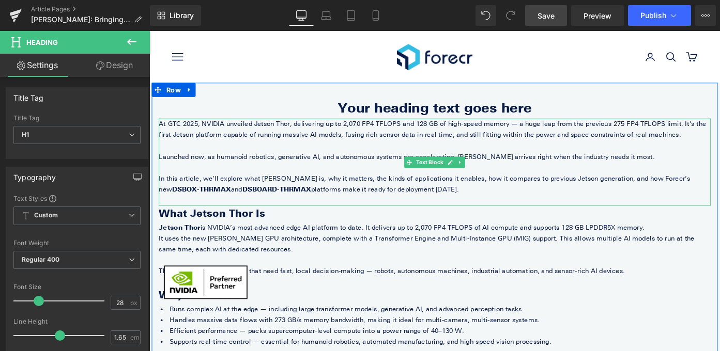
click at [165, 135] on p "At GTC 2025, NVIDIA unveiled Jetson Thor, delivering up to 2,070 FP4 TFLOPS and…" at bounding box center [462, 139] width 605 height 24
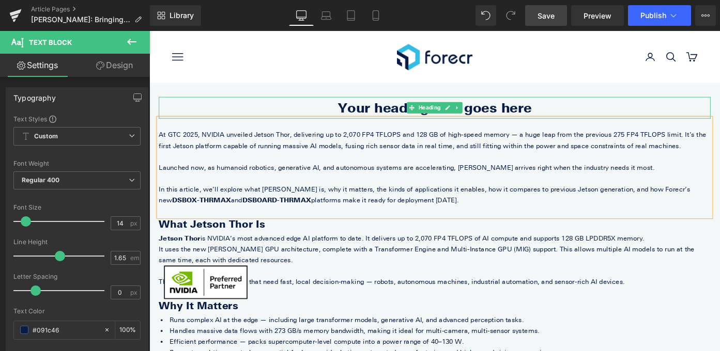
click at [387, 115] on h1 "Your heading text goes here" at bounding box center [462, 115] width 605 height 24
click at [386, 115] on h1 "Your heading text goes here" at bounding box center [462, 115] width 605 height 24
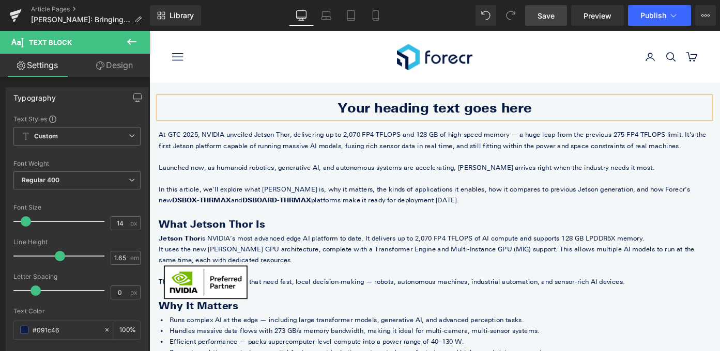
paste div
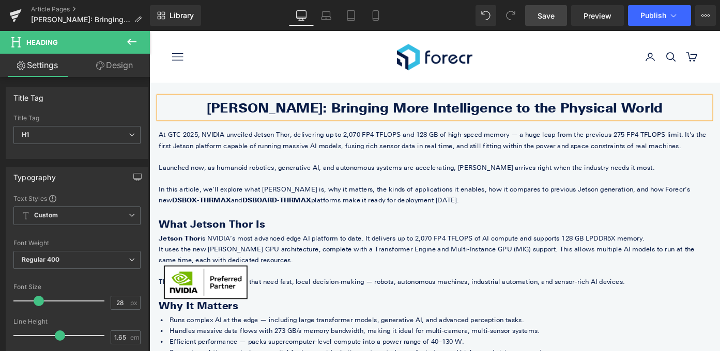
click at [554, 16] on span "Save" at bounding box center [546, 15] width 17 height 11
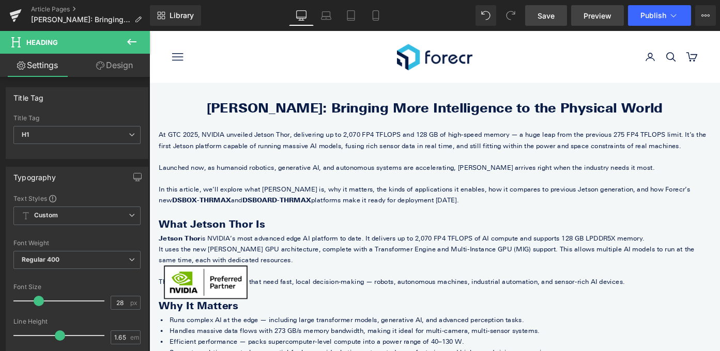
click at [598, 17] on span "Preview" at bounding box center [598, 15] width 28 height 11
click at [660, 14] on span "Publish" at bounding box center [653, 15] width 26 height 8
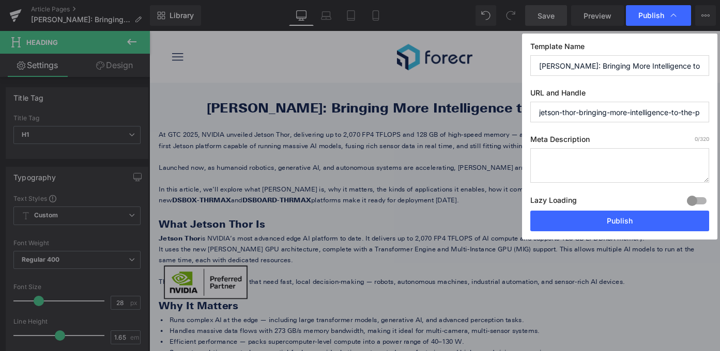
drag, startPoint x: 544, startPoint y: 114, endPoint x: 728, endPoint y: 103, distance: 184.3
click at [720, 103] on html "Heading You are previewing how the will restyle your page. You can not edit Ele…" at bounding box center [360, 175] width 720 height 351
click at [609, 162] on textarea at bounding box center [619, 165] width 179 height 35
paste textarea "Meet [PERSON_NAME]: A powerful 2,070 FP4 TFLOPS edge AI platform for robotics, …"
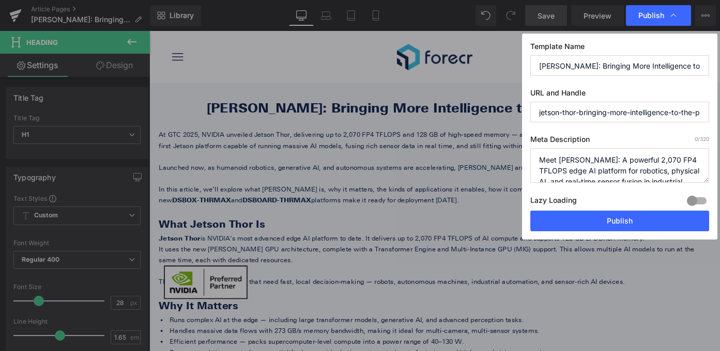
scroll to position [14, 0]
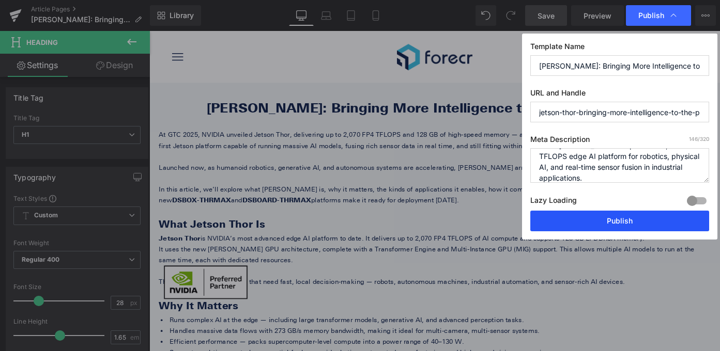
type textarea "Meet [PERSON_NAME]: A powerful 2,070 FP4 TFLOPS edge AI platform for robotics, …"
click at [599, 227] on button "Publish" at bounding box center [619, 221] width 179 height 21
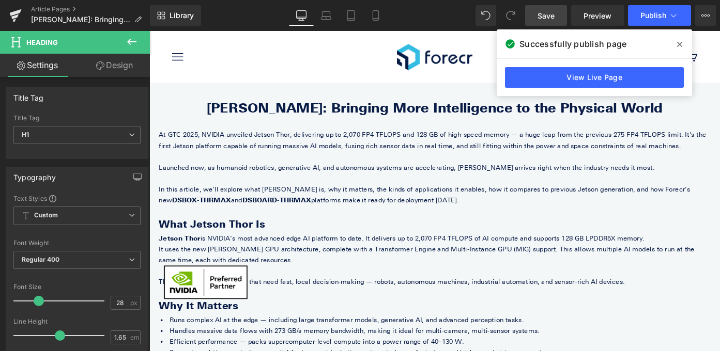
click at [675, 44] on span at bounding box center [679, 44] width 17 height 17
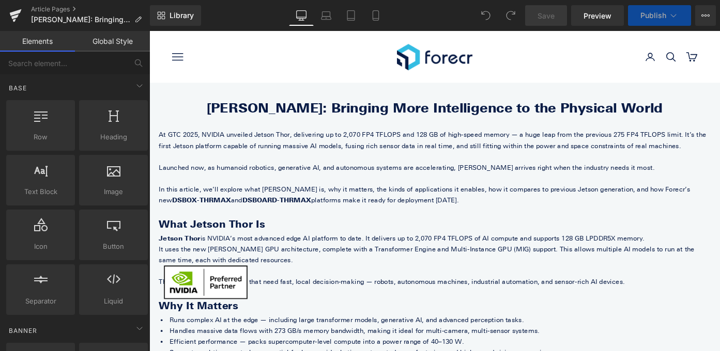
drag, startPoint x: 149, startPoint y: 31, endPoint x: 625, endPoint y: 140, distance: 487.8
click at [625, 140] on p "At GTC 2025, NVIDIA unveiled Jetson Thor, delivering up to 2,070 FP4 TFLOPS and…" at bounding box center [462, 151] width 605 height 24
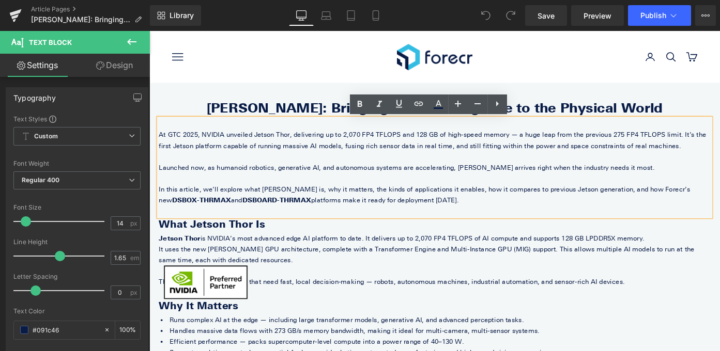
click at [576, 113] on h1 "[PERSON_NAME]: Bringing More Intelligence to the Physical World" at bounding box center [462, 115] width 605 height 24
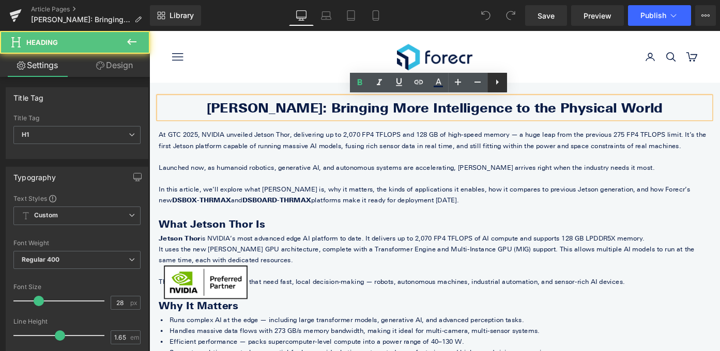
click at [500, 81] on icon at bounding box center [497, 82] width 12 height 12
click at [537, 121] on h1 "[PERSON_NAME]: Bringing More Intelligence to the Physical World" at bounding box center [462, 115] width 605 height 24
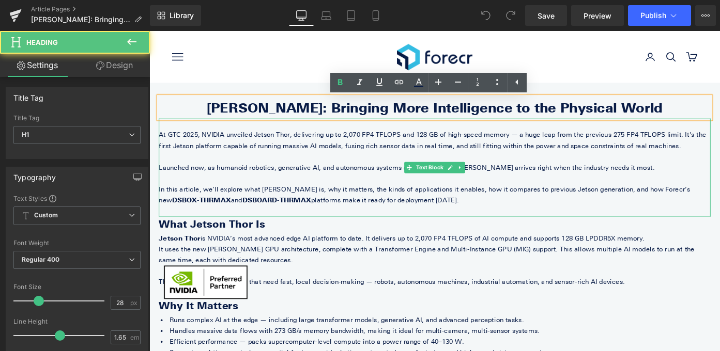
click at [535, 176] on p "Launched now, as humanoid robotics, generative AI, and autonomous systems are a…" at bounding box center [462, 181] width 605 height 12
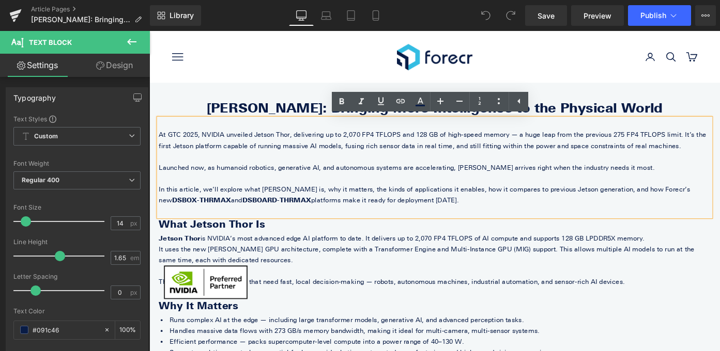
click at [621, 139] on div "At GTC 2025, NVIDIA unveiled Jetson Thor, delivering up to 2,070 FP4 TFLOPS and…" at bounding box center [462, 181] width 605 height 108
click at [609, 68] on x-header "[DOMAIN_NAME] Open navigation menu Open account page Open search Open cart Clos…" at bounding box center [461, 59] width 625 height 57
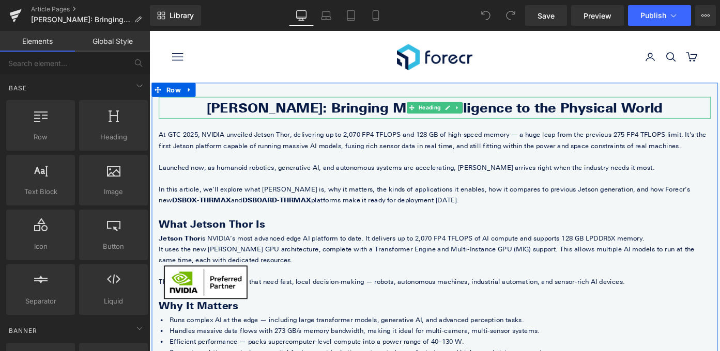
click at [491, 112] on link at bounding box center [487, 115] width 11 height 12
click at [493, 116] on icon at bounding box center [492, 115] width 6 height 6
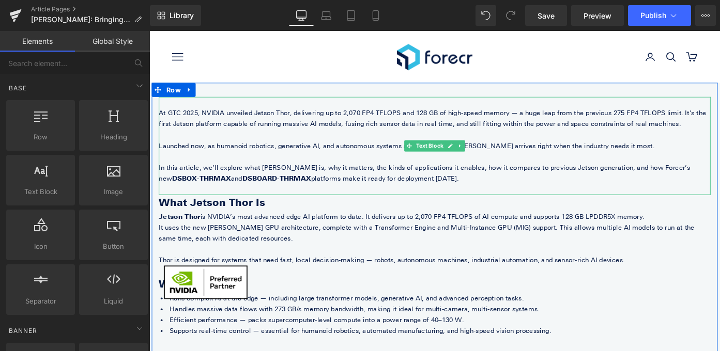
click at [531, 109] on p at bounding box center [462, 109] width 605 height 12
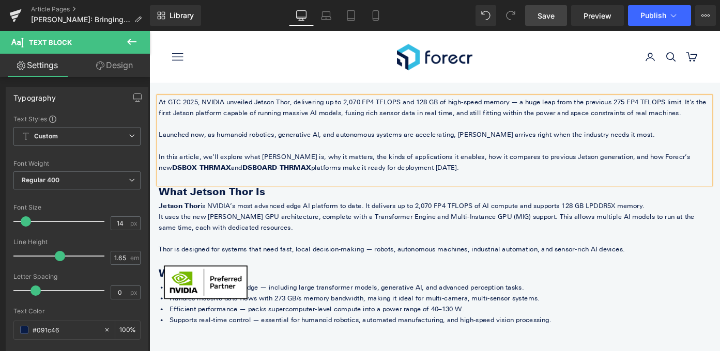
click at [553, 14] on span "Save" at bounding box center [546, 15] width 17 height 11
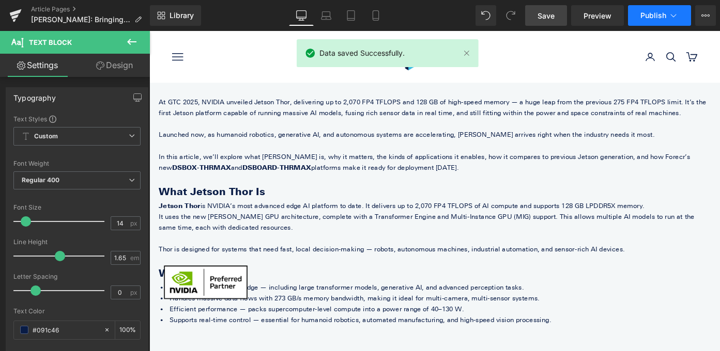
click at [655, 16] on span "Publish" at bounding box center [653, 15] width 26 height 8
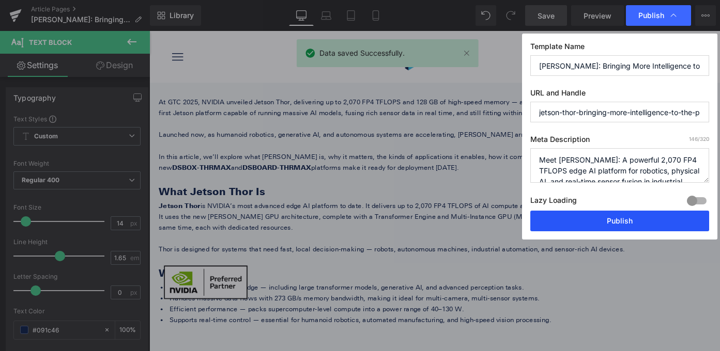
click at [605, 217] on button "Publish" at bounding box center [619, 221] width 179 height 21
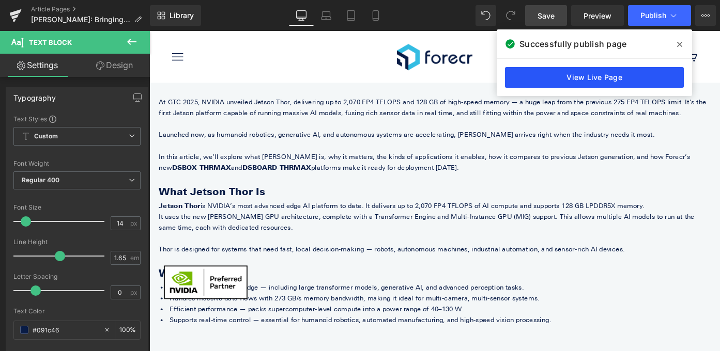
click at [574, 80] on link "View Live Page" at bounding box center [594, 77] width 179 height 21
